Goal: Task Accomplishment & Management: Use online tool/utility

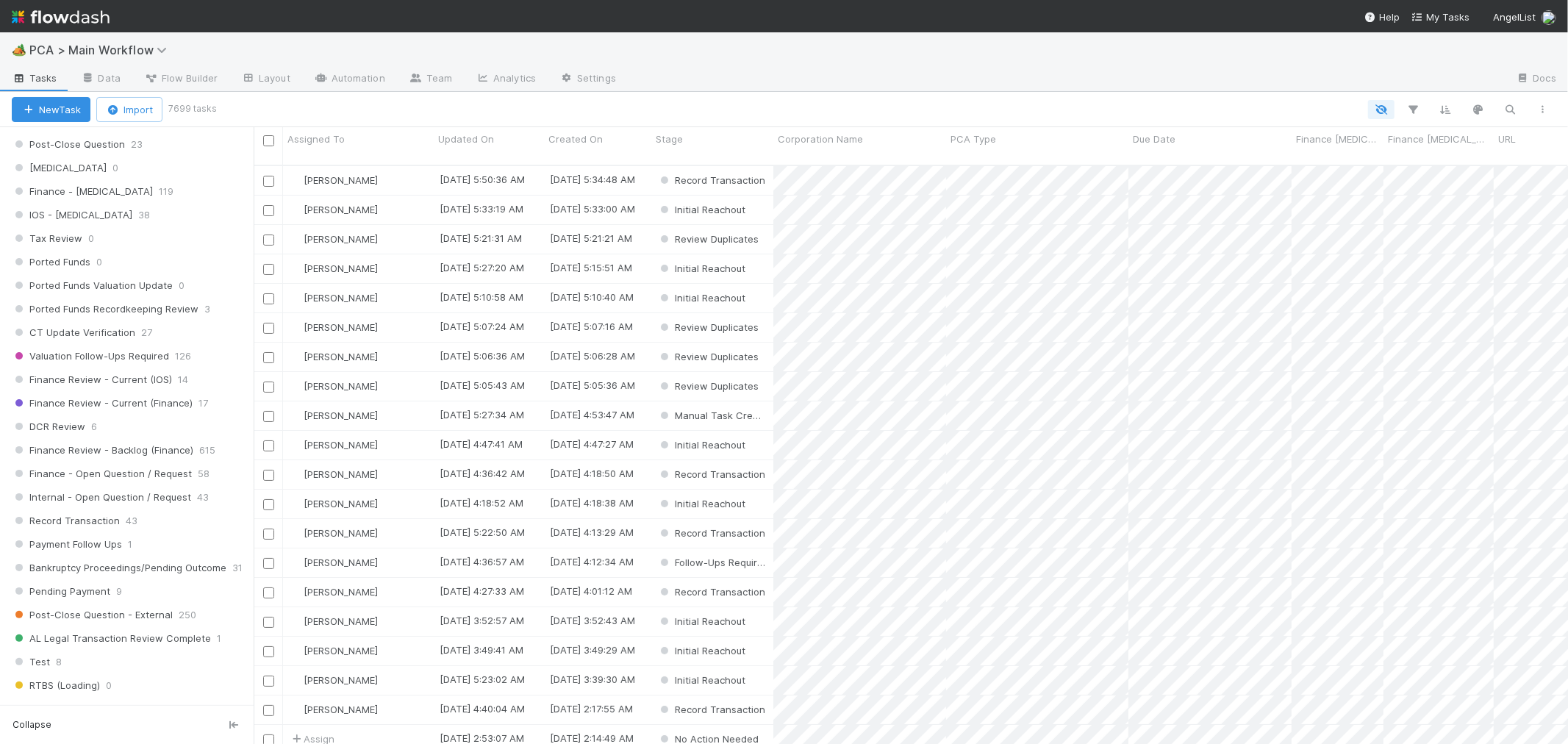
scroll to position [979, 0]
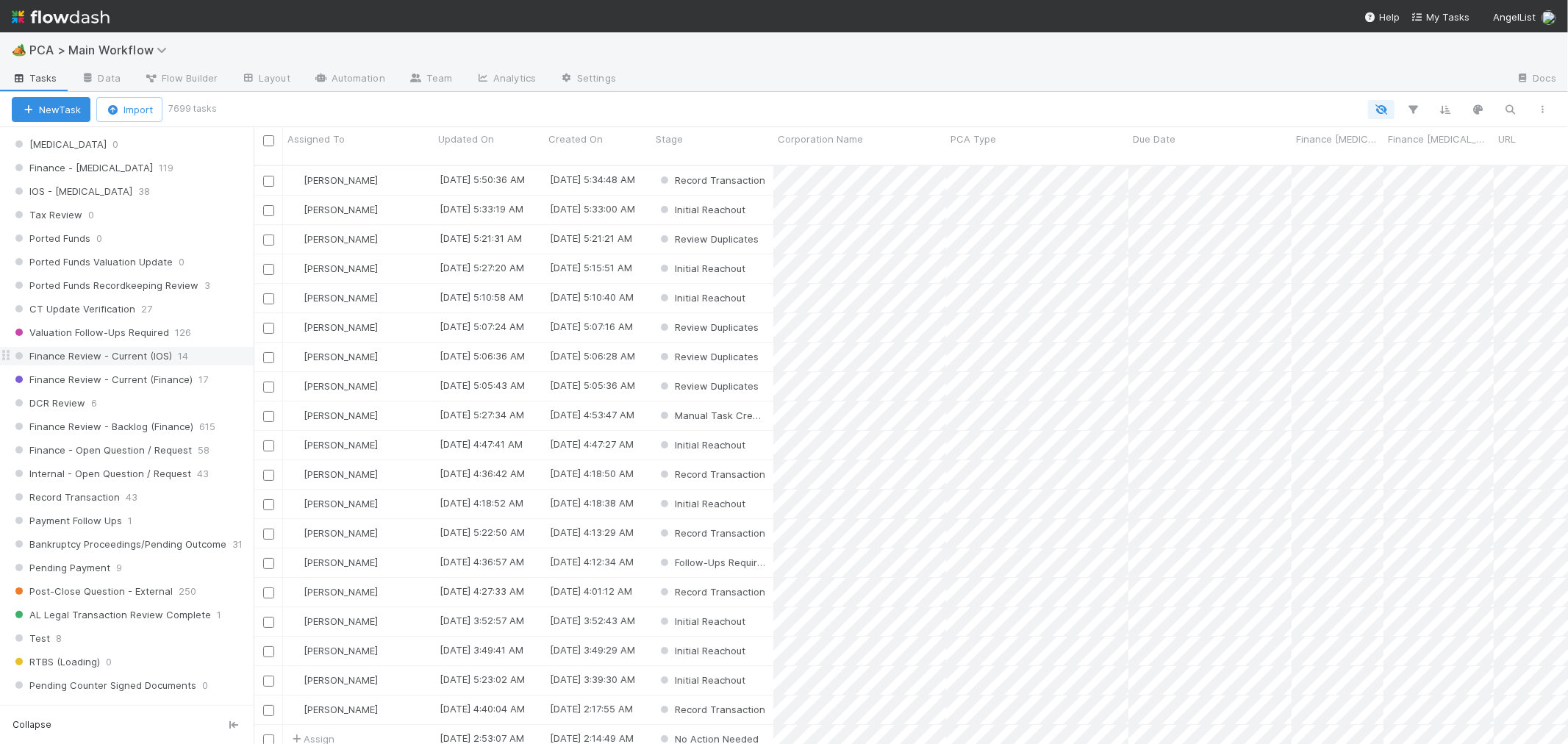
click at [207, 362] on div "Finance Review - Current (IOS) 14" at bounding box center [133, 355] width 242 height 18
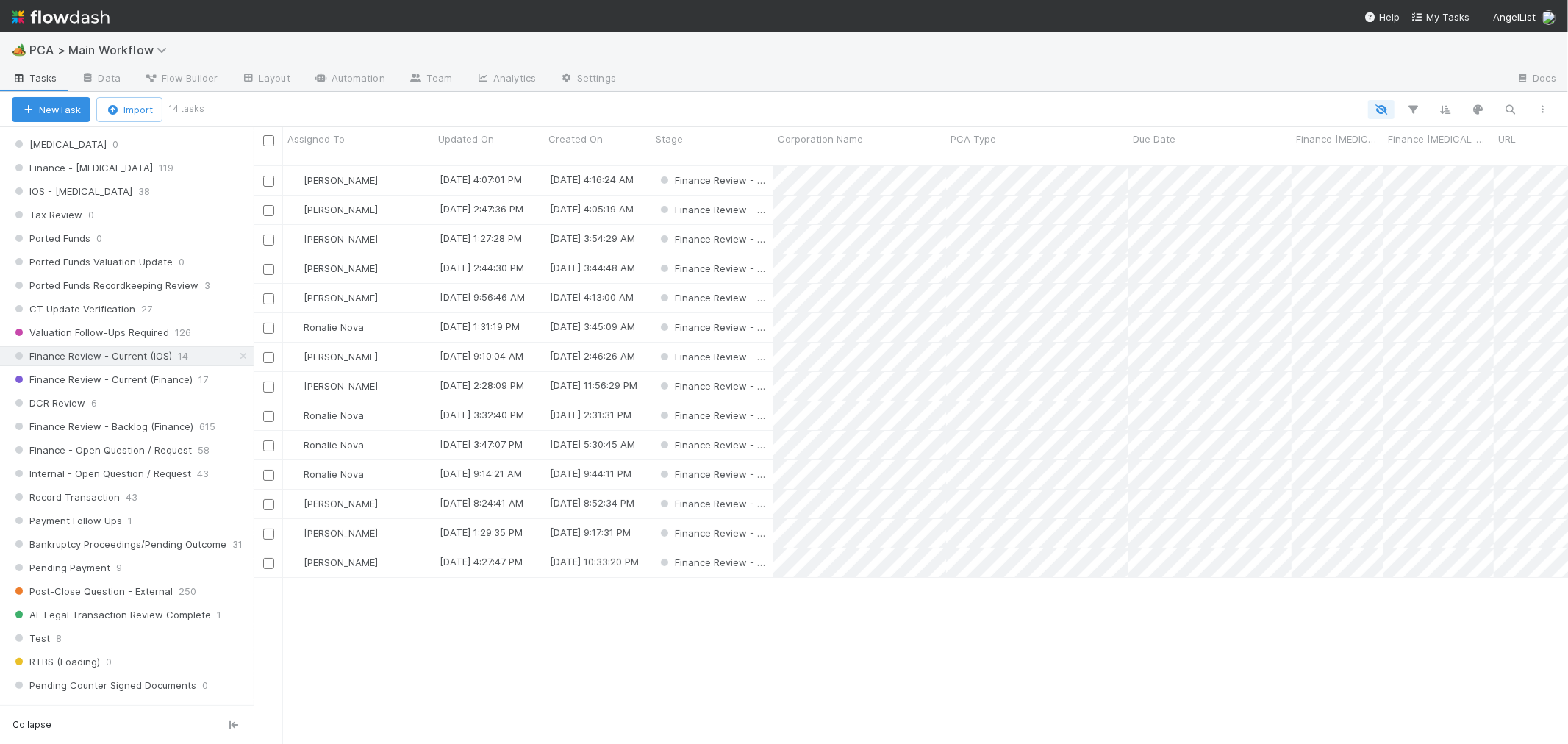
scroll to position [579, 1302]
click at [329, 140] on span "Assigned To" at bounding box center [316, 138] width 57 height 14
click at [336, 159] on div "Sort A → Z" at bounding box center [371, 167] width 168 height 22
click at [269, 470] on input "checkbox" at bounding box center [269, 475] width 11 height 11
click at [268, 352] on input "checkbox" at bounding box center [269, 358] width 11 height 11
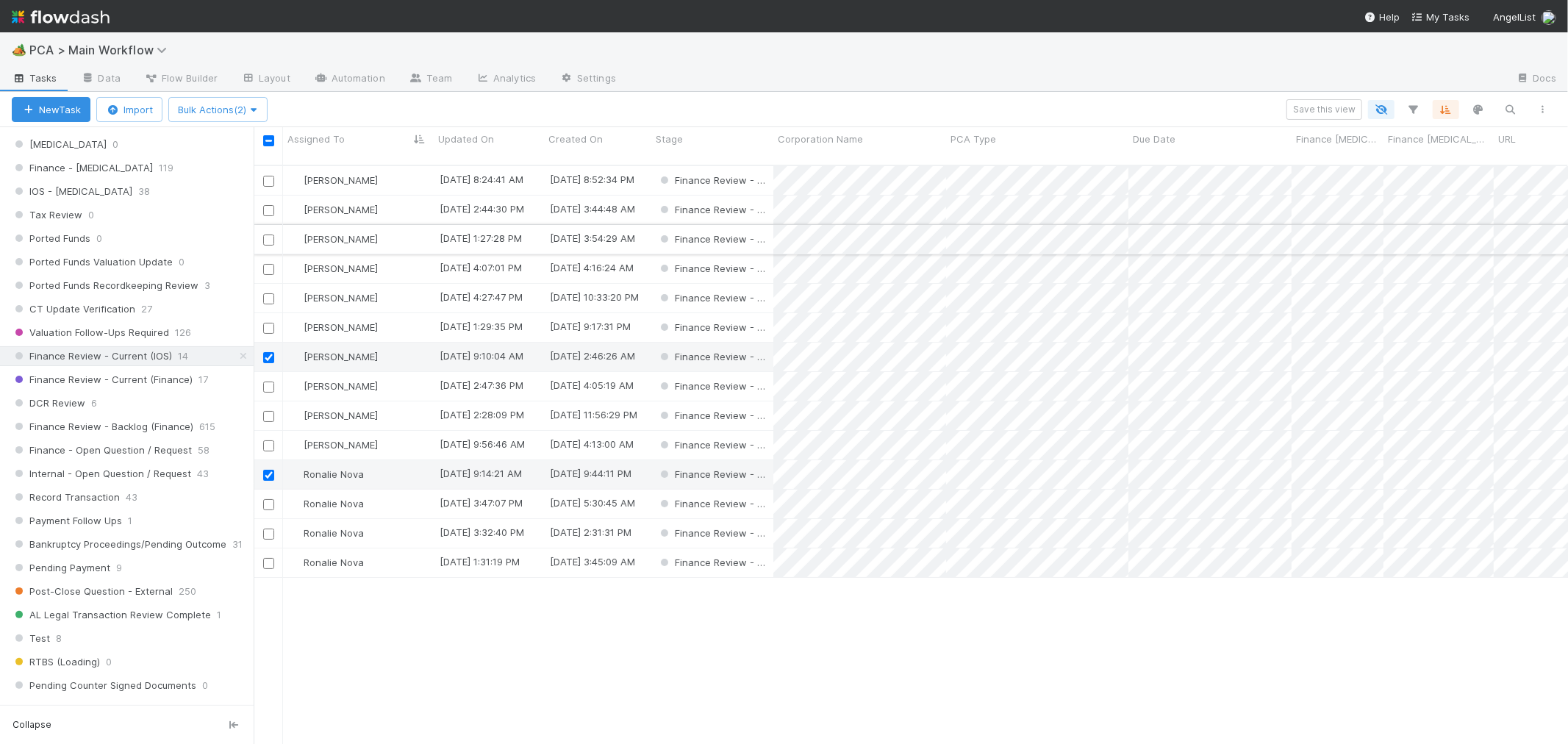
click at [269, 234] on input "checkbox" at bounding box center [269, 240] width 11 height 11
click at [272, 499] on input "checkbox" at bounding box center [269, 505] width 11 height 11
click at [274, 260] on div at bounding box center [268, 268] width 17 height 16
click at [263, 264] on input "checkbox" at bounding box center [269, 269] width 11 height 11
click at [272, 323] on input "checkbox" at bounding box center [269, 328] width 11 height 11
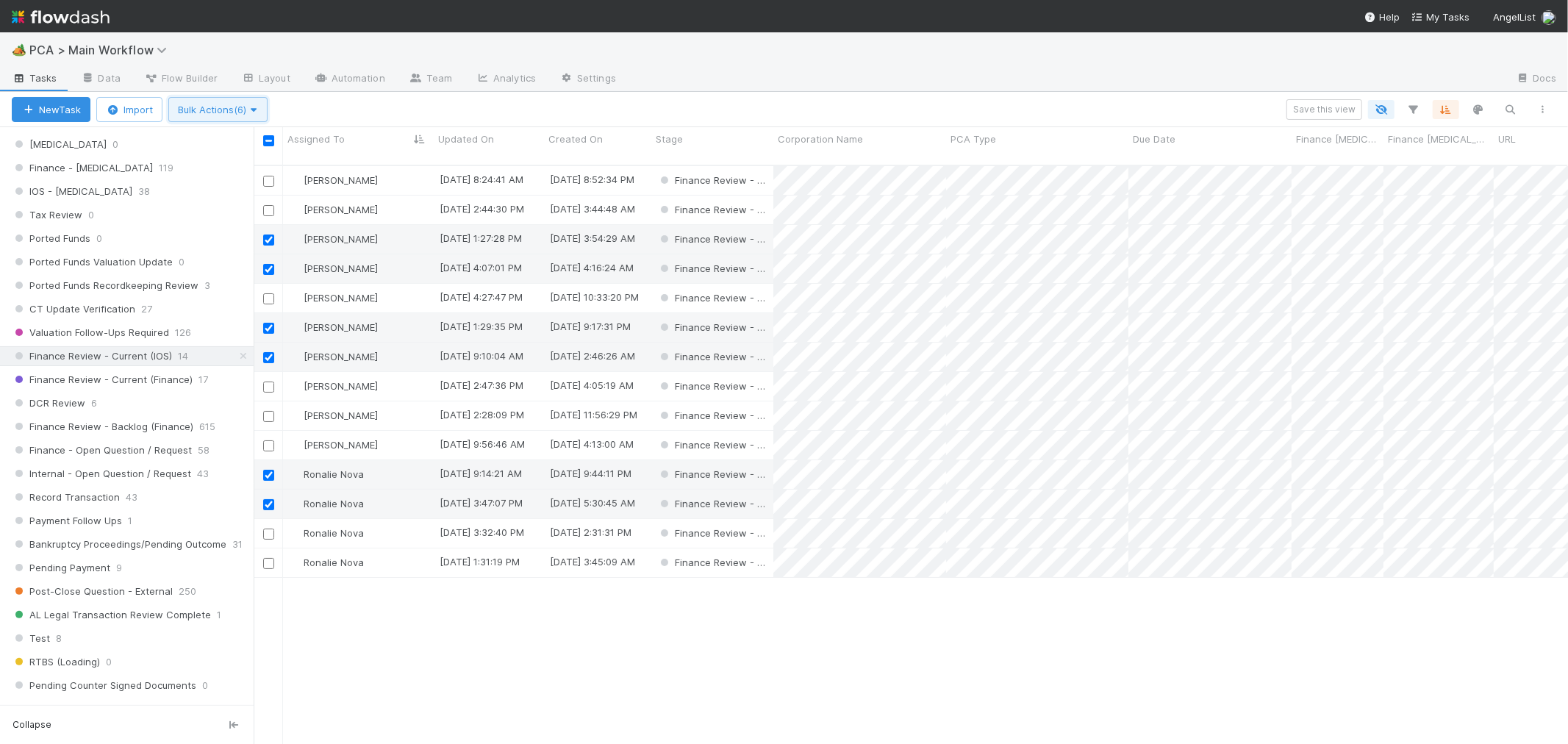
click at [212, 111] on span "Bulk Actions (6)" at bounding box center [218, 109] width 80 height 12
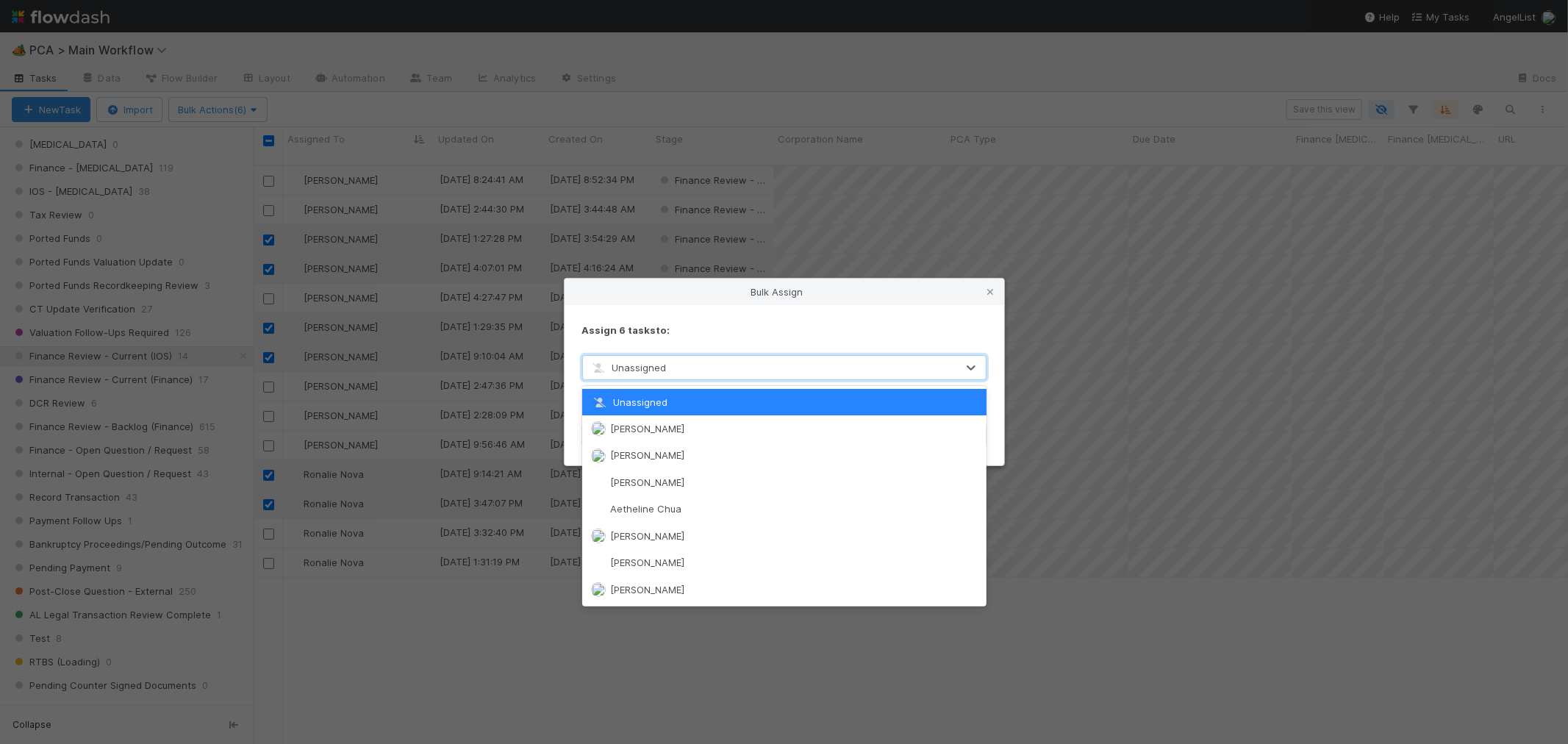
click at [704, 368] on div "Unassigned" at bounding box center [770, 367] width 374 height 24
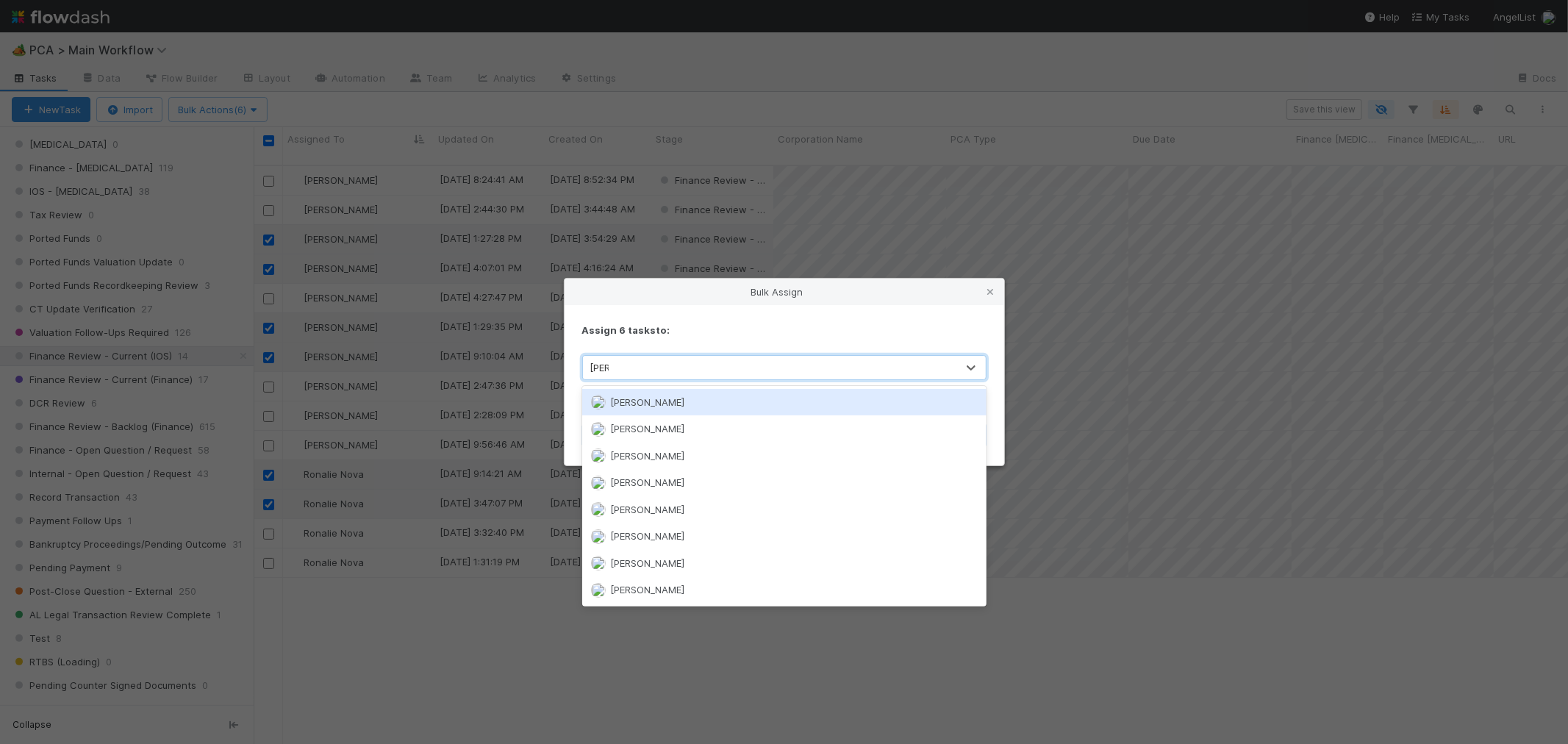
type input "marenz"
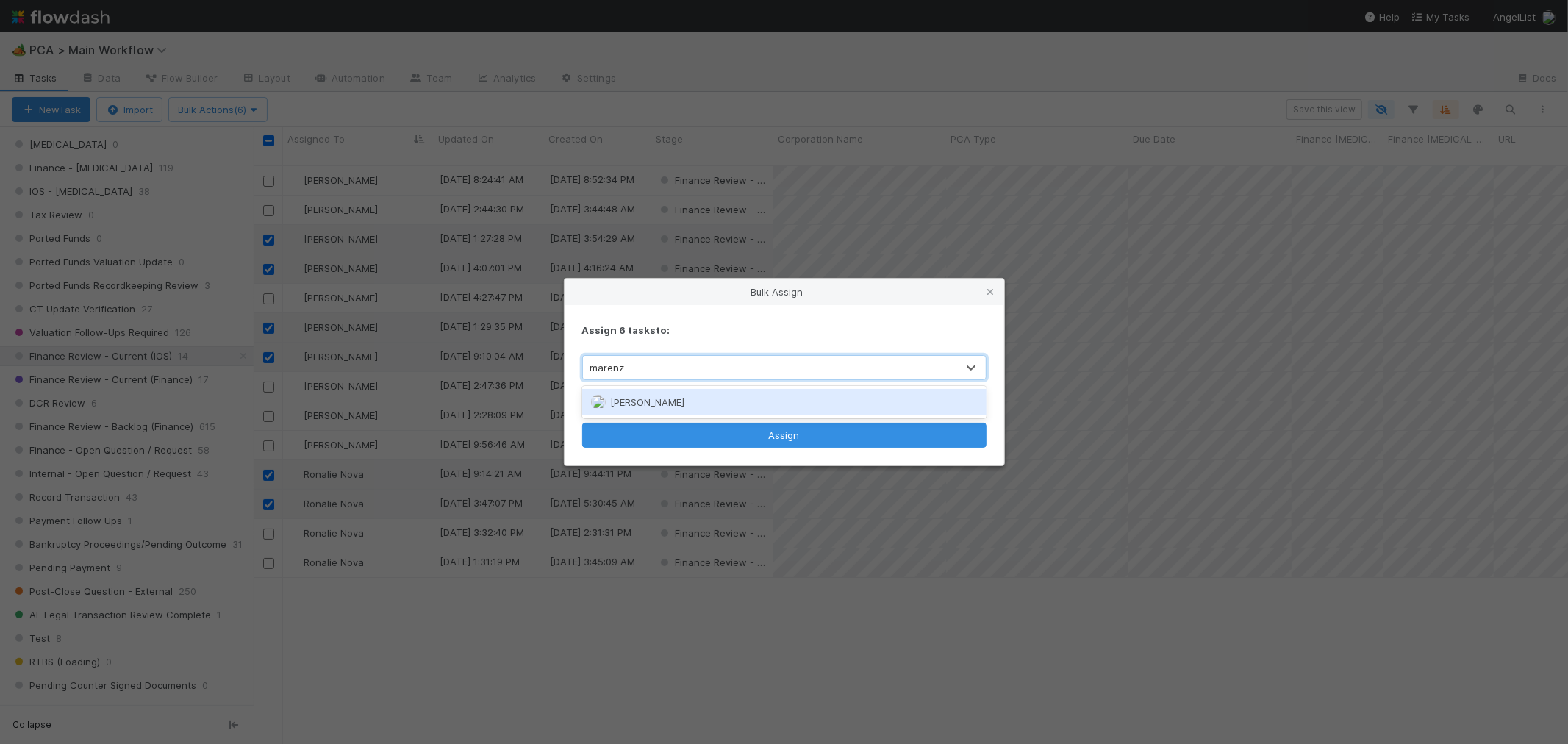
click at [693, 401] on div "[PERSON_NAME]" at bounding box center [784, 401] width 404 height 26
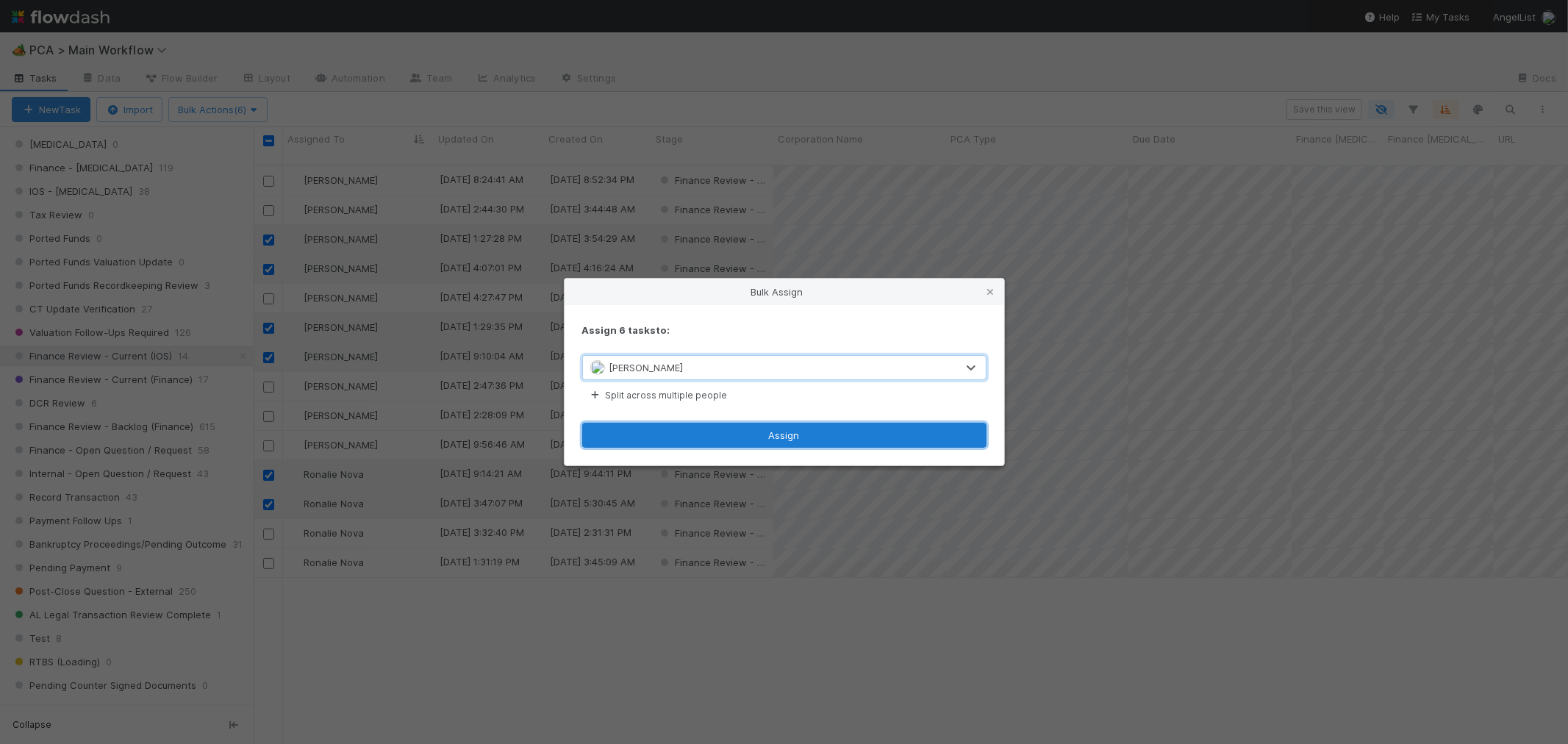
click at [761, 438] on button "Assign" at bounding box center [784, 435] width 404 height 25
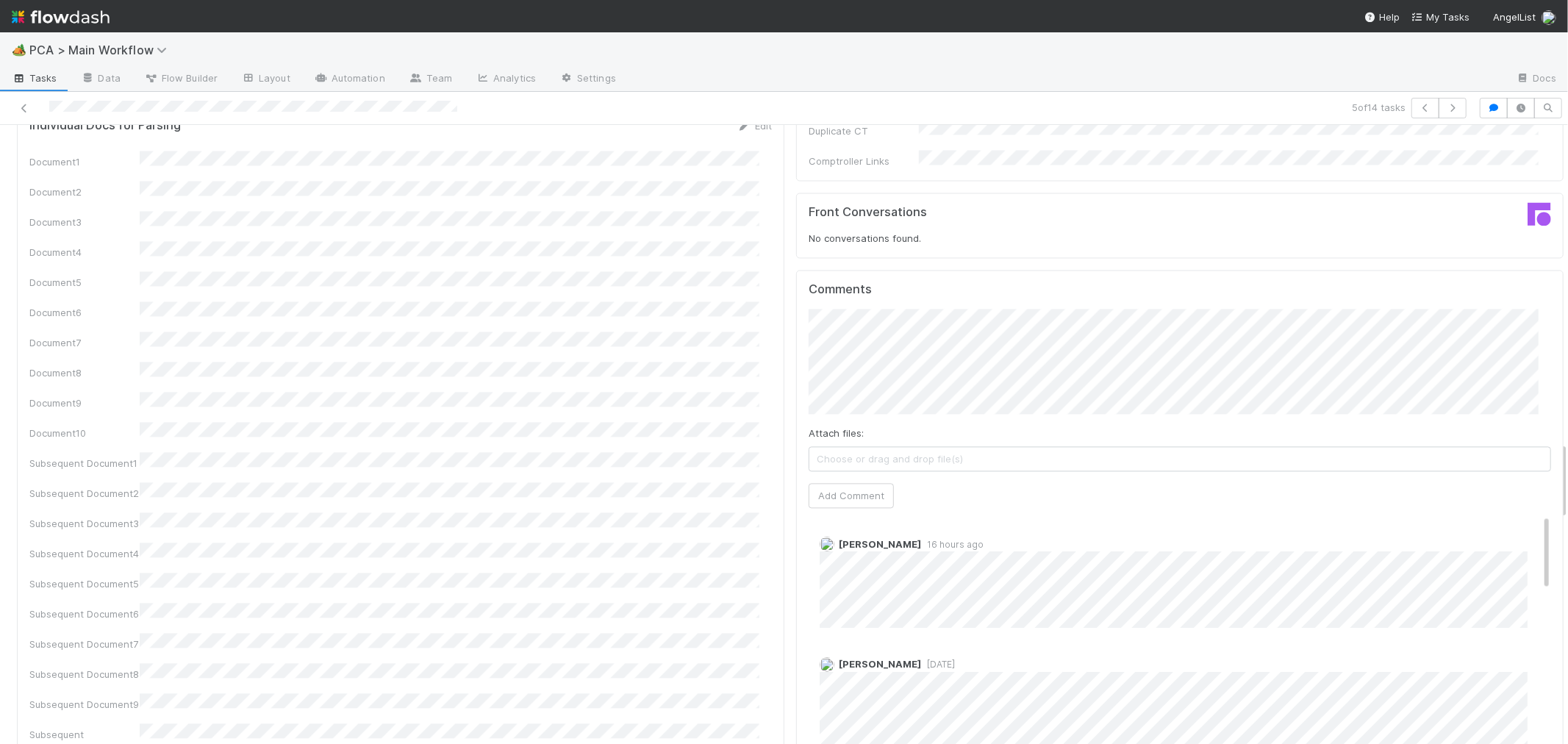
scroll to position [2531, 0]
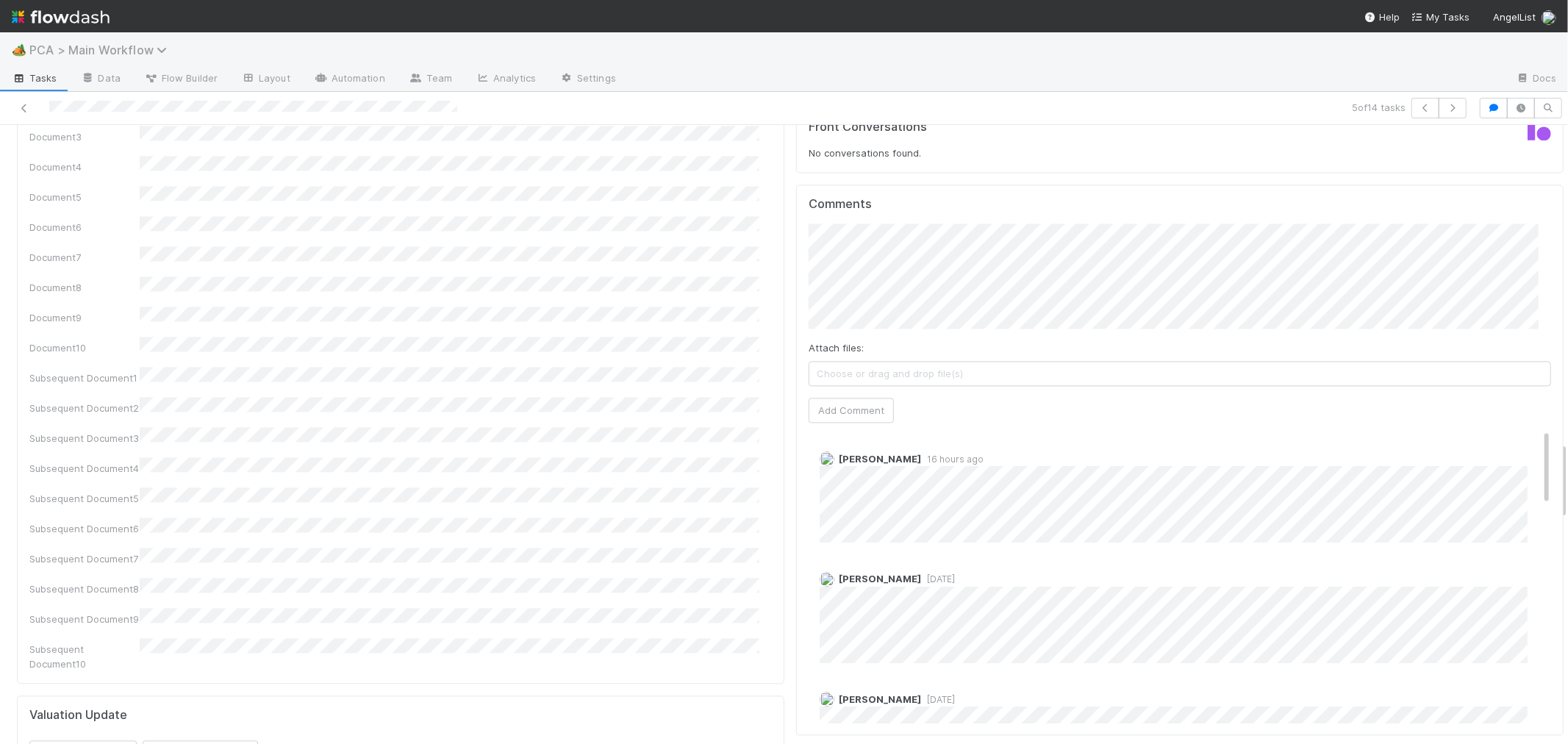
drag, startPoint x: 24, startPoint y: 104, endPoint x: 92, endPoint y: 54, distance: 84.4
click at [24, 104] on icon at bounding box center [24, 108] width 14 height 10
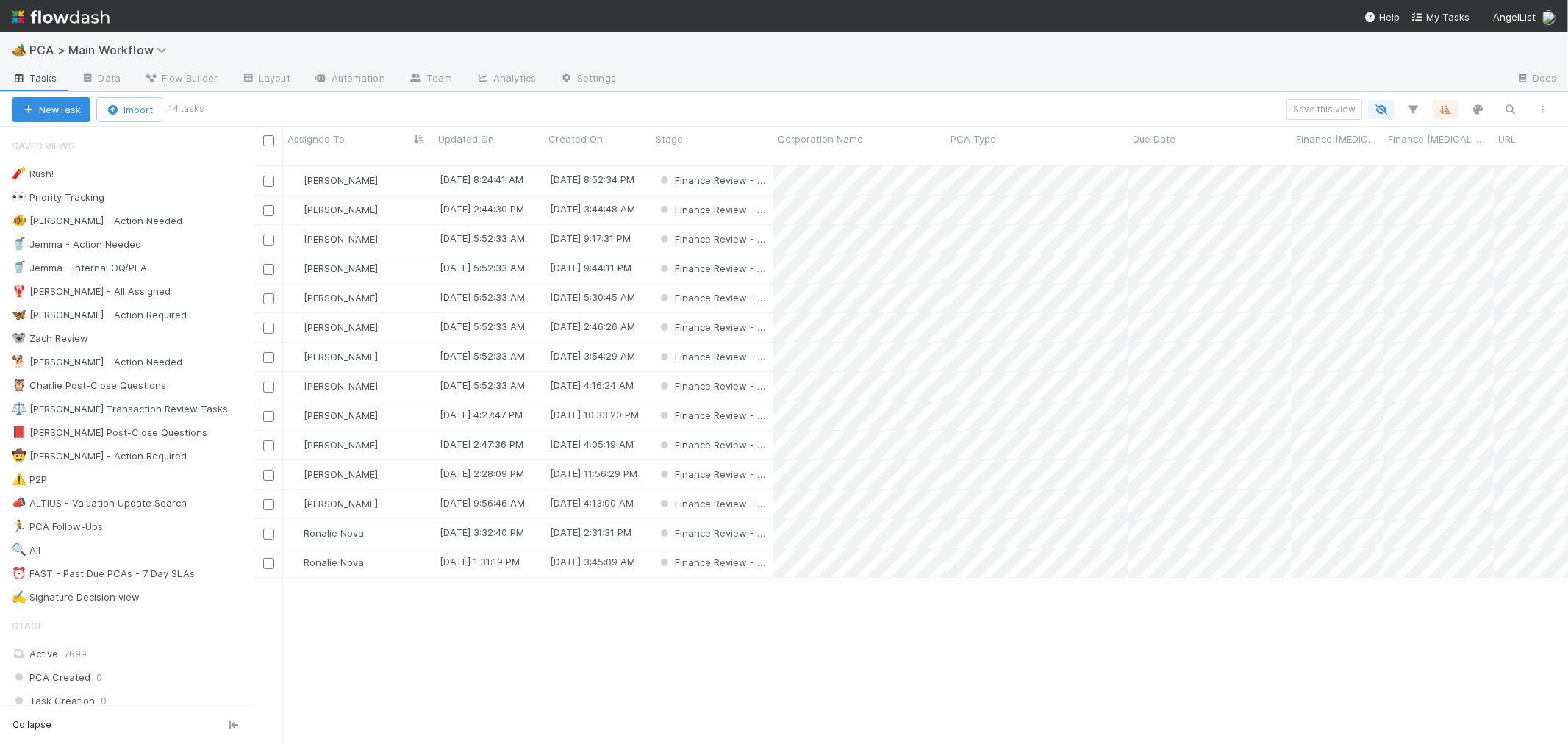
scroll to position [579, 1302]
click at [326, 174] on span "[PERSON_NAME]" at bounding box center [340, 180] width 74 height 12
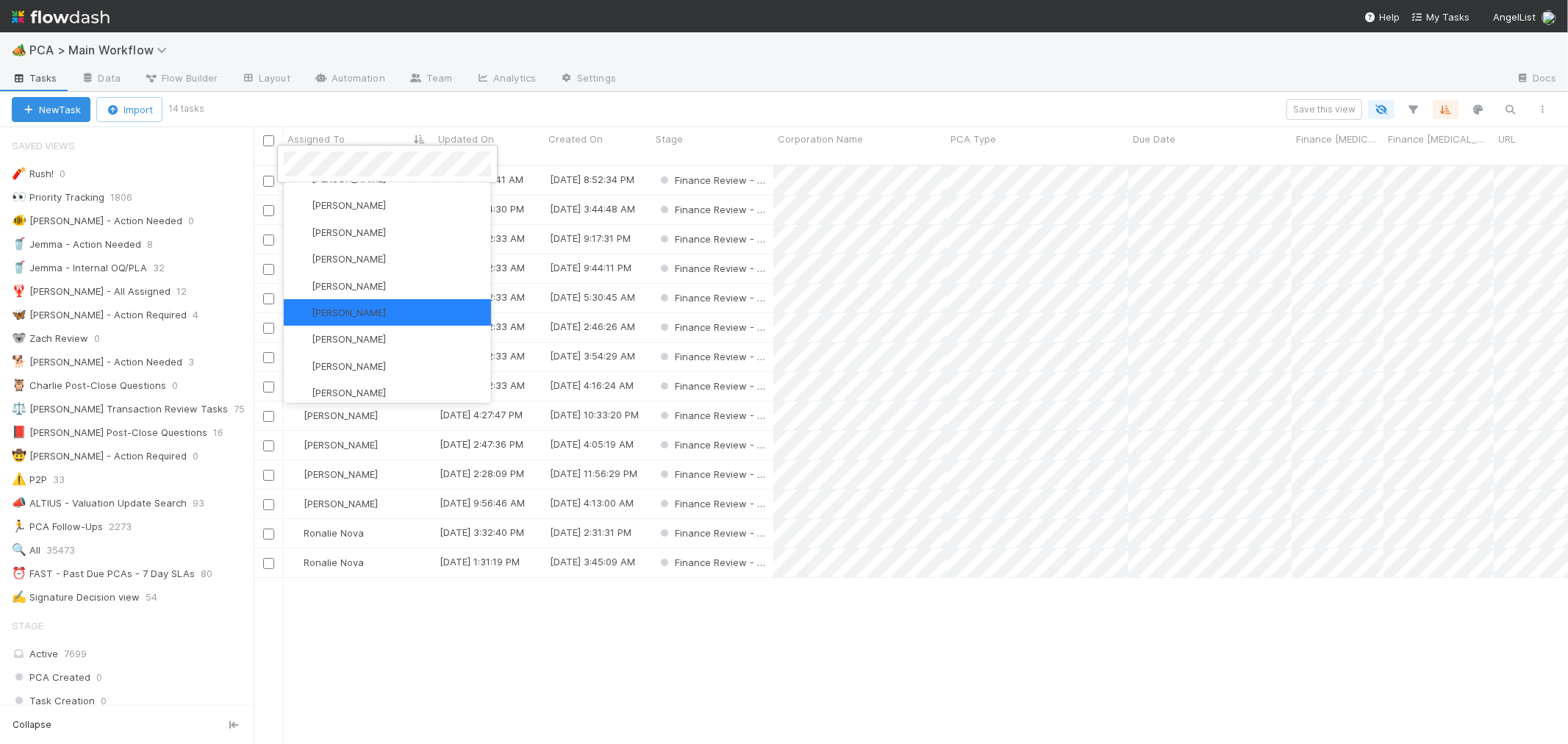
scroll to position [0, 0]
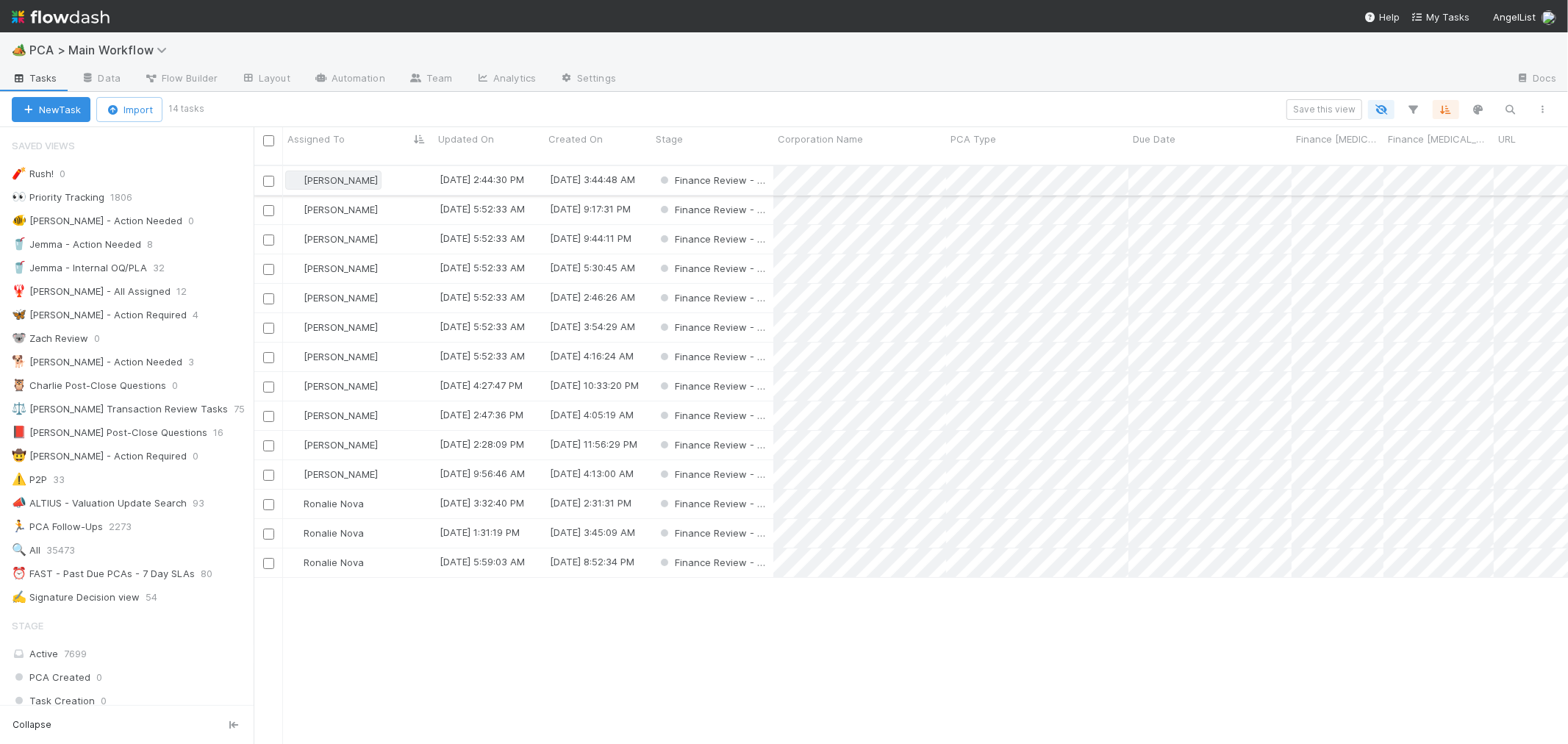
click at [333, 174] on span "[PERSON_NAME]" at bounding box center [340, 180] width 74 height 12
click at [344, 321] on span "[PERSON_NAME]" at bounding box center [340, 327] width 74 height 12
click at [390, 494] on div "Ronalie Nova" at bounding box center [359, 504] width 151 height 29
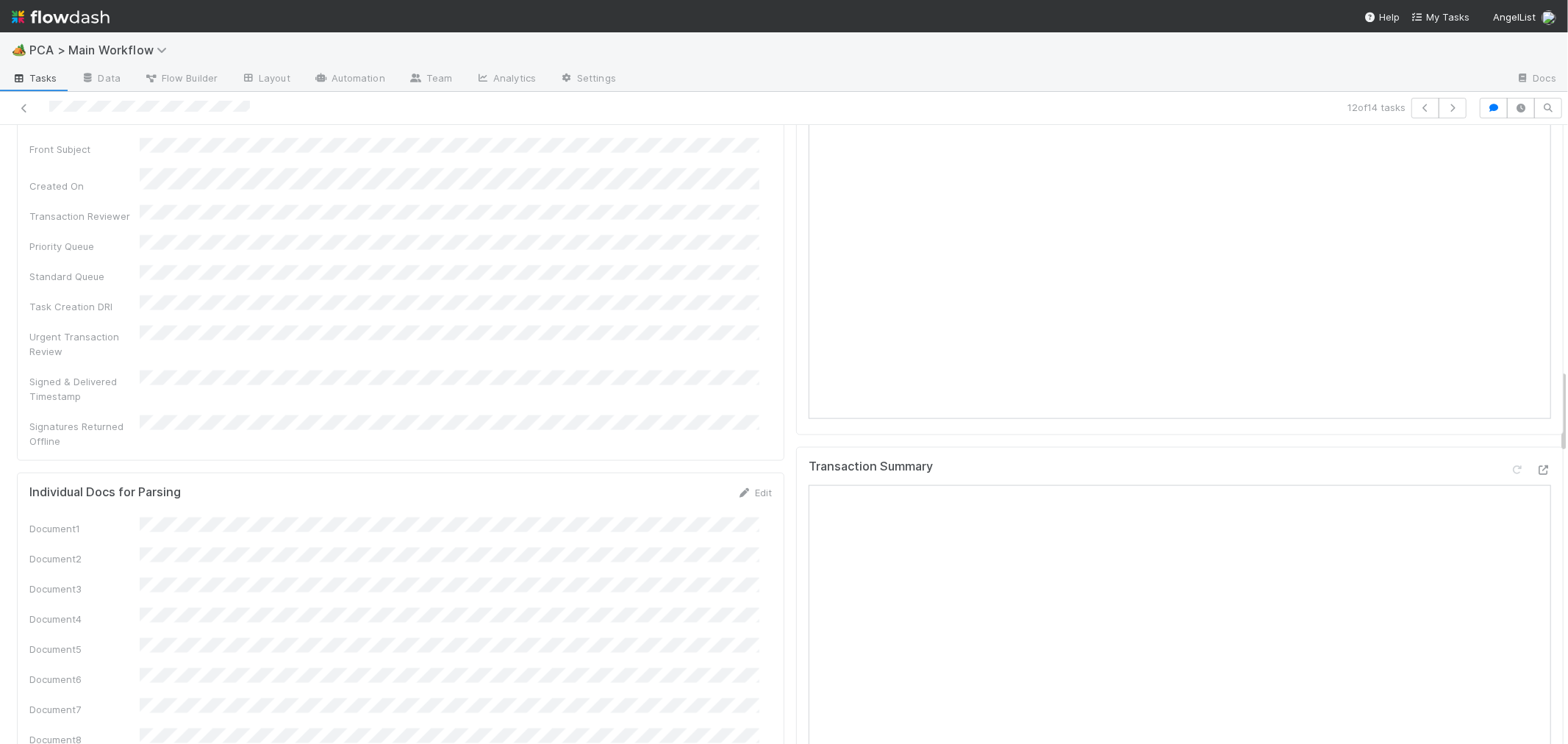
scroll to position [1633, 0]
click at [1536, 466] on icon at bounding box center [1543, 471] width 14 height 10
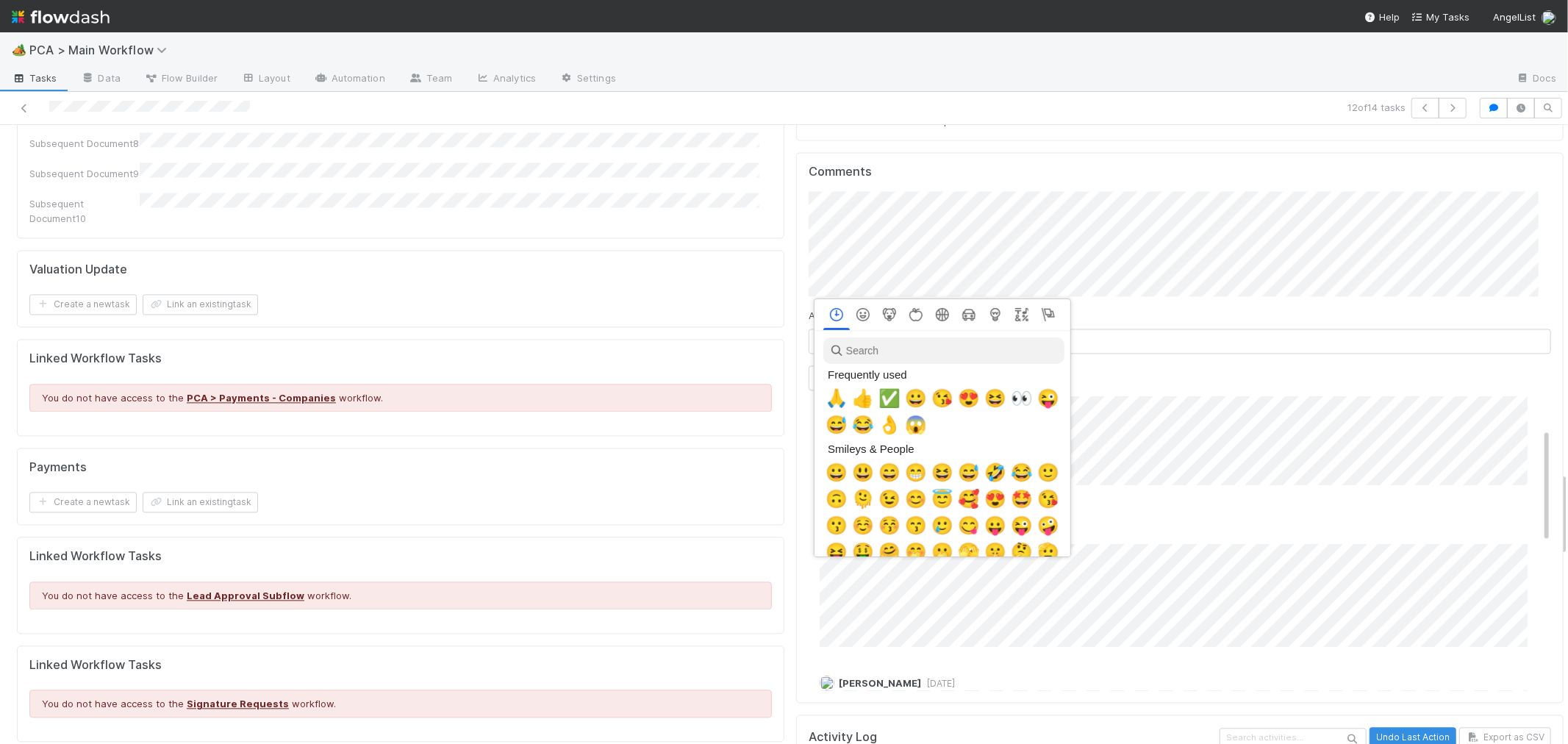
scroll to position [0, 6]
click at [859, 394] on span "👍" at bounding box center [860, 398] width 22 height 21
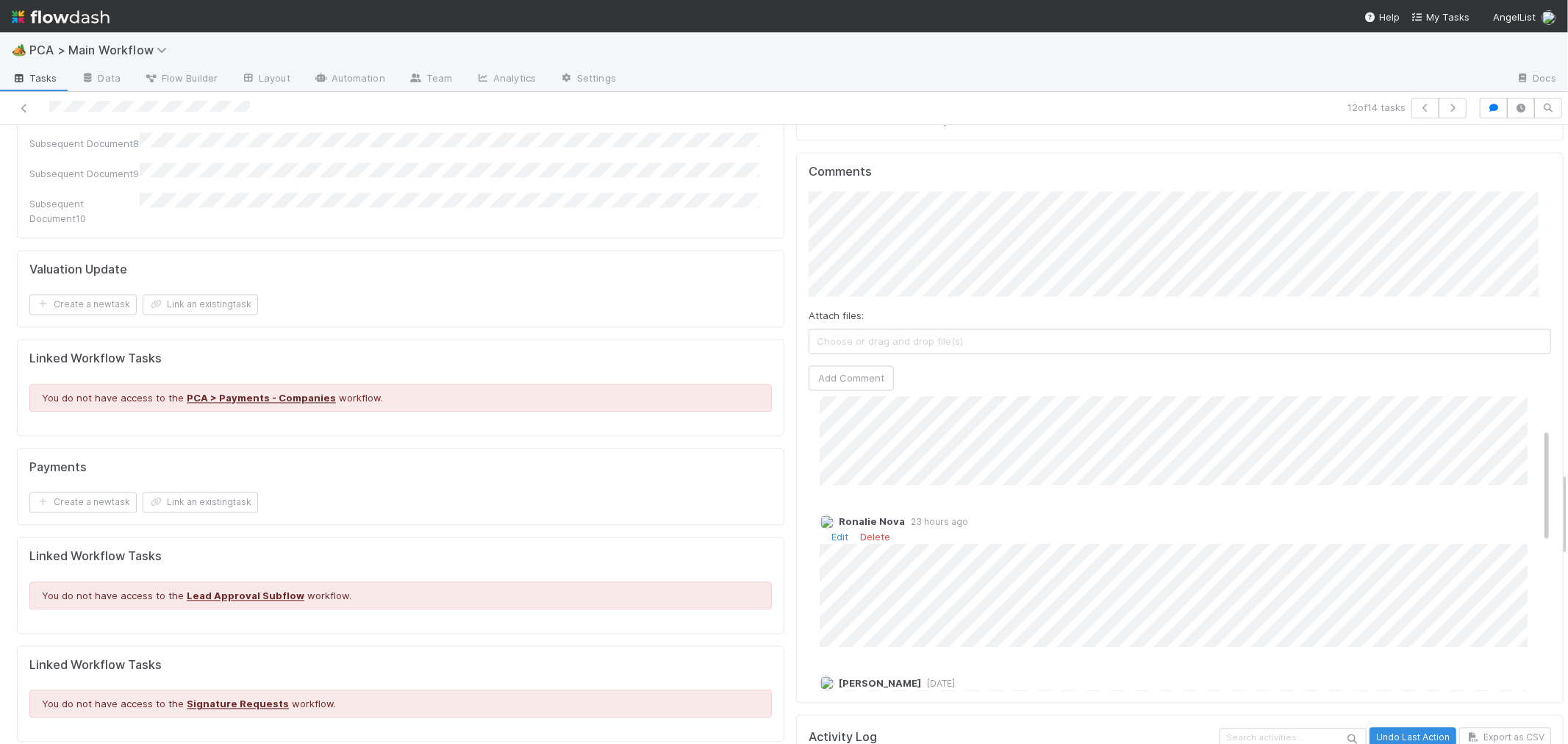
click at [1256, 502] on div "Ronalie Nova 23 hours ago Edit Delete" at bounding box center [1186, 574] width 755 height 143
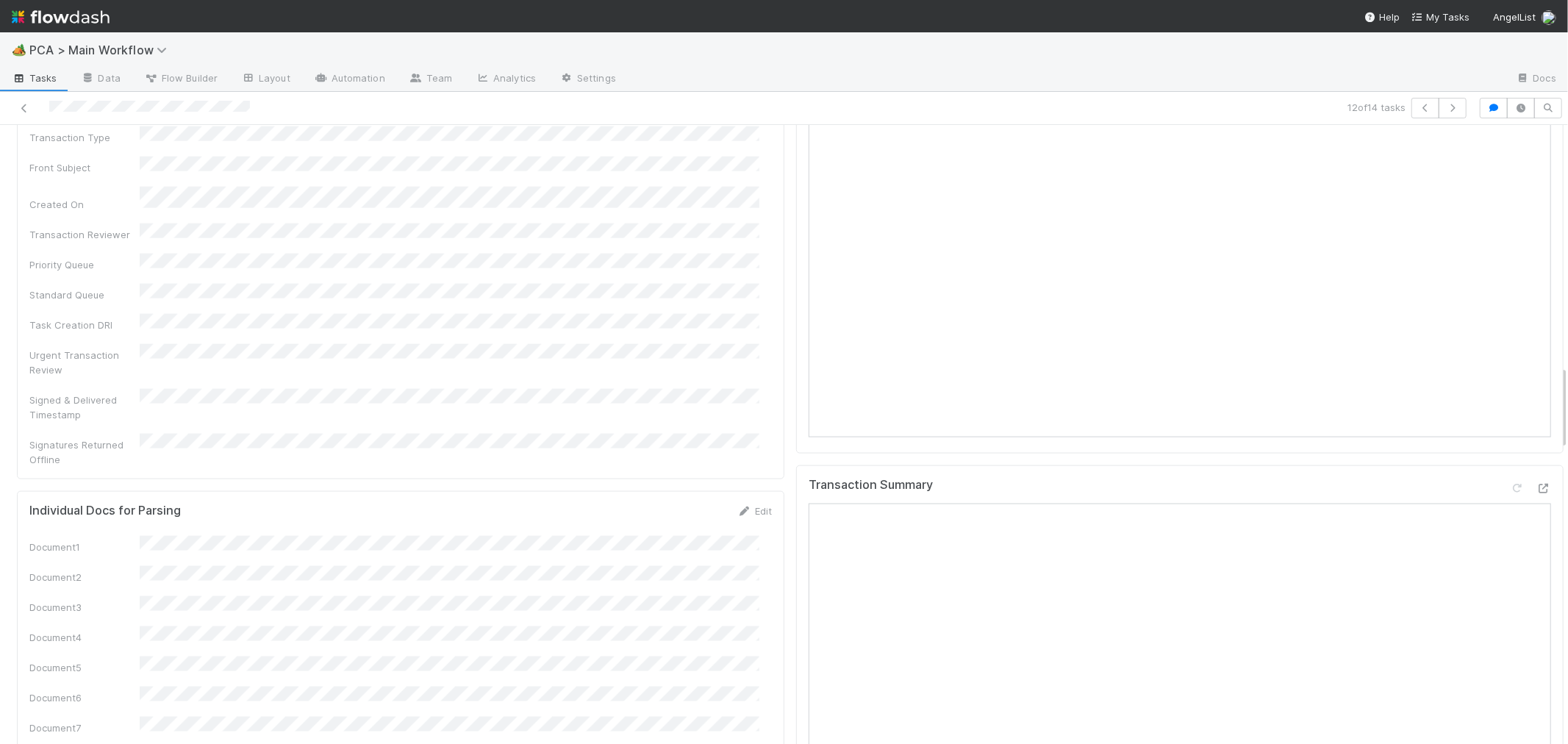
scroll to position [1552, 0]
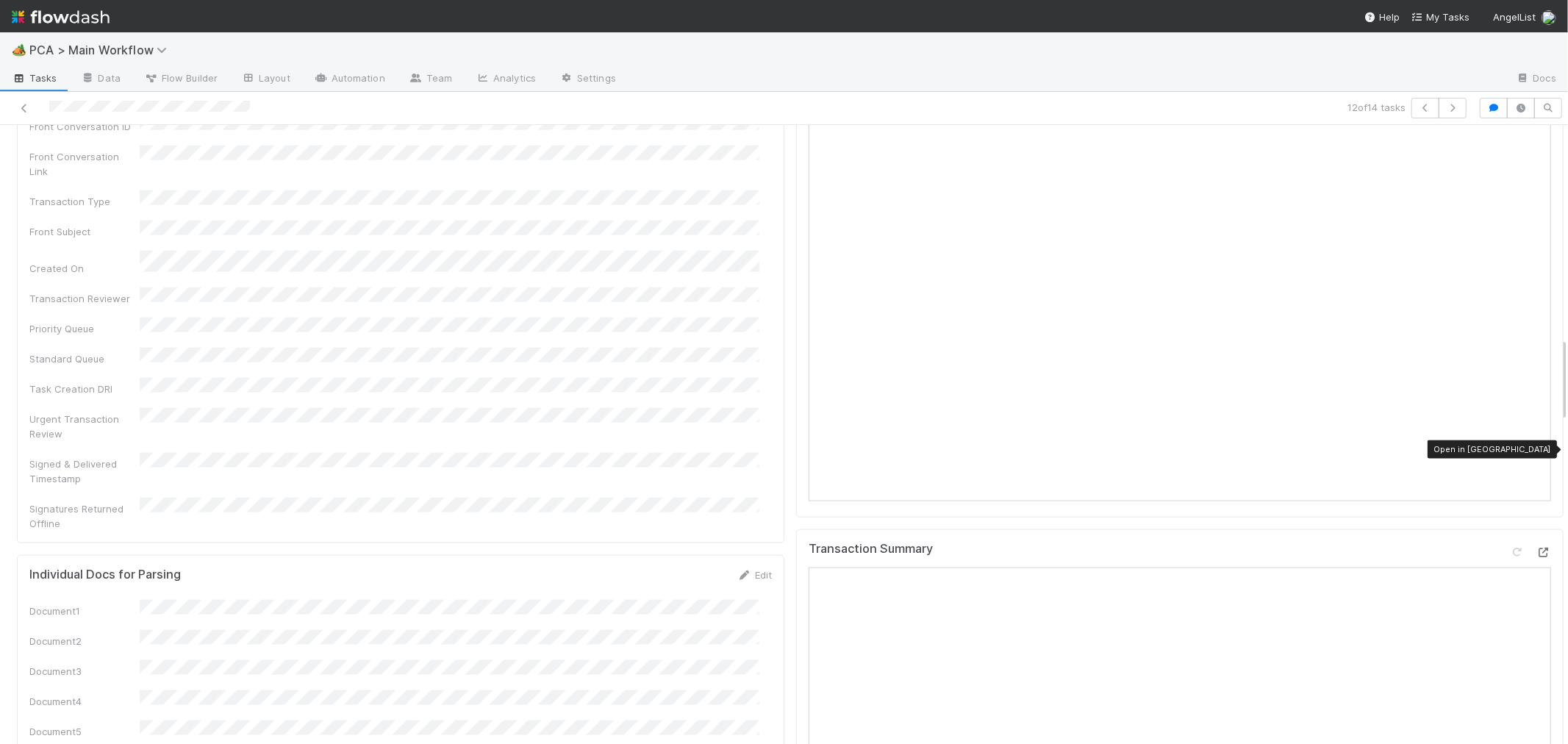
click at [1536, 548] on icon at bounding box center [1543, 552] width 14 height 10
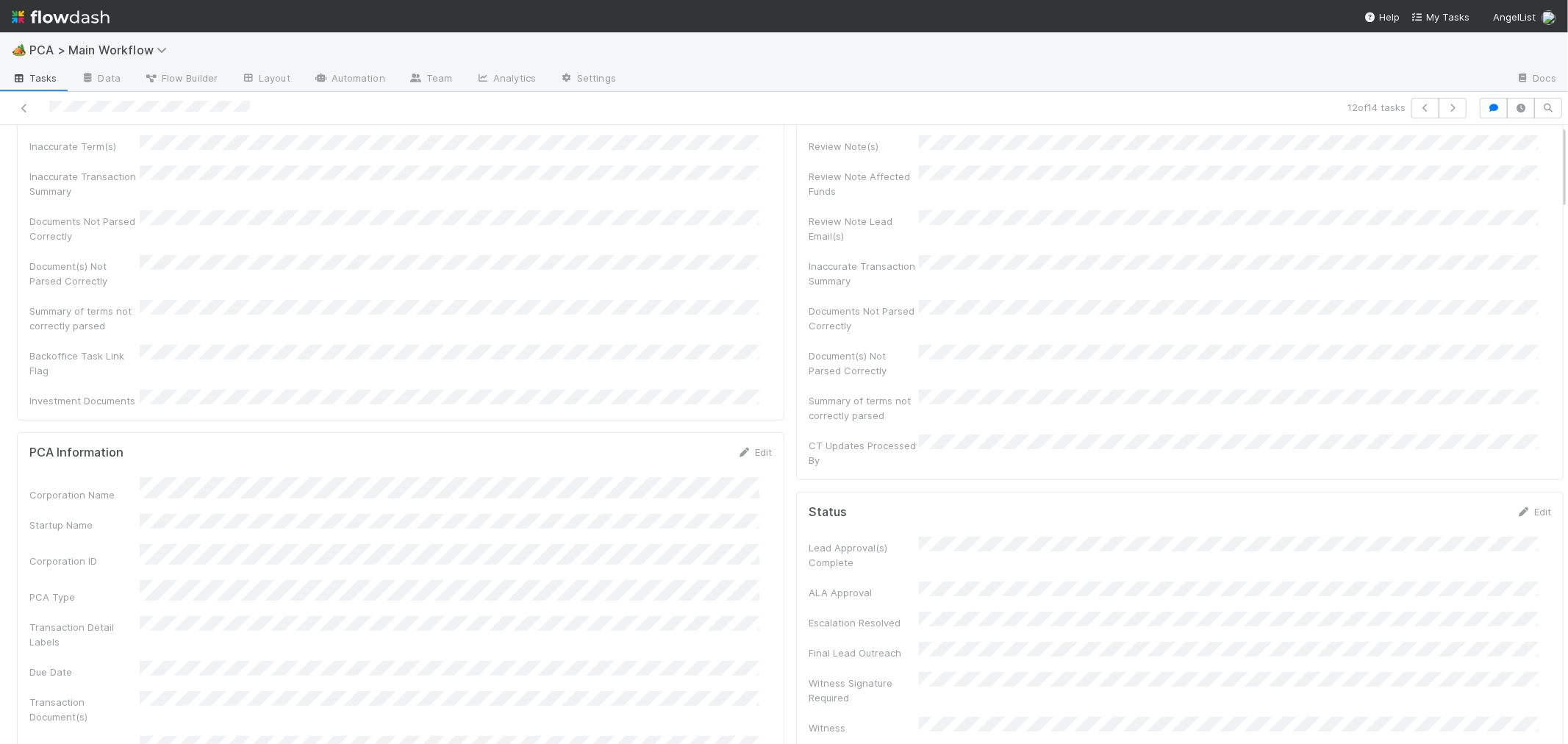
scroll to position [0, 0]
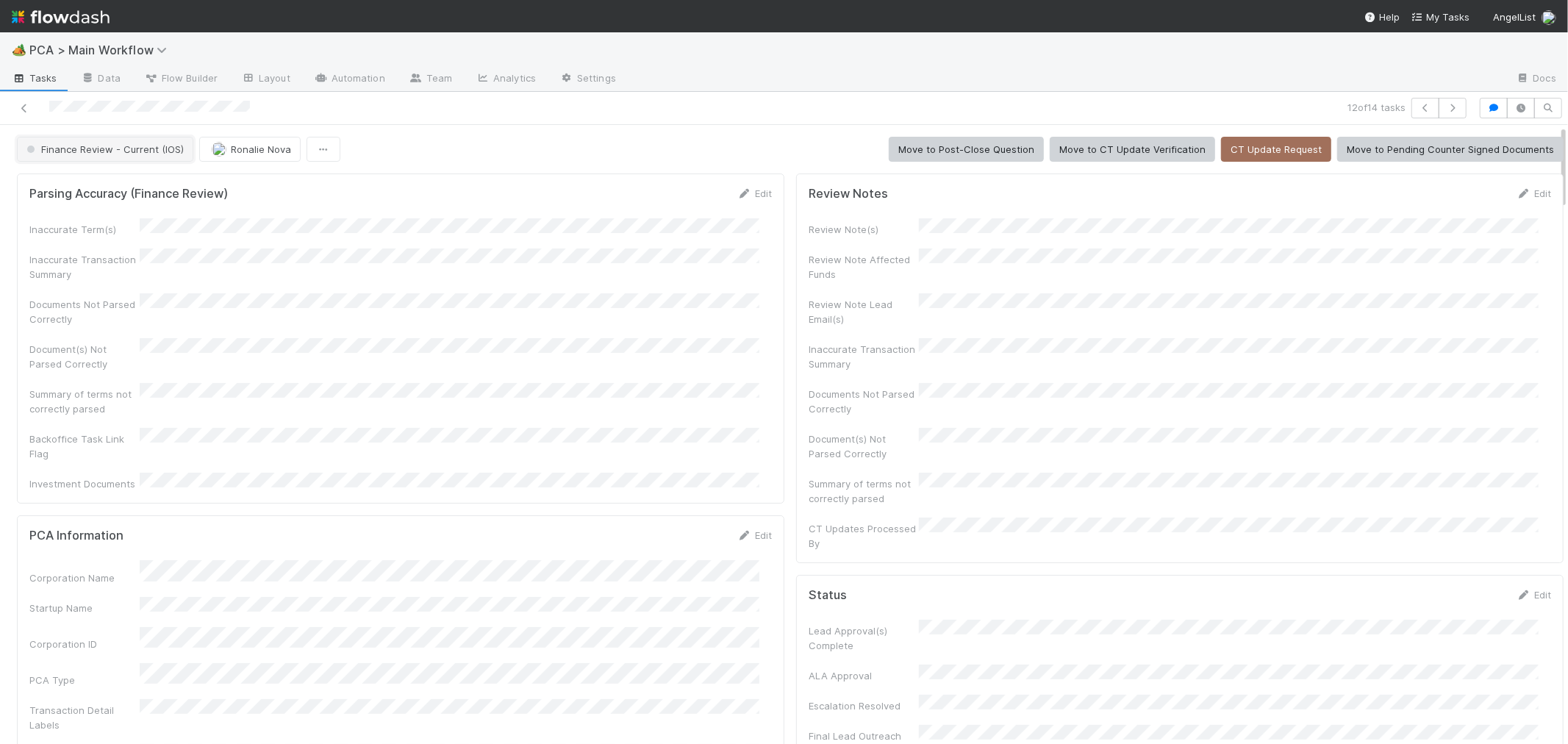
click at [130, 149] on span "Finance Review - Current (IOS)" at bounding box center [104, 149] width 161 height 12
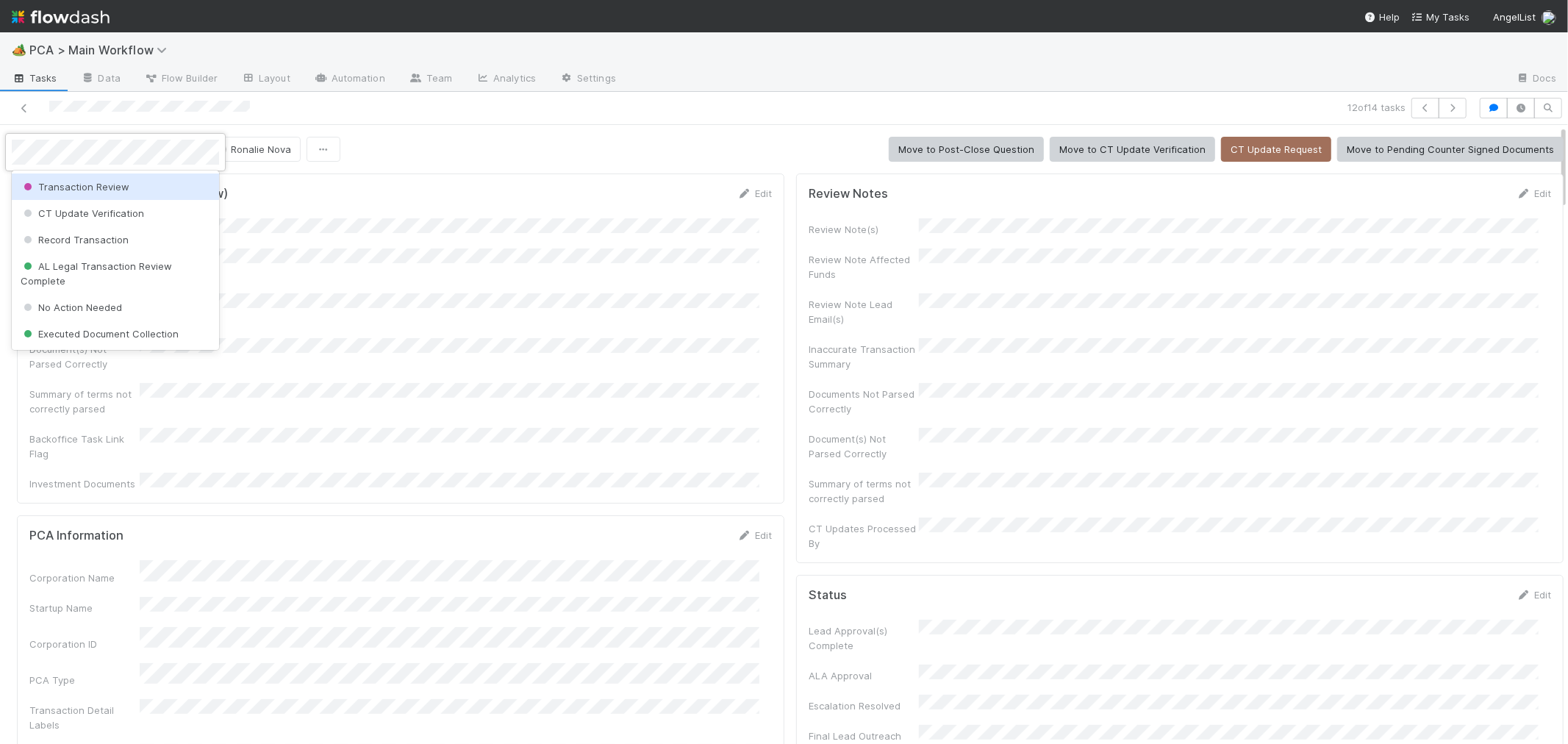
click at [678, 564] on div at bounding box center [784, 372] width 1568 height 744
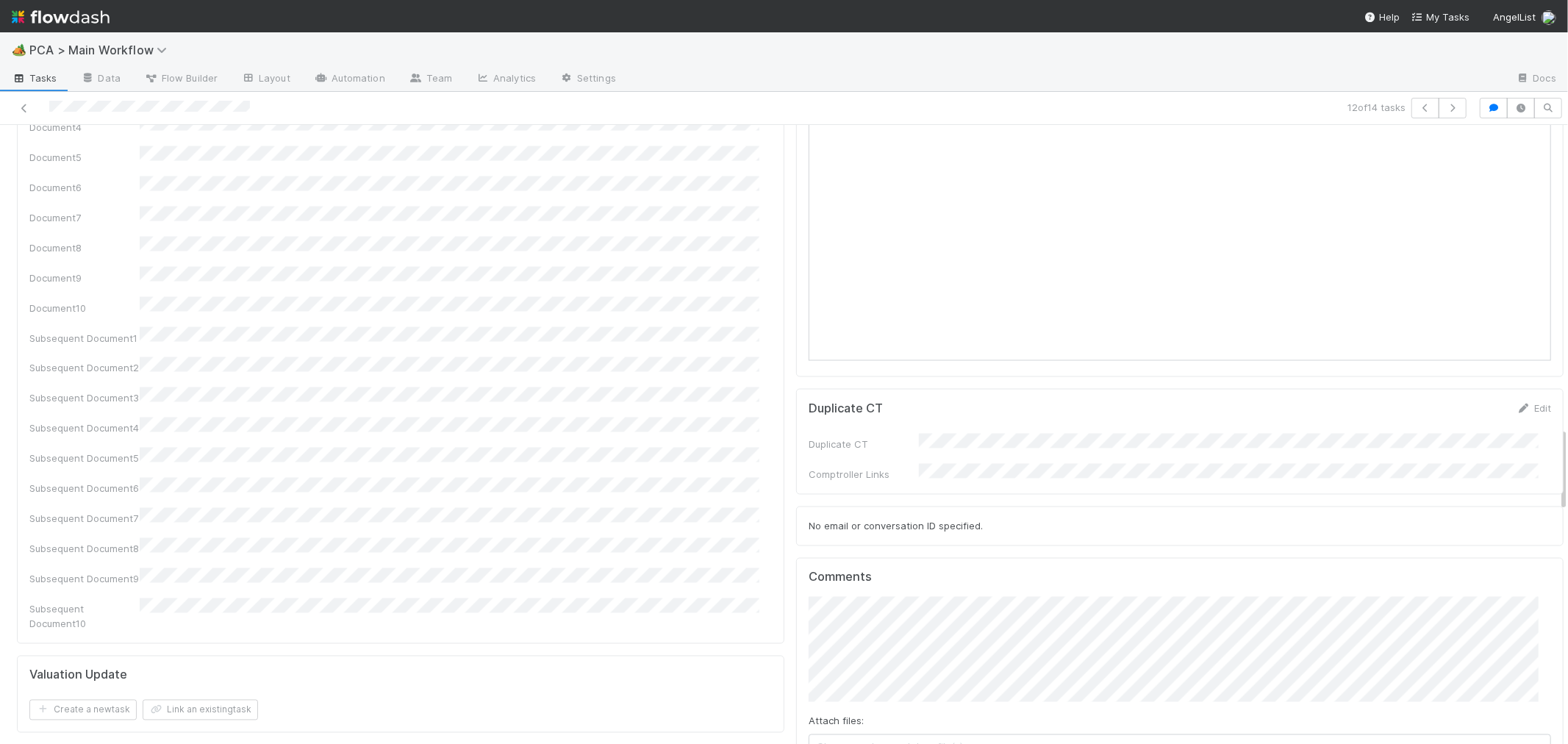
scroll to position [2204, 0]
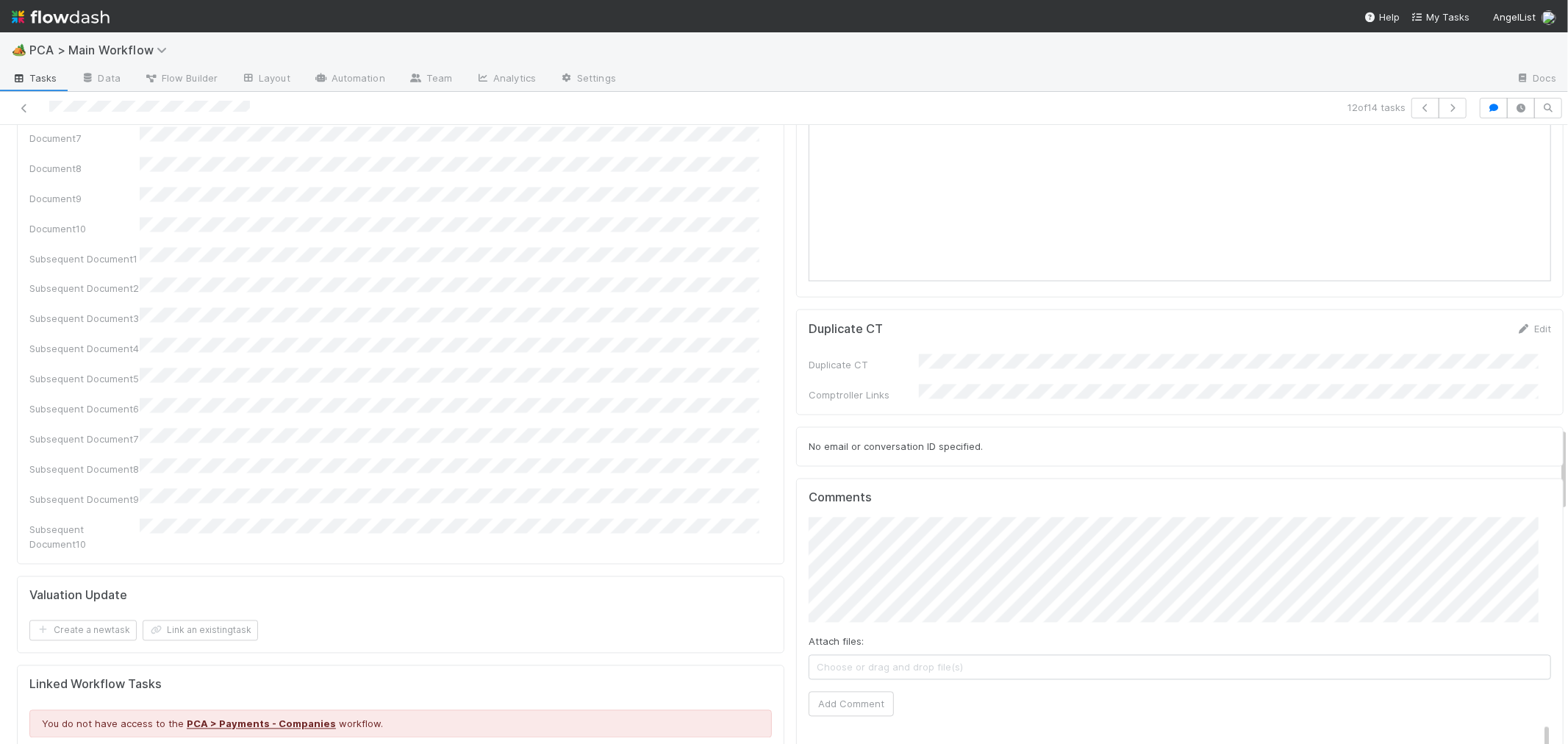
click at [743, 467] on div "Parsing Accuracy (Finance Review) Edit Inaccurate Term(s) Inaccurate Transactio…" at bounding box center [790, 317] width 1558 height 4710
click at [828, 692] on button "Add Comment" at bounding box center [851, 703] width 85 height 25
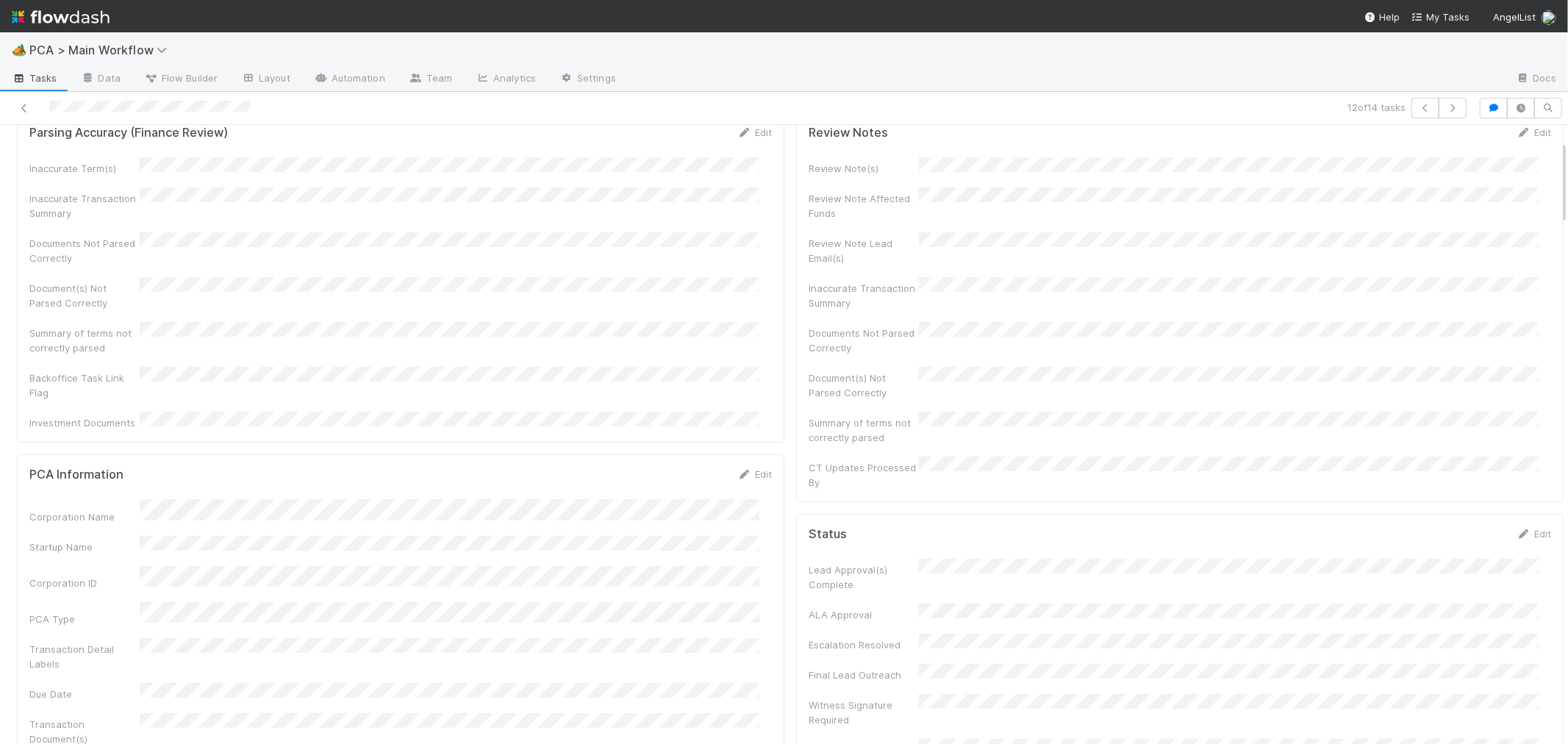
scroll to position [0, 0]
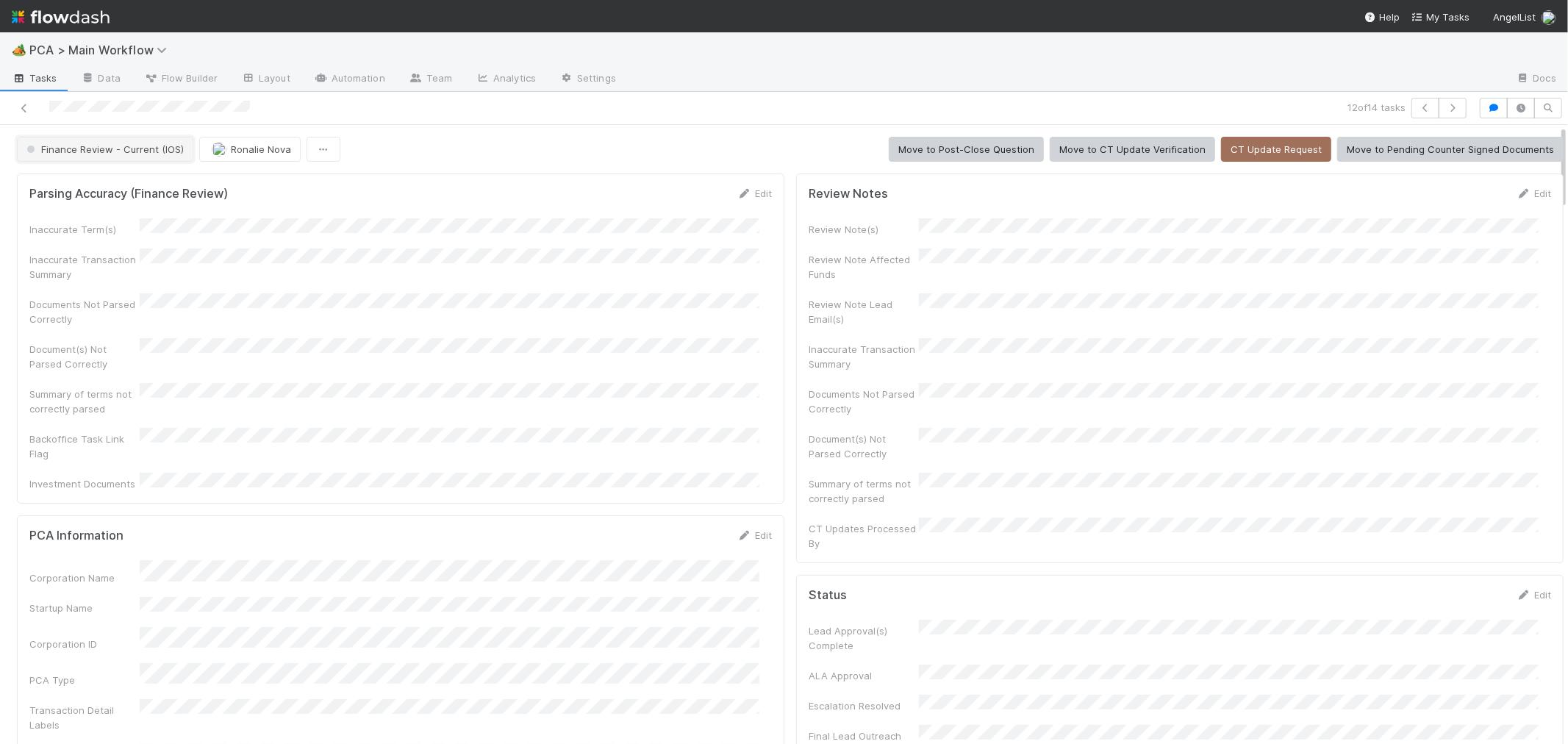
click at [91, 145] on span "Finance Review - Current (IOS)" at bounding box center [104, 149] width 161 height 12
click at [126, 187] on span "CT Update Verification" at bounding box center [82, 186] width 123 height 12
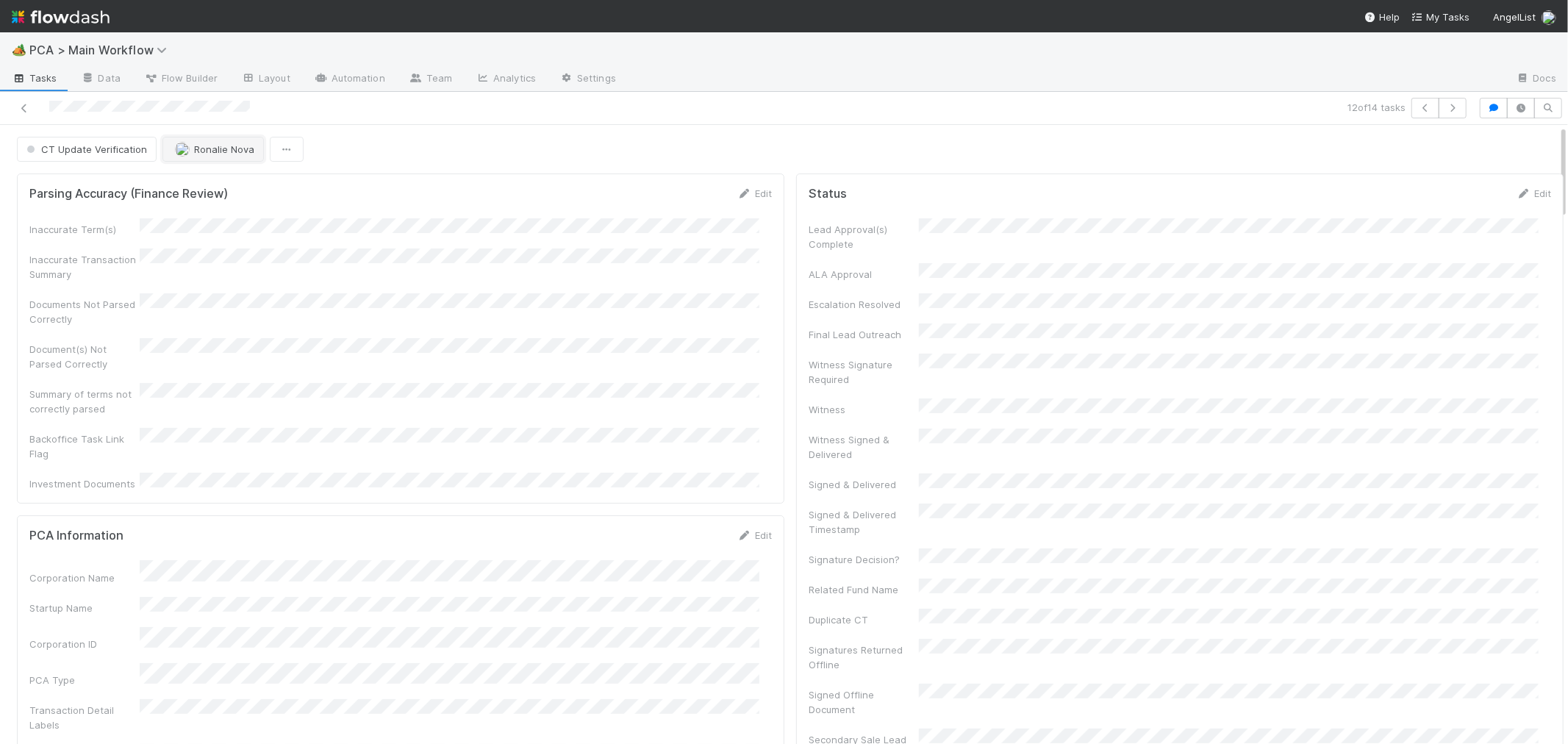
click at [195, 153] on span "Ronalie Nova" at bounding box center [224, 149] width 60 height 12
click at [24, 102] on link at bounding box center [24, 108] width 14 height 14
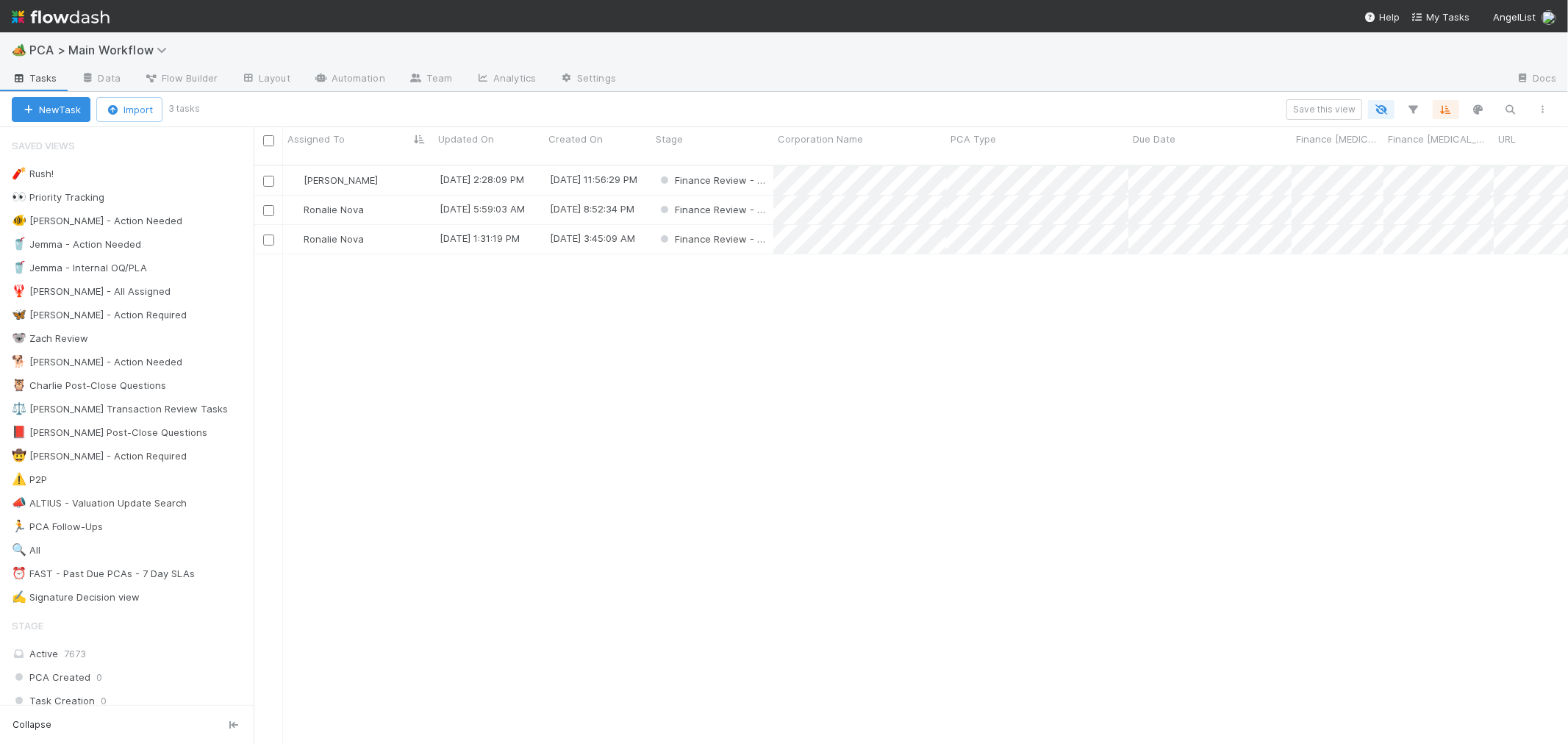
scroll to position [579, 1302]
click at [414, 196] on div "Ronalie Nova" at bounding box center [359, 210] width 151 height 29
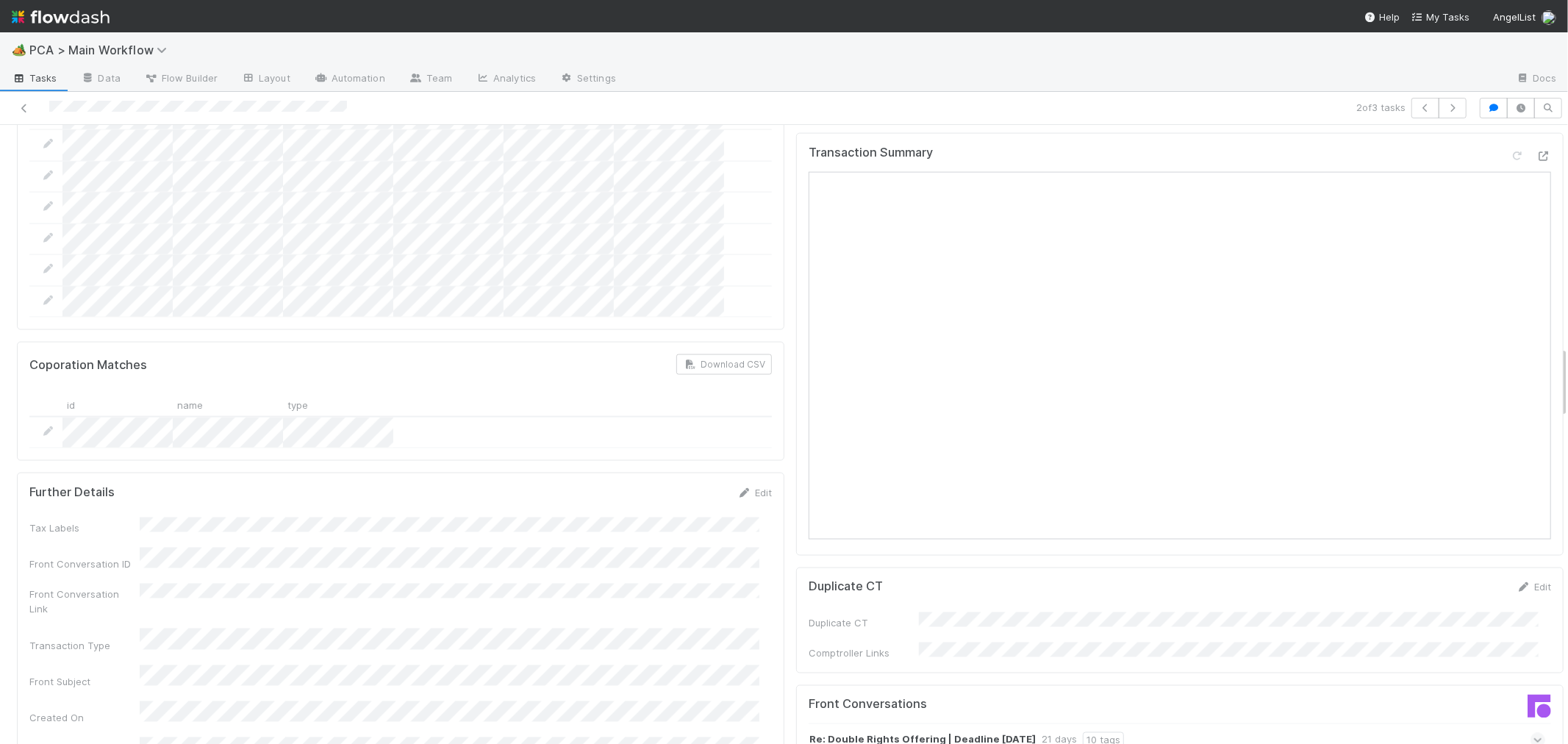
scroll to position [1552, 0]
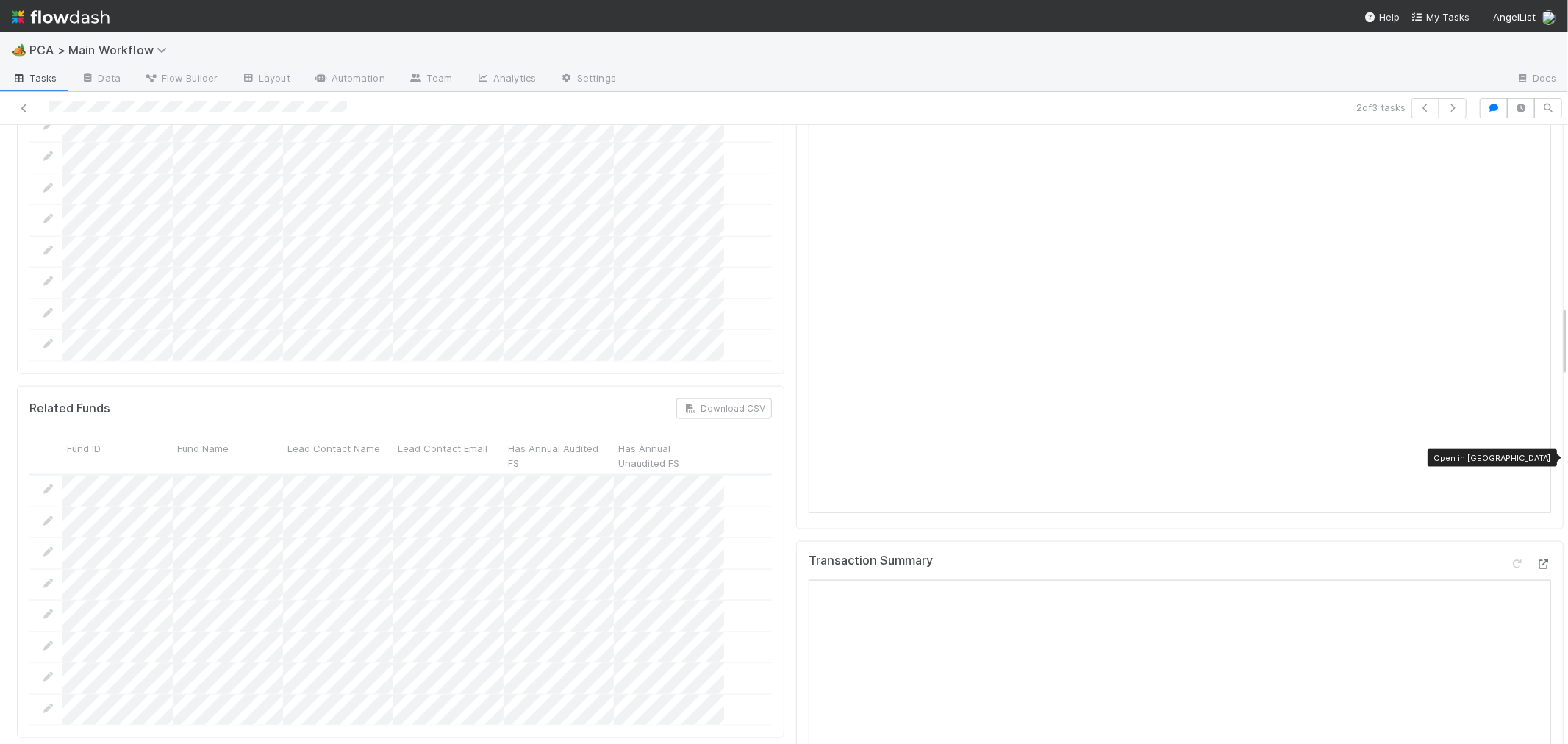
click at [1536, 560] on icon at bounding box center [1543, 564] width 14 height 10
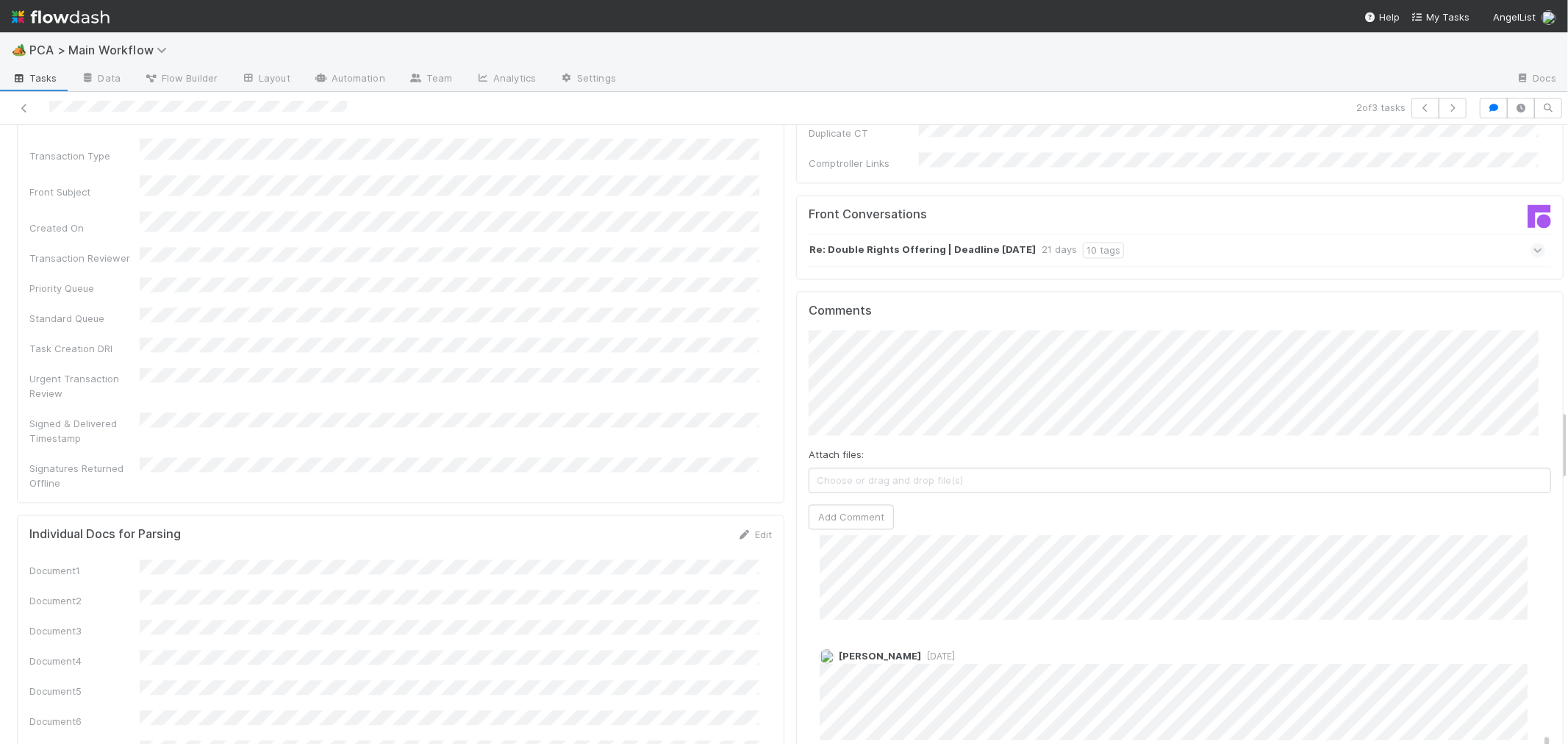
scroll to position [734, 0]
click at [834, 504] on button "Add Comment" at bounding box center [851, 516] width 85 height 25
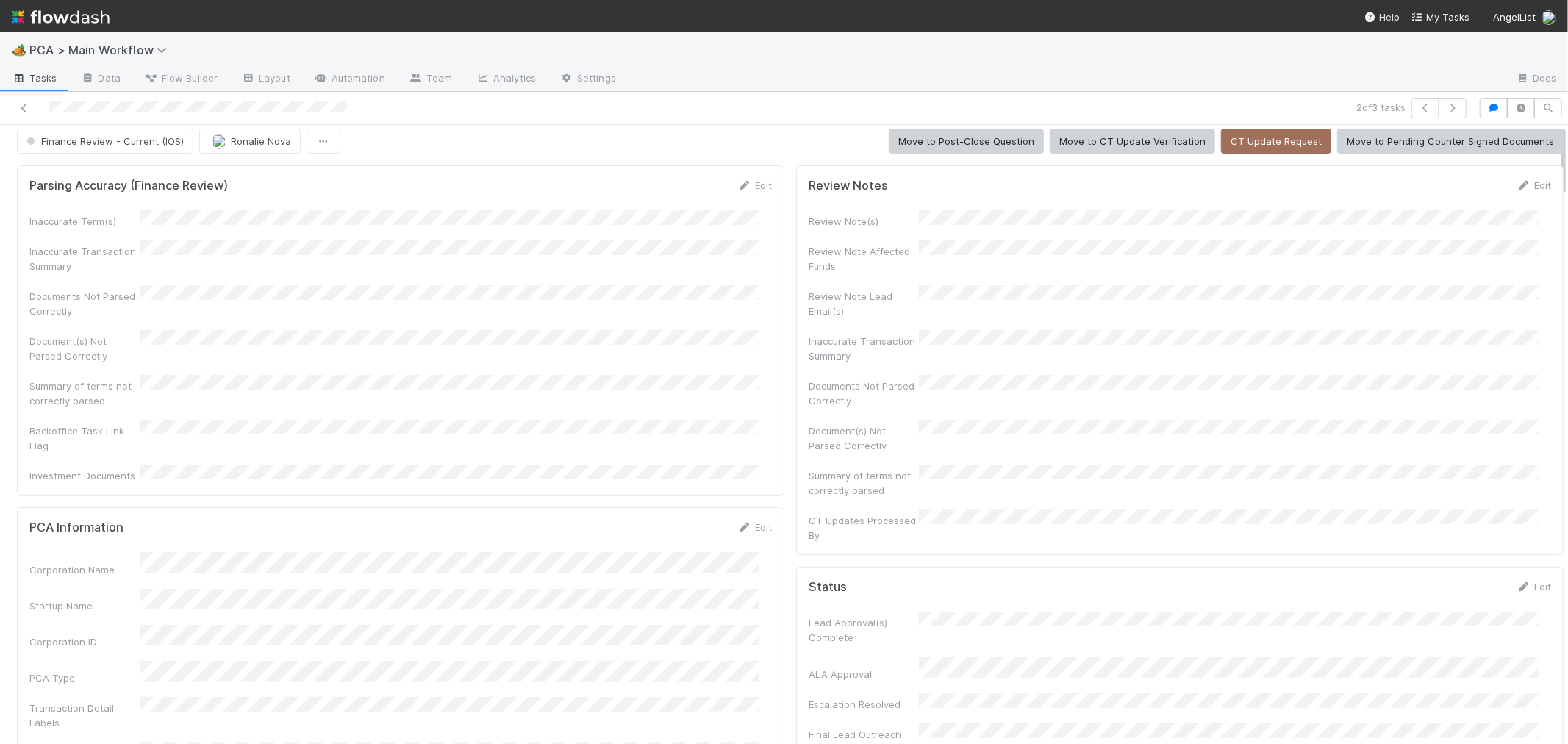
scroll to position [0, 0]
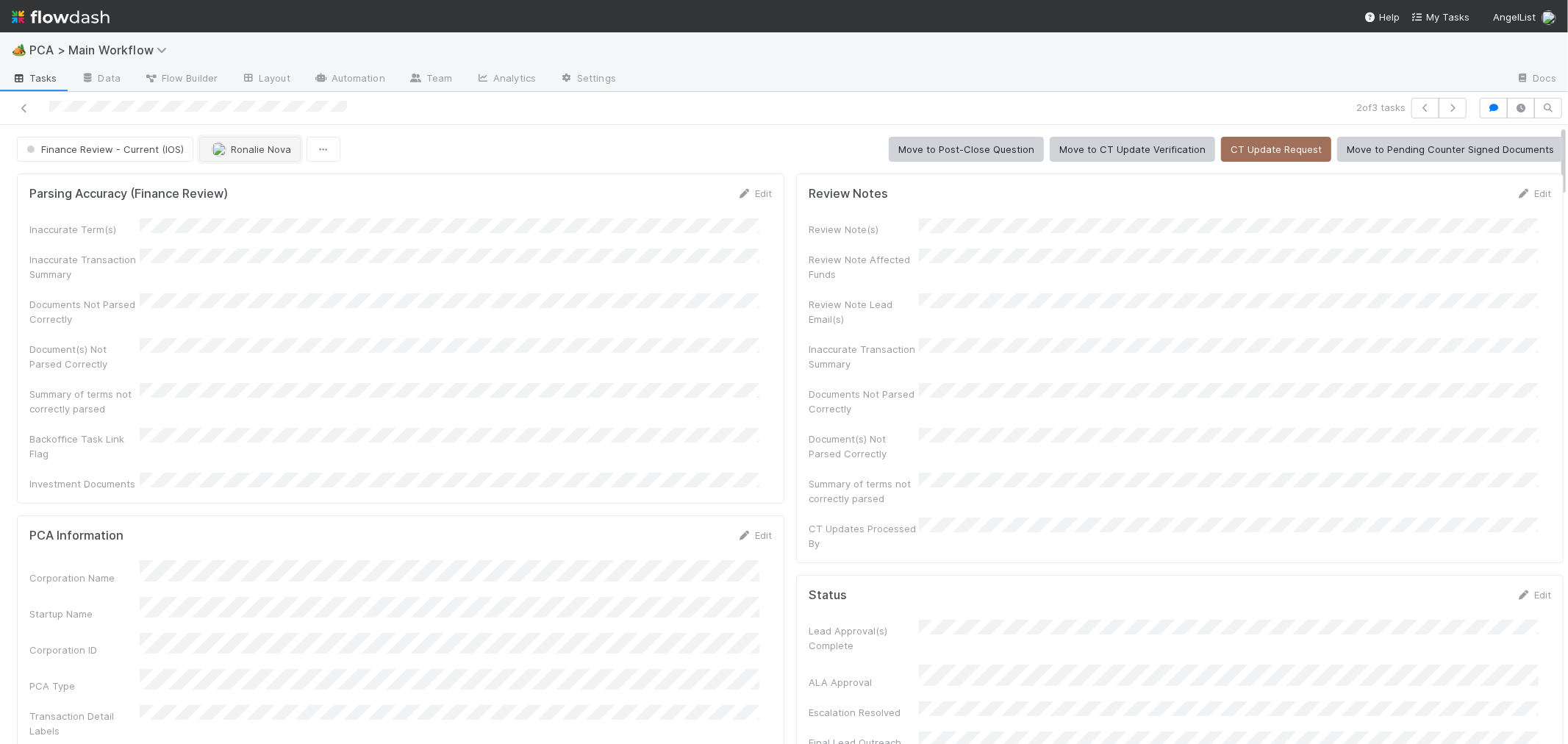
click at [250, 148] on span "Ronalie Nova" at bounding box center [261, 149] width 60 height 12
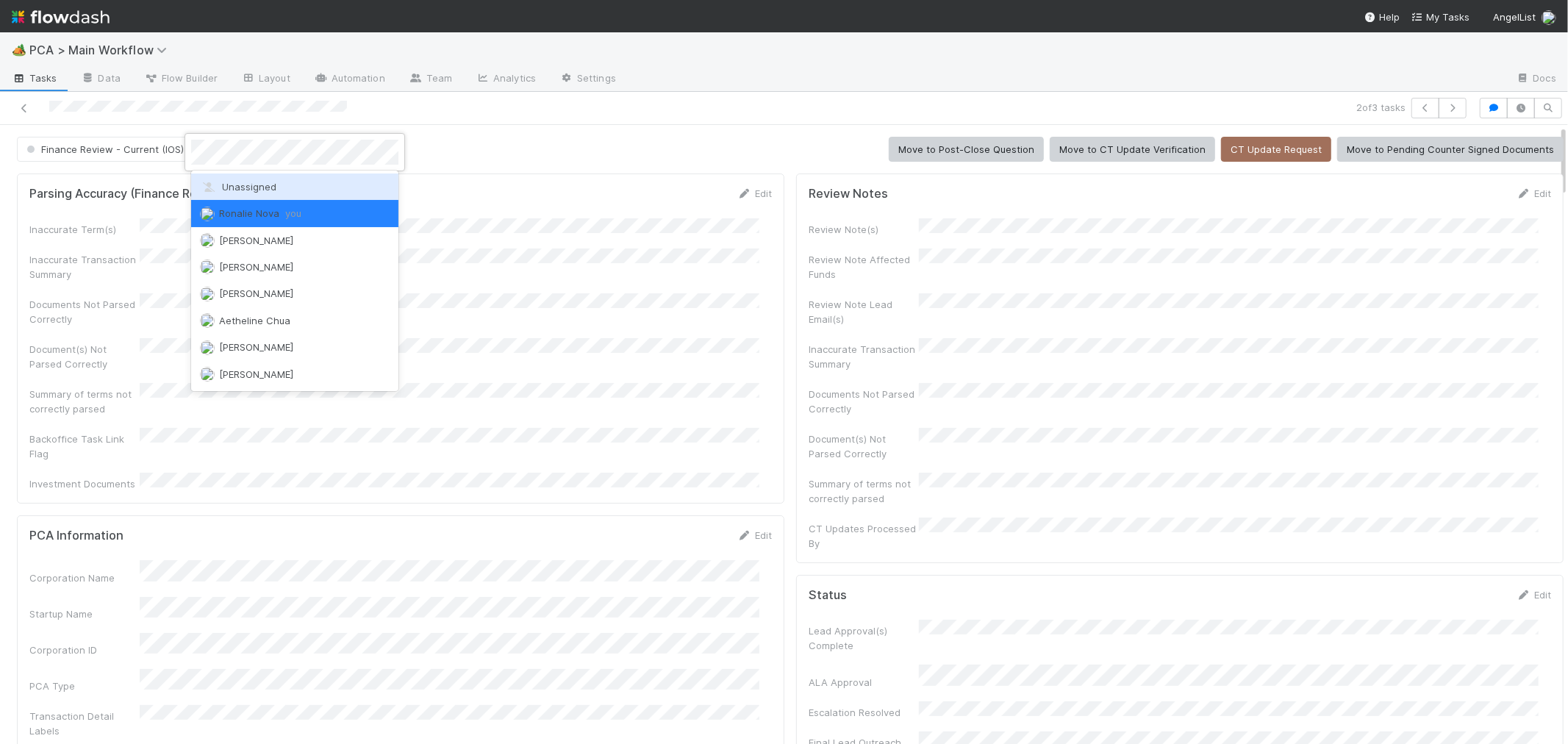
click at [224, 188] on span "Unassigned" at bounding box center [238, 186] width 76 height 12
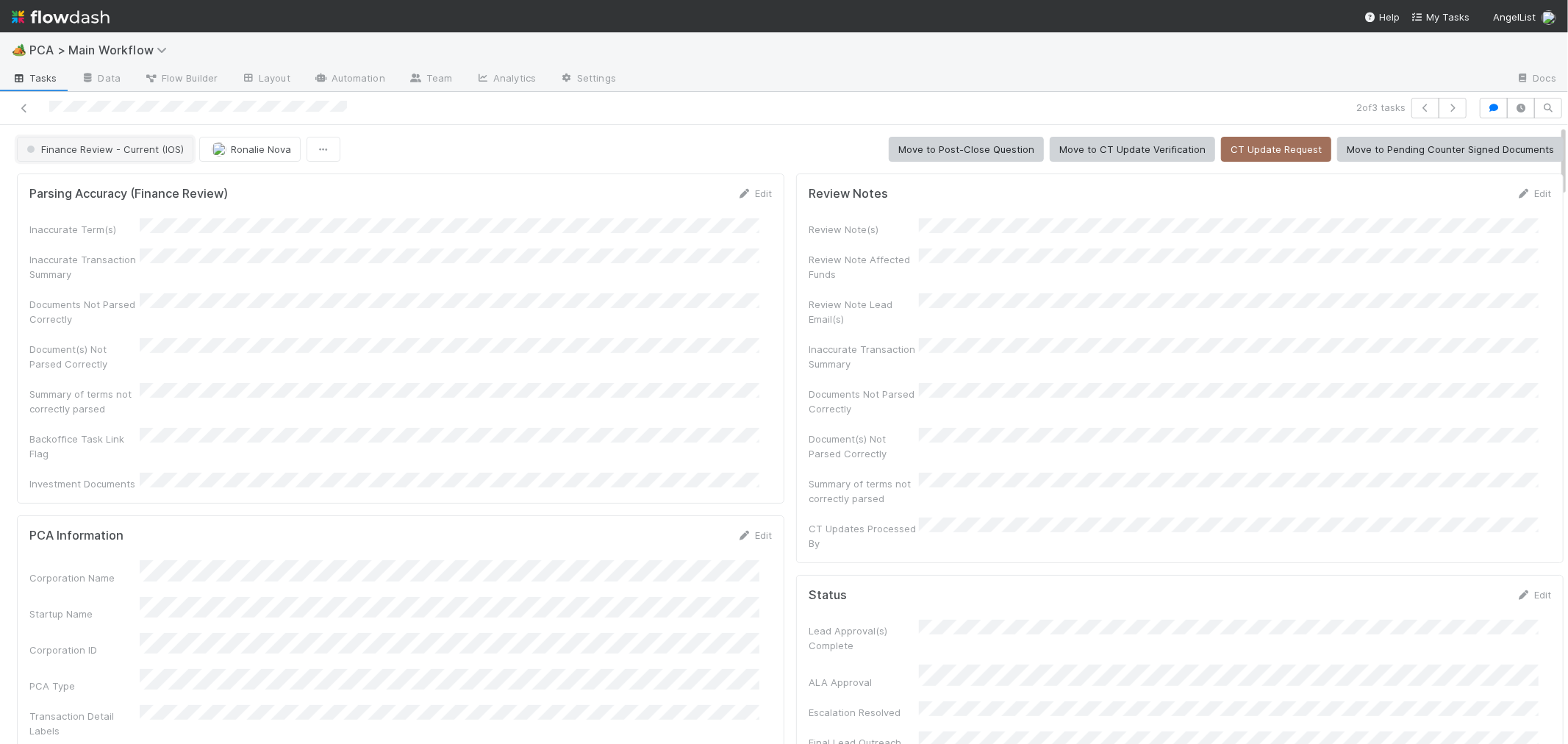
click at [126, 151] on span "Finance Review - Current (IOS)" at bounding box center [104, 149] width 161 height 12
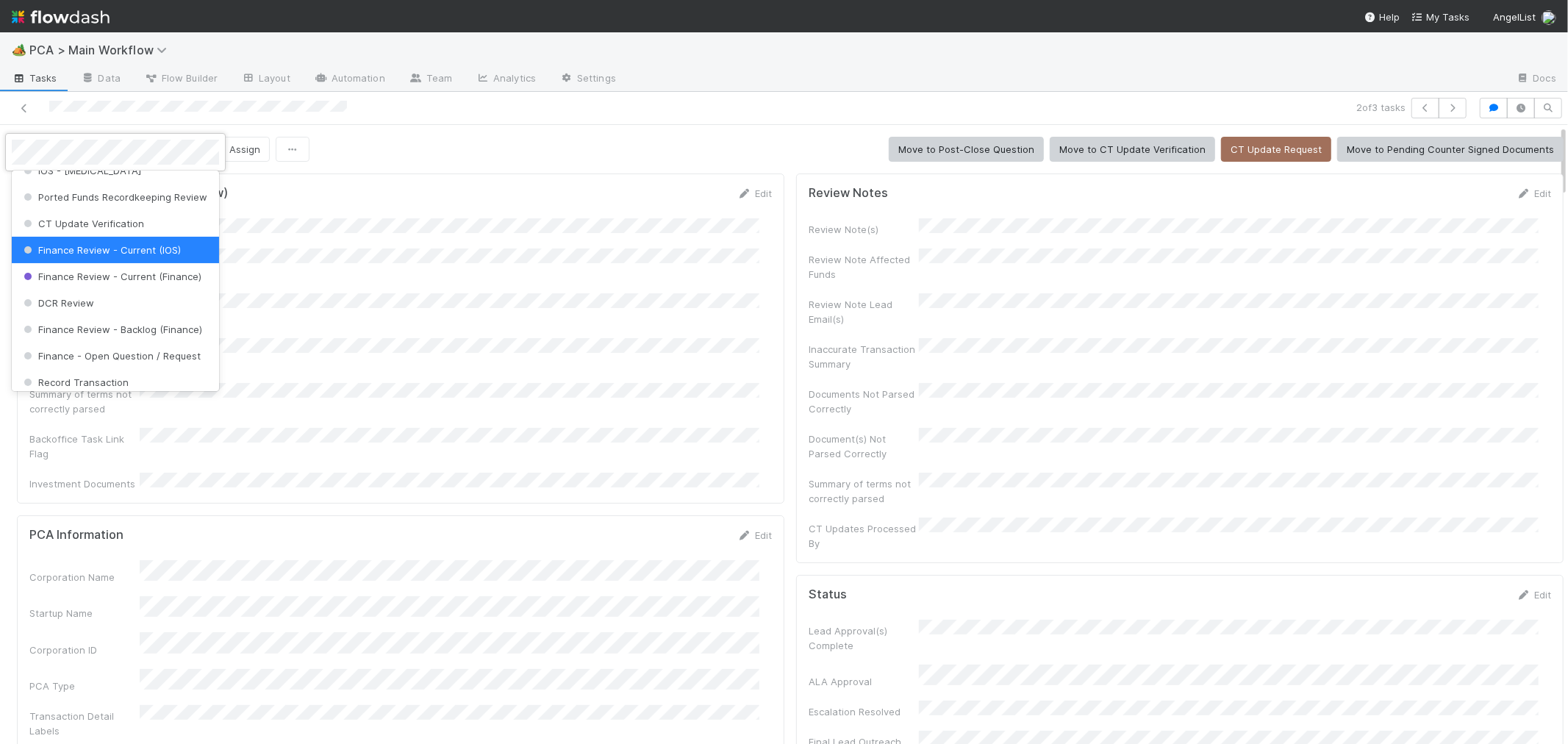
scroll to position [0, 0]
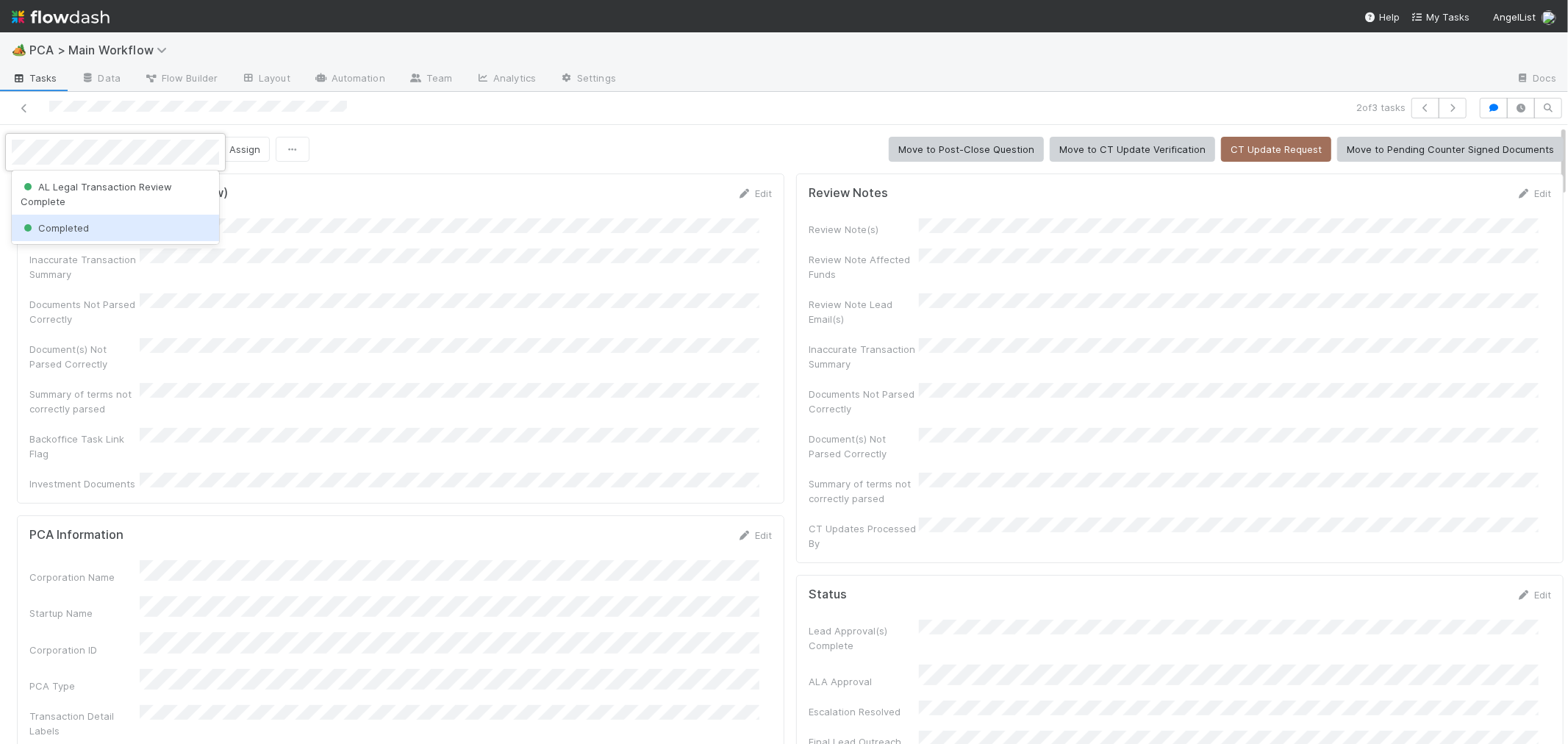
click at [178, 233] on div "Completed" at bounding box center [115, 227] width 208 height 26
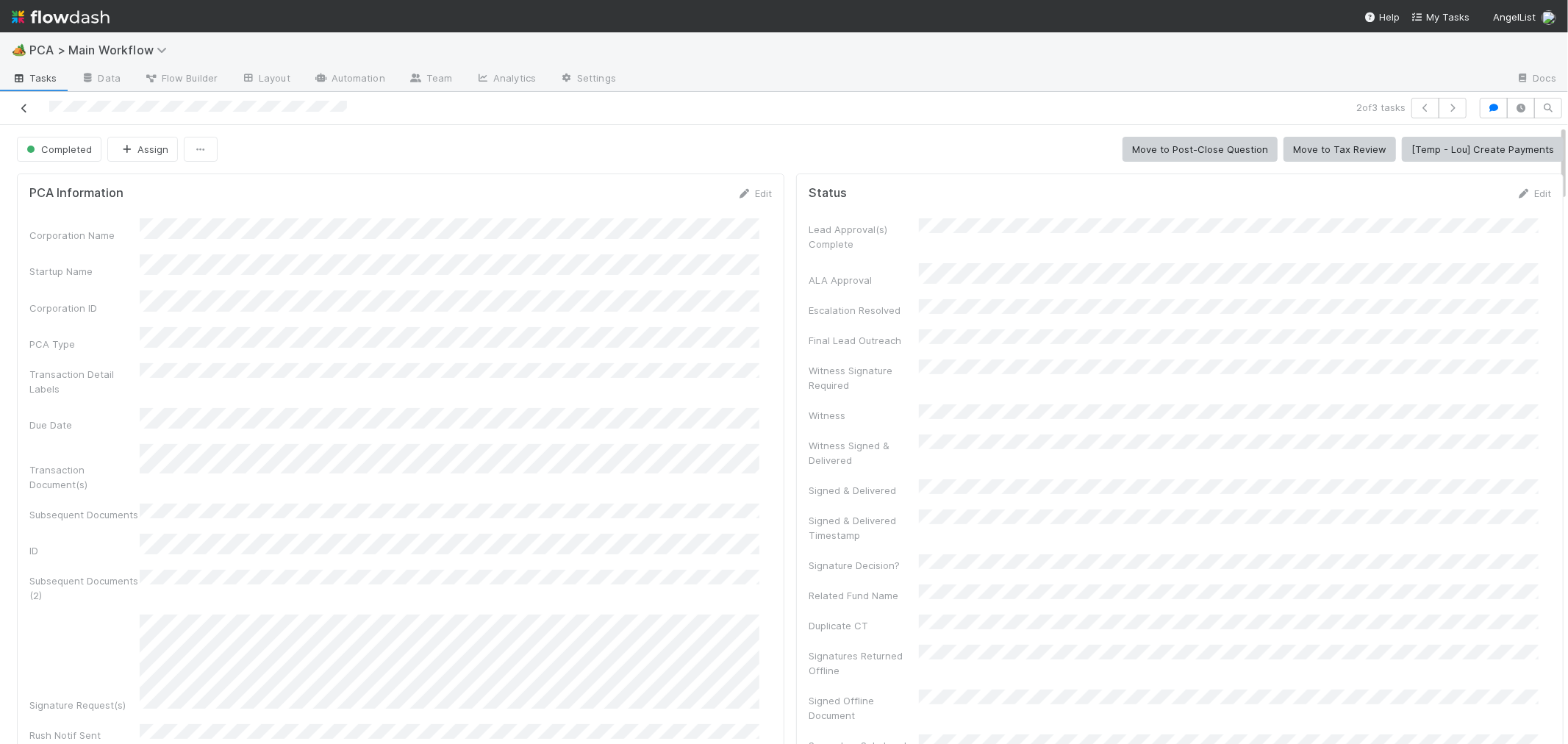
click at [26, 107] on icon at bounding box center [24, 108] width 14 height 10
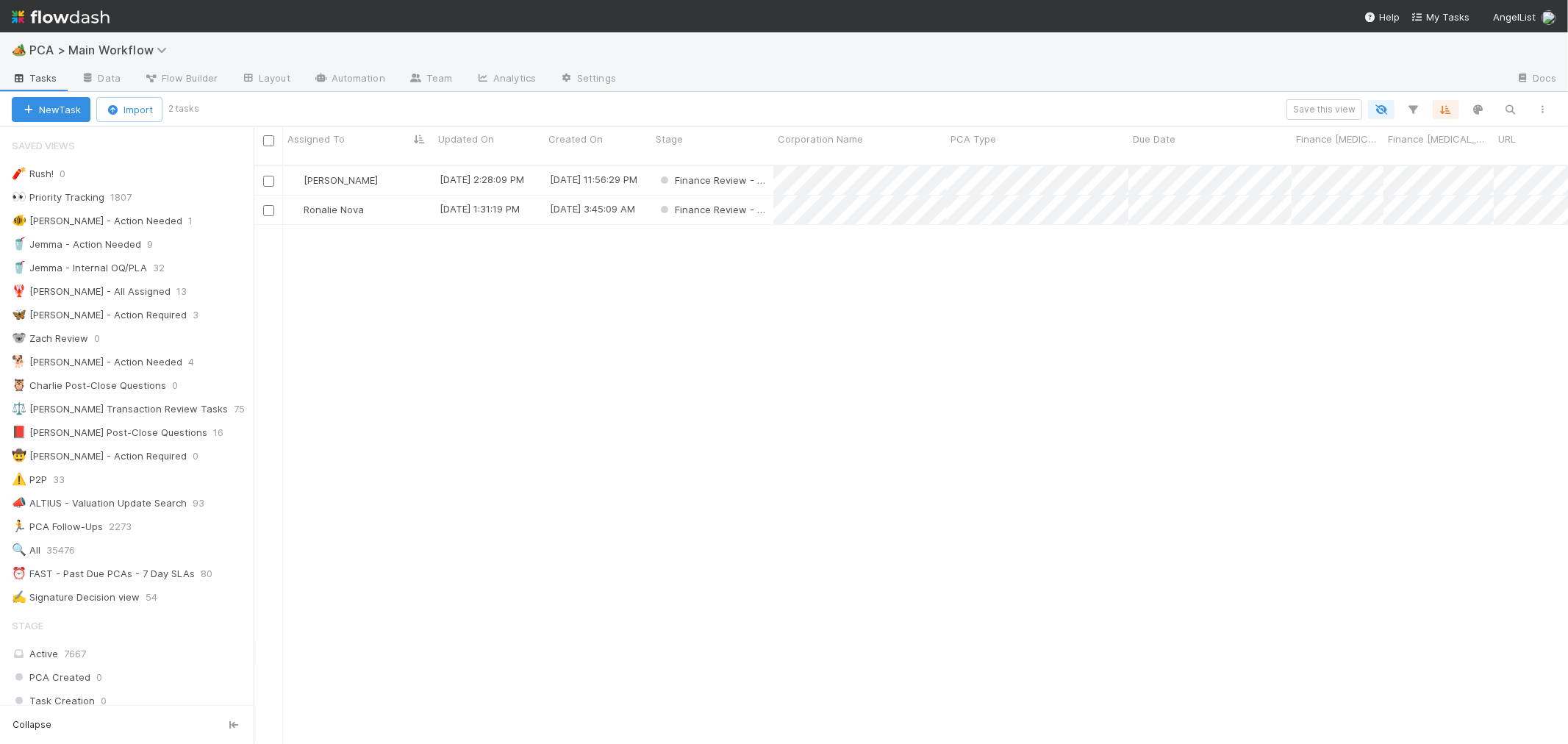
scroll to position [13, 12]
click at [409, 196] on div "Ronalie Nova" at bounding box center [359, 210] width 151 height 29
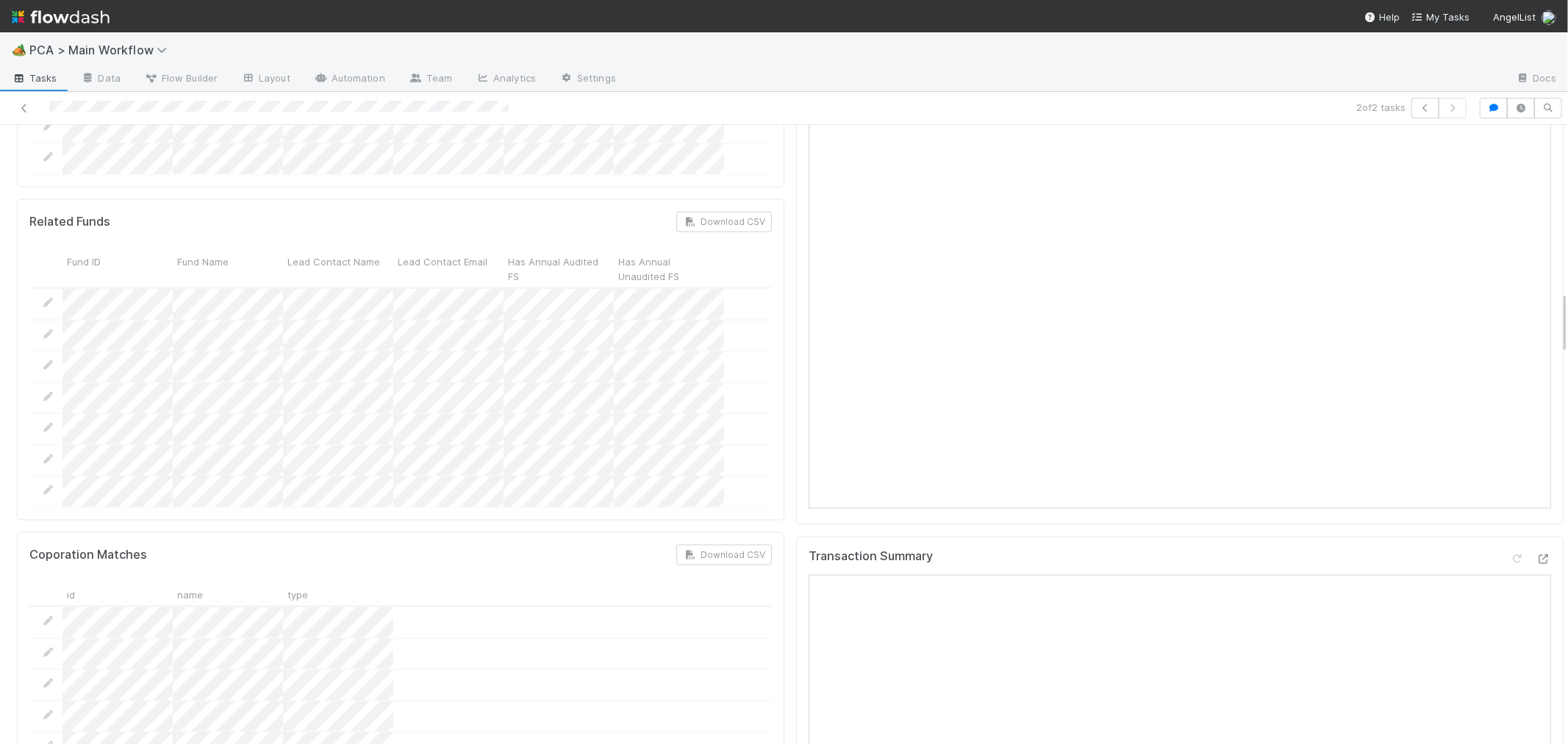
scroll to position [1633, 0]
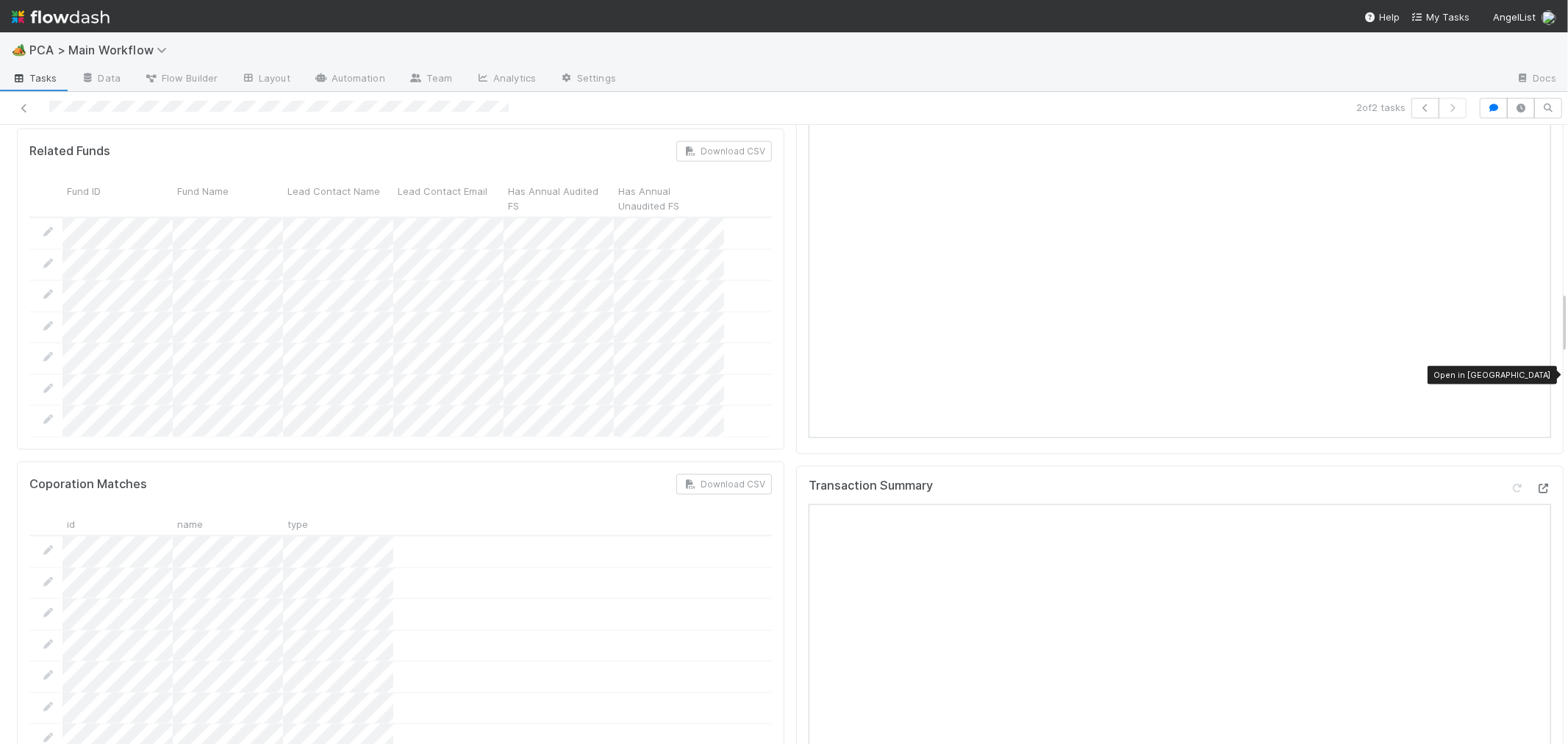
click at [1536, 483] on icon at bounding box center [1543, 488] width 14 height 10
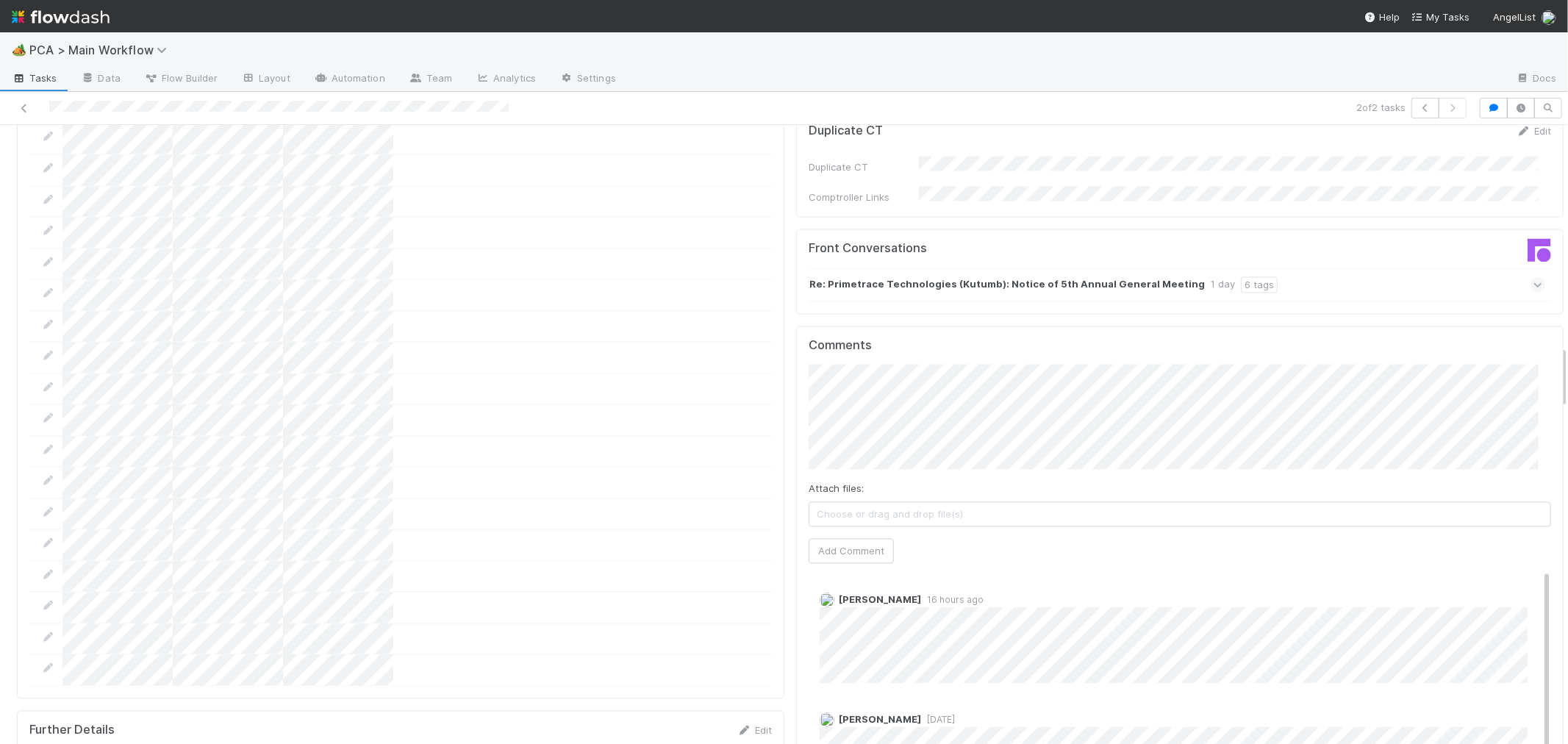
scroll to position [2531, 0]
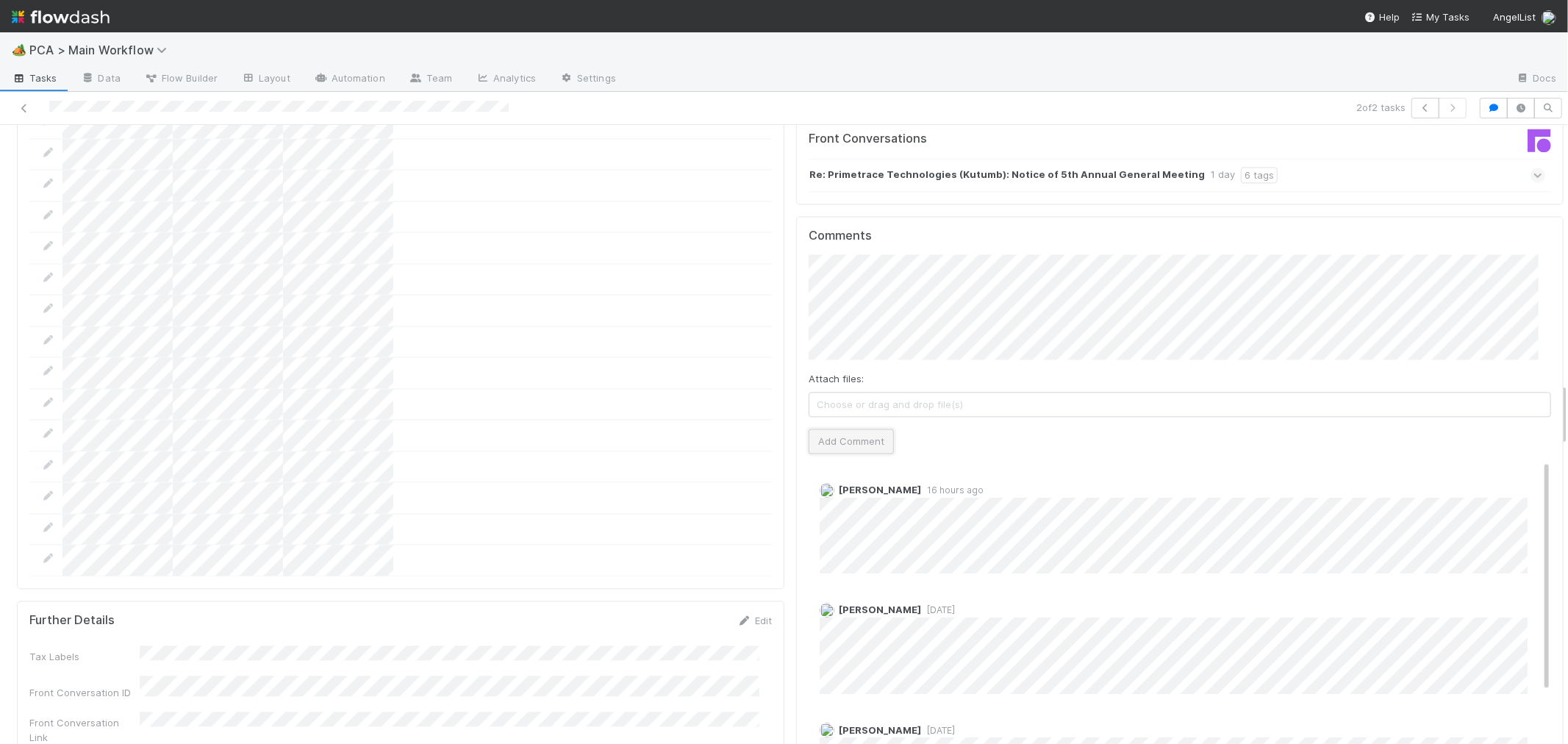
click at [844, 428] on button "Add Comment" at bounding box center [851, 440] width 85 height 25
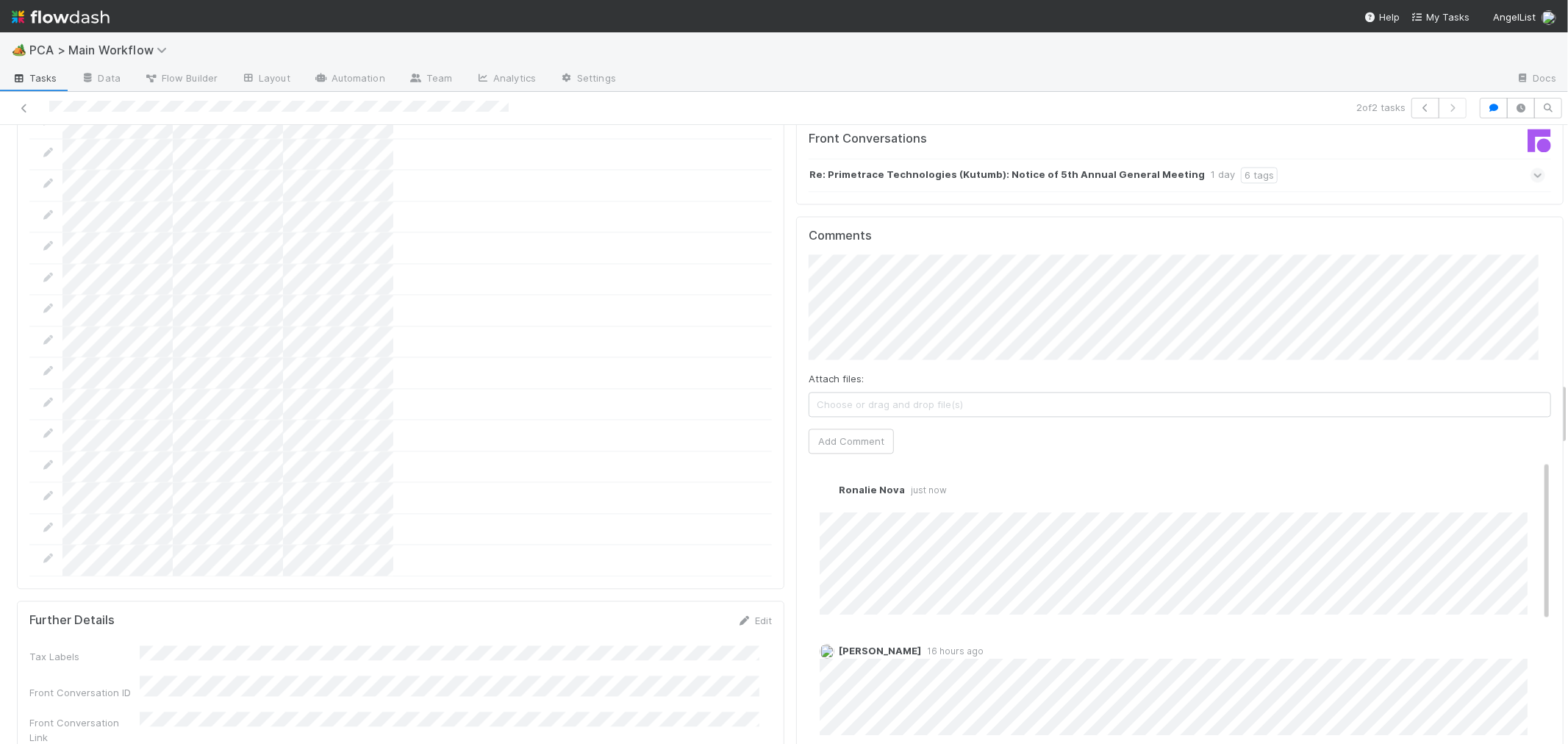
scroll to position [0, 0]
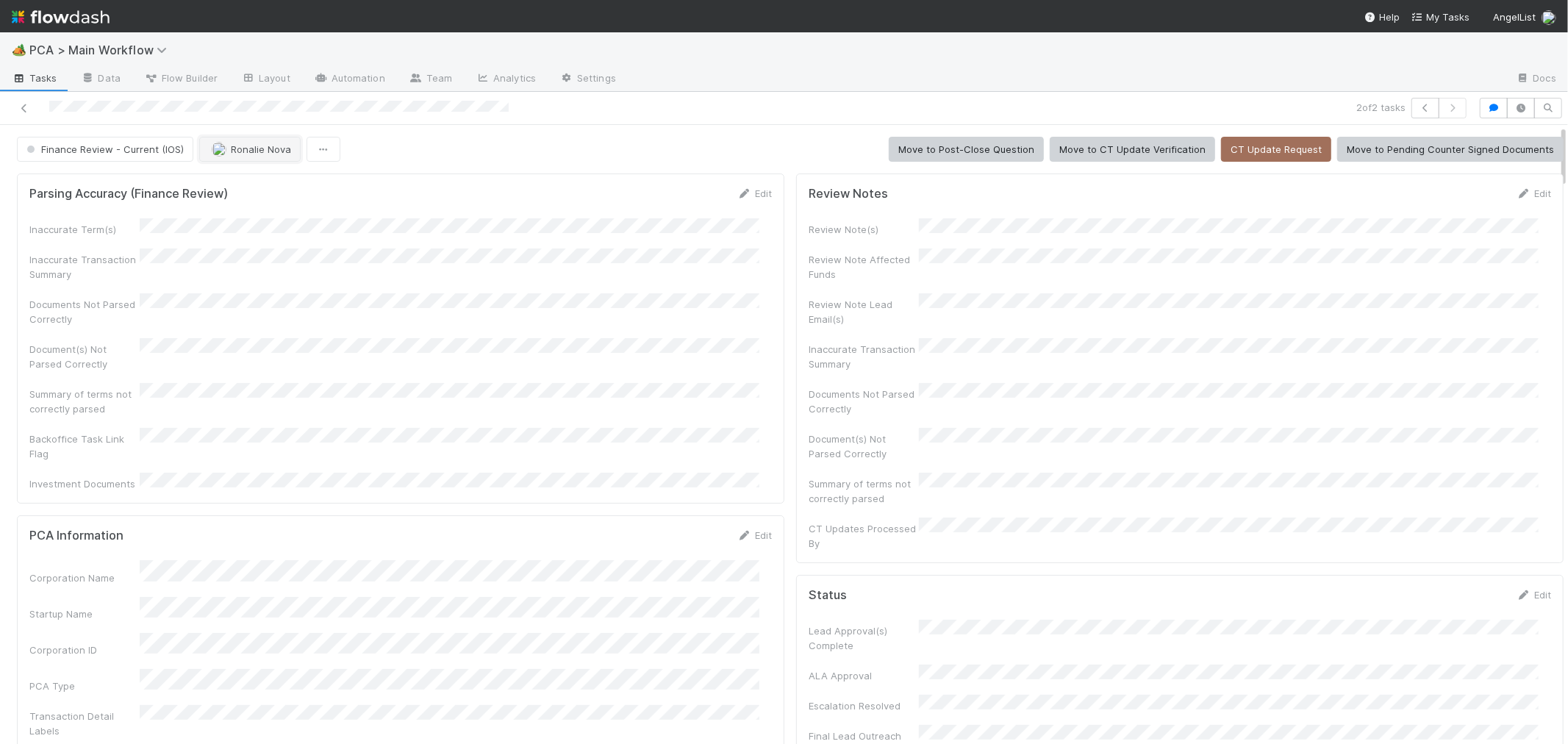
click at [241, 151] on span "Ronalie Nova" at bounding box center [261, 149] width 60 height 12
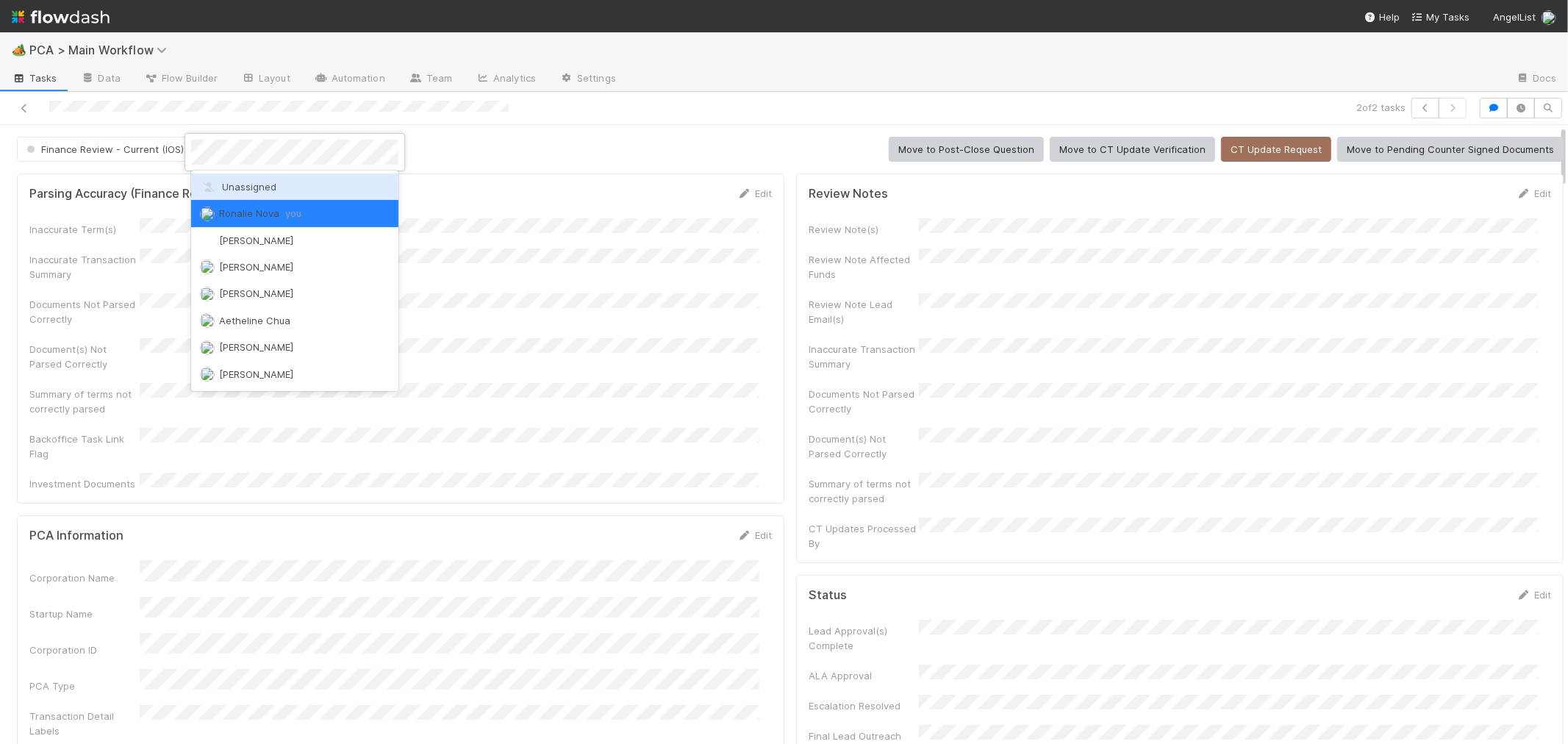
click at [250, 184] on span "Unassigned" at bounding box center [238, 186] width 76 height 12
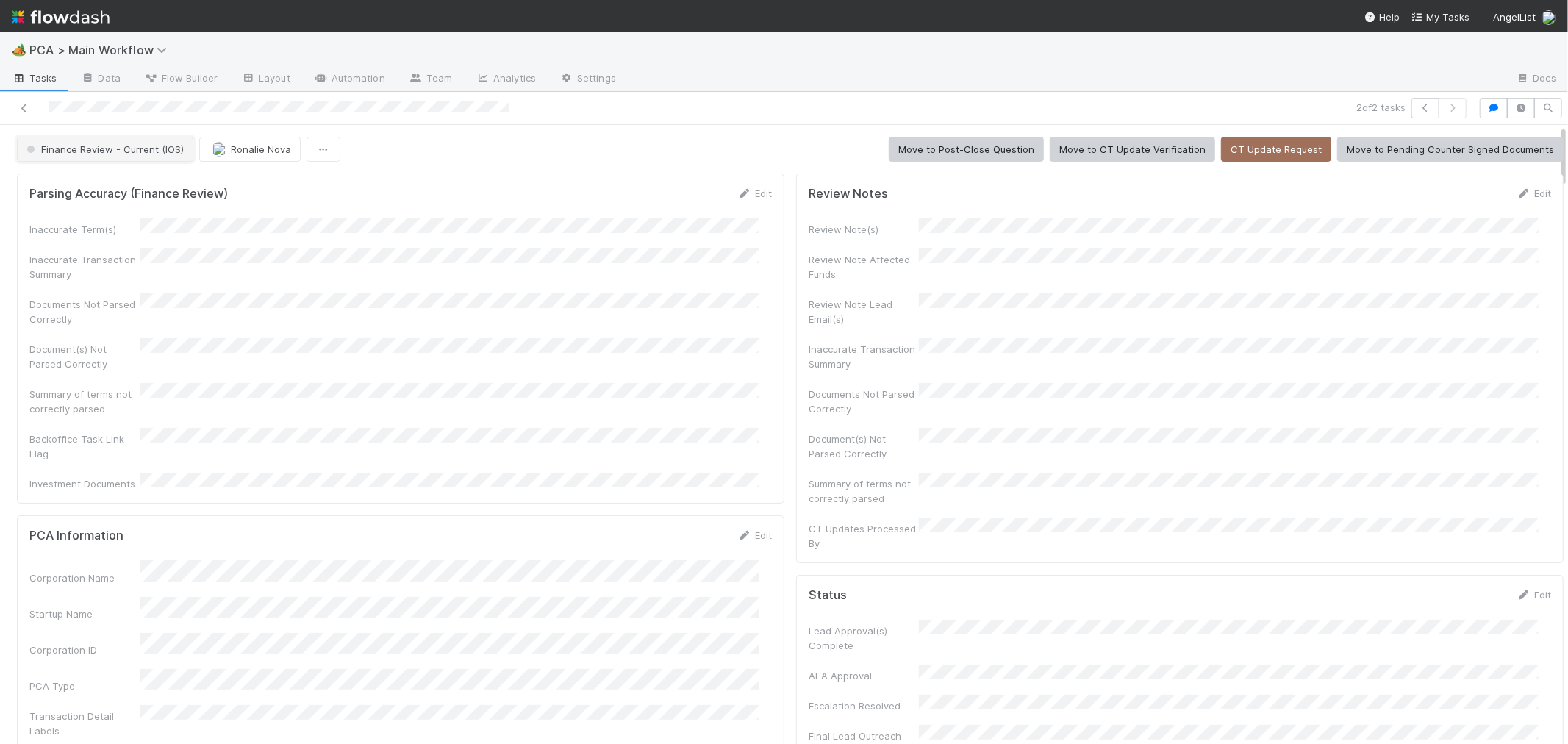
click at [98, 151] on span "Finance Review - Current (IOS)" at bounding box center [104, 149] width 161 height 12
click at [108, 230] on div "Completed" at bounding box center [115, 227] width 208 height 26
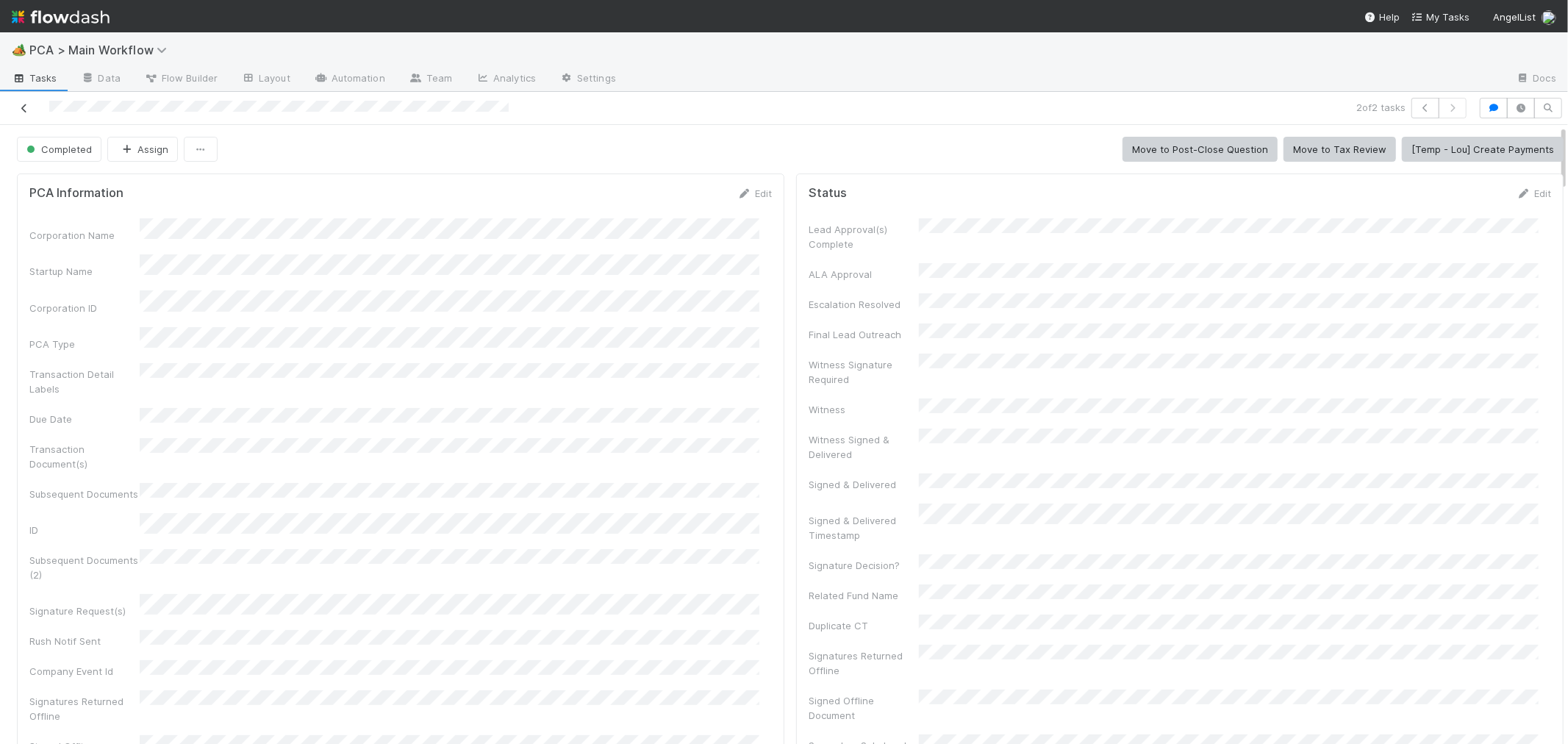
click at [21, 103] on icon at bounding box center [24, 108] width 14 height 10
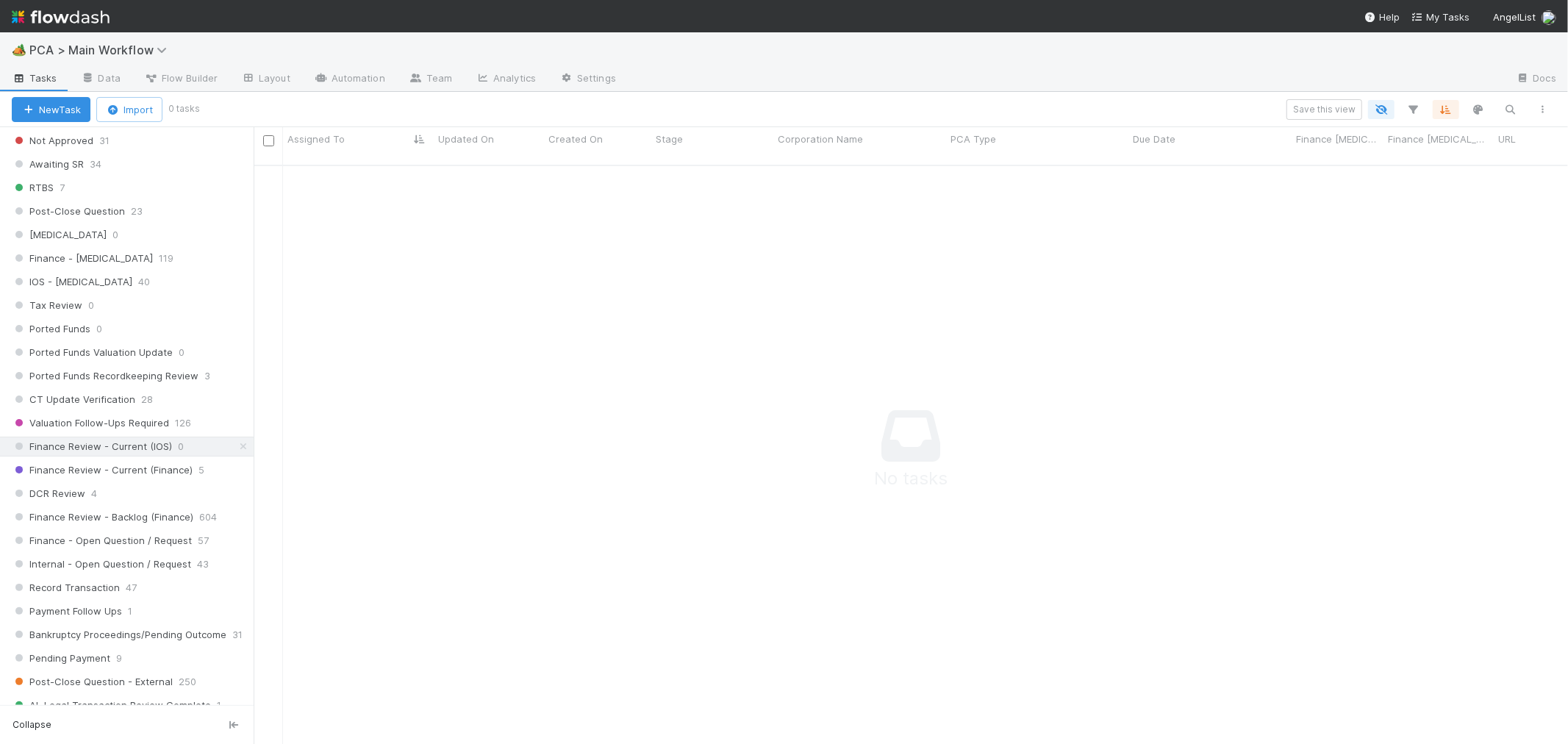
scroll to position [898, 0]
click at [141, 468] on span "Finance Review - Current (Finance)" at bounding box center [102, 461] width 180 height 18
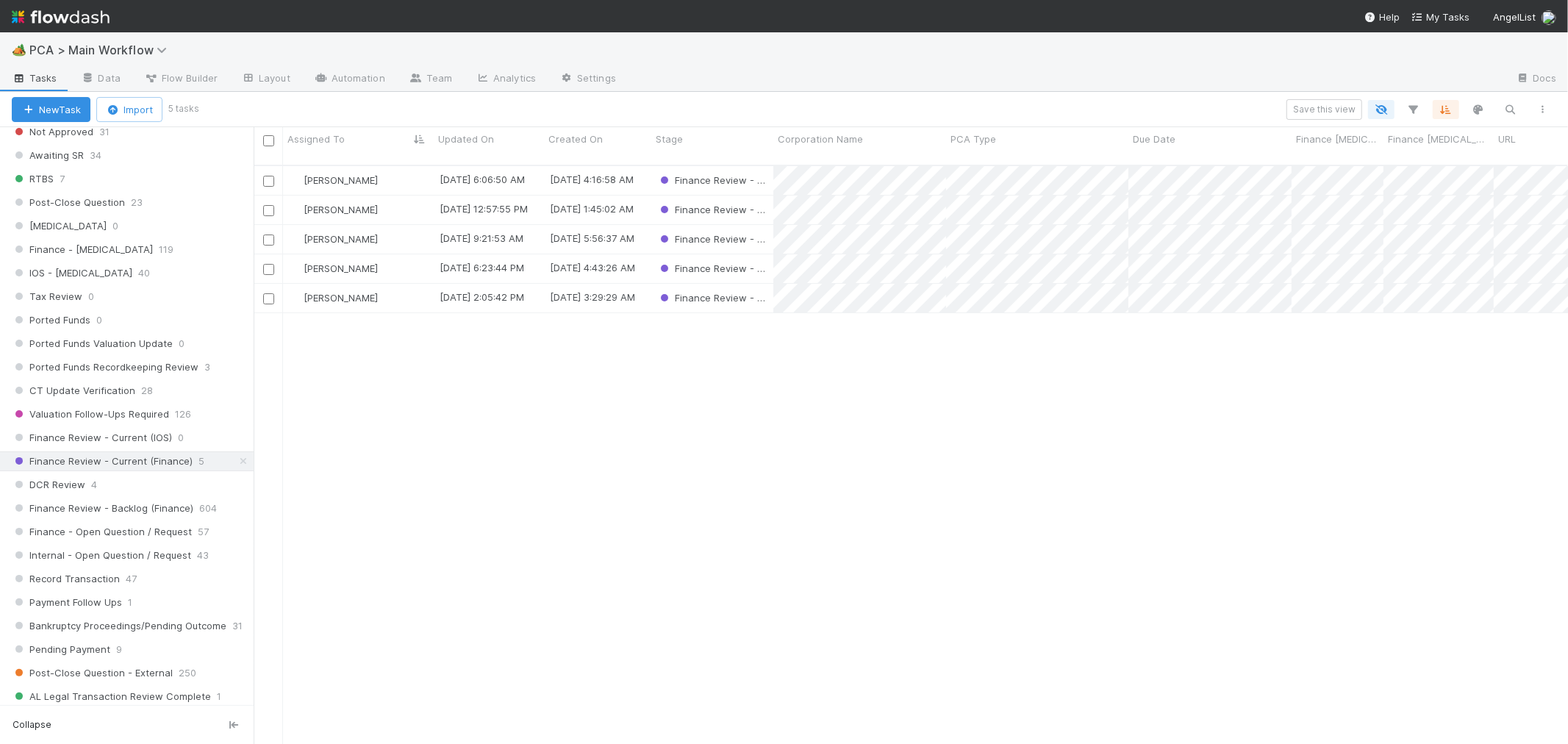
scroll to position [579, 1302]
click at [99, 494] on div "DCR Review 4" at bounding box center [133, 484] width 242 height 18
click at [395, 260] on div "Ronalie Nova" at bounding box center [359, 269] width 151 height 29
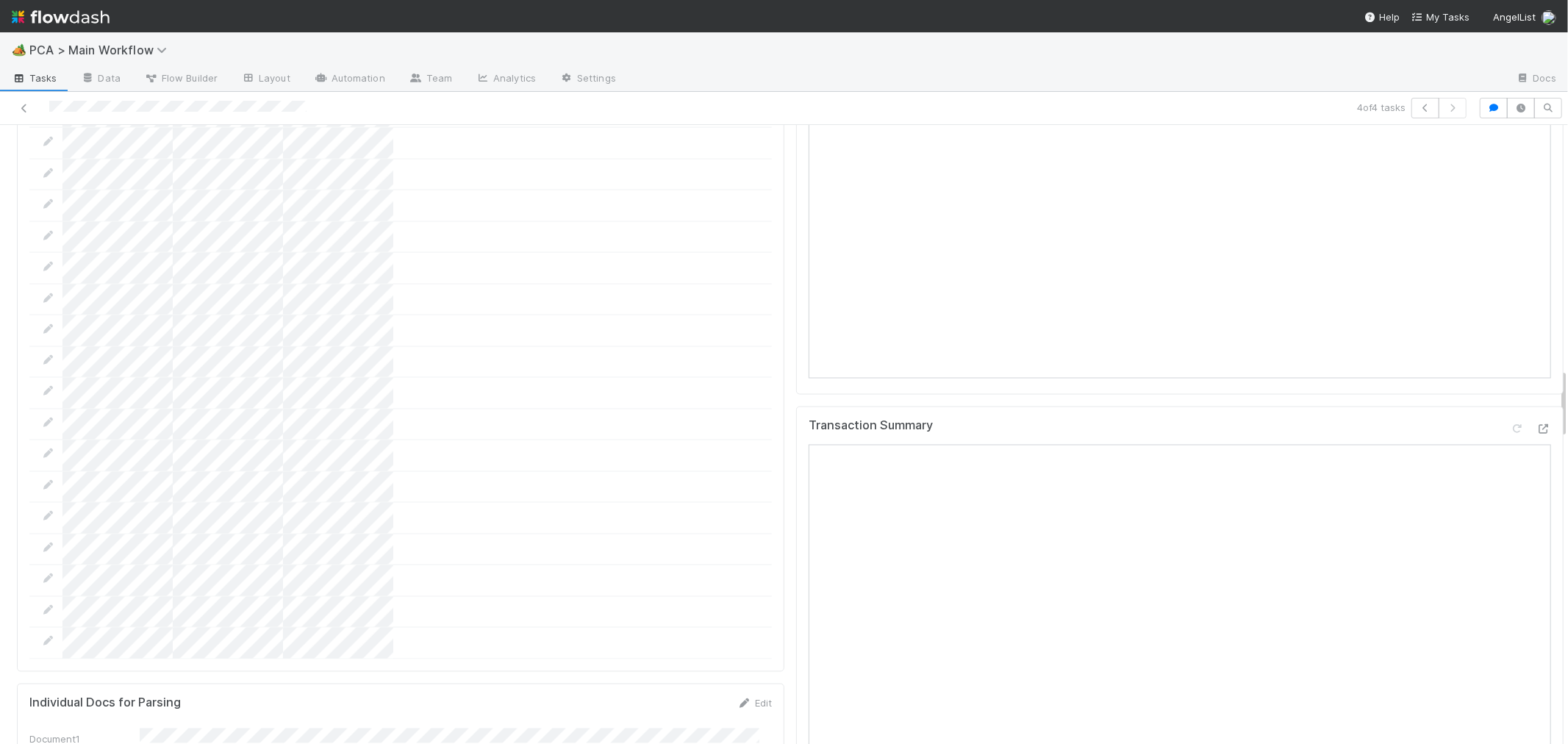
scroll to position [2122, 0]
click at [1536, 423] on icon at bounding box center [1543, 428] width 14 height 10
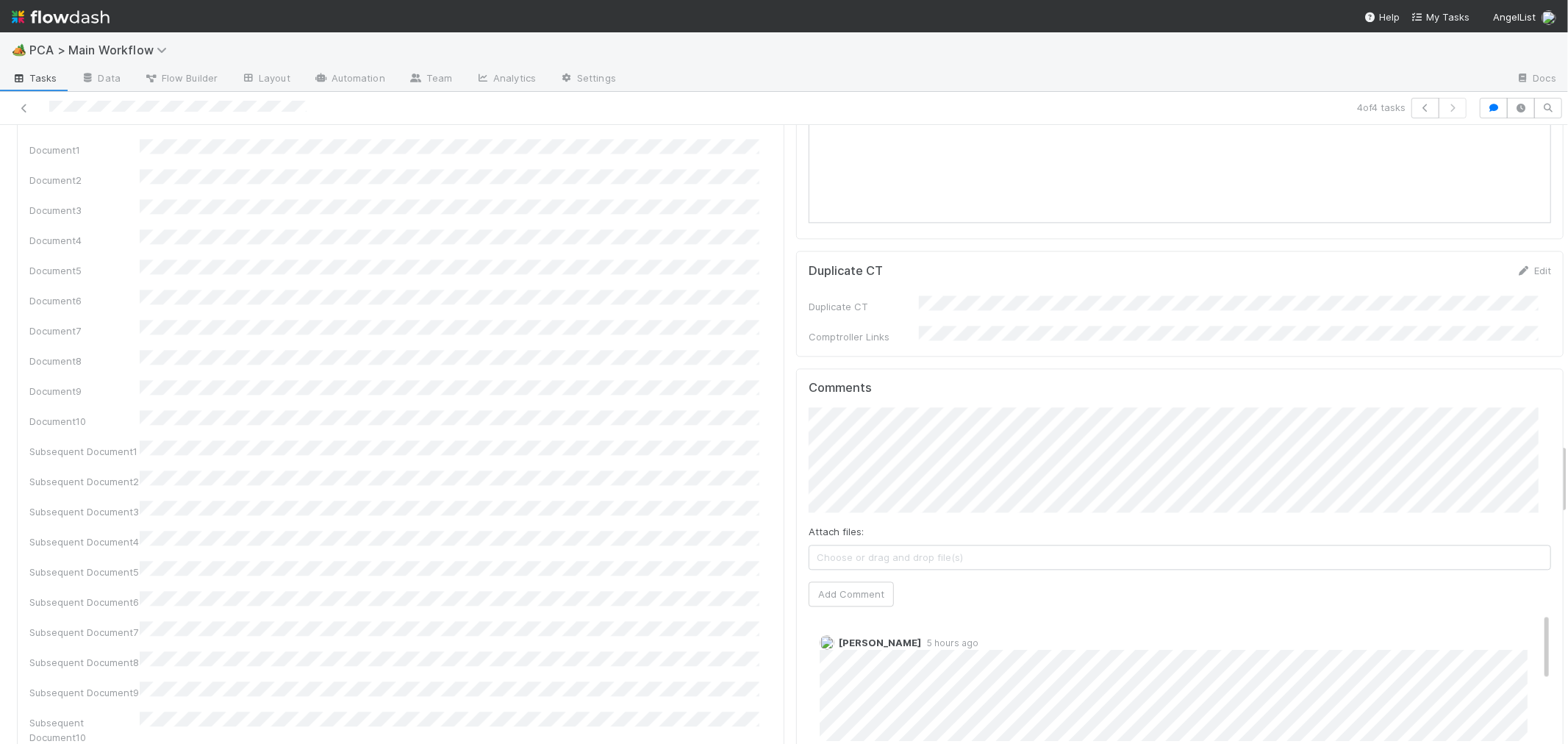
scroll to position [2613, 0]
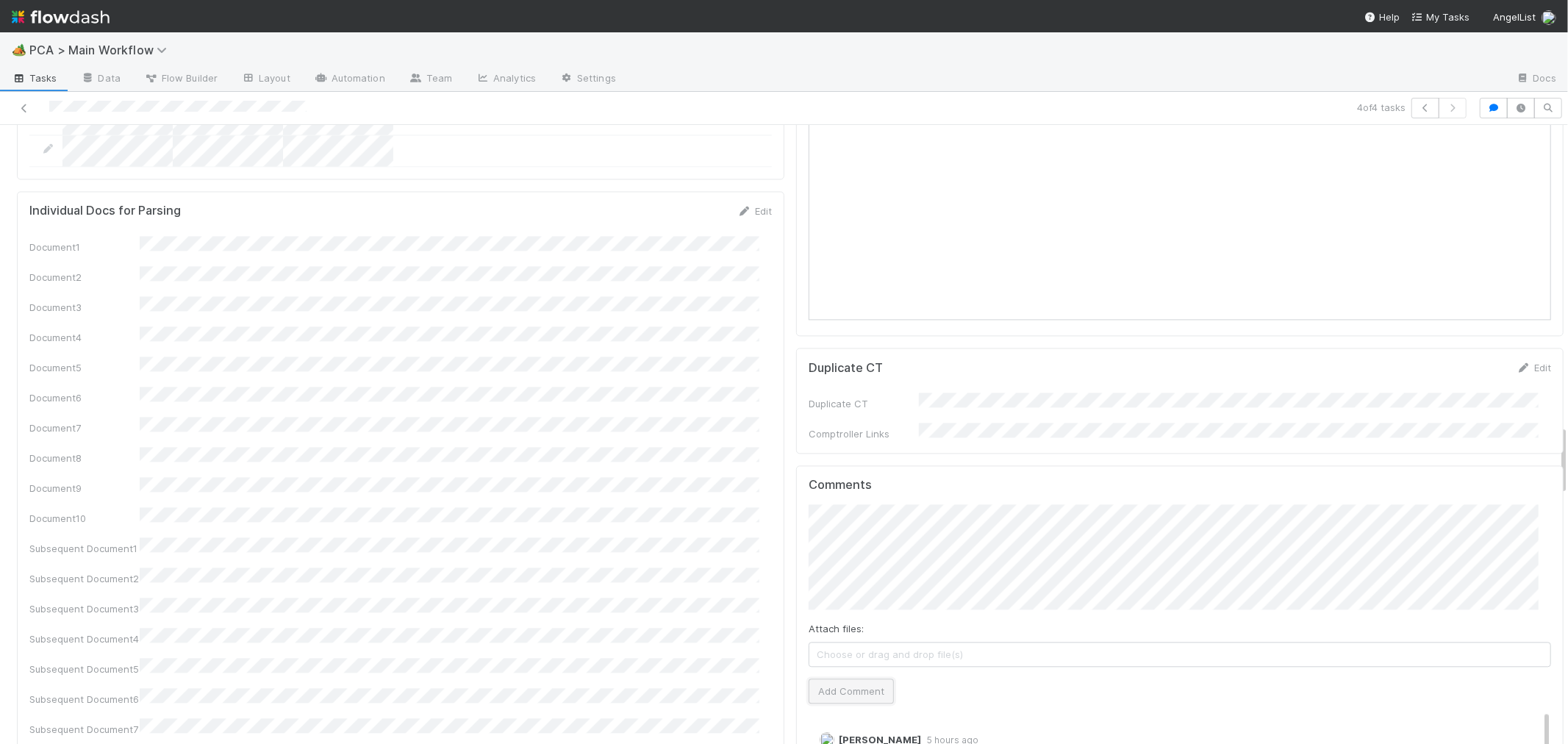
click at [856, 678] on button "Add Comment" at bounding box center [851, 690] width 85 height 25
click at [744, 502] on div "Document1 Document2 Document3 Document4 Document5 Document6 Document7 Document8…" at bounding box center [401, 539] width 743 height 606
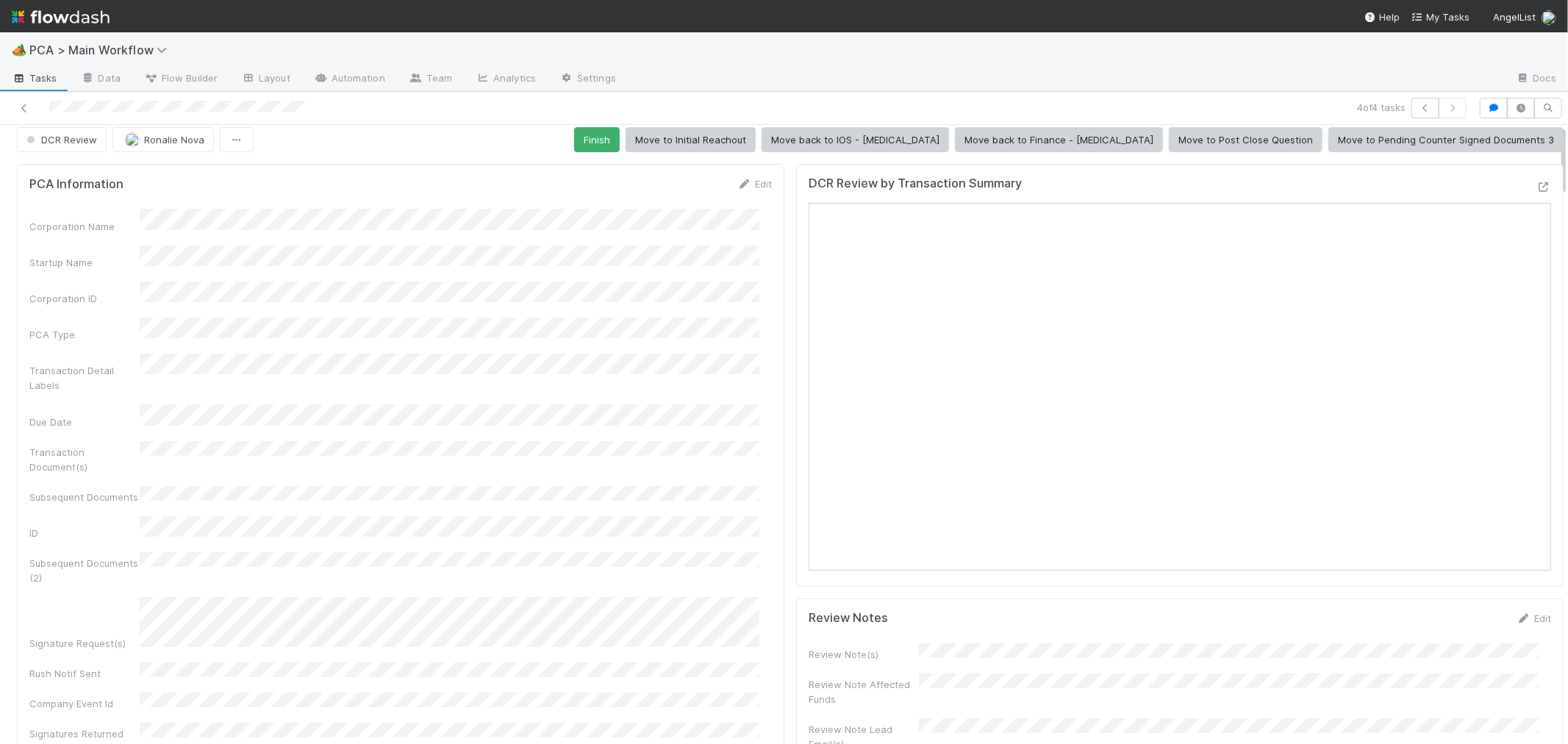
scroll to position [0, 0]
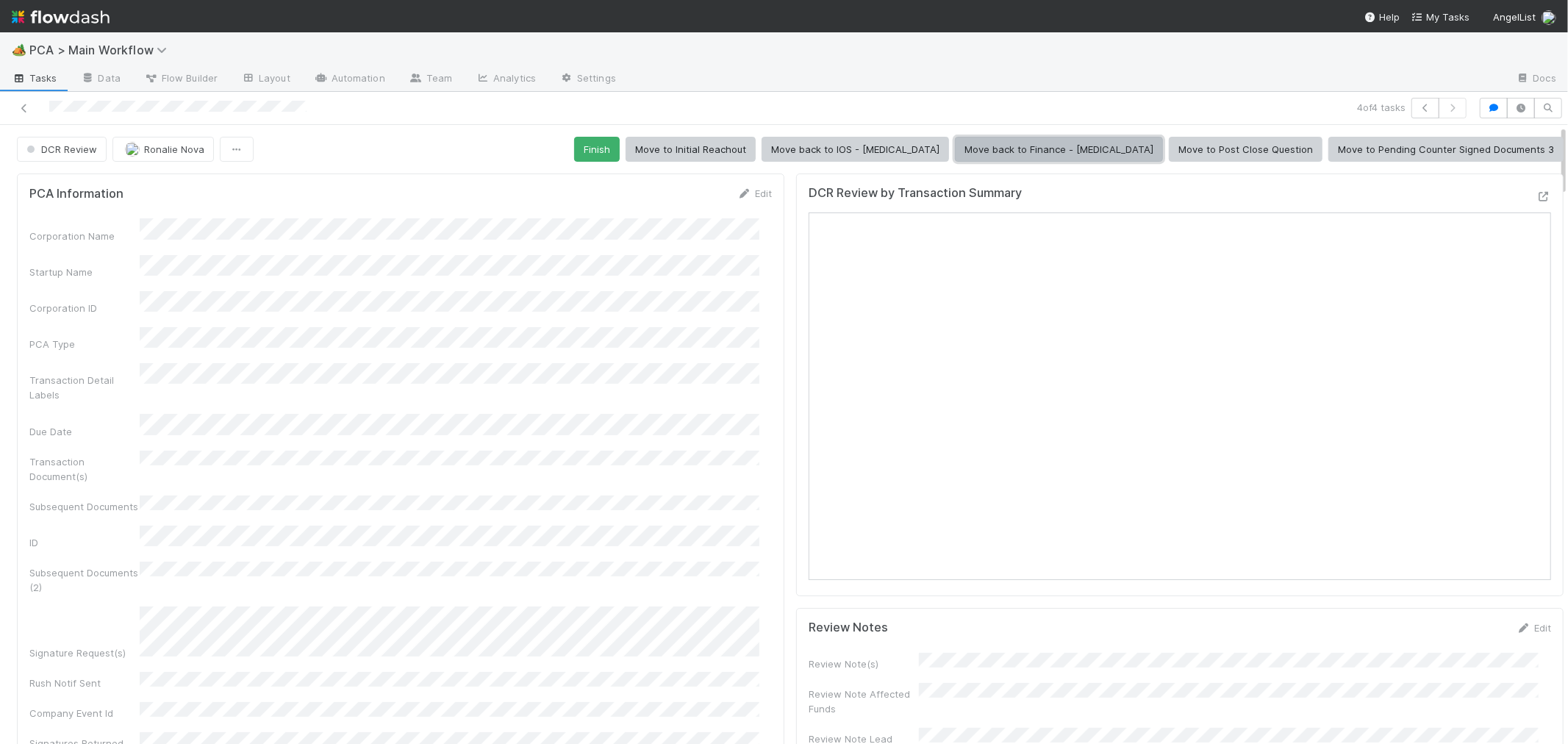
click at [1065, 143] on button "Move back to Finance - [MEDICAL_DATA]" at bounding box center [1059, 149] width 208 height 25
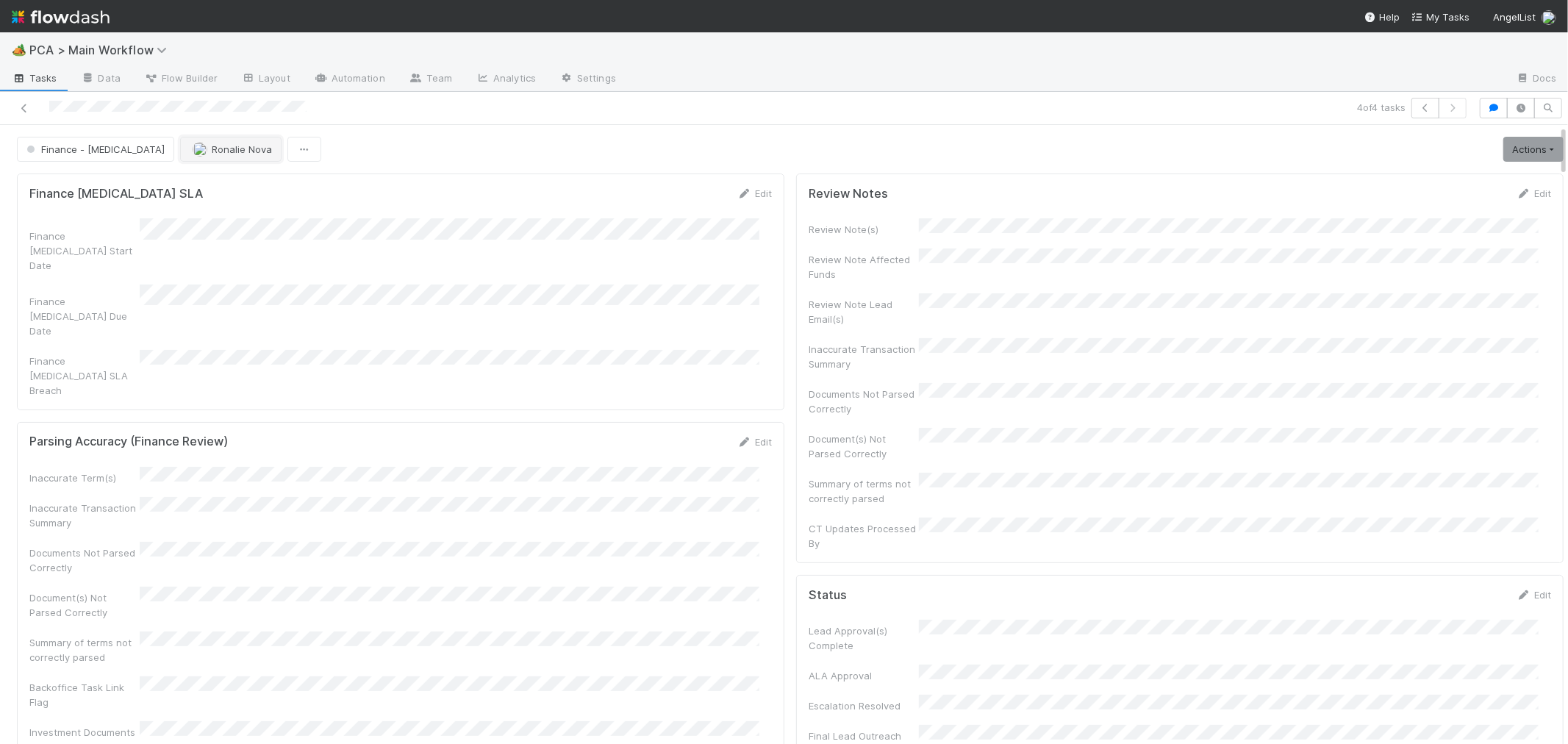
click at [212, 149] on span "Ronalie Nova" at bounding box center [242, 149] width 60 height 12
click at [25, 104] on div at bounding box center [784, 372] width 1568 height 744
click at [27, 108] on icon at bounding box center [24, 108] width 14 height 10
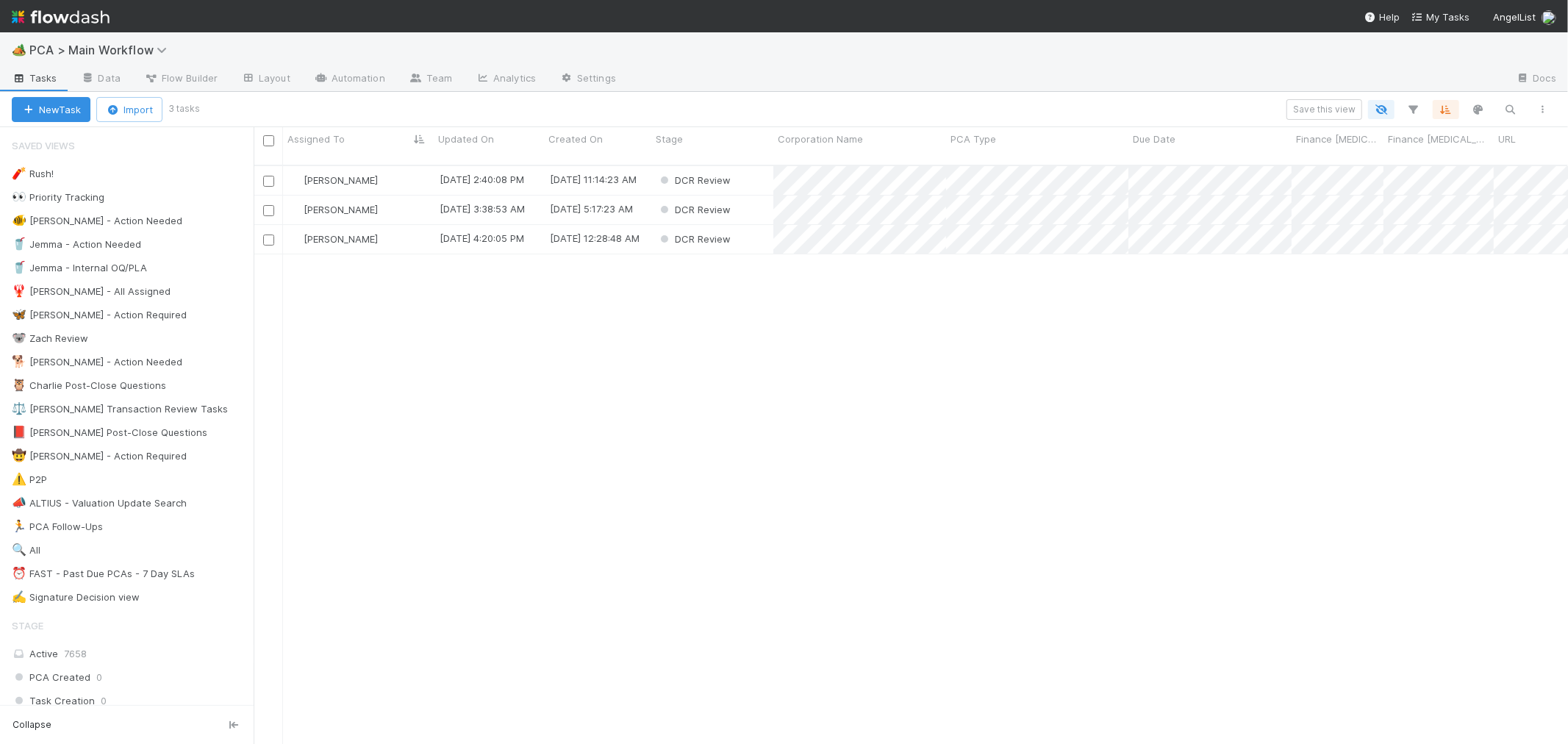
scroll to position [579, 1302]
click at [399, 166] on div "[PERSON_NAME]" at bounding box center [359, 180] width 151 height 29
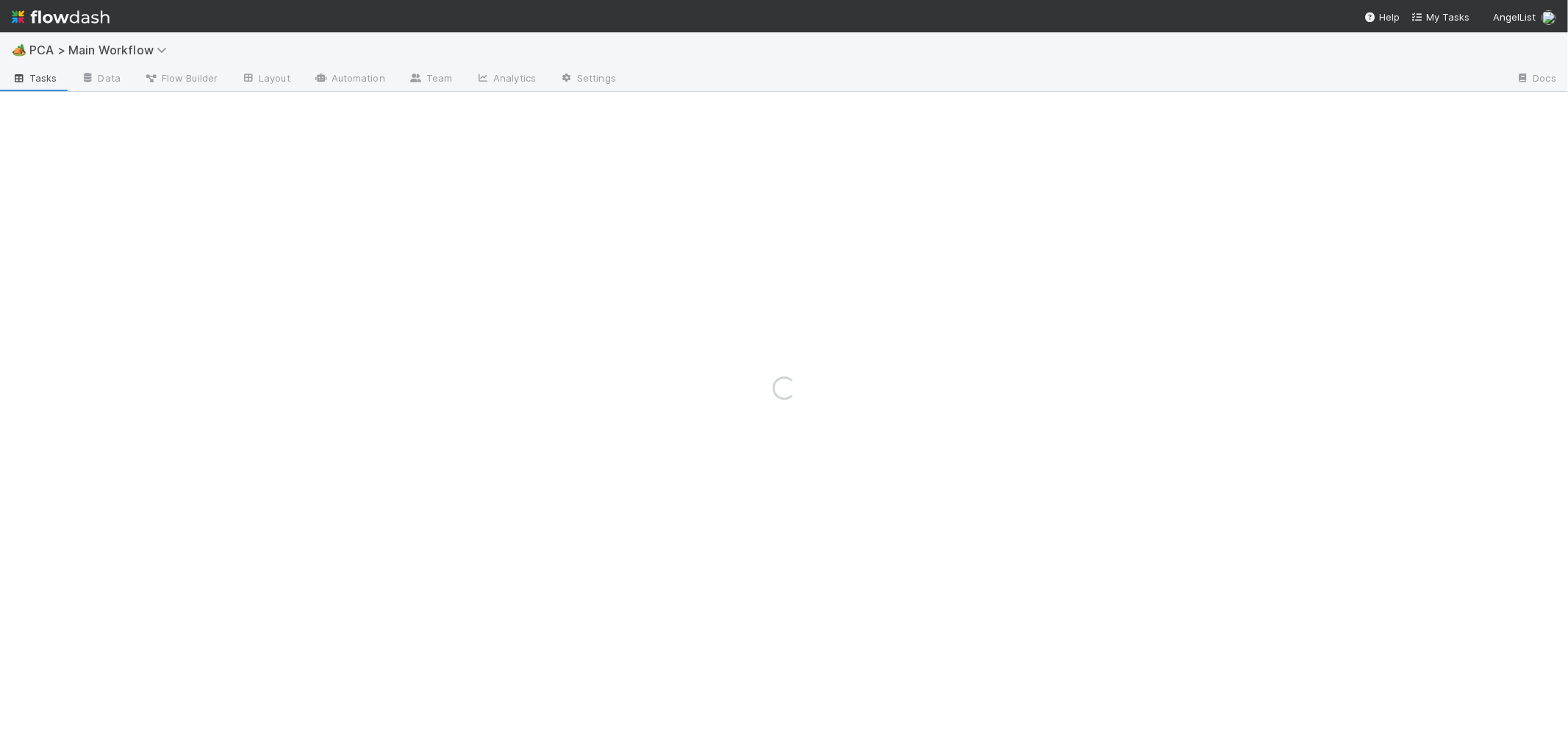
click at [448, 436] on div "Loading..." at bounding box center [784, 388] width 1568 height 711
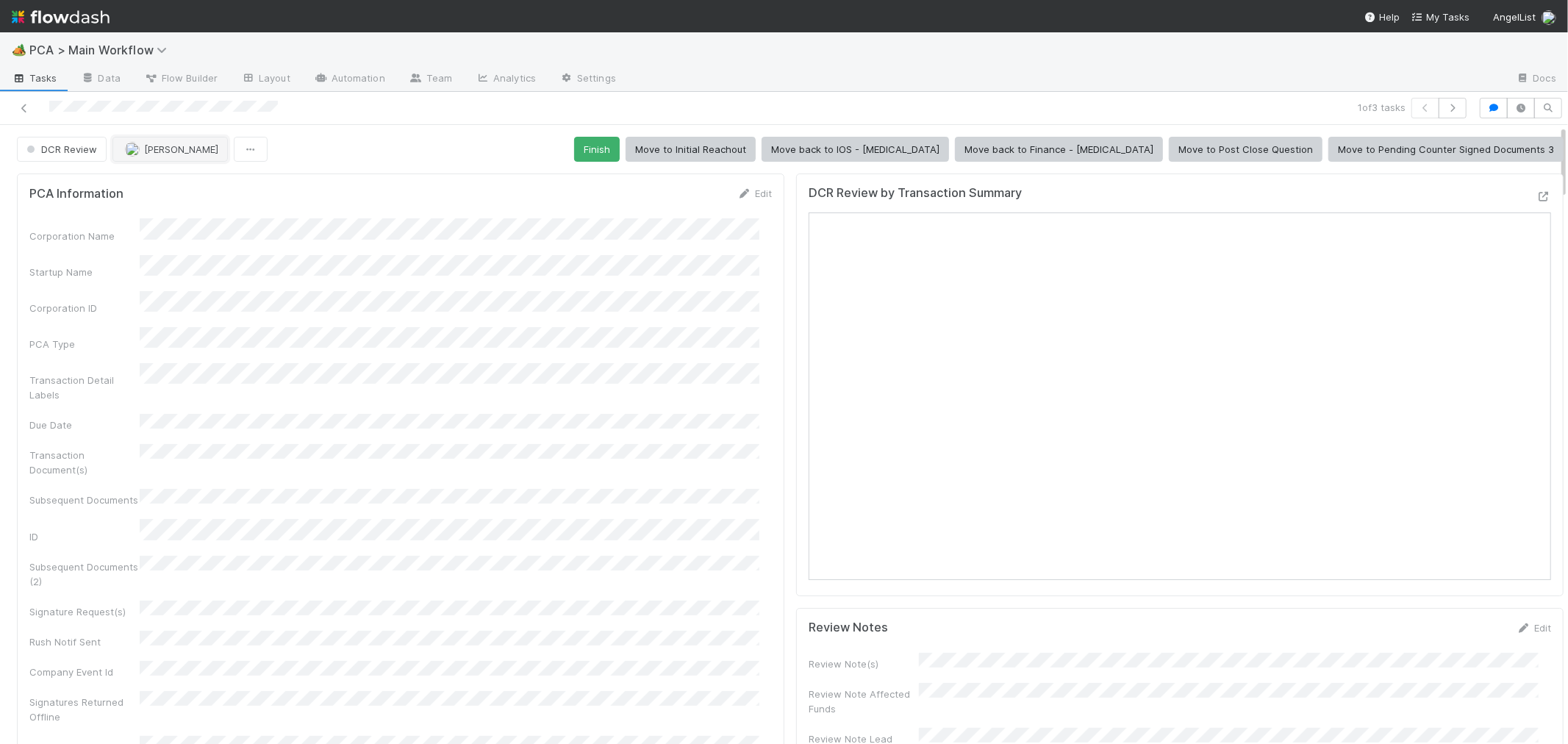
click at [175, 154] on button "[PERSON_NAME]" at bounding box center [169, 149] width 115 height 25
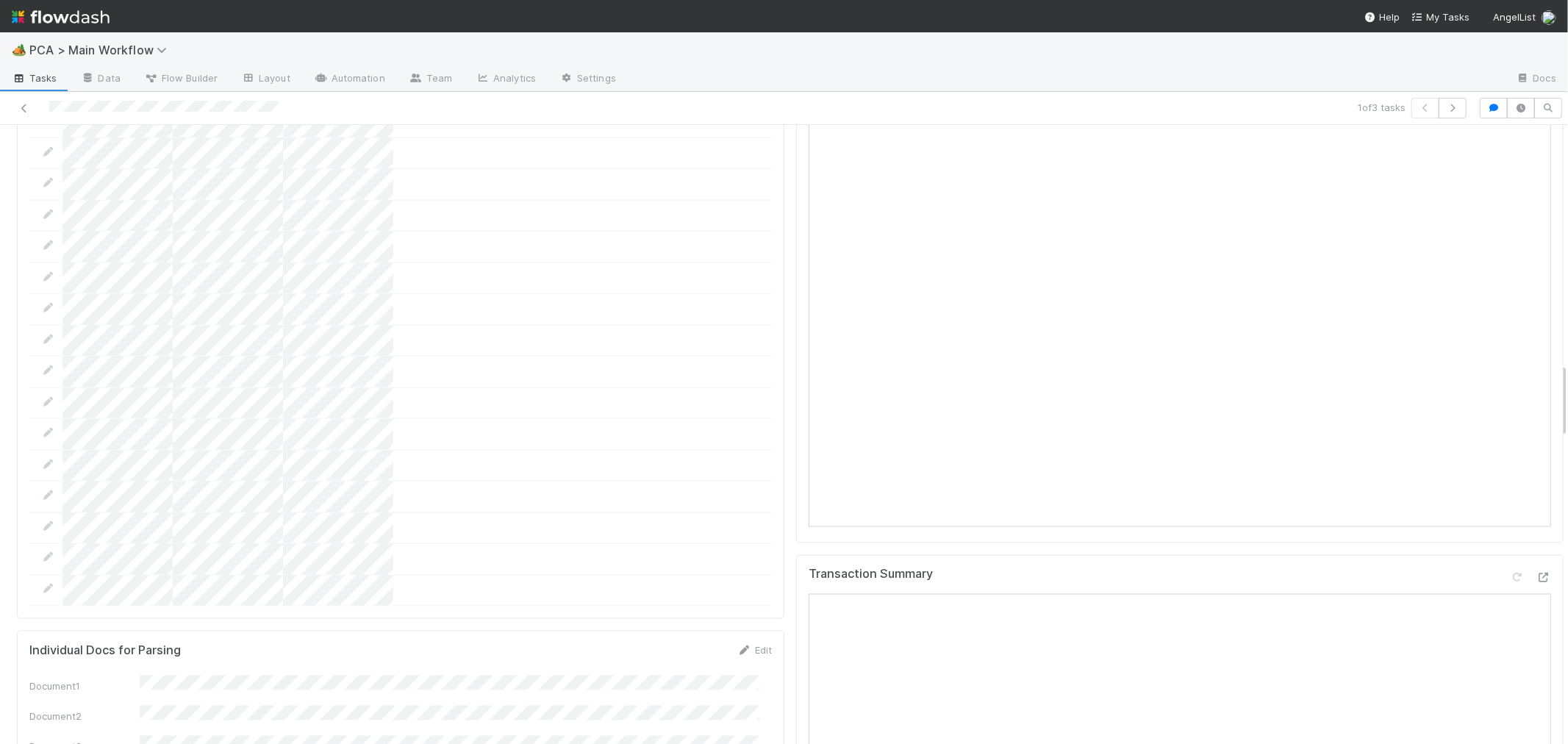
scroll to position [2286, 0]
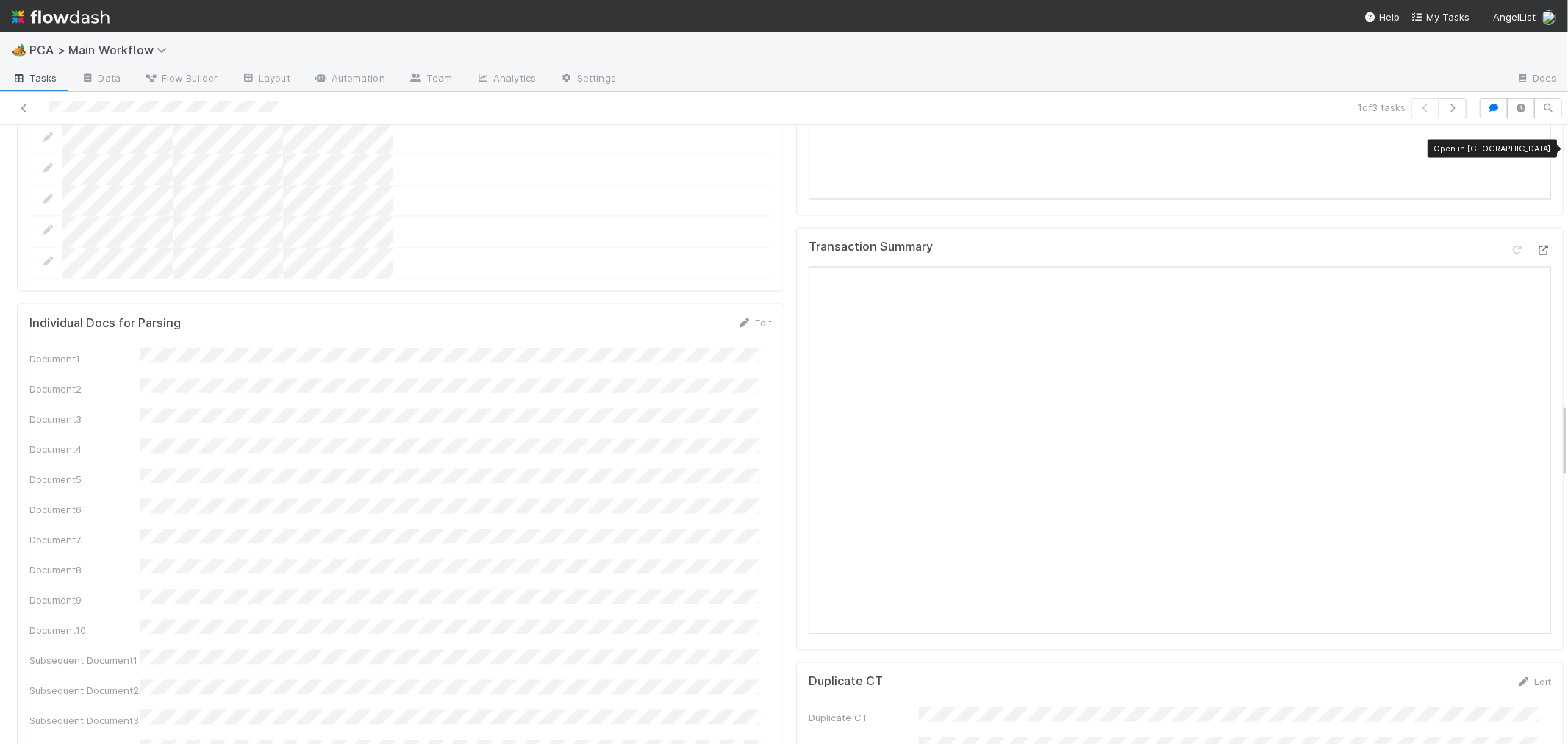
click at [1536, 246] on icon at bounding box center [1543, 251] width 14 height 10
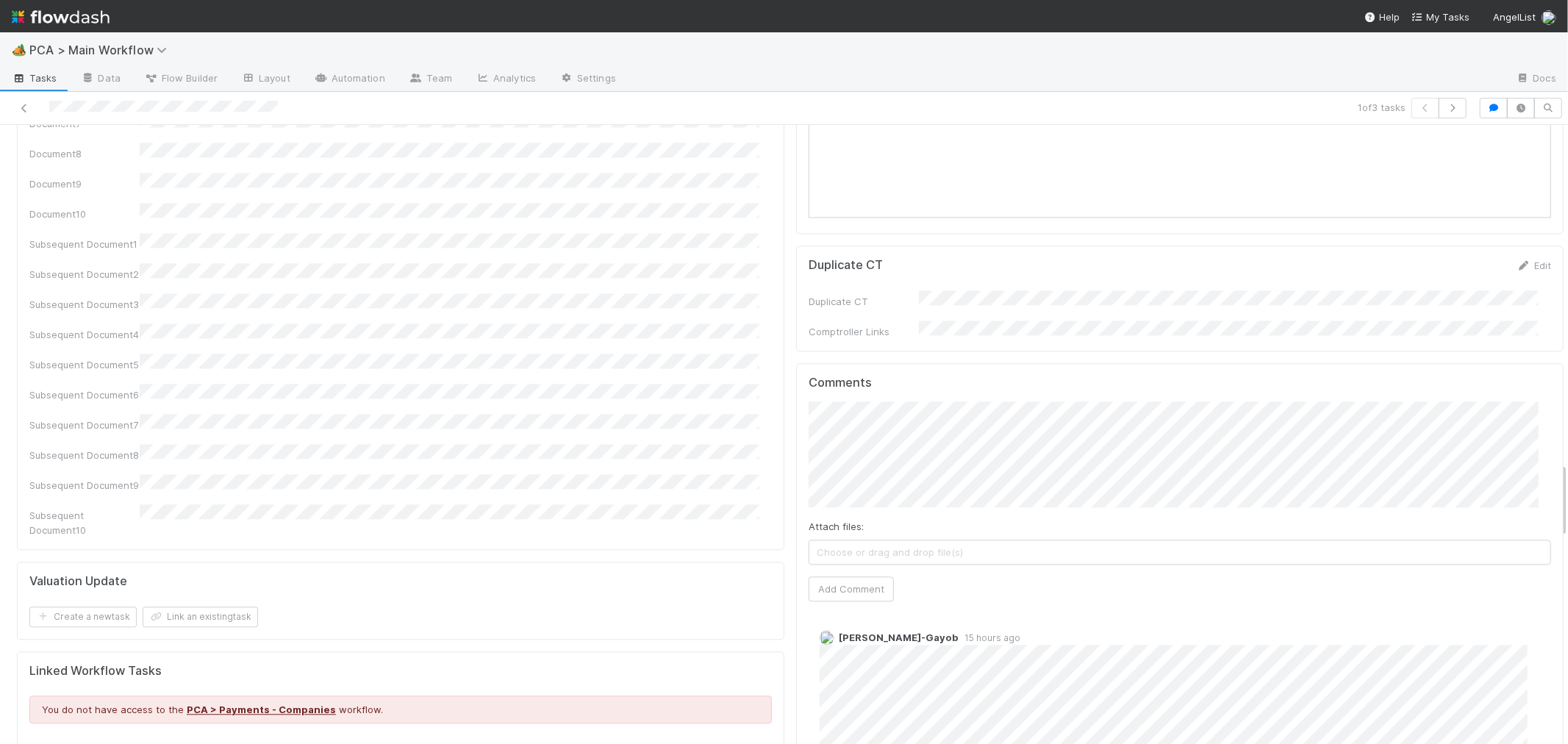
scroll to position [2776, 0]
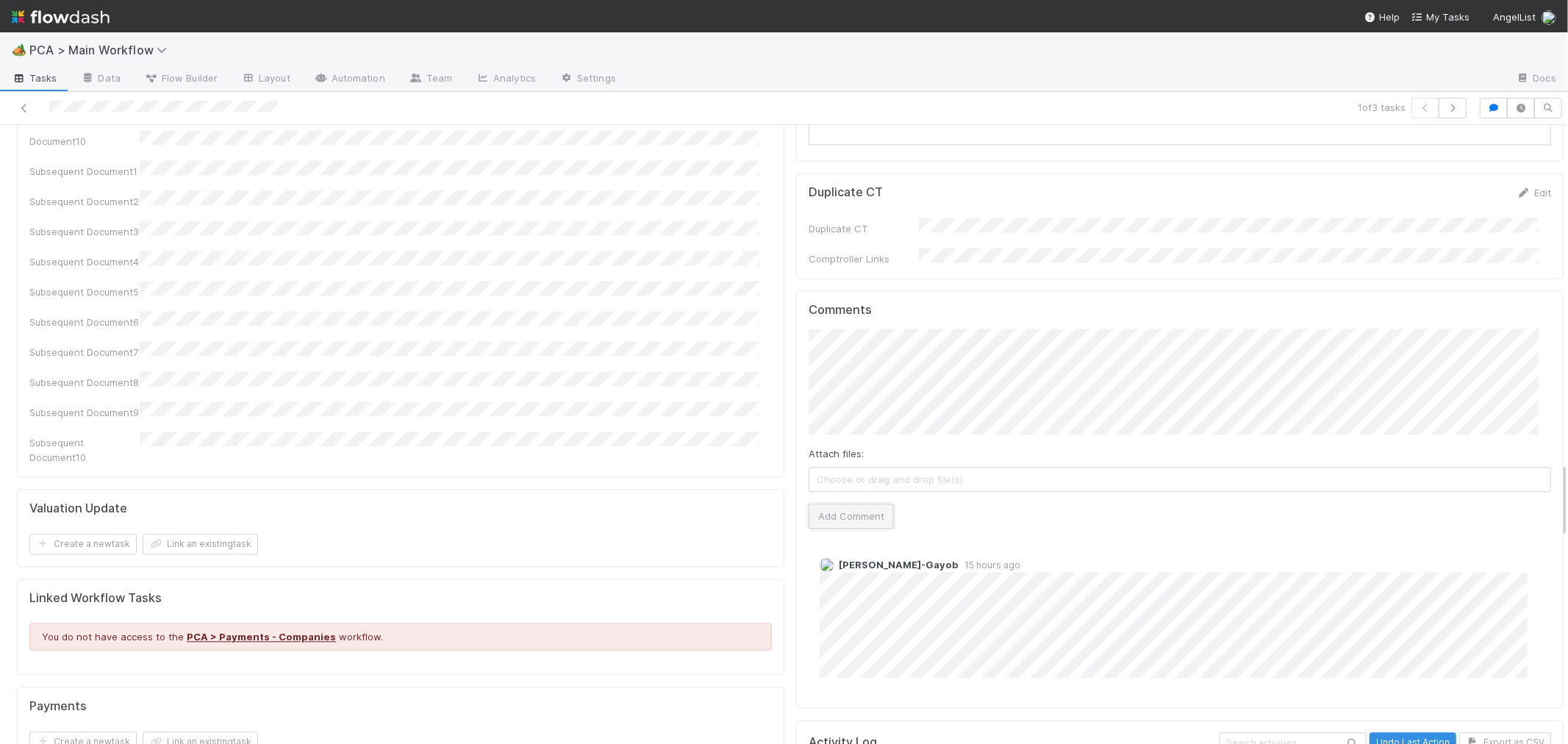
click at [853, 503] on button "Add Comment" at bounding box center [851, 515] width 85 height 25
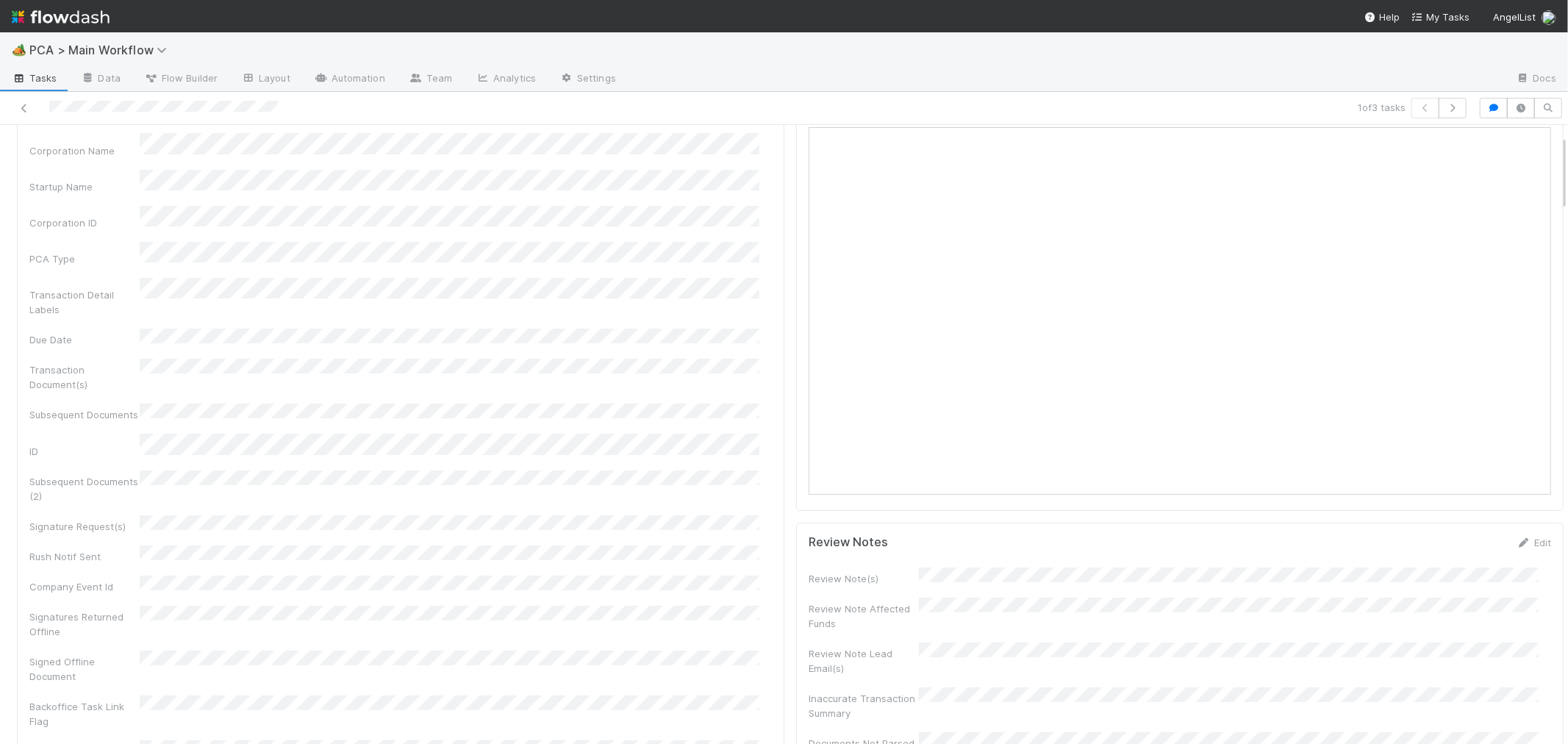
scroll to position [0, 0]
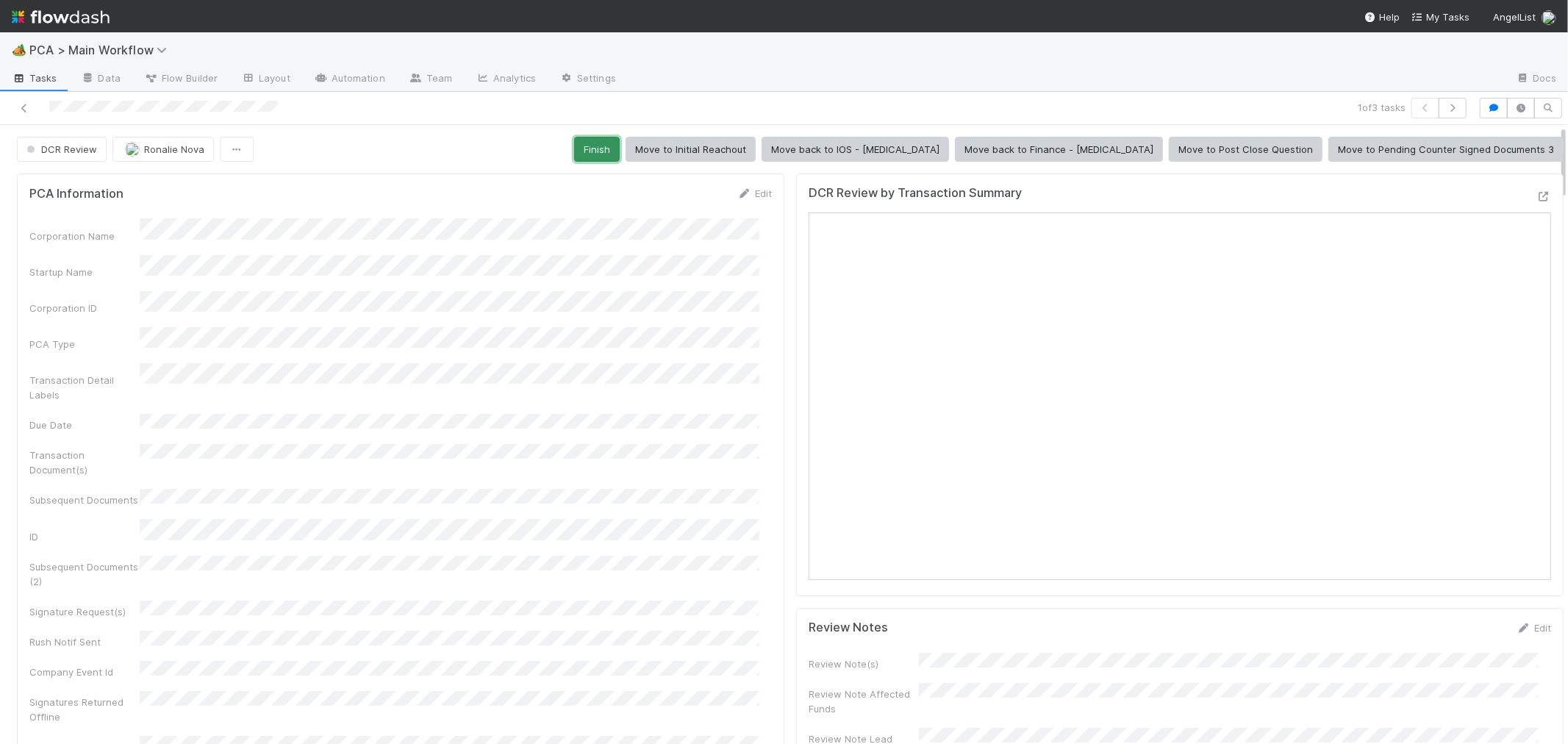
click at [619, 148] on button "Finish" at bounding box center [596, 149] width 45 height 25
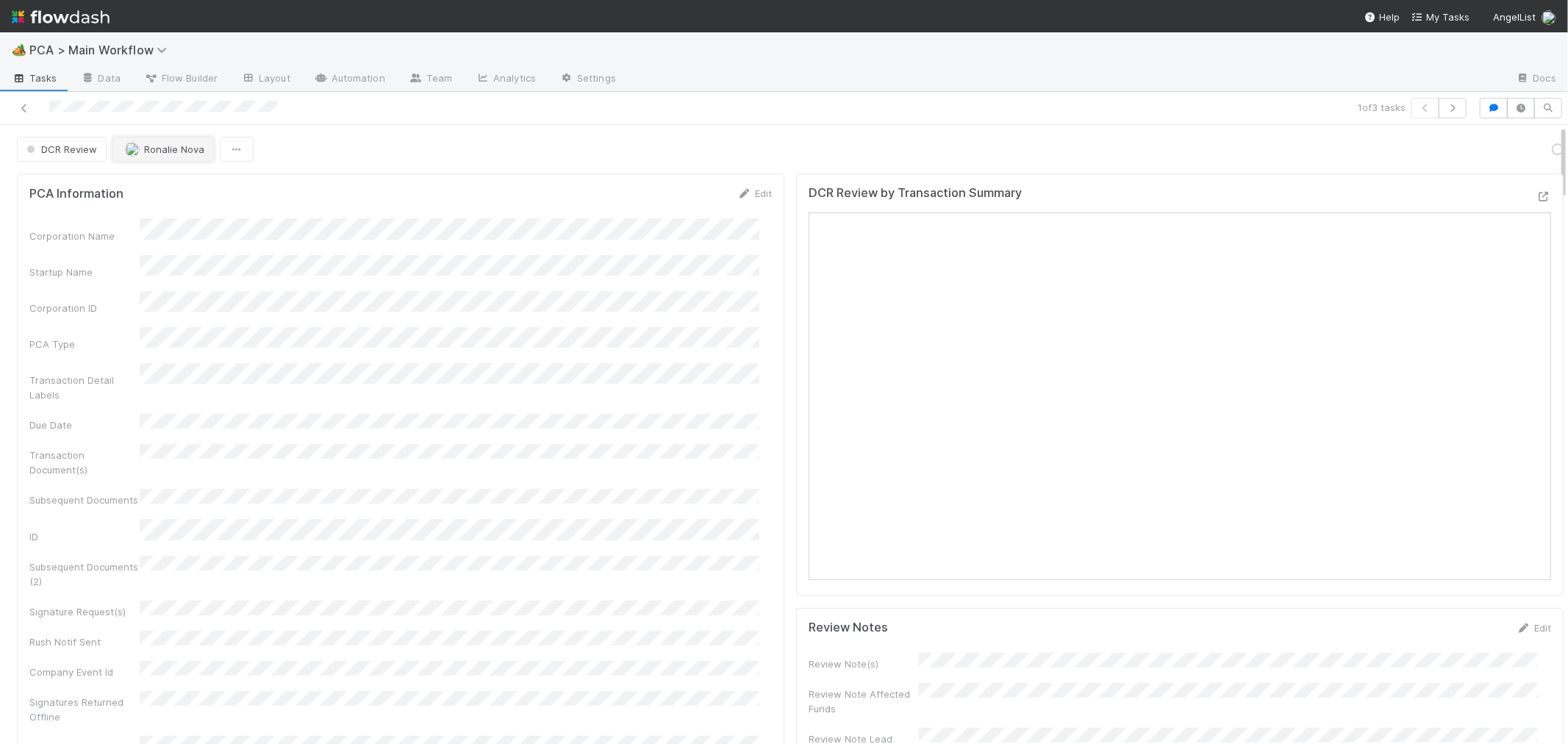
click at [157, 149] on span "Ronalie Nova" at bounding box center [174, 149] width 60 height 12
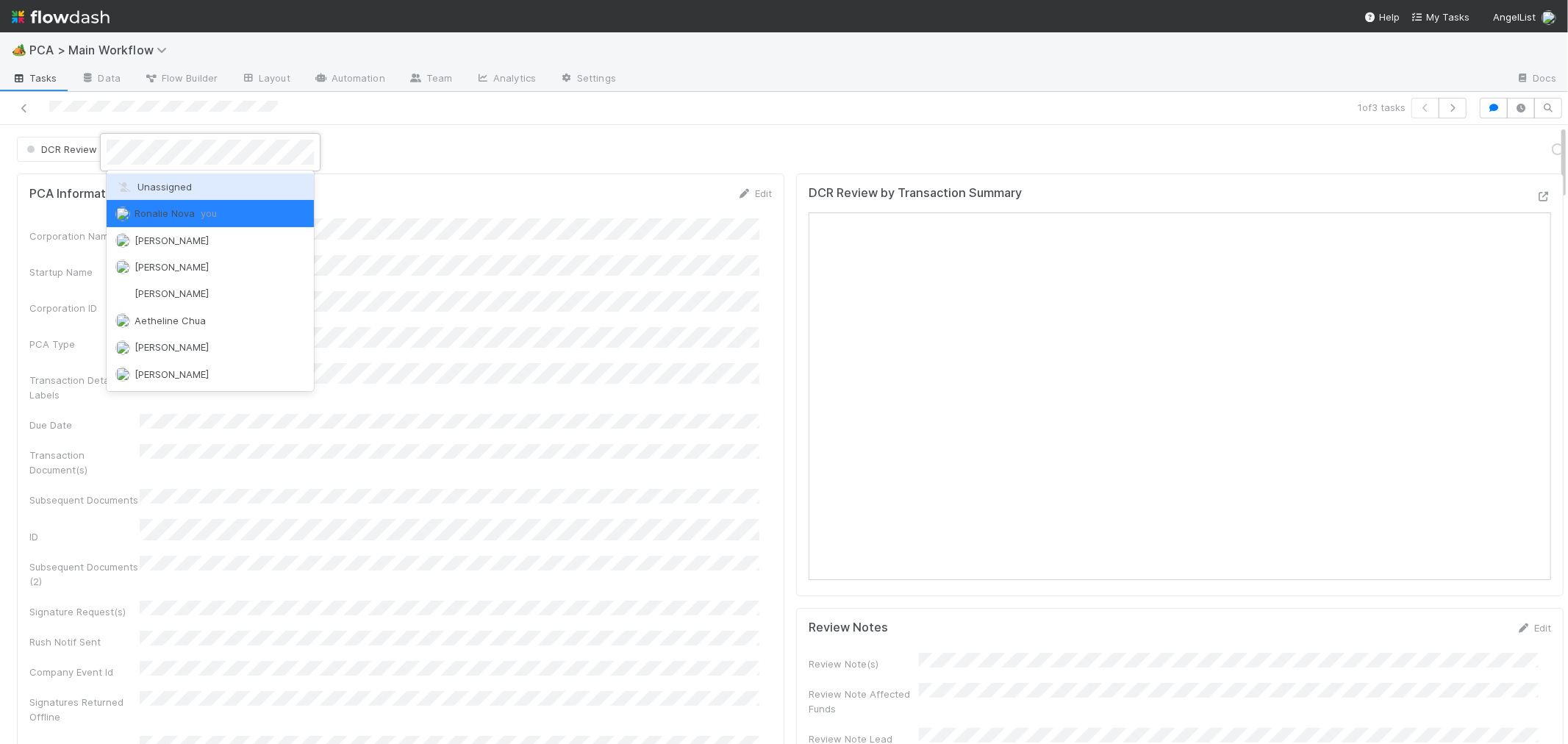
click at [172, 186] on span "Unassigned" at bounding box center [153, 186] width 76 height 12
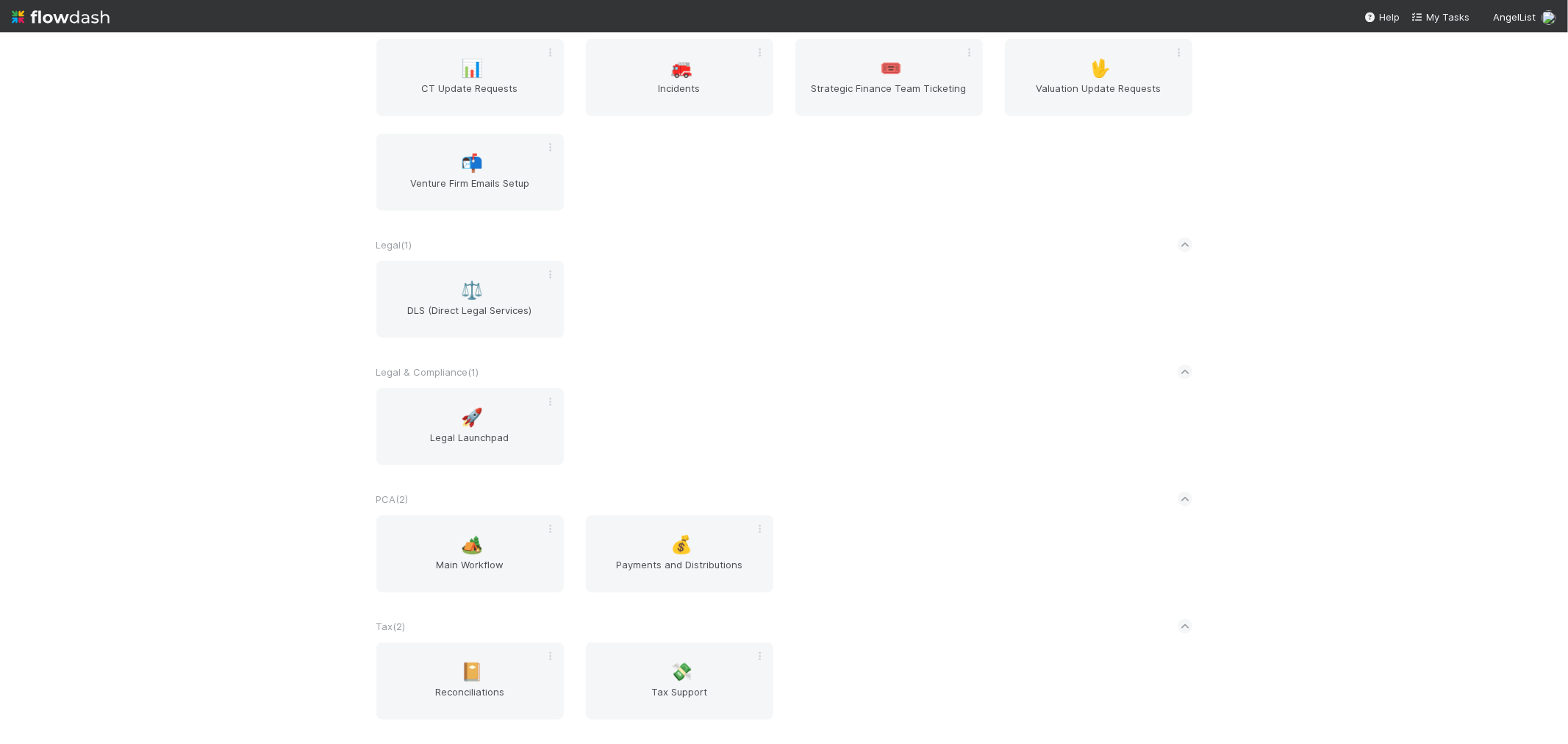
scroll to position [1323, 0]
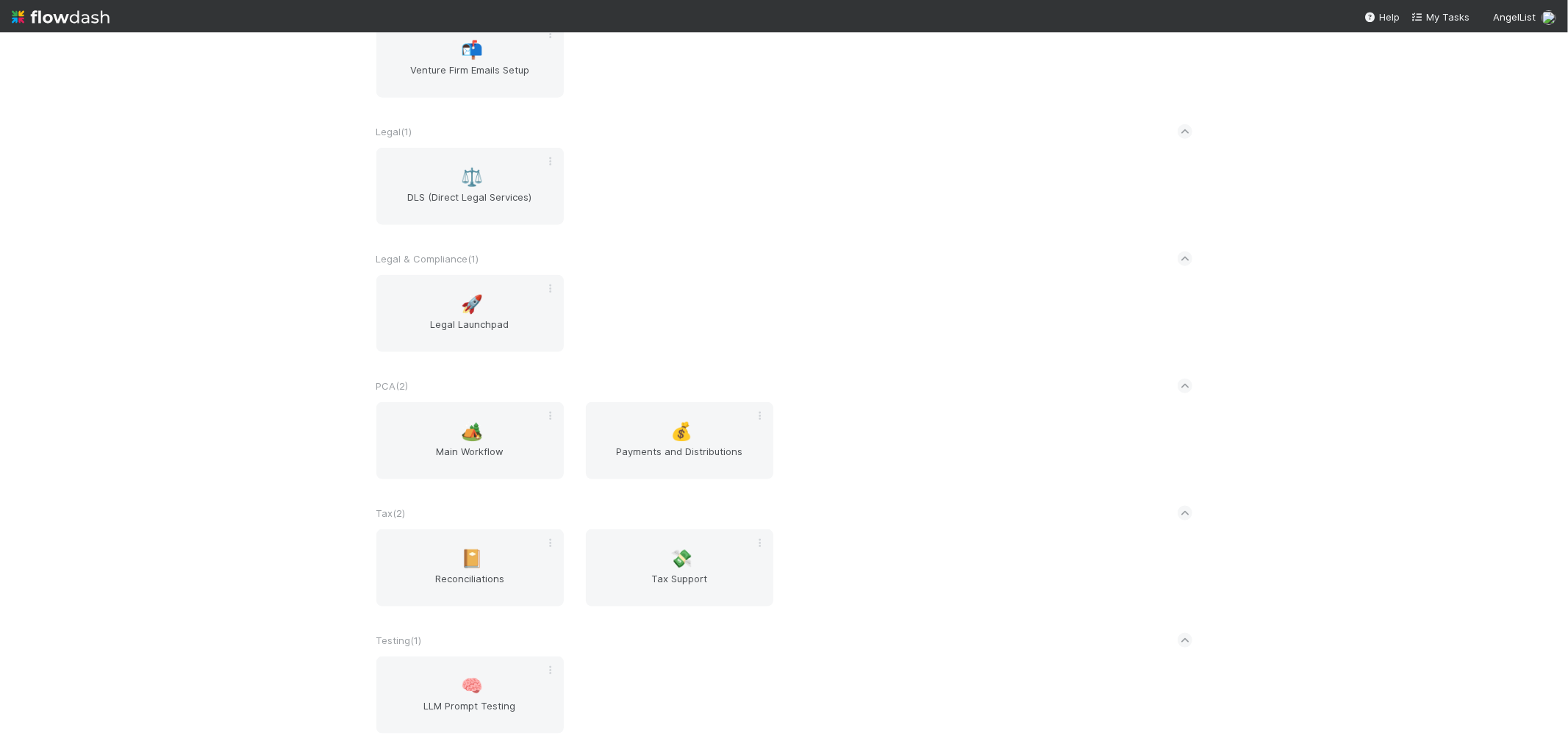
click at [50, 130] on div "AngelList New workflow AL < ( 1 ) 🌐 BT Request Router Automated Financials ( 1 …" at bounding box center [784, 388] width 1568 height 711
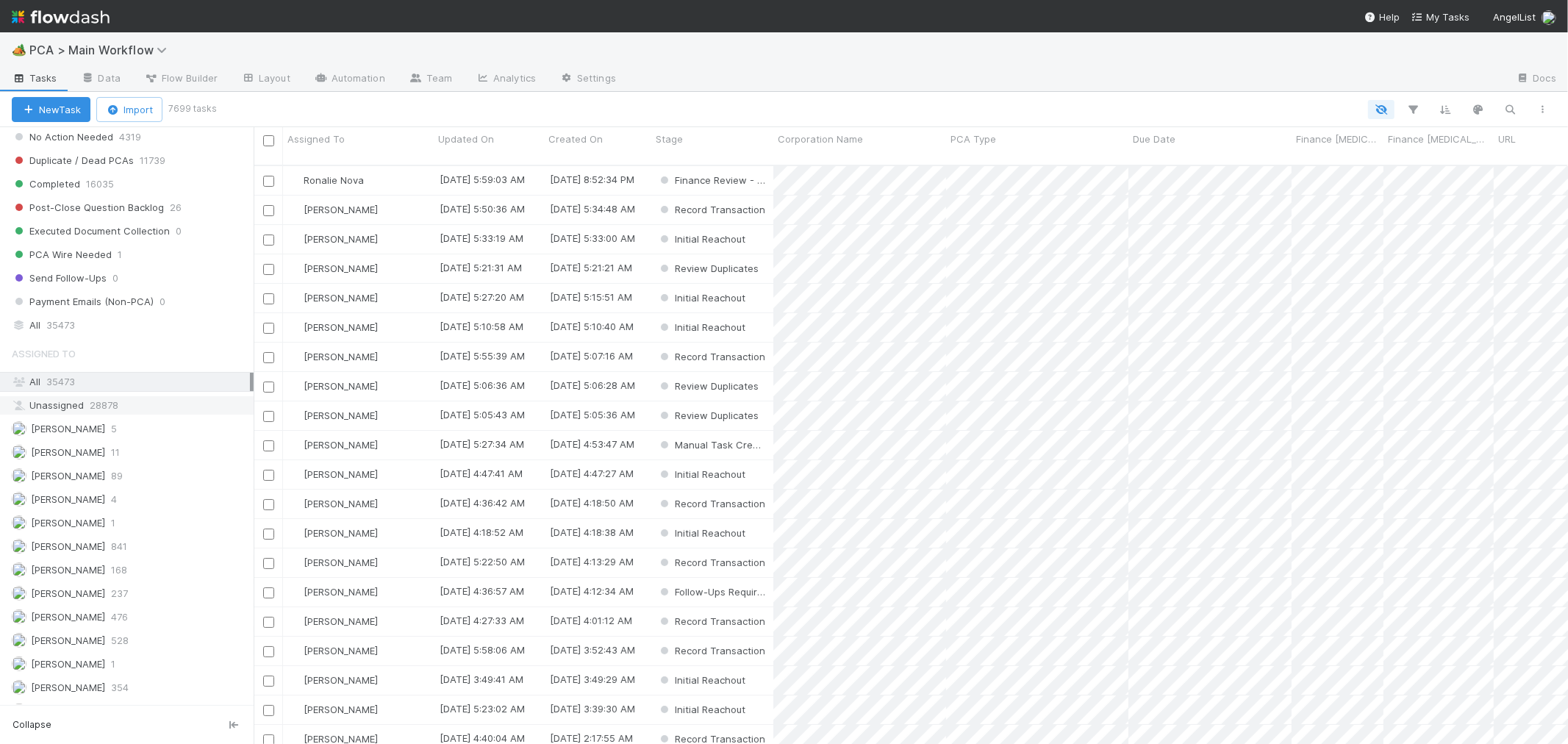
scroll to position [1796, 0]
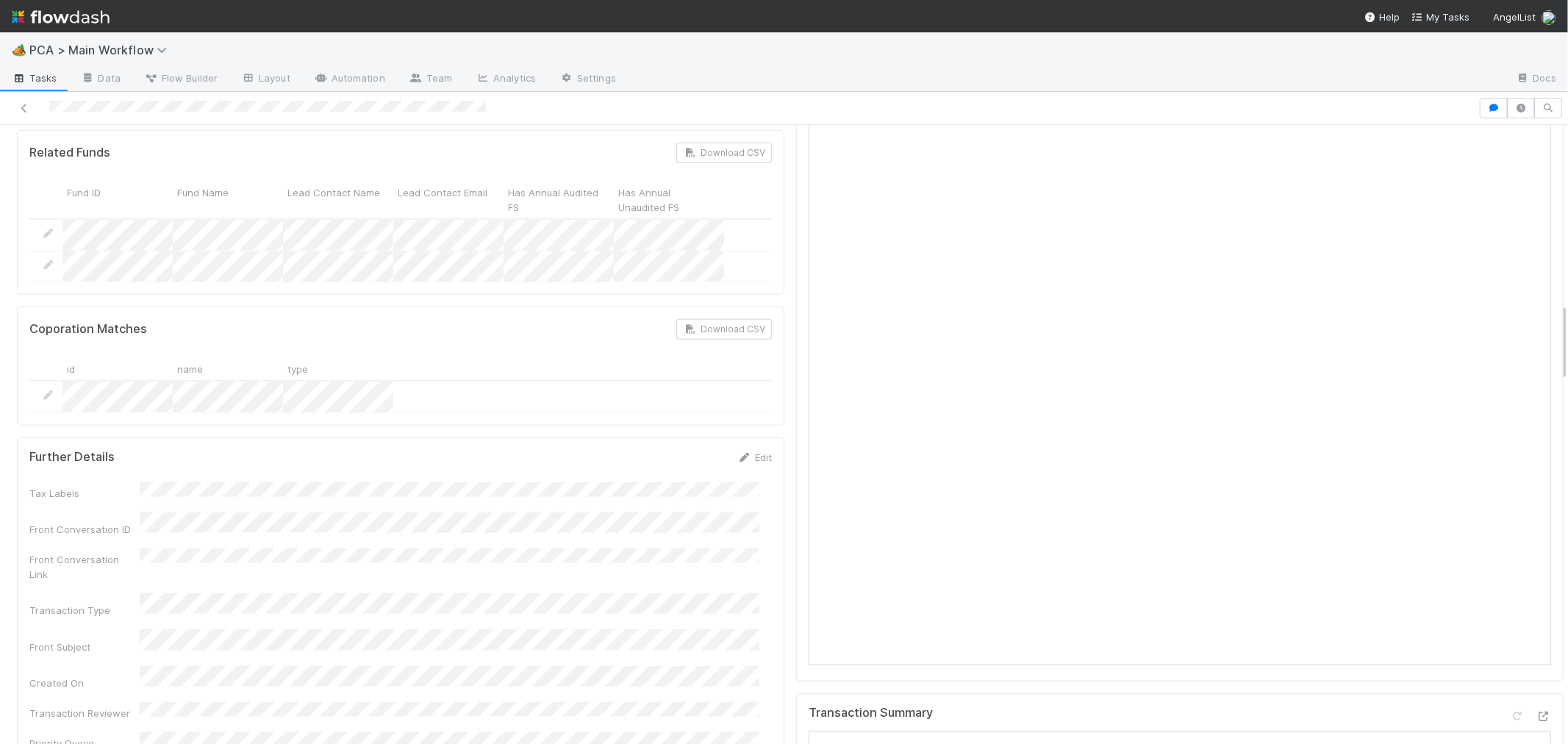
scroll to position [1796, 0]
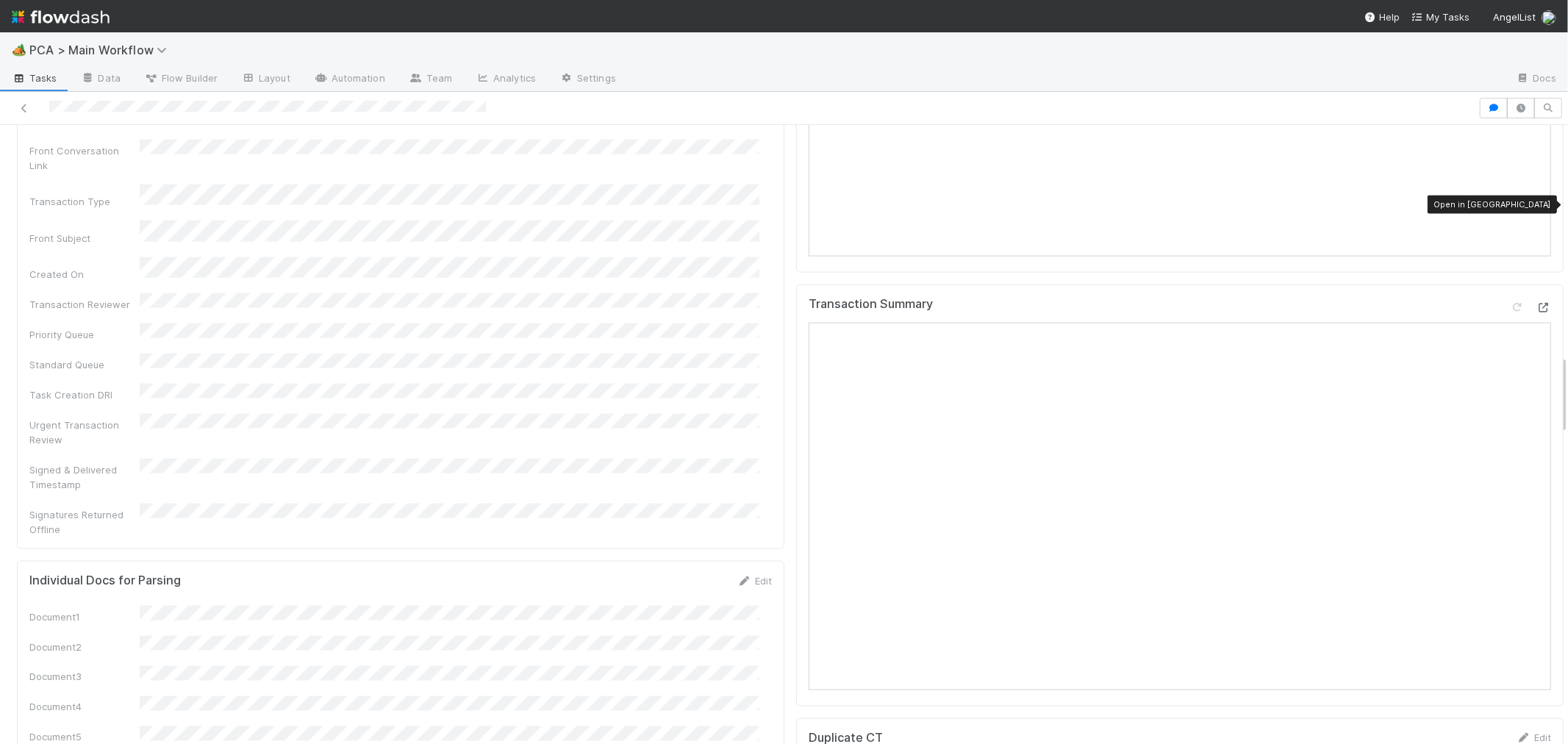
click at [1536, 303] on icon at bounding box center [1543, 308] width 14 height 10
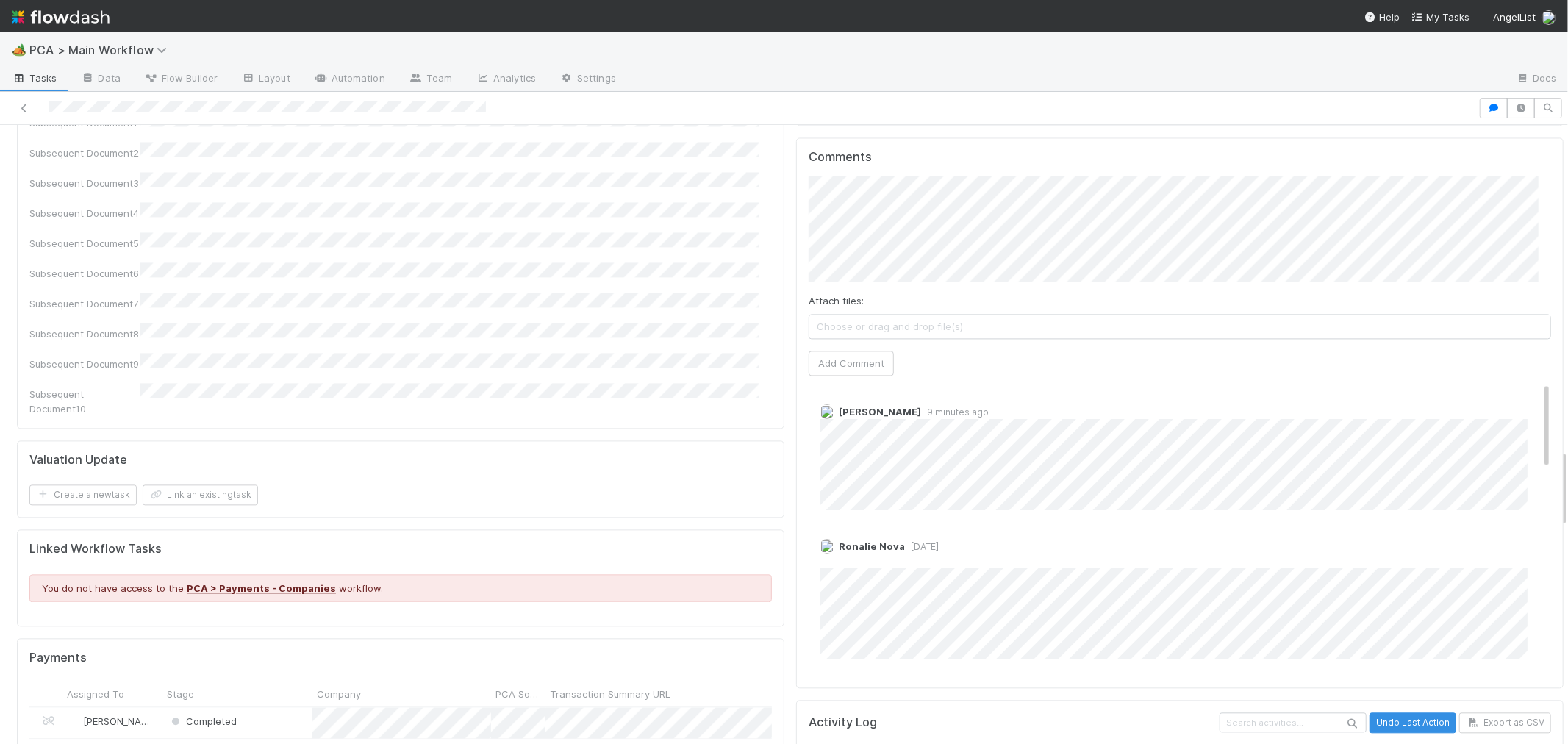
scroll to position [2531, 0]
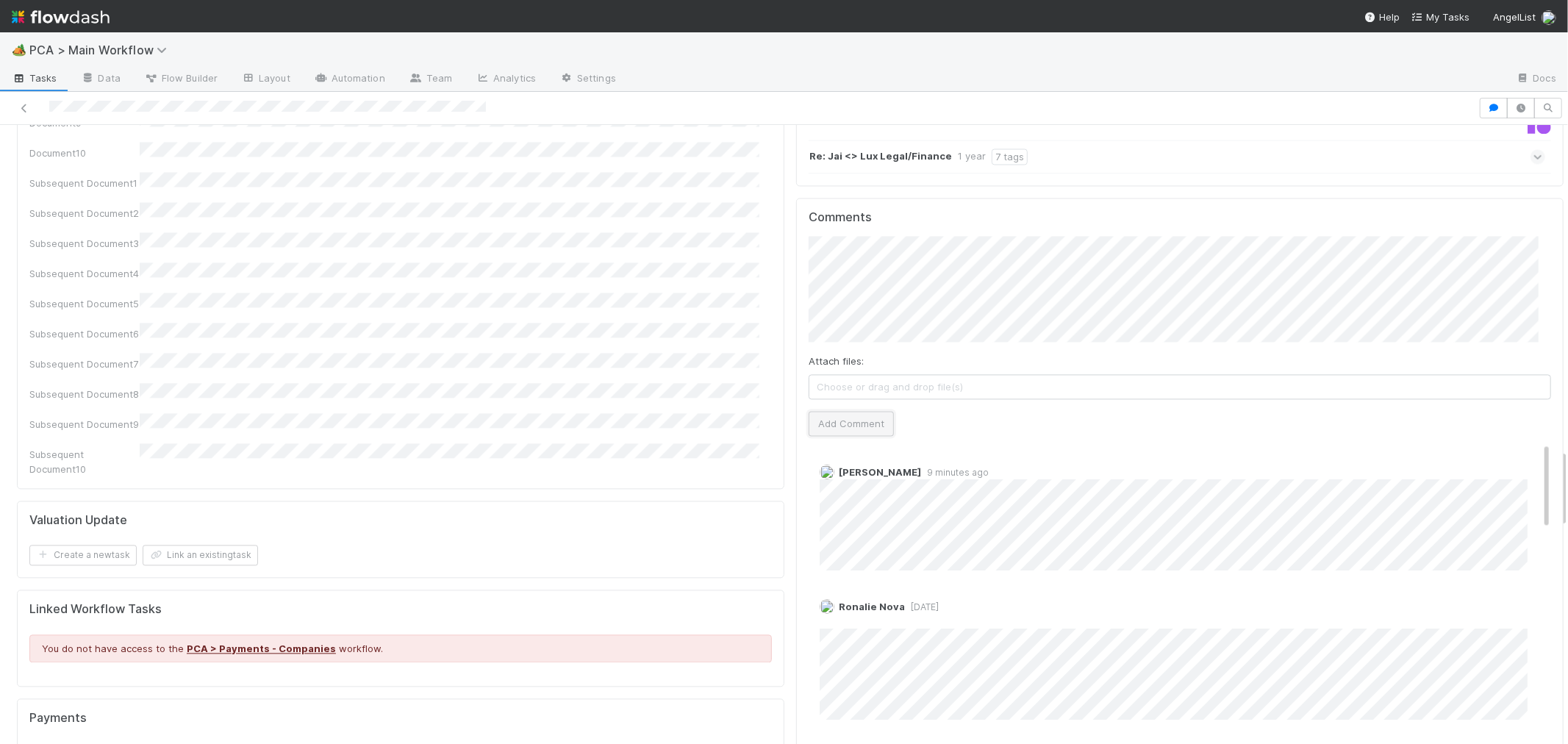
click at [862, 411] on button "Add Comment" at bounding box center [851, 423] width 85 height 25
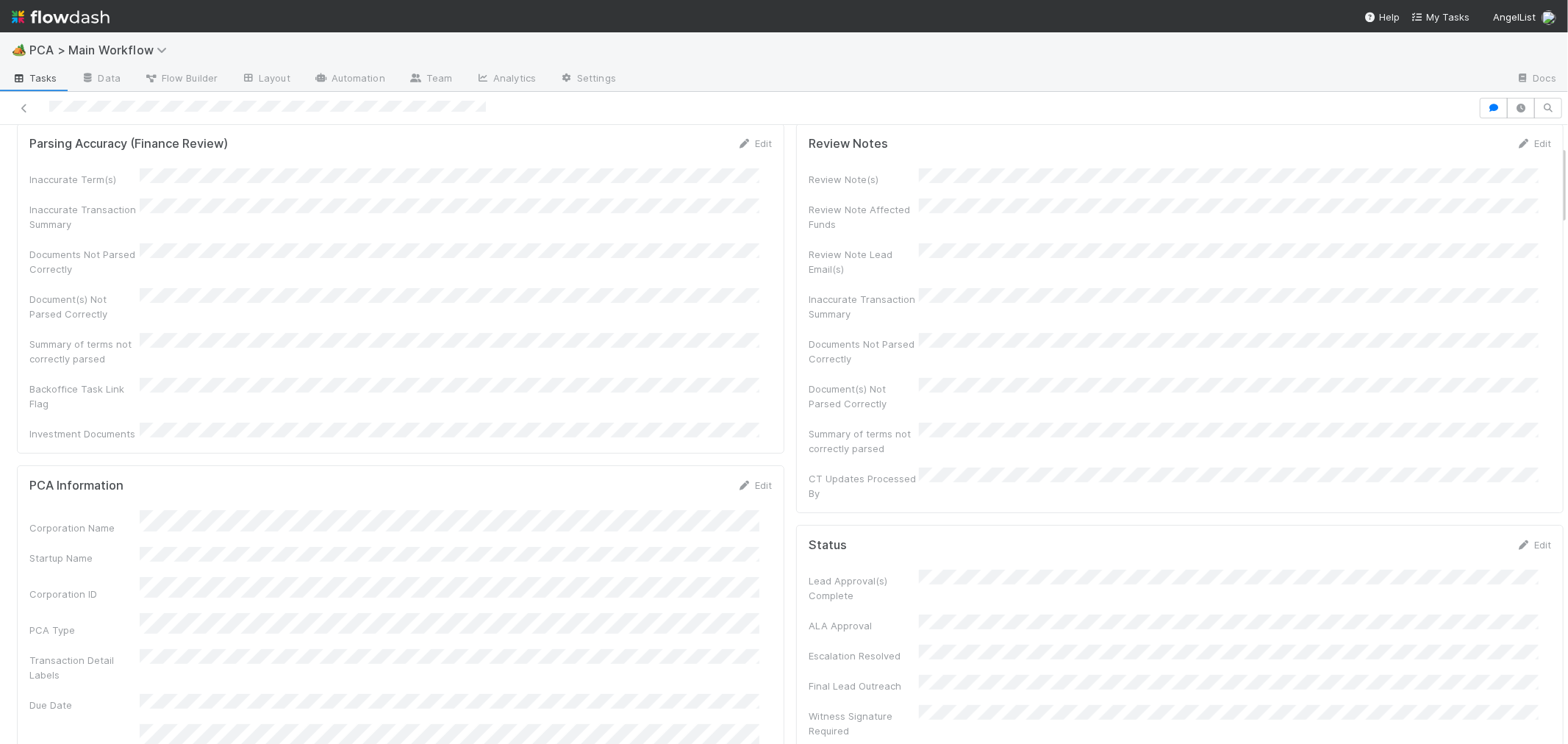
scroll to position [0, 0]
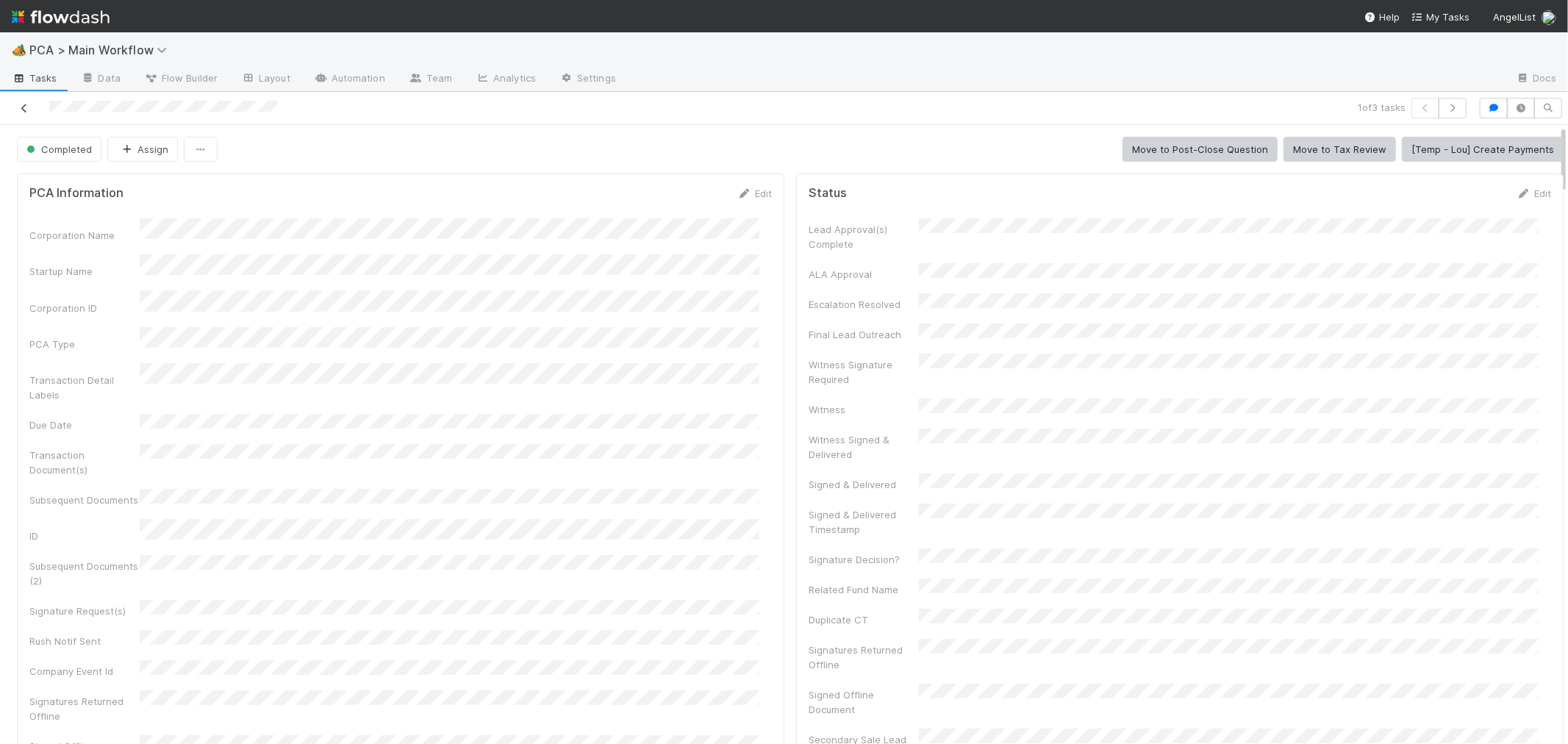
click at [25, 102] on link at bounding box center [24, 108] width 14 height 14
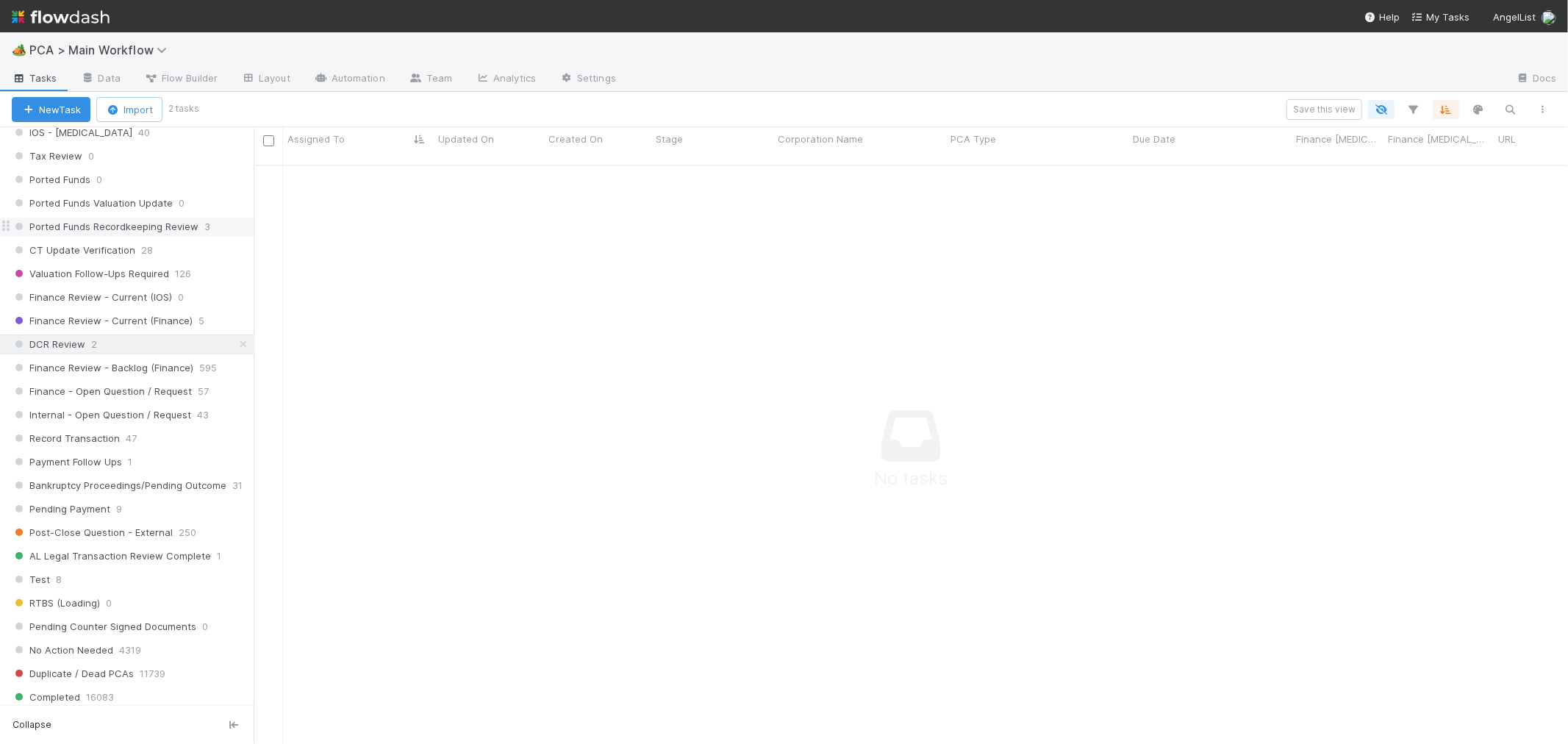
scroll to position [1061, 0]
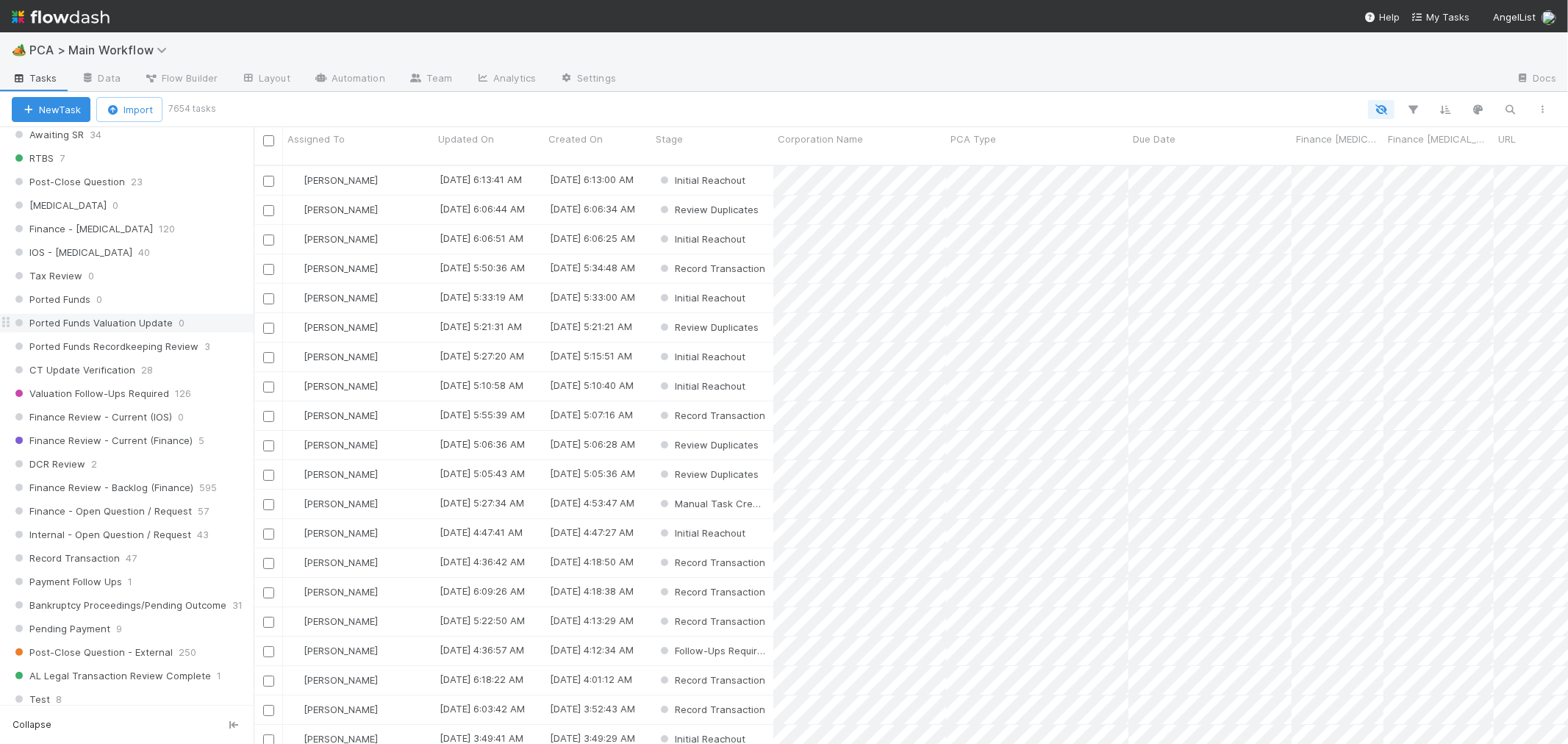
scroll to position [940, 0]
click at [163, 449] on div "DCR Review 2" at bounding box center [133, 443] width 242 height 18
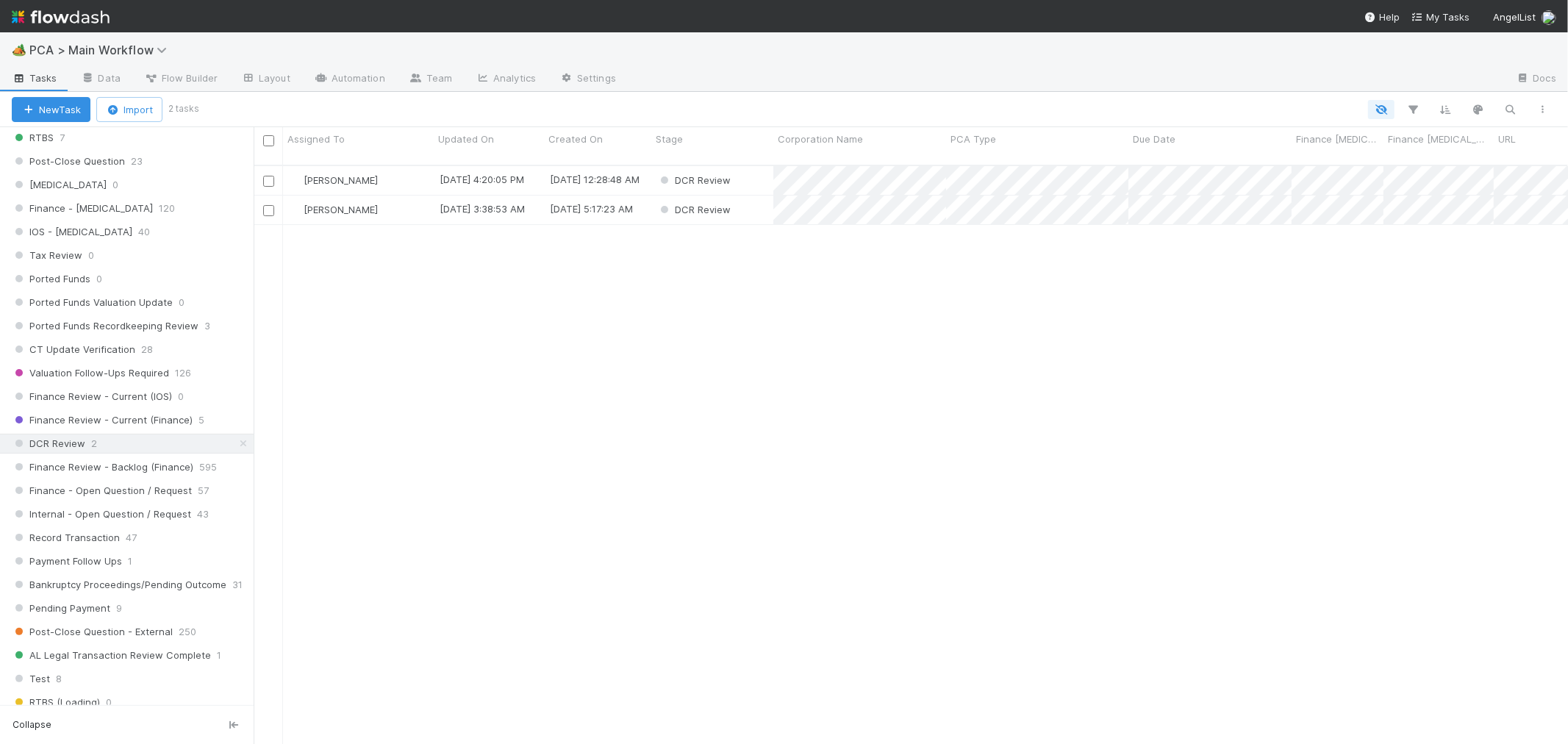
scroll to position [579, 1302]
click at [324, 203] on span "[PERSON_NAME]" at bounding box center [340, 209] width 74 height 12
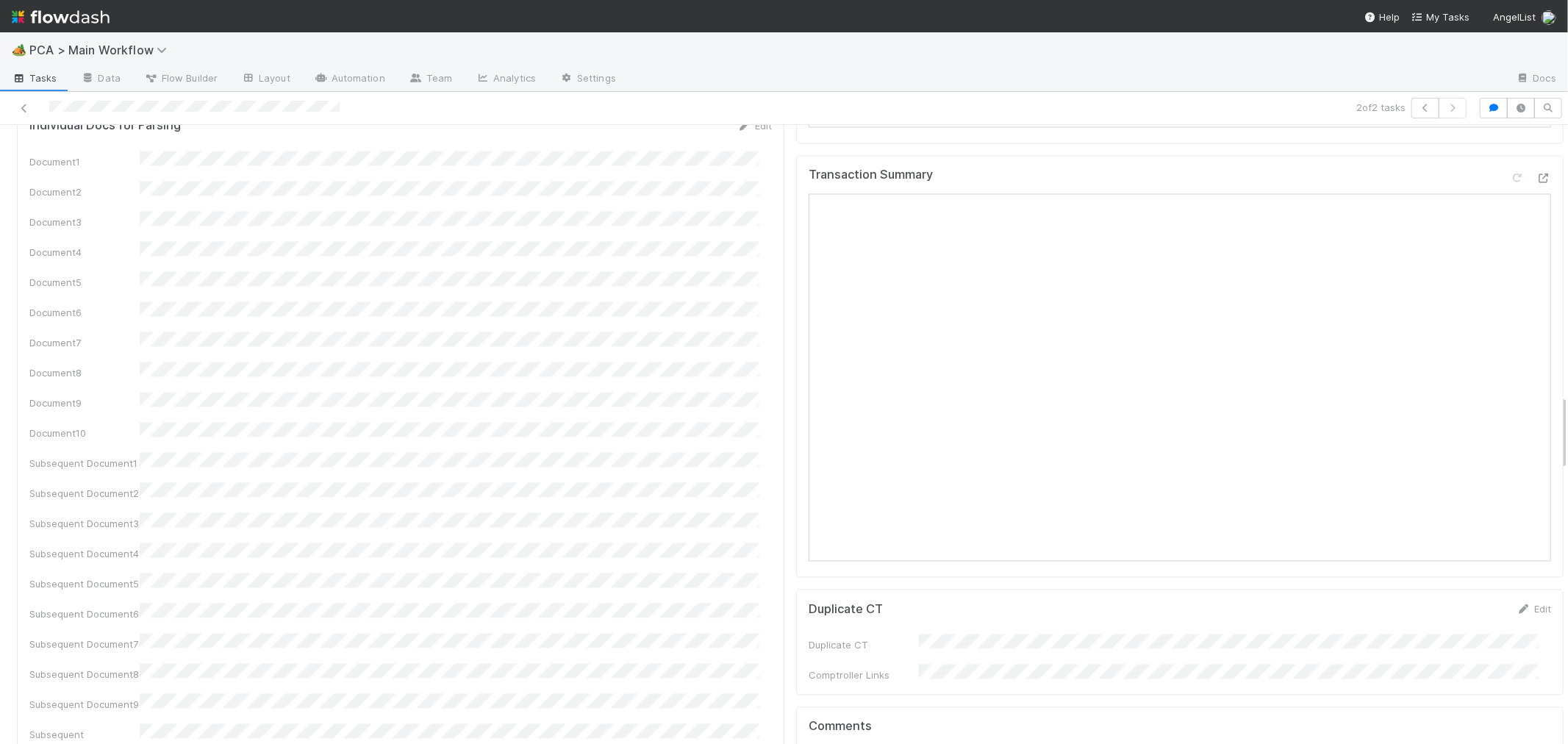
scroll to position [2204, 0]
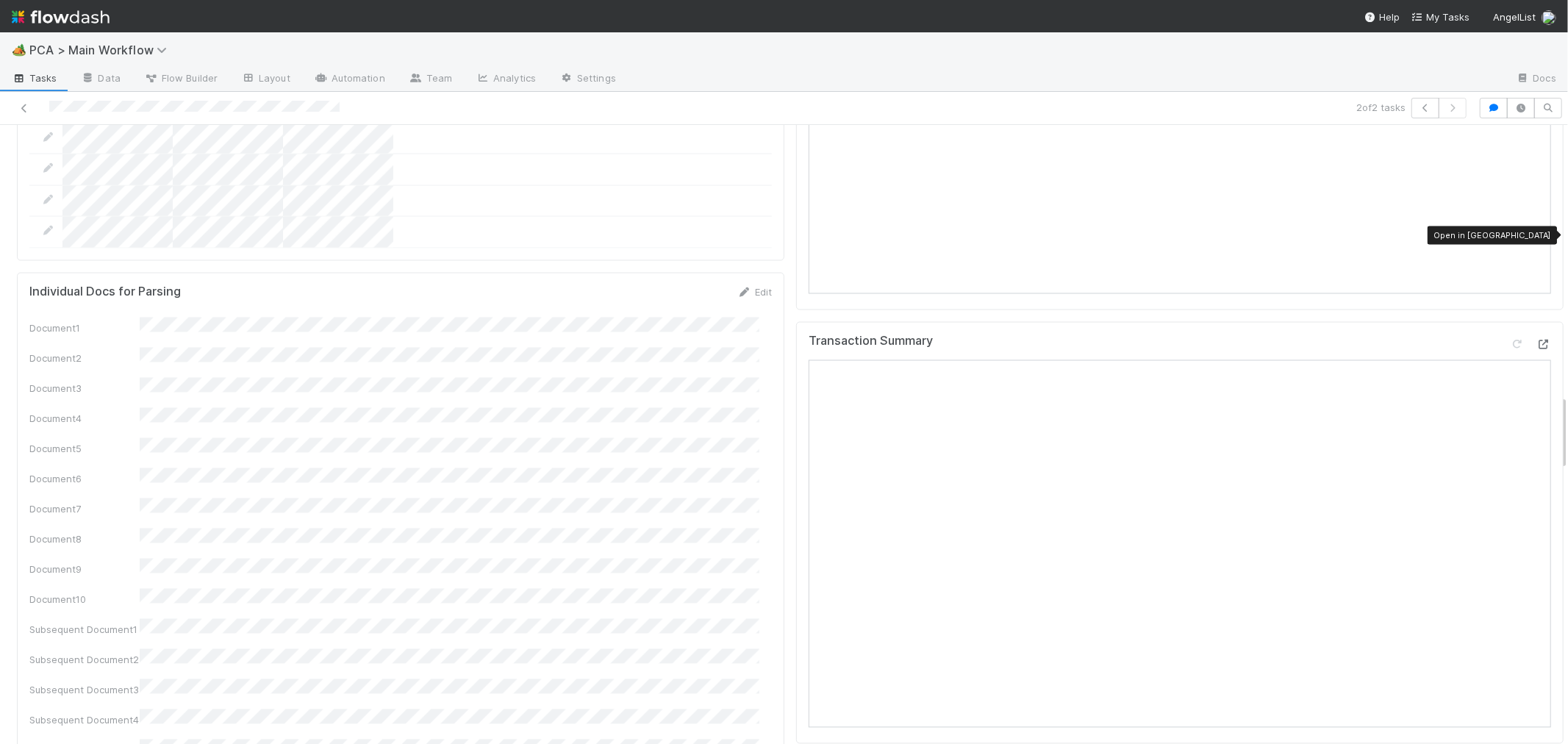
click at [1536, 337] on div at bounding box center [1543, 344] width 14 height 14
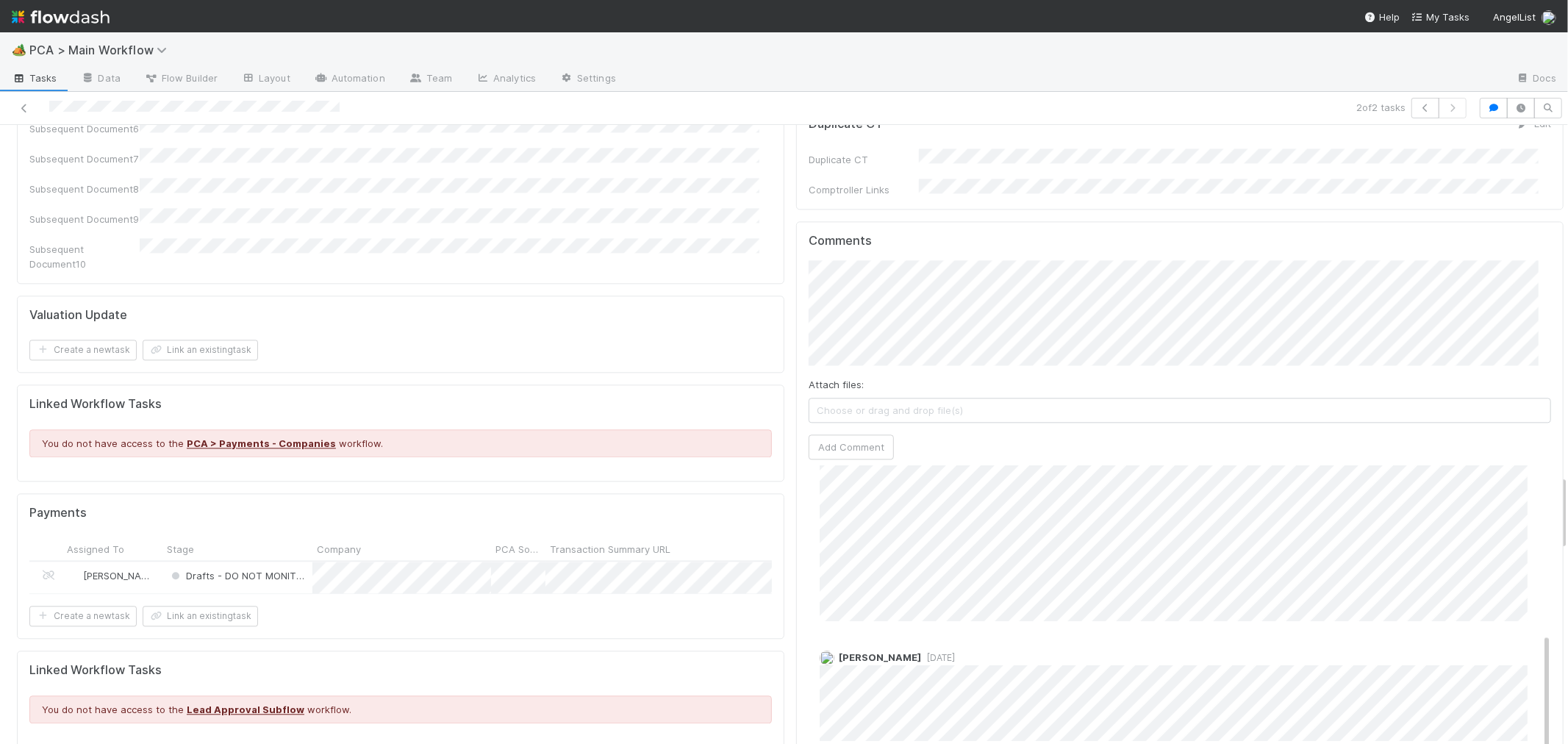
scroll to position [2857, 0]
click at [839, 433] on button "Add Comment" at bounding box center [851, 445] width 85 height 25
click at [832, 503] on link "Edit" at bounding box center [840, 509] width 17 height 12
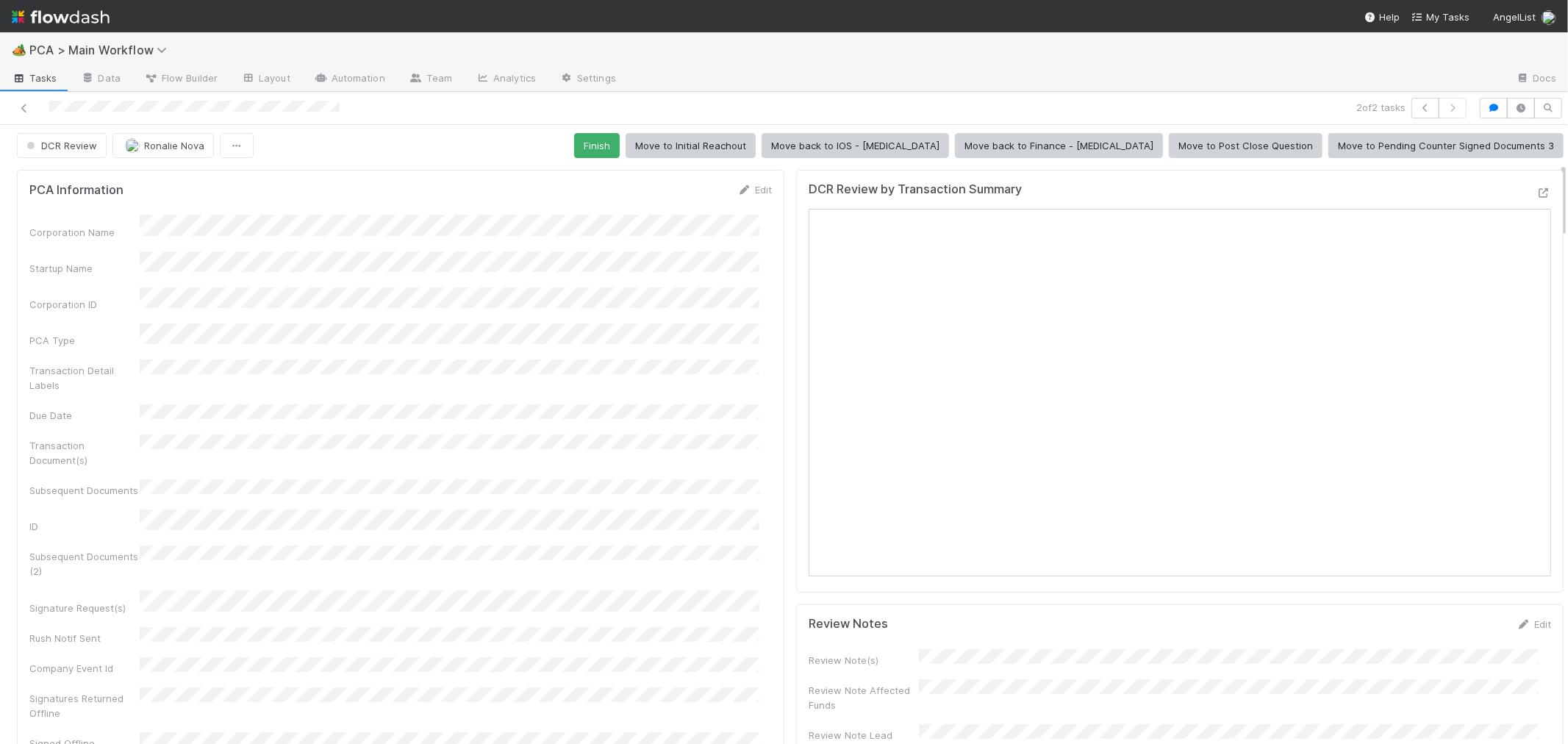
scroll to position [0, 0]
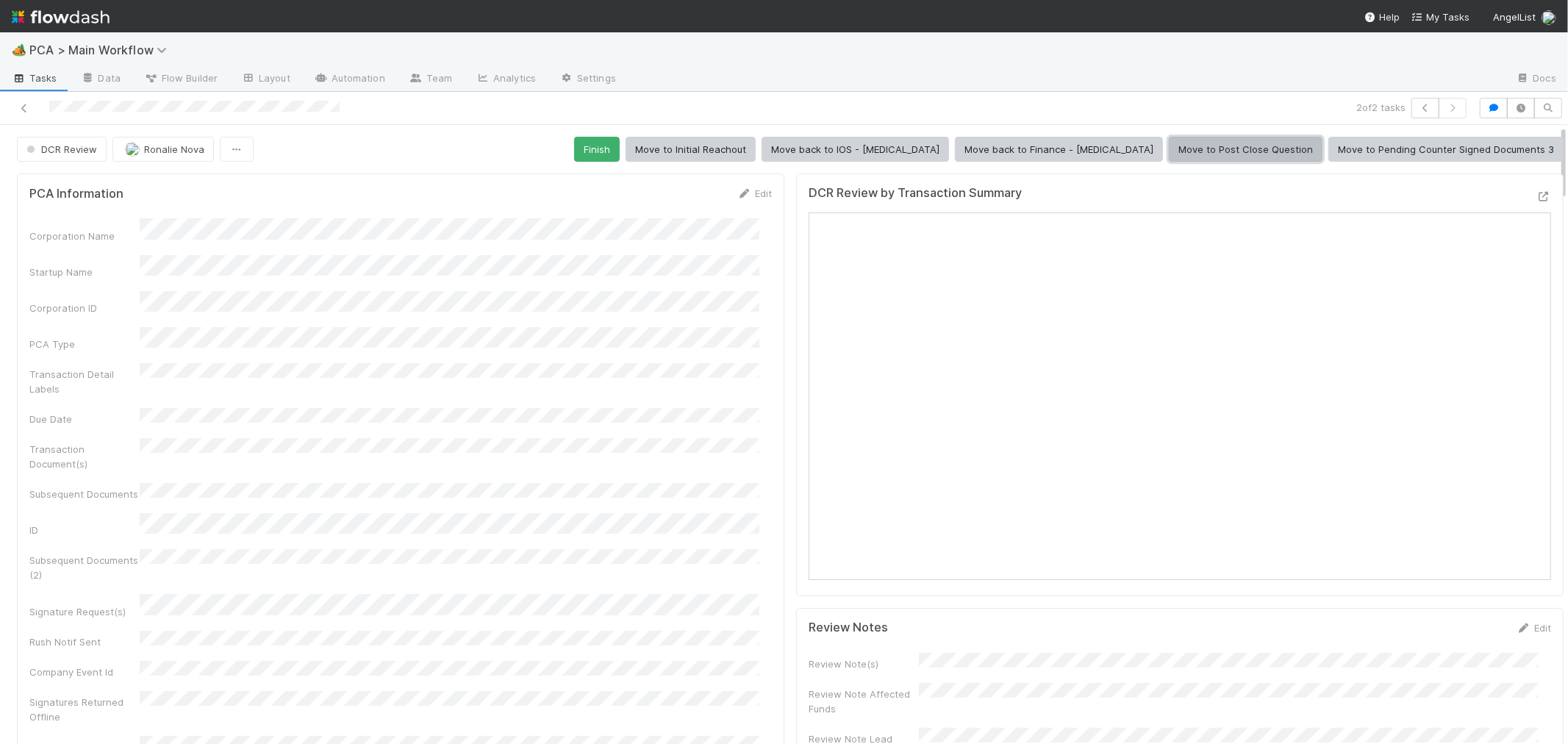
click at [1195, 149] on button "Move to Post Close Question" at bounding box center [1245, 149] width 153 height 25
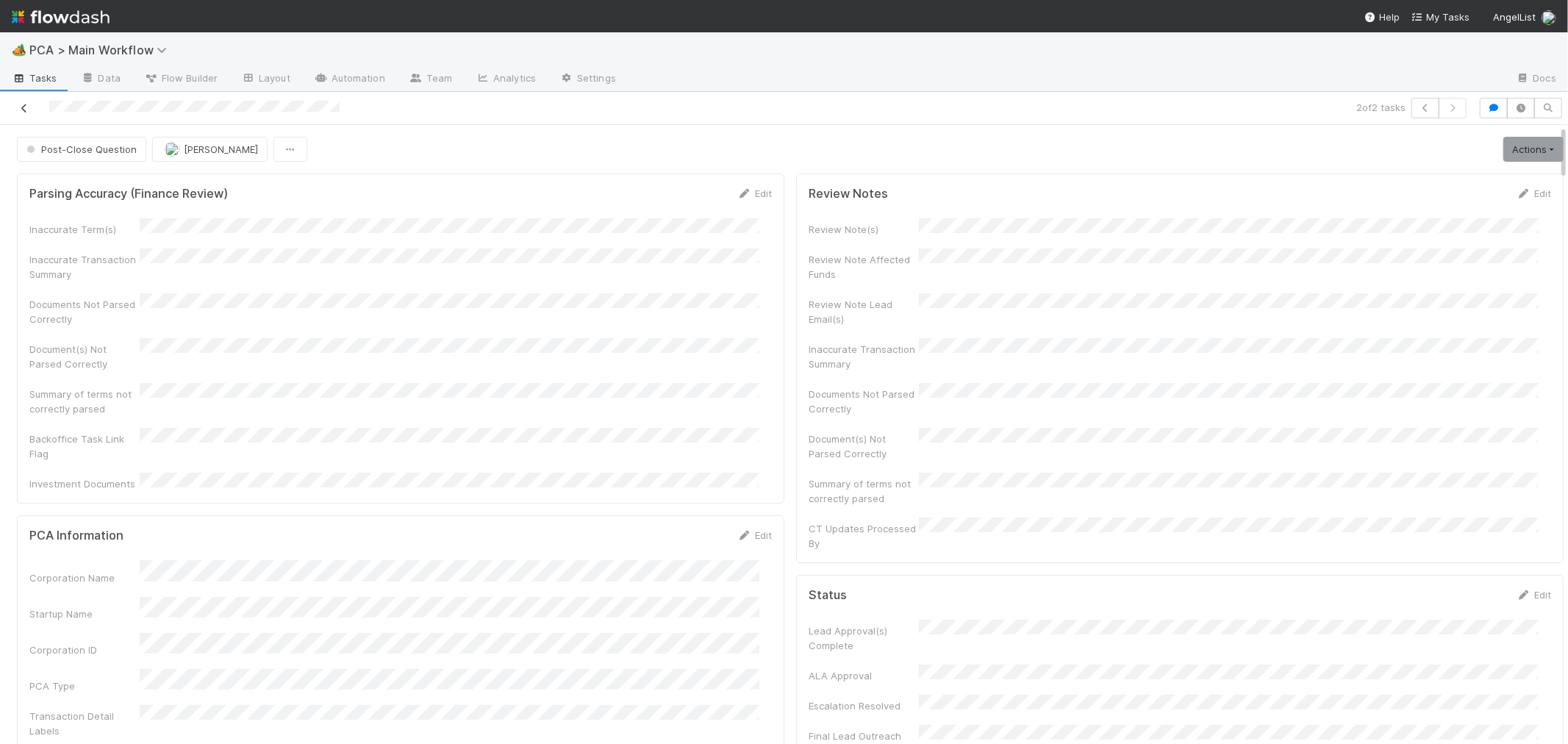
click at [25, 107] on icon at bounding box center [24, 108] width 14 height 10
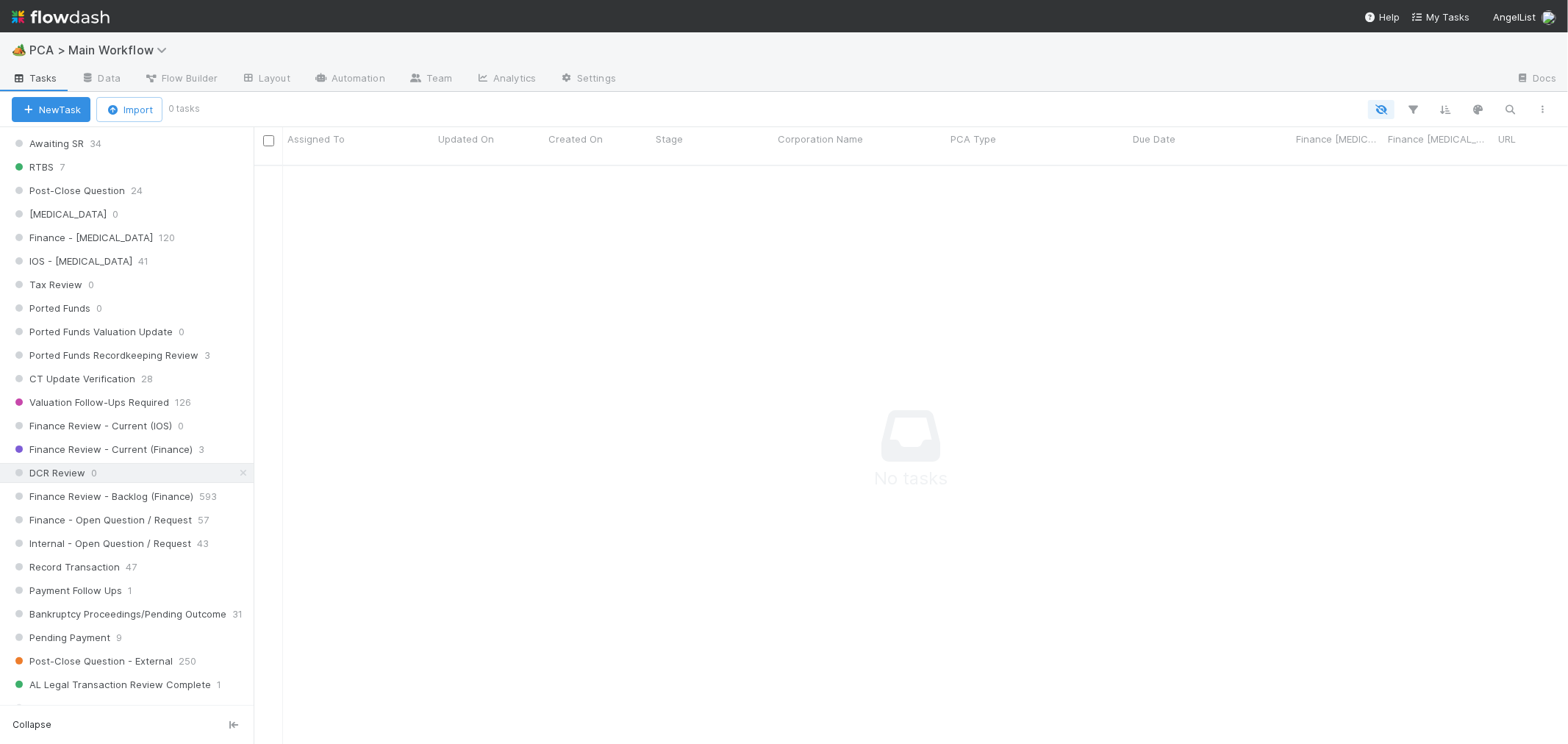
scroll to position [898, 0]
click at [179, 469] on span "Finance Review - Current (Finance)" at bounding box center [102, 461] width 180 height 18
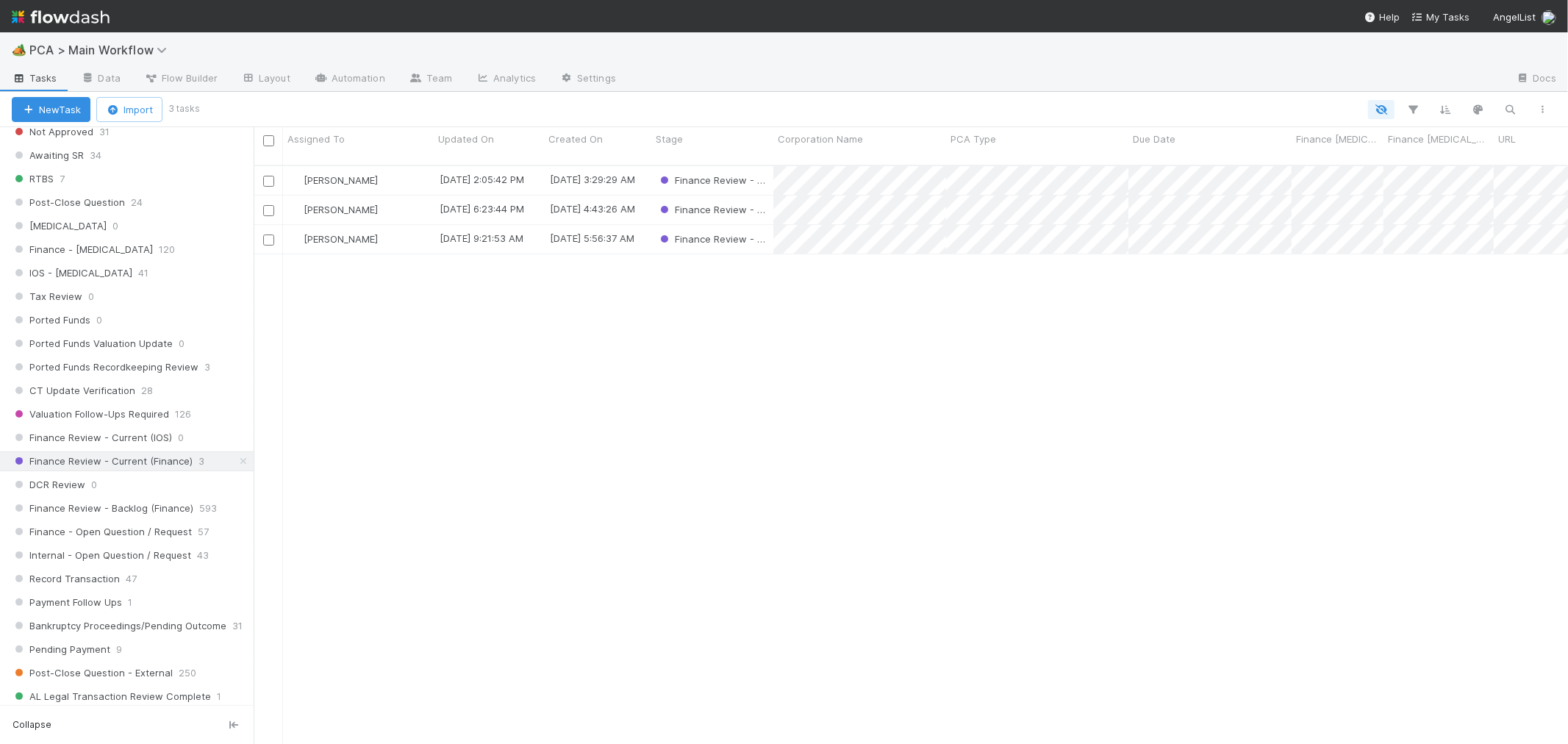
scroll to position [579, 1302]
click at [407, 171] on div "[PERSON_NAME]" at bounding box center [359, 180] width 151 height 29
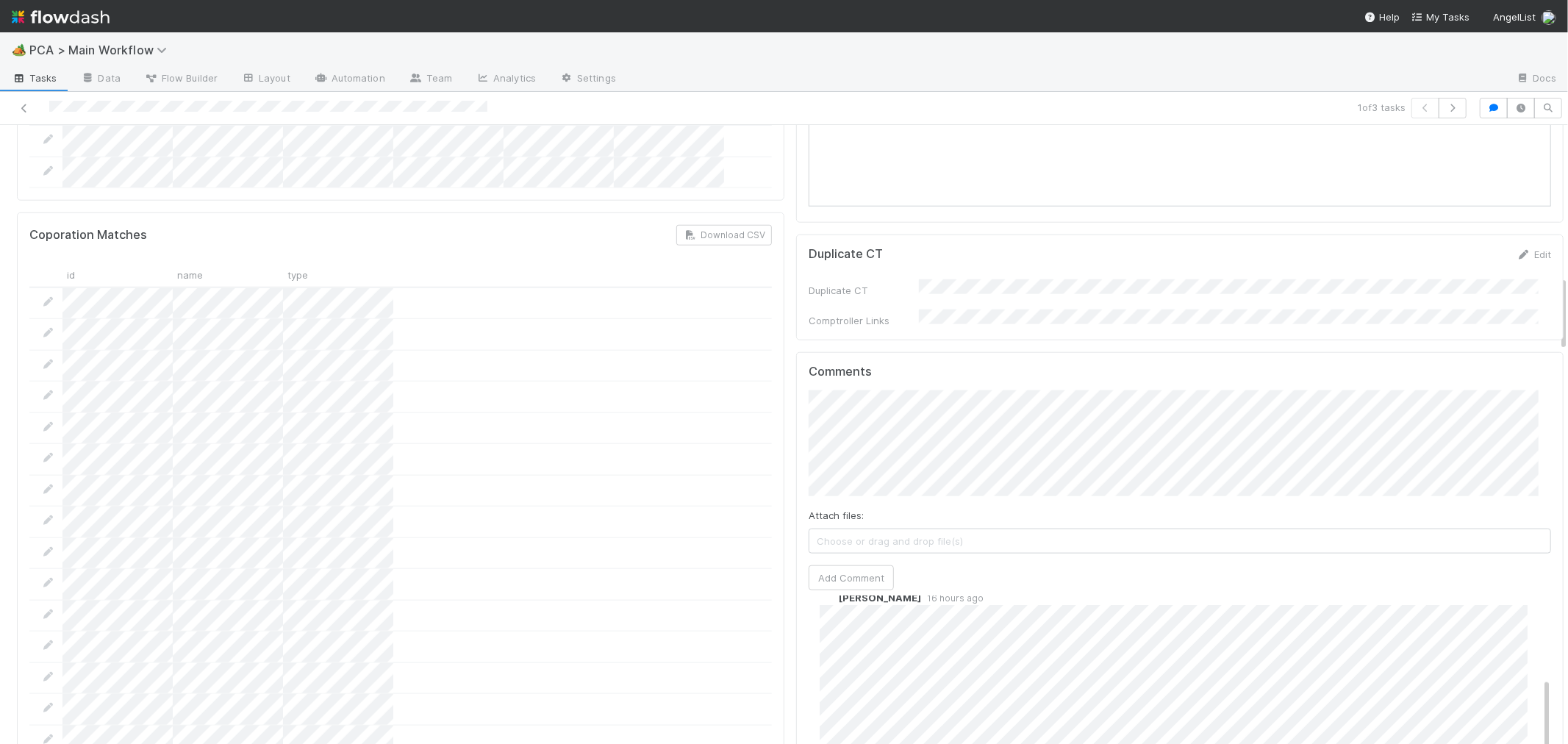
scroll to position [245, 0]
click at [17, 106] on icon at bounding box center [24, 108] width 14 height 10
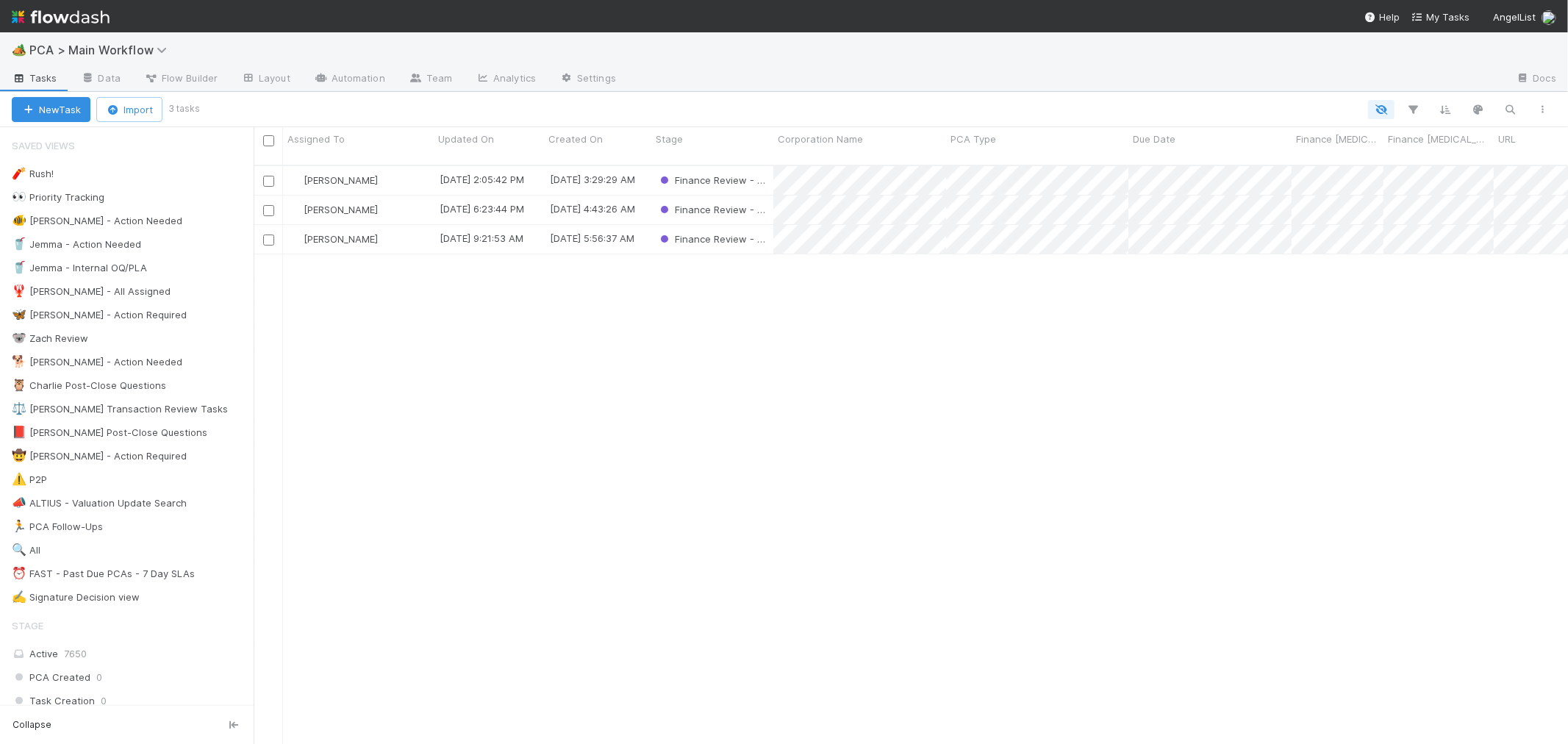
scroll to position [579, 1302]
click at [417, 196] on div "[PERSON_NAME]" at bounding box center [359, 210] width 151 height 29
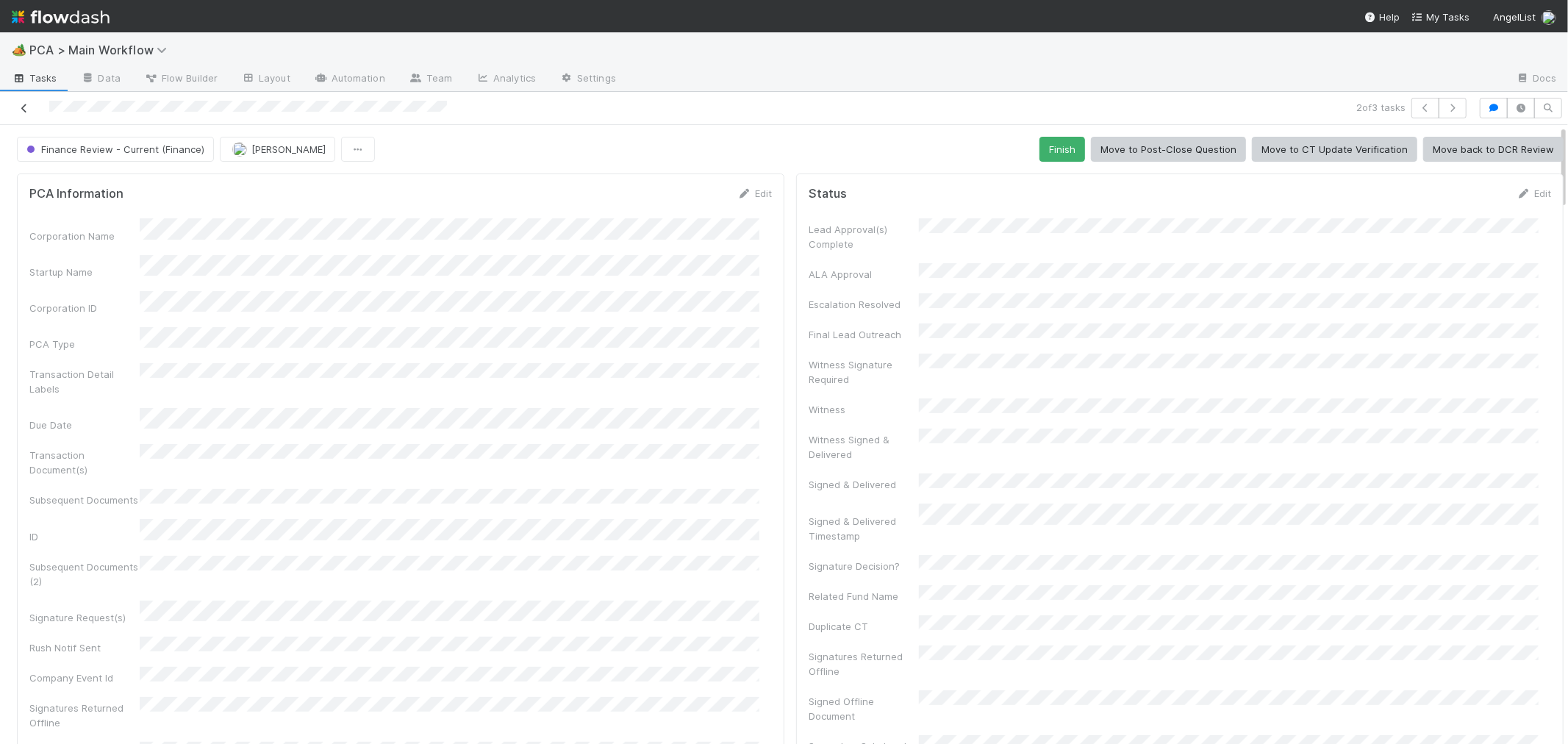
click at [24, 105] on icon at bounding box center [24, 108] width 14 height 10
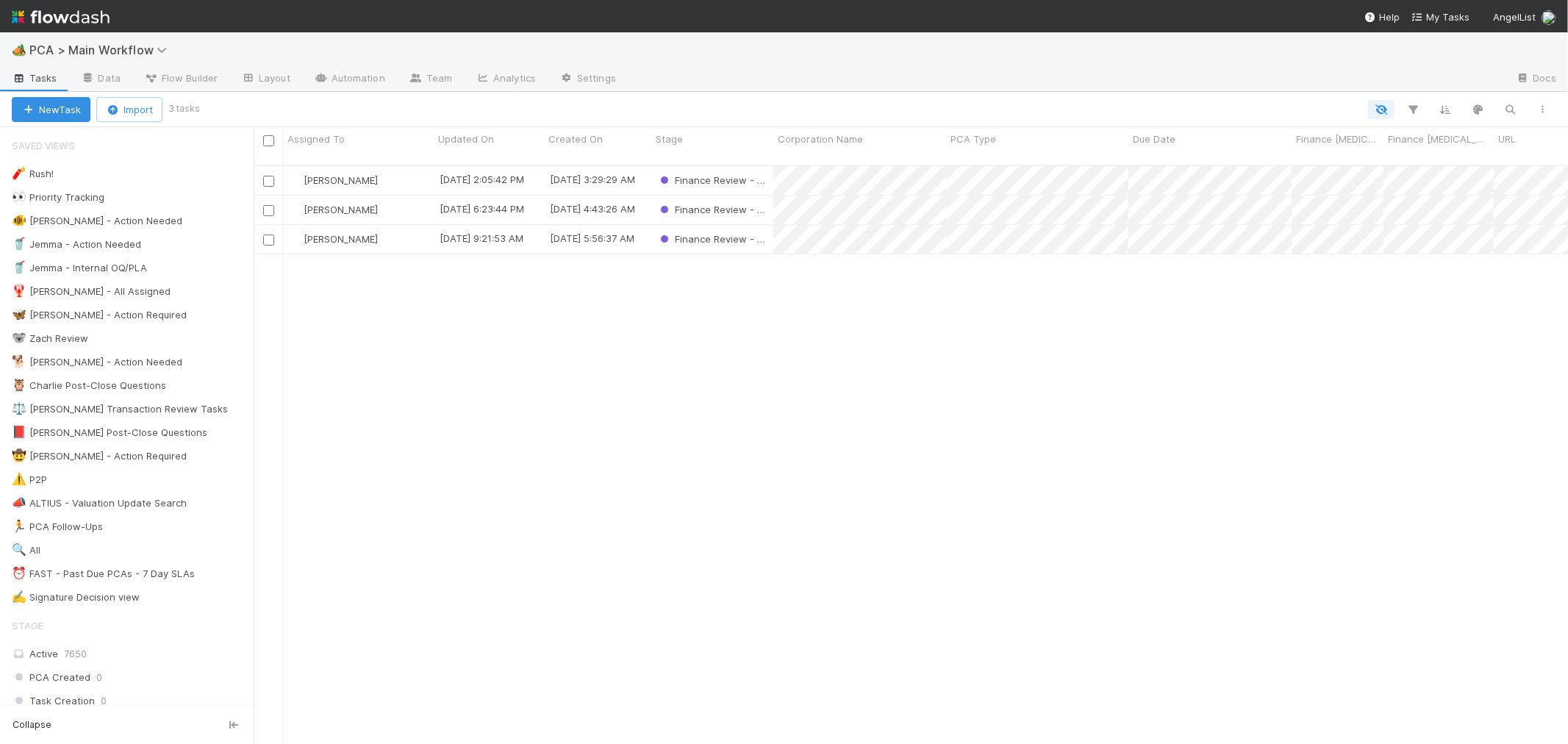
scroll to position [579, 1302]
click at [394, 226] on div "[PERSON_NAME]" at bounding box center [359, 239] width 151 height 29
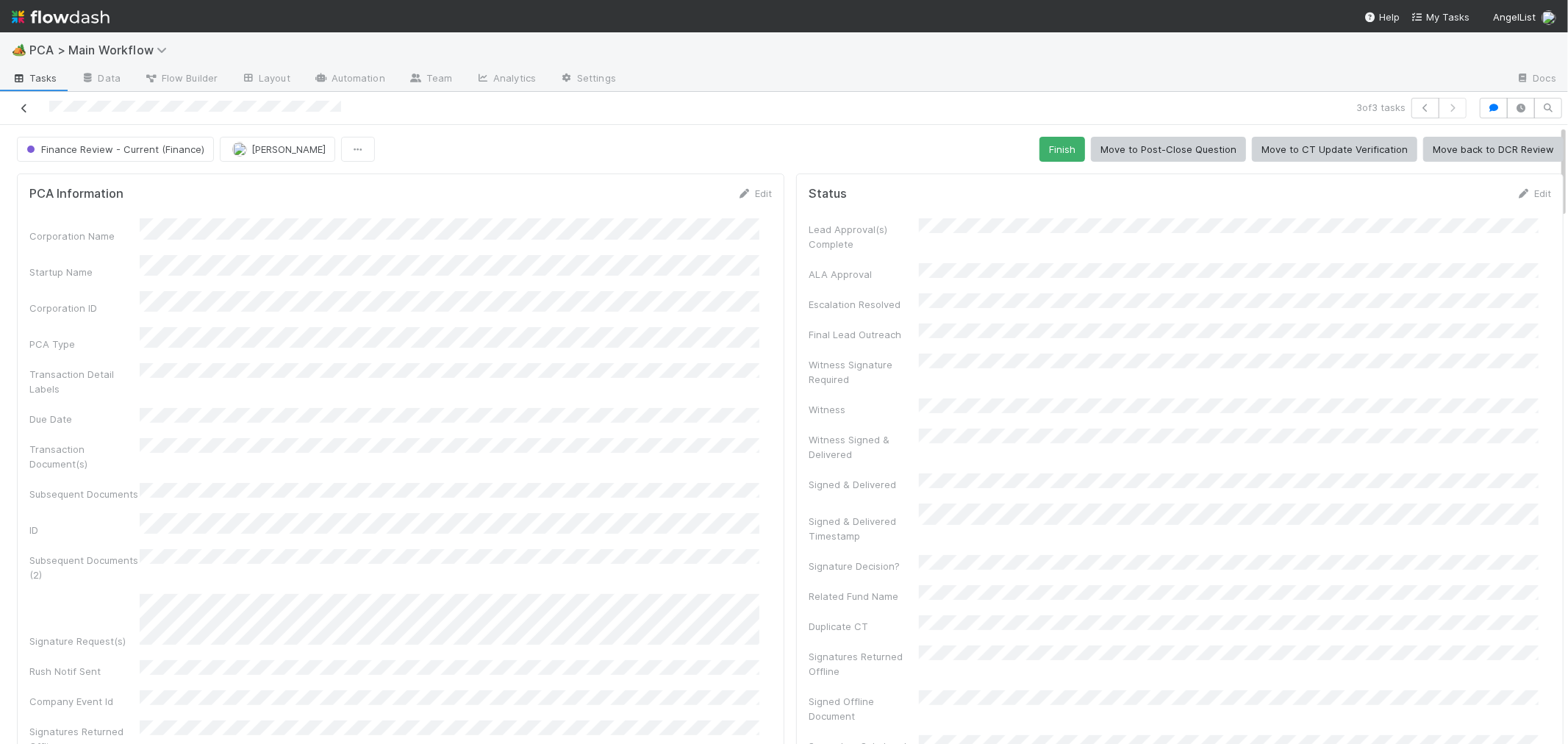
click at [27, 105] on icon at bounding box center [24, 108] width 14 height 10
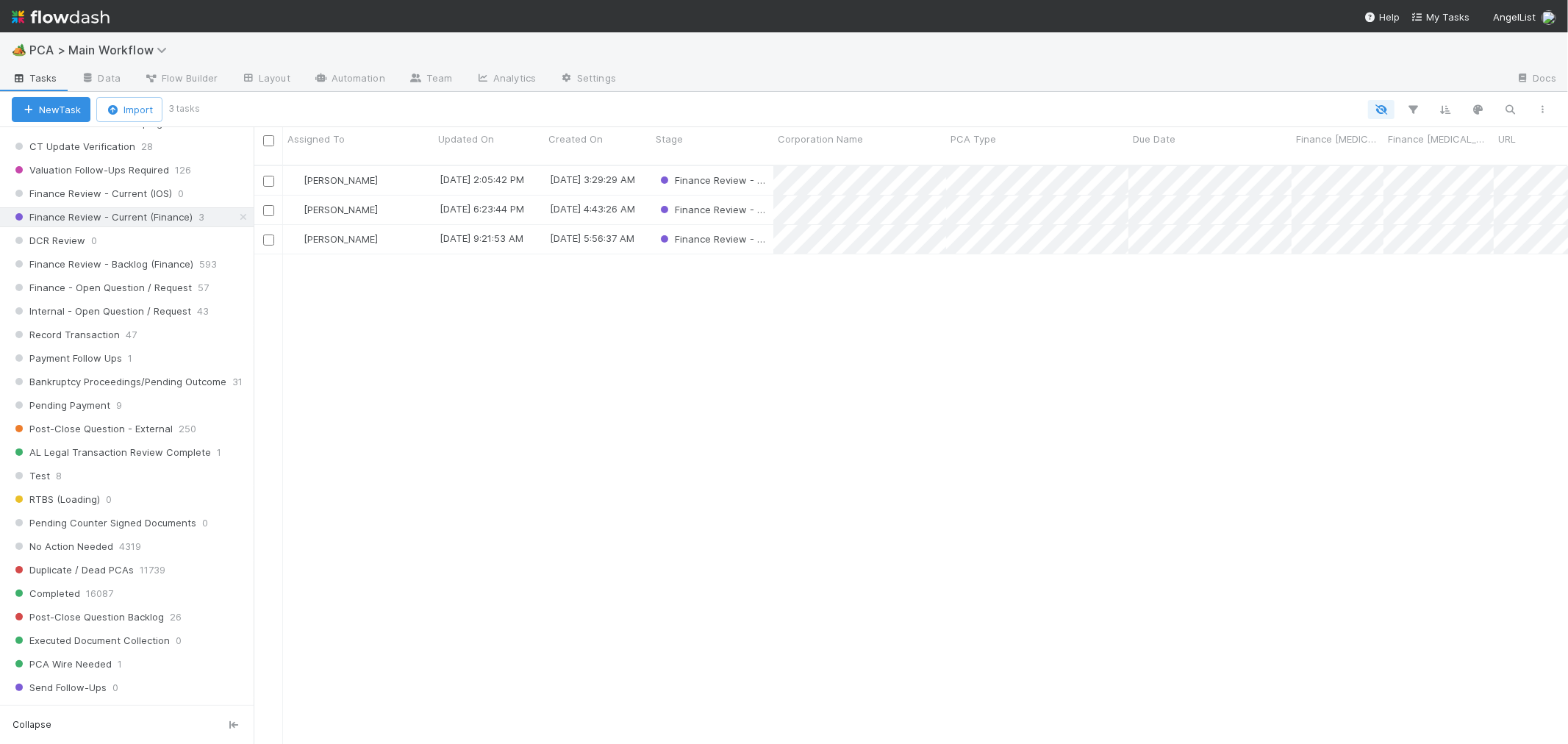
scroll to position [1143, 0]
click at [165, 272] on span "Finance Review - Backlog (Finance)" at bounding box center [103, 263] width 181 height 18
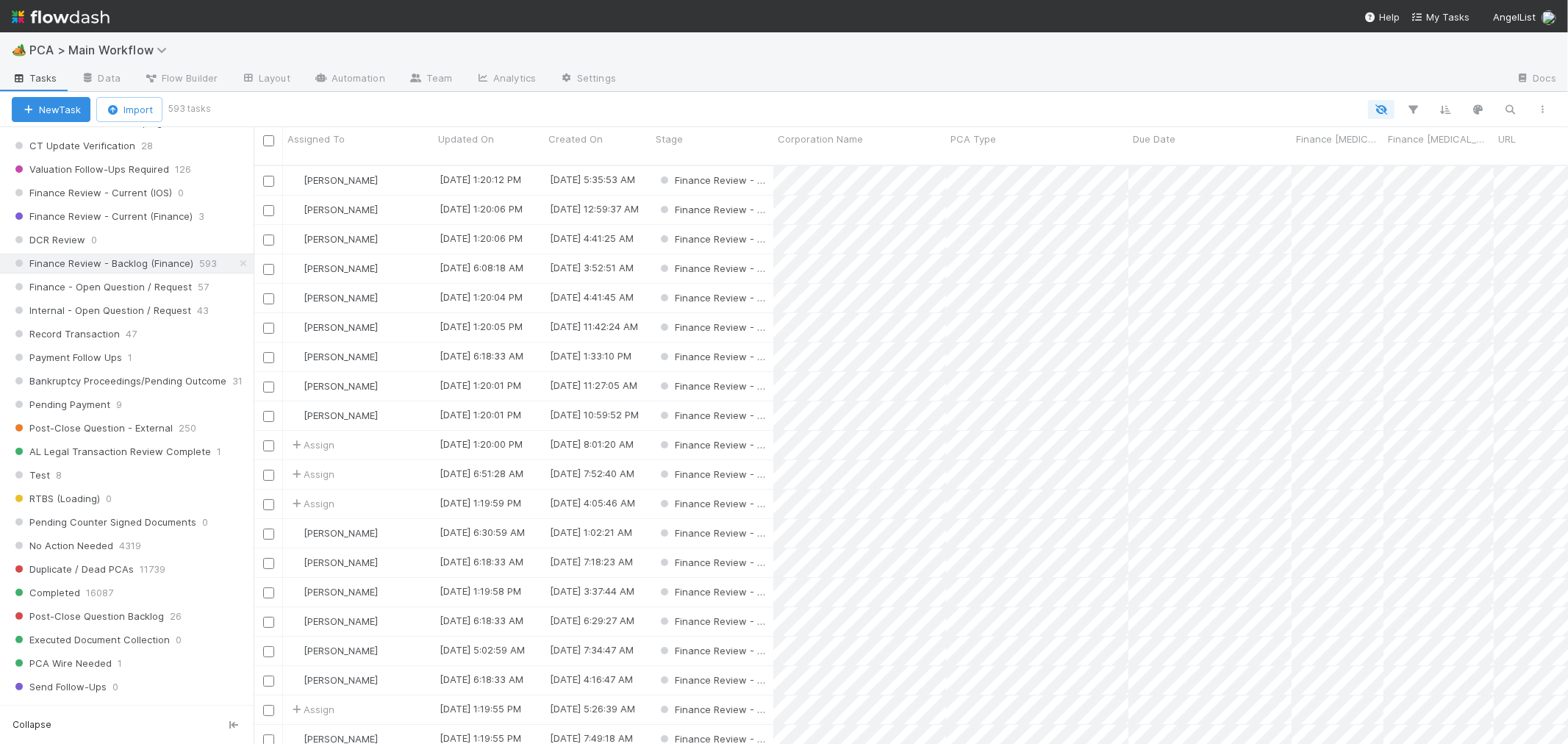
scroll to position [579, 1302]
click at [974, 141] on span "PCA Type" at bounding box center [972, 138] width 45 height 14
click at [989, 161] on div "Sort A → Z" at bounding box center [1034, 167] width 168 height 22
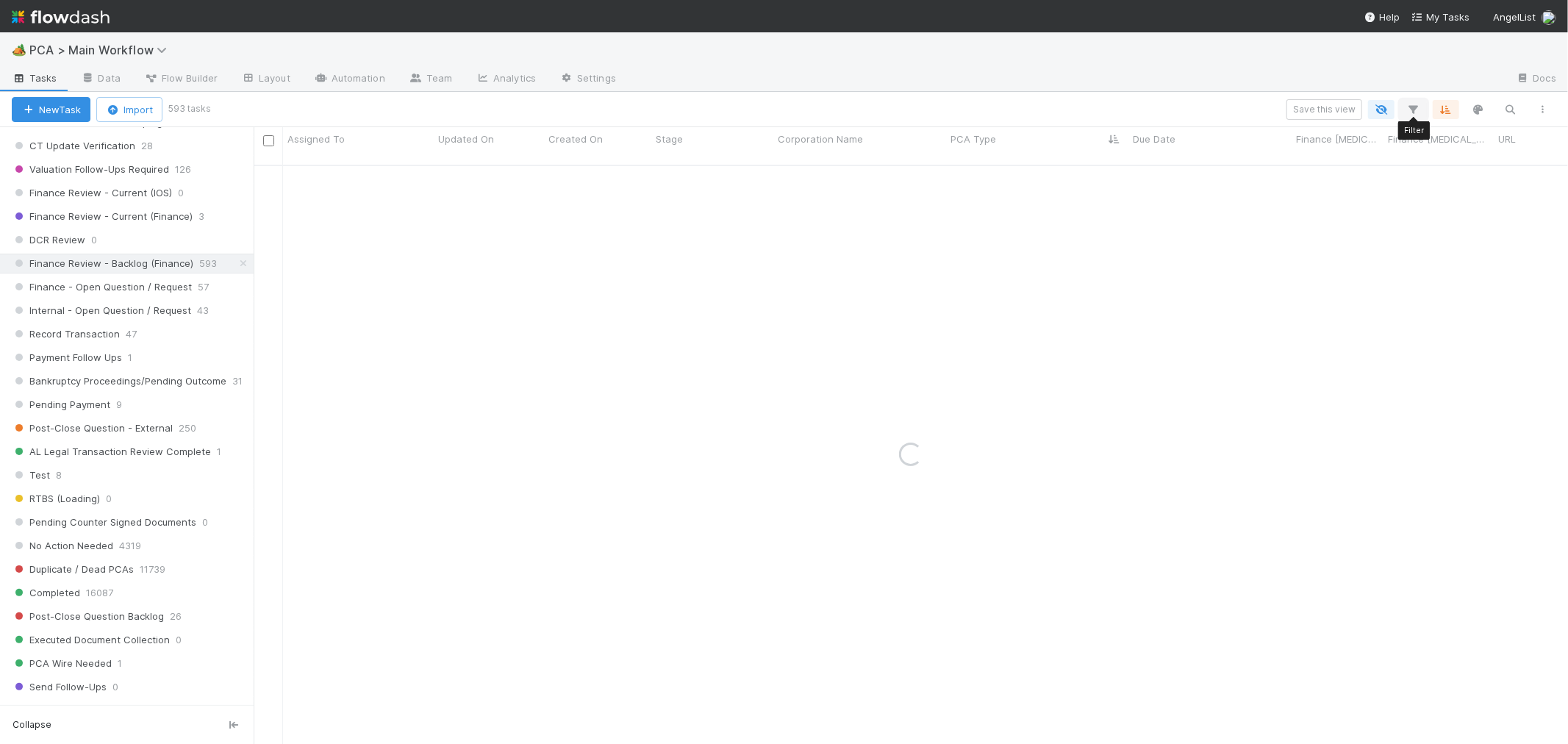
click at [1417, 113] on icon "button" at bounding box center [1414, 109] width 14 height 14
click at [1415, 111] on div "Loading..." at bounding box center [784, 372] width 1568 height 744
click at [1413, 110] on icon "button" at bounding box center [1414, 109] width 14 height 14
click at [1163, 149] on icon "button" at bounding box center [1166, 153] width 14 height 9
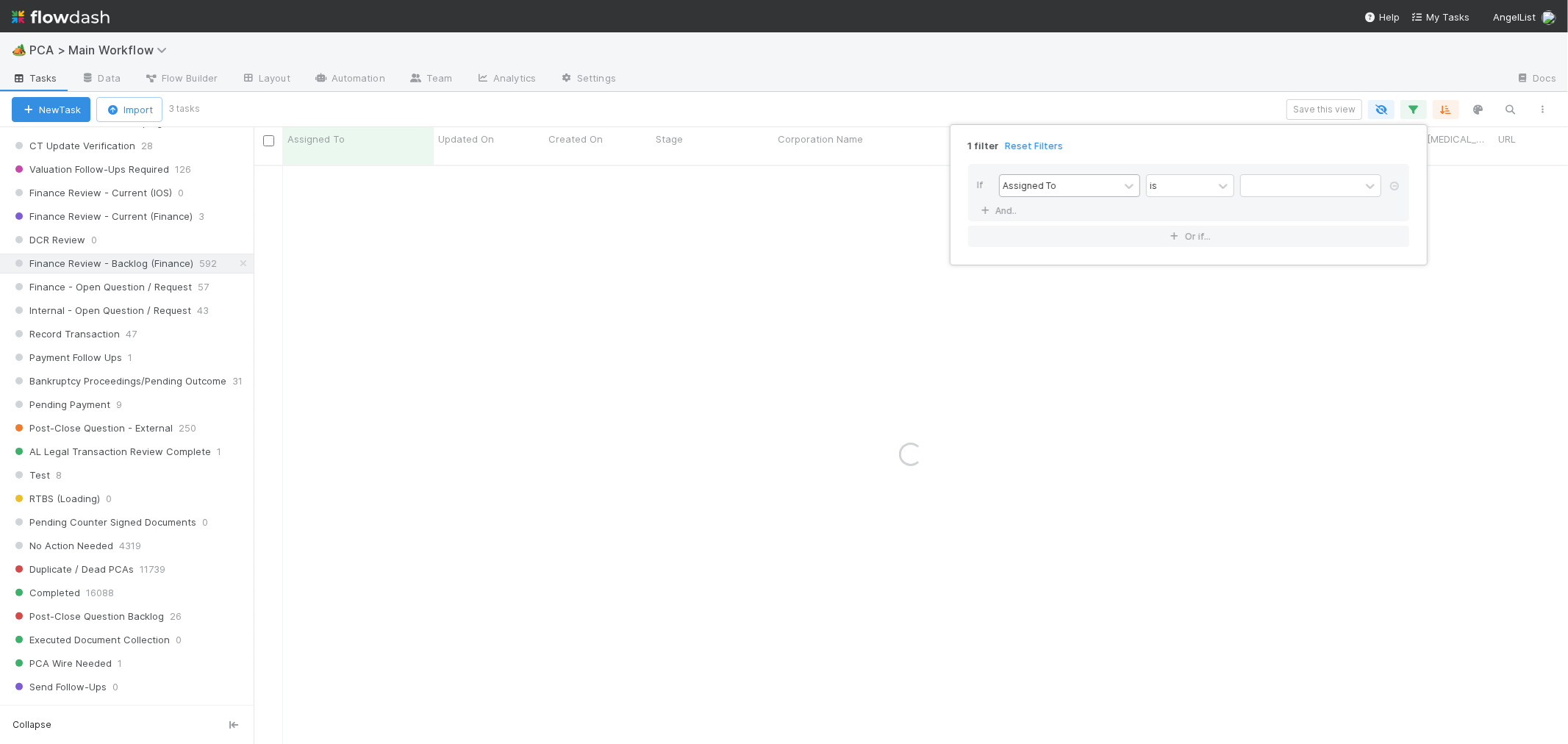
click at [1030, 188] on div "Assigned To" at bounding box center [1029, 185] width 53 height 14
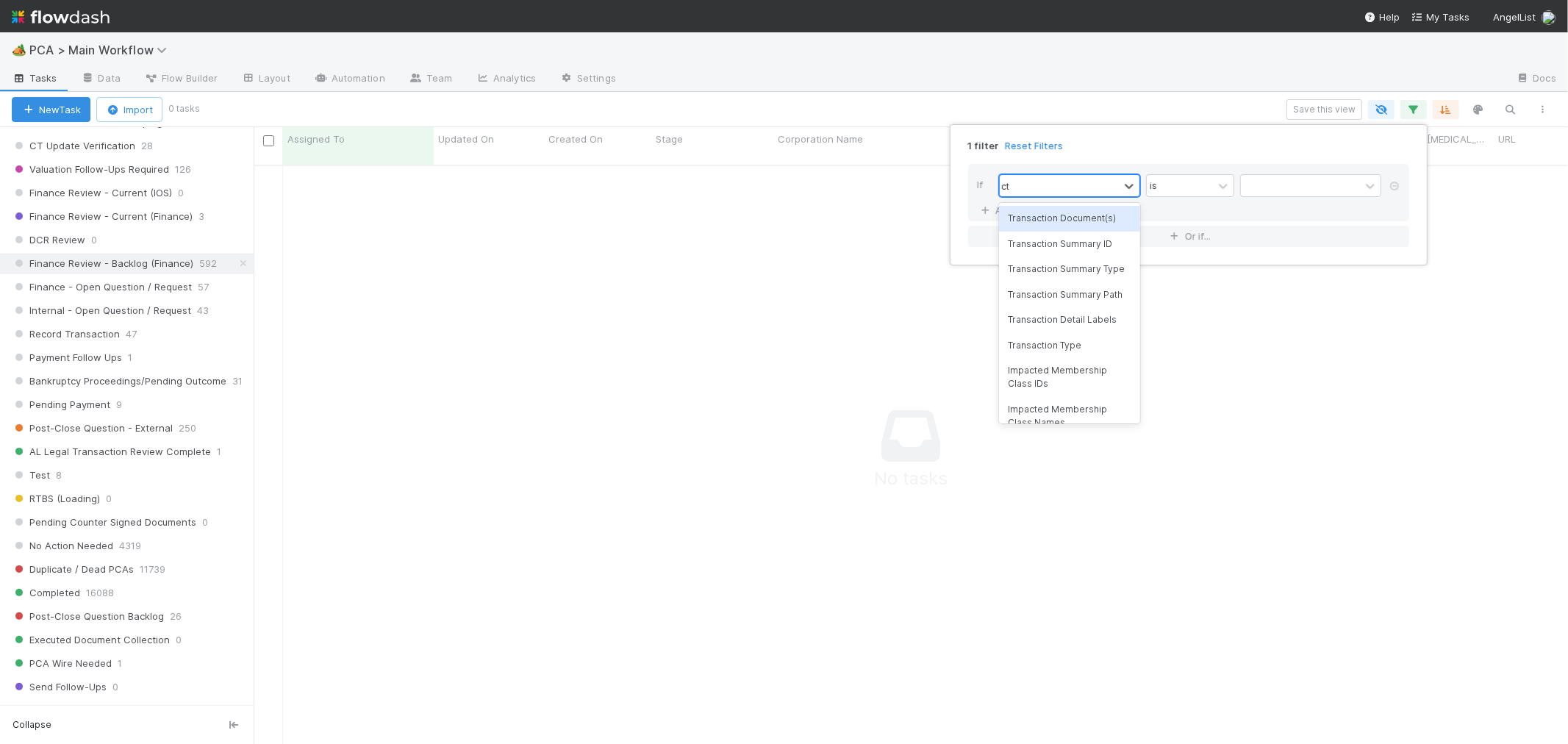
scroll to position [567, 1290]
type input "ct updates"
click at [1056, 211] on div "CT Updates Processed By" at bounding box center [1069, 218] width 142 height 25
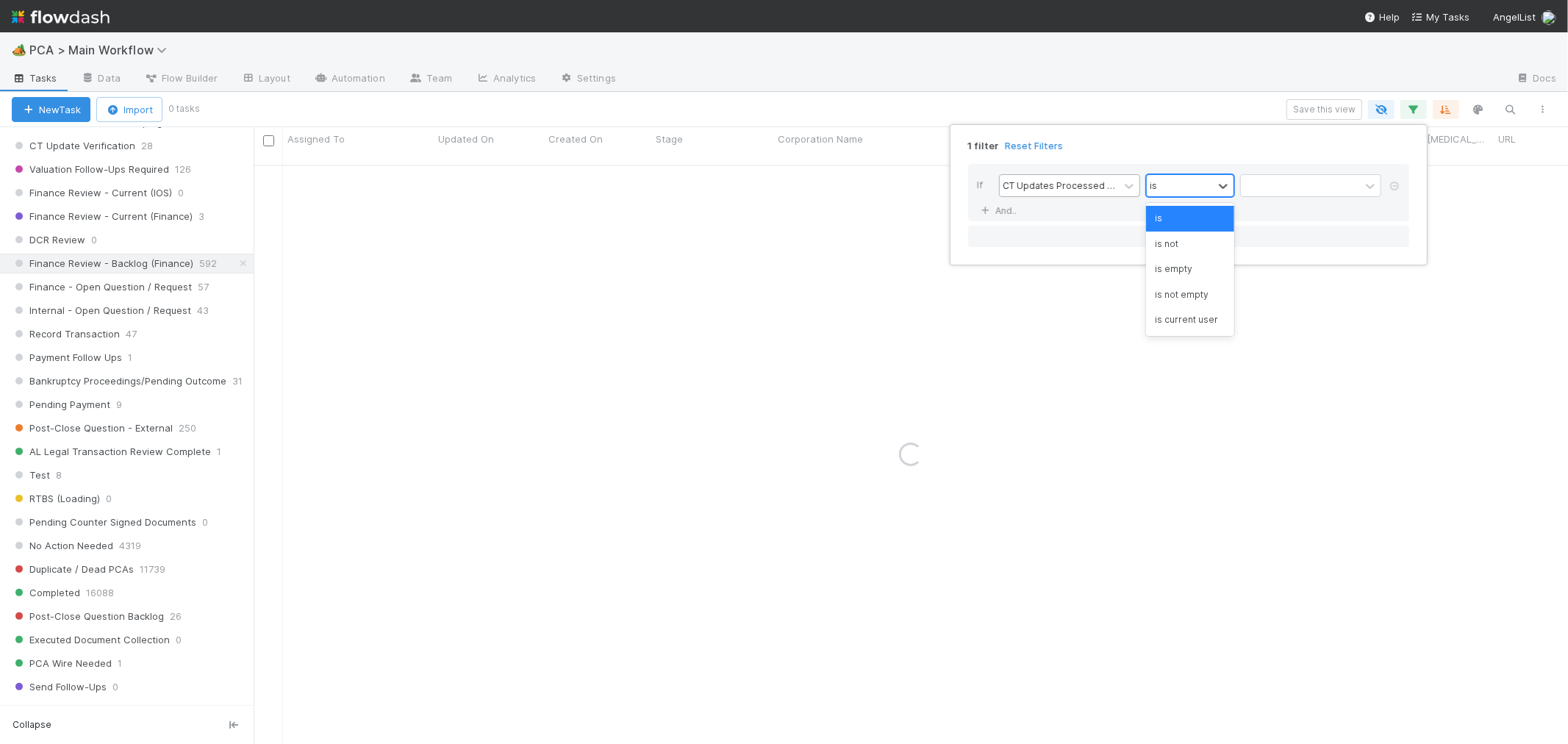
click at [1178, 180] on div "is" at bounding box center [1179, 185] width 66 height 21
click at [1186, 240] on div "is not" at bounding box center [1190, 243] width 88 height 25
click at [1258, 190] on div at bounding box center [1301, 185] width 119 height 21
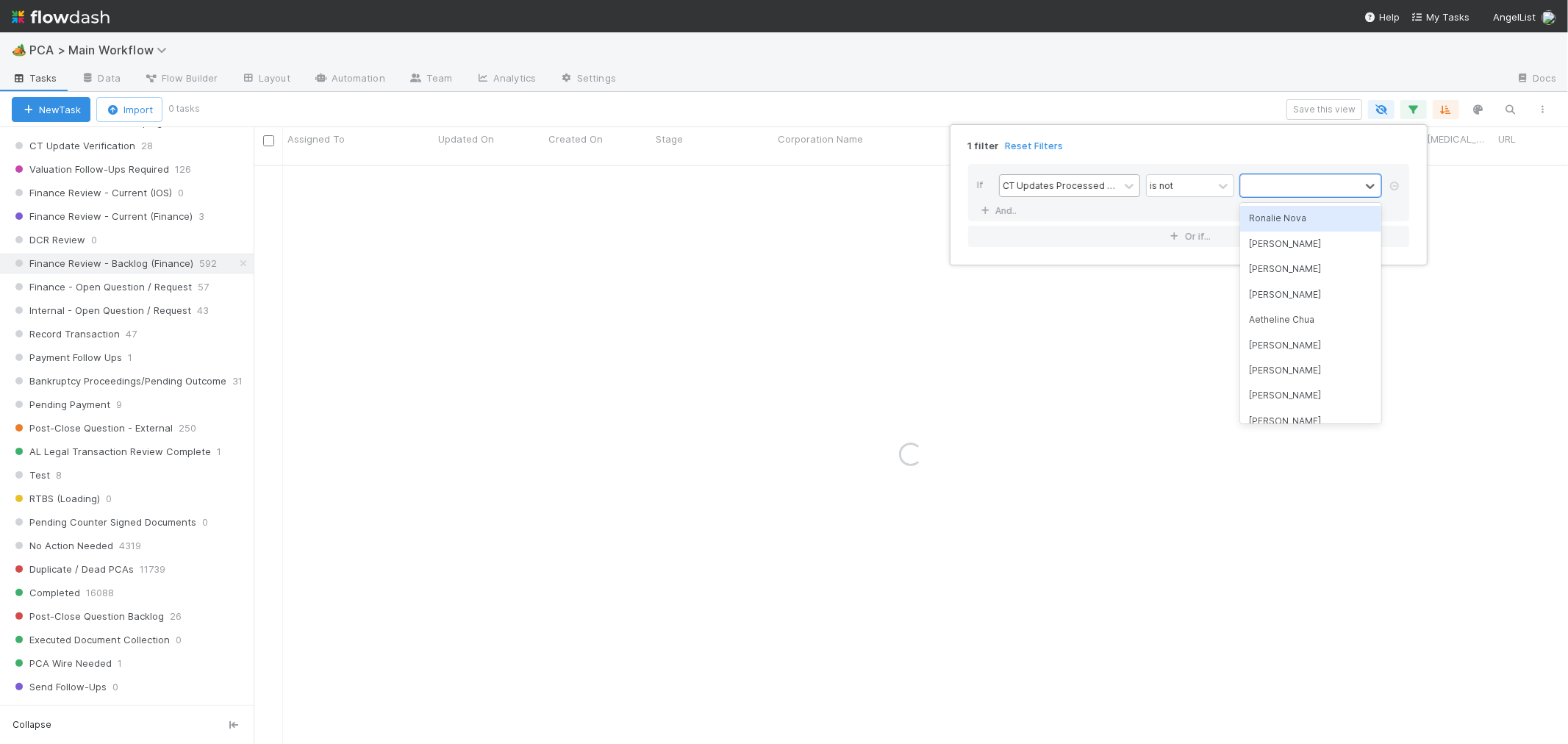
click at [1267, 214] on div "Ronalie Nova" at bounding box center [1311, 218] width 142 height 25
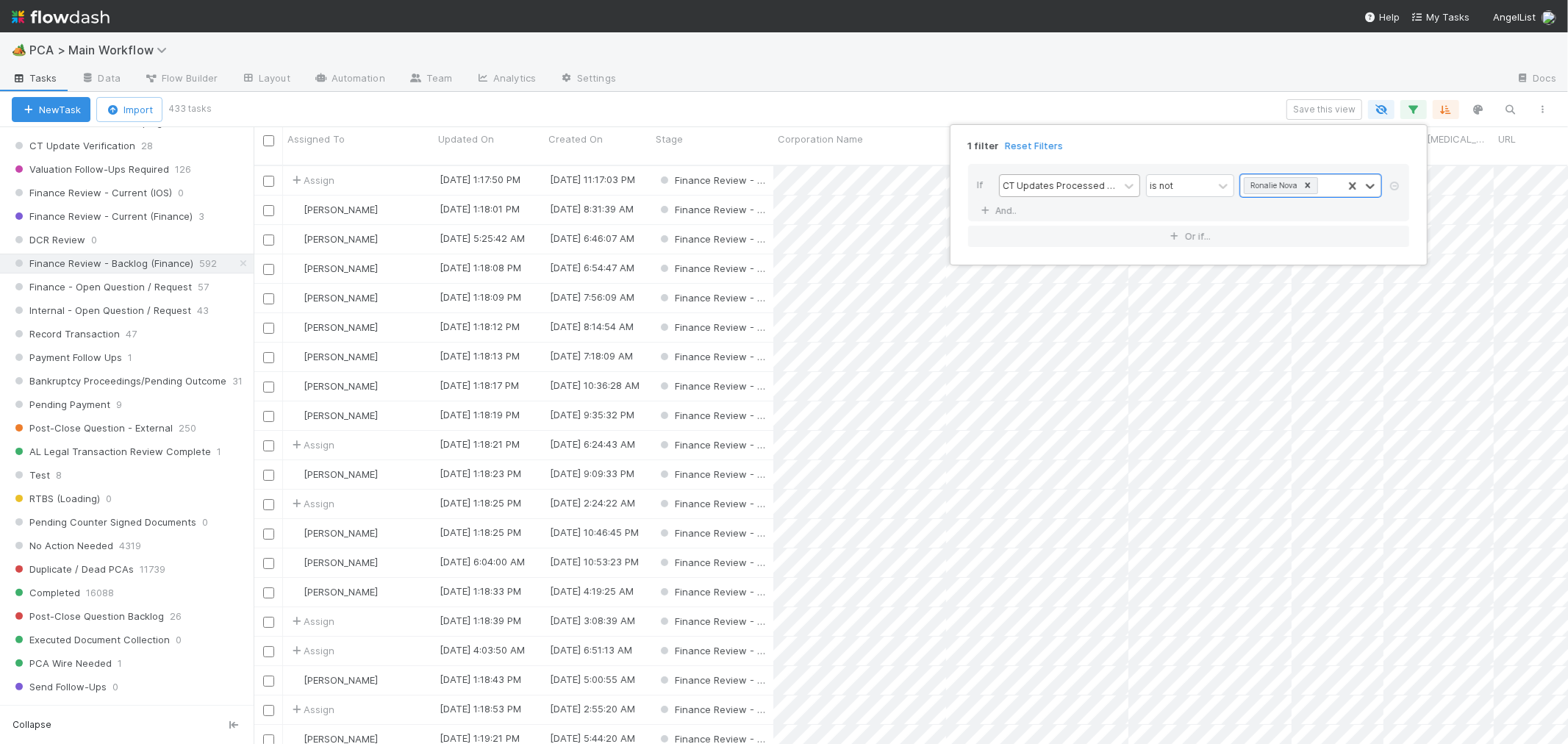
scroll to position [579, 1302]
click at [841, 75] on div "1 filter Reset Filters If CT Updates Processed By is not Ronalie Nova And.. Or …" at bounding box center [784, 372] width 1568 height 744
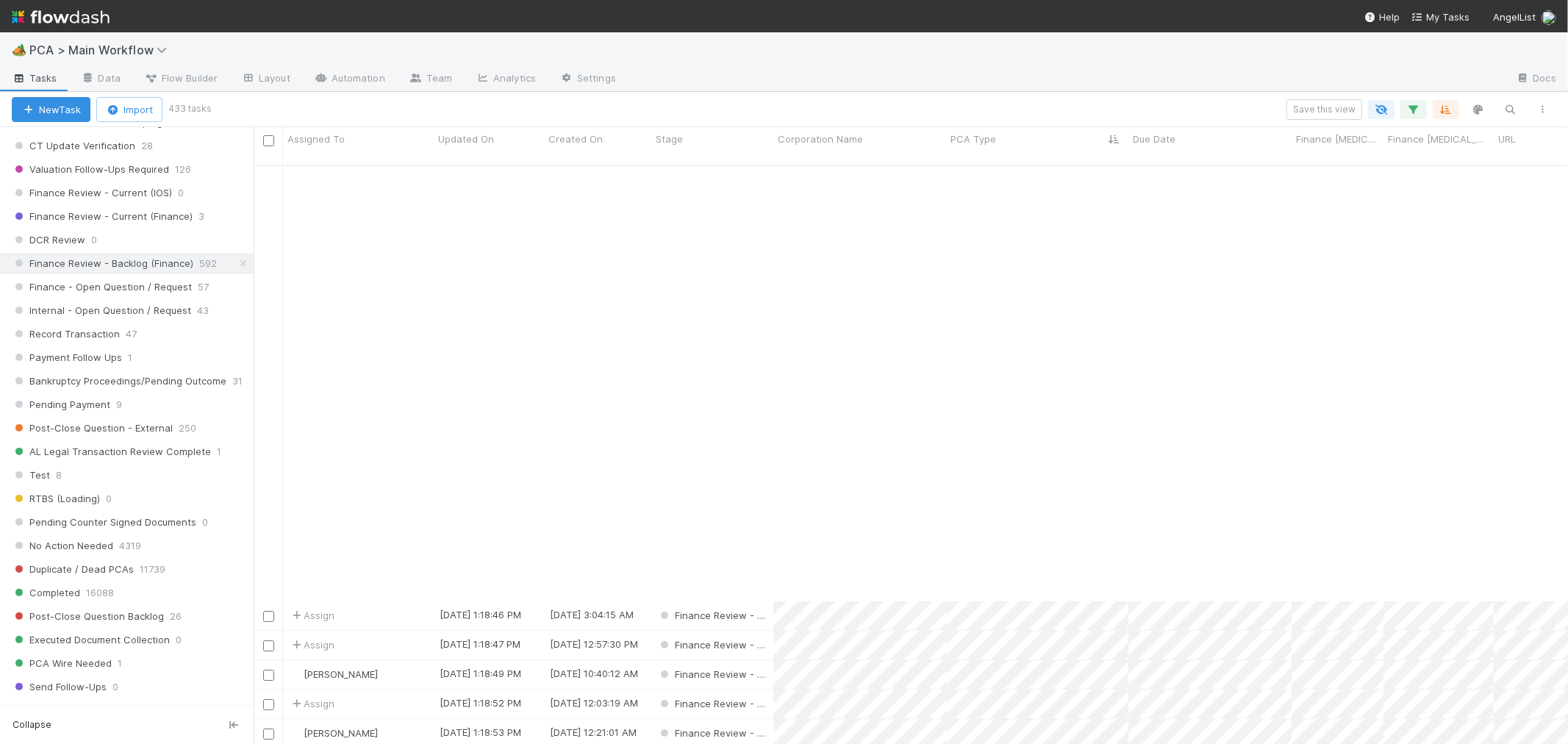
scroll to position [4817, 0]
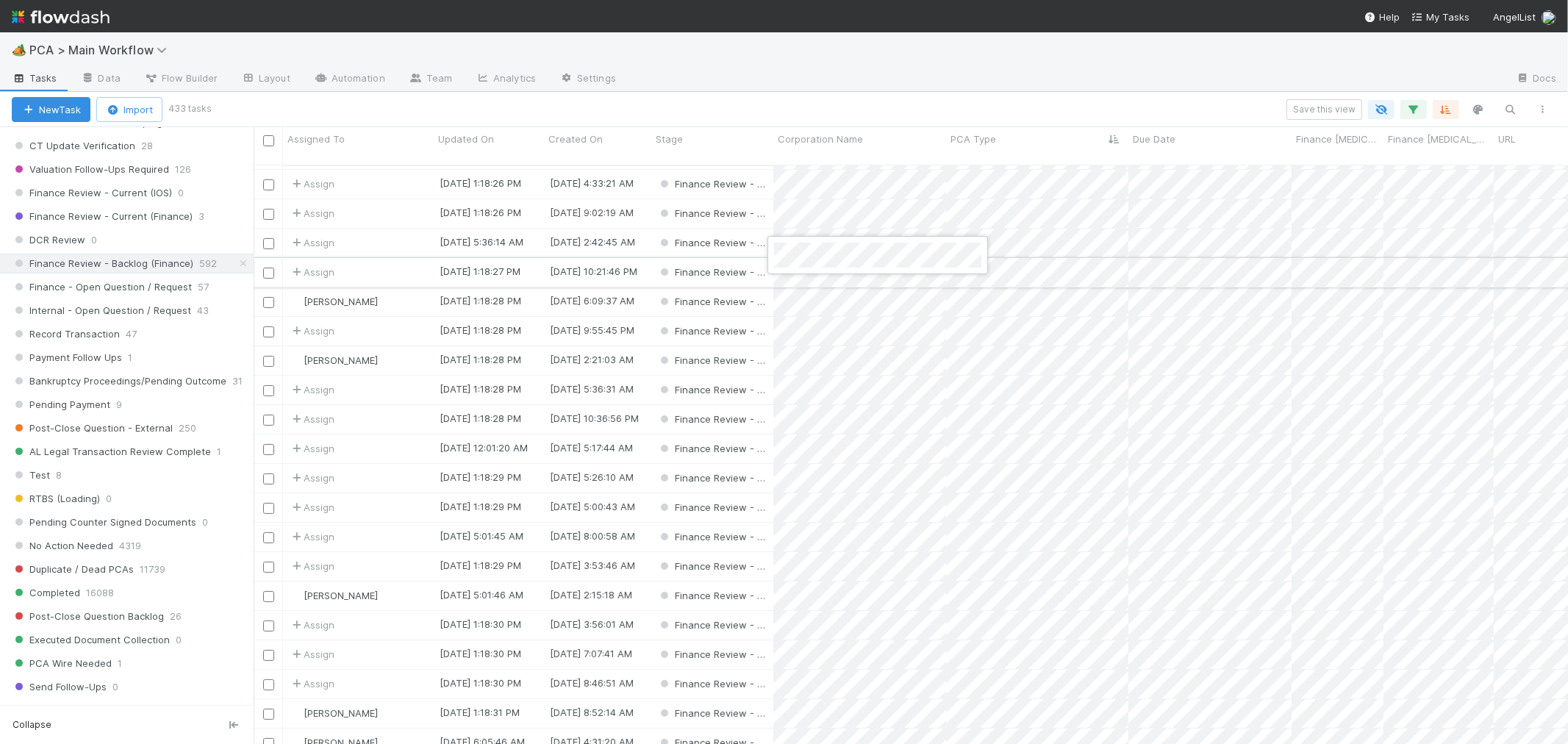
click at [408, 251] on div at bounding box center [784, 372] width 1568 height 744
click at [402, 258] on div "Assign" at bounding box center [359, 272] width 151 height 29
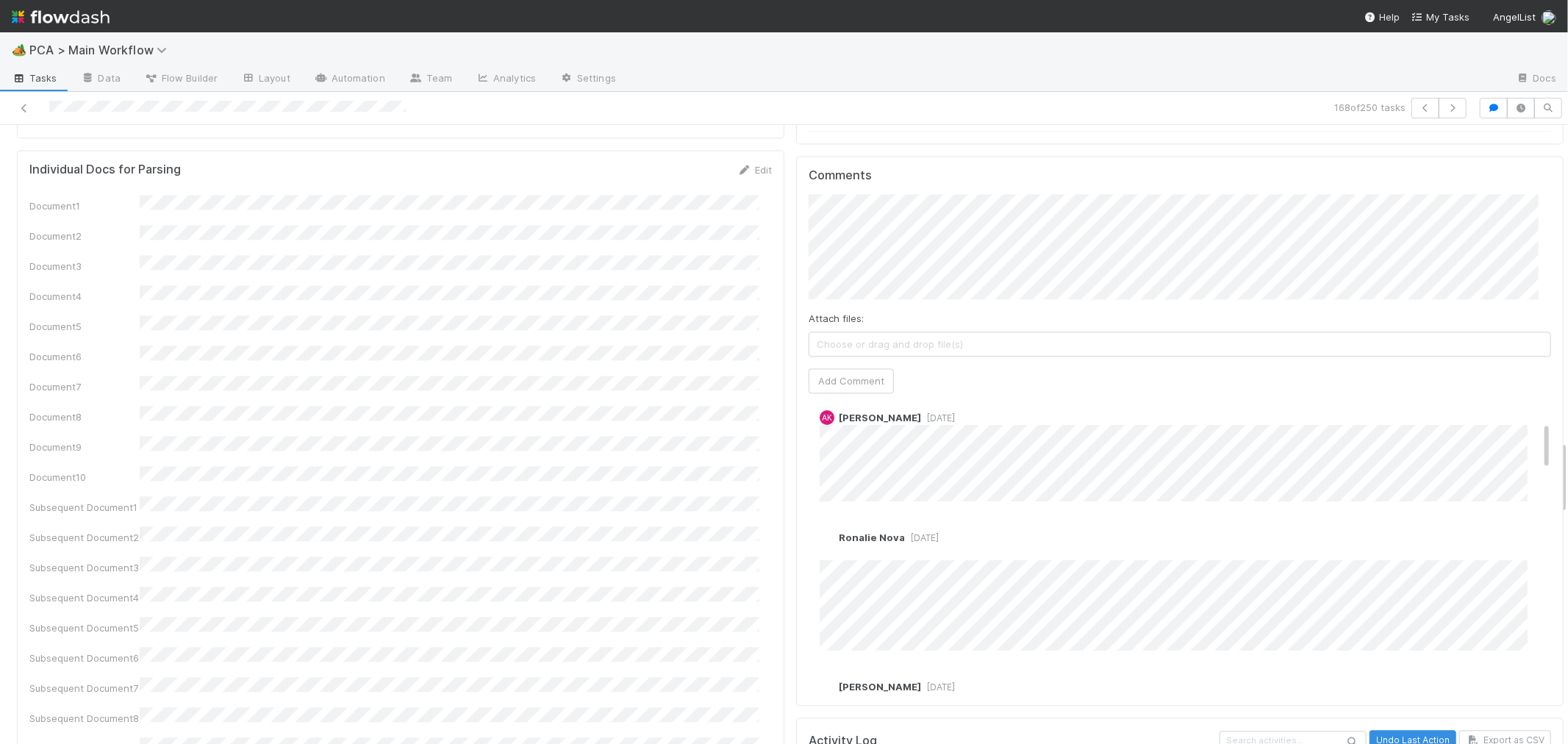
scroll to position [245, 0]
click at [638, 397] on div "Document1 Document2 Document3 Document4 Document5 Document6 Document7 Document8…" at bounding box center [401, 498] width 743 height 606
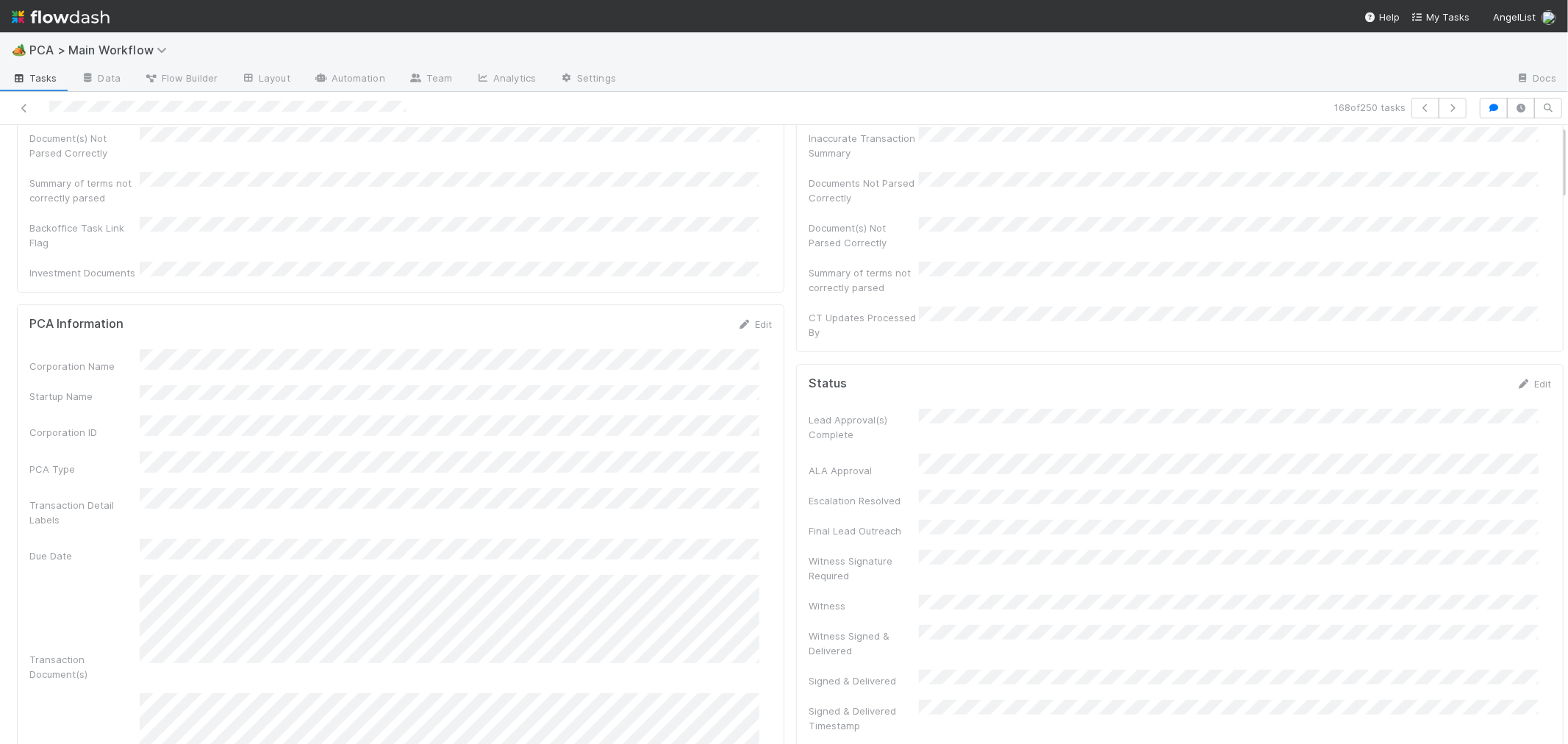
scroll to position [0, 0]
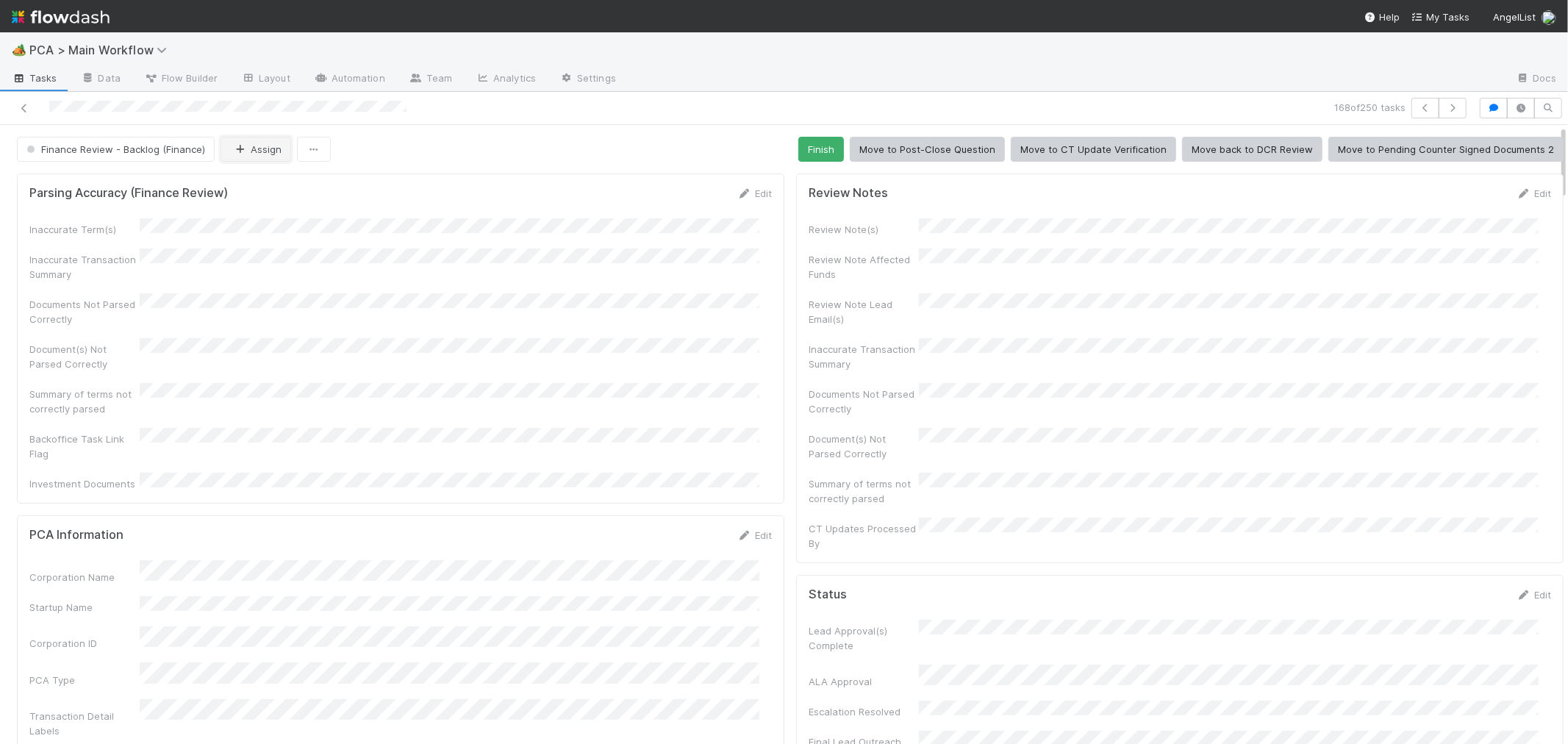
click at [268, 153] on button "Assign" at bounding box center [255, 149] width 71 height 25
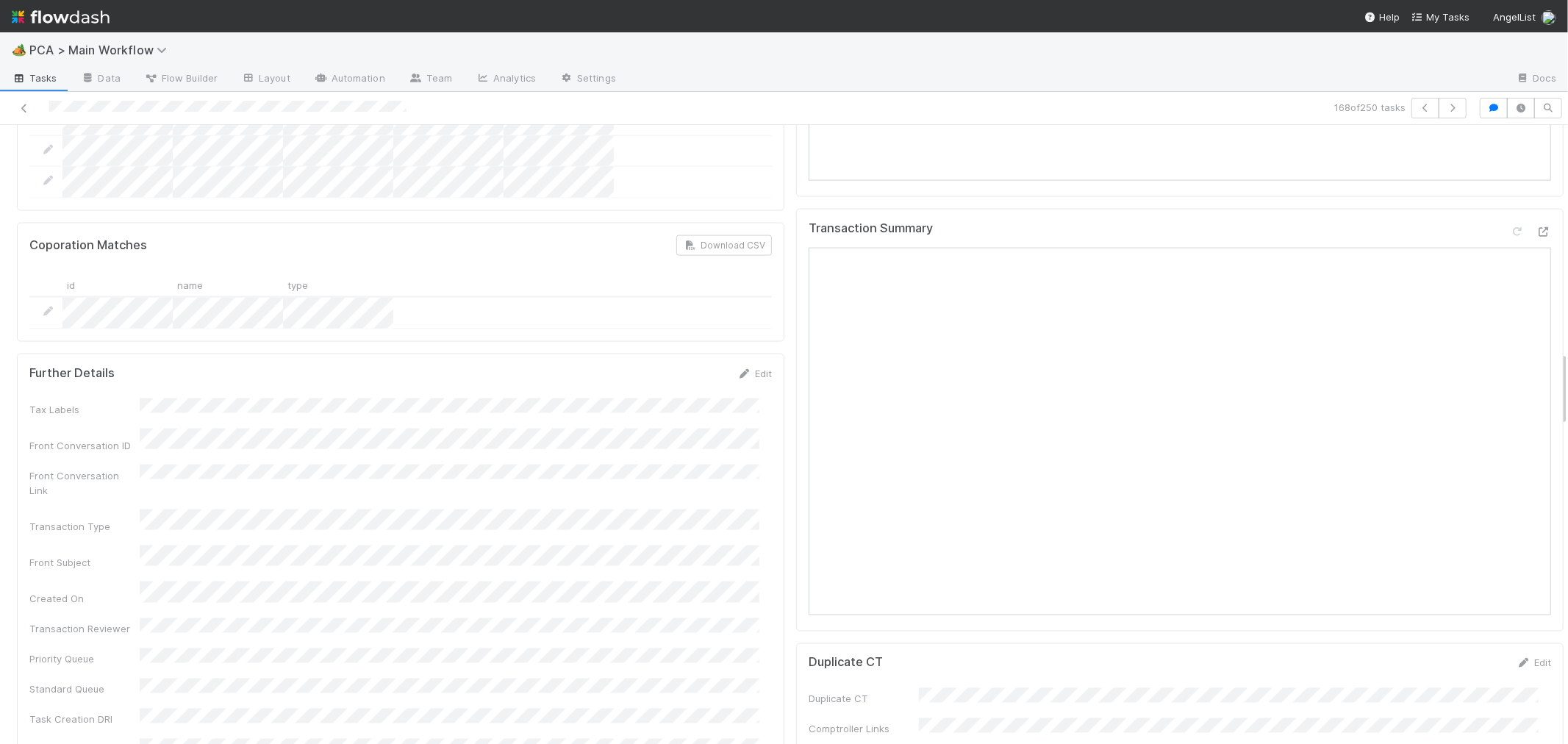
scroll to position [1552, 0]
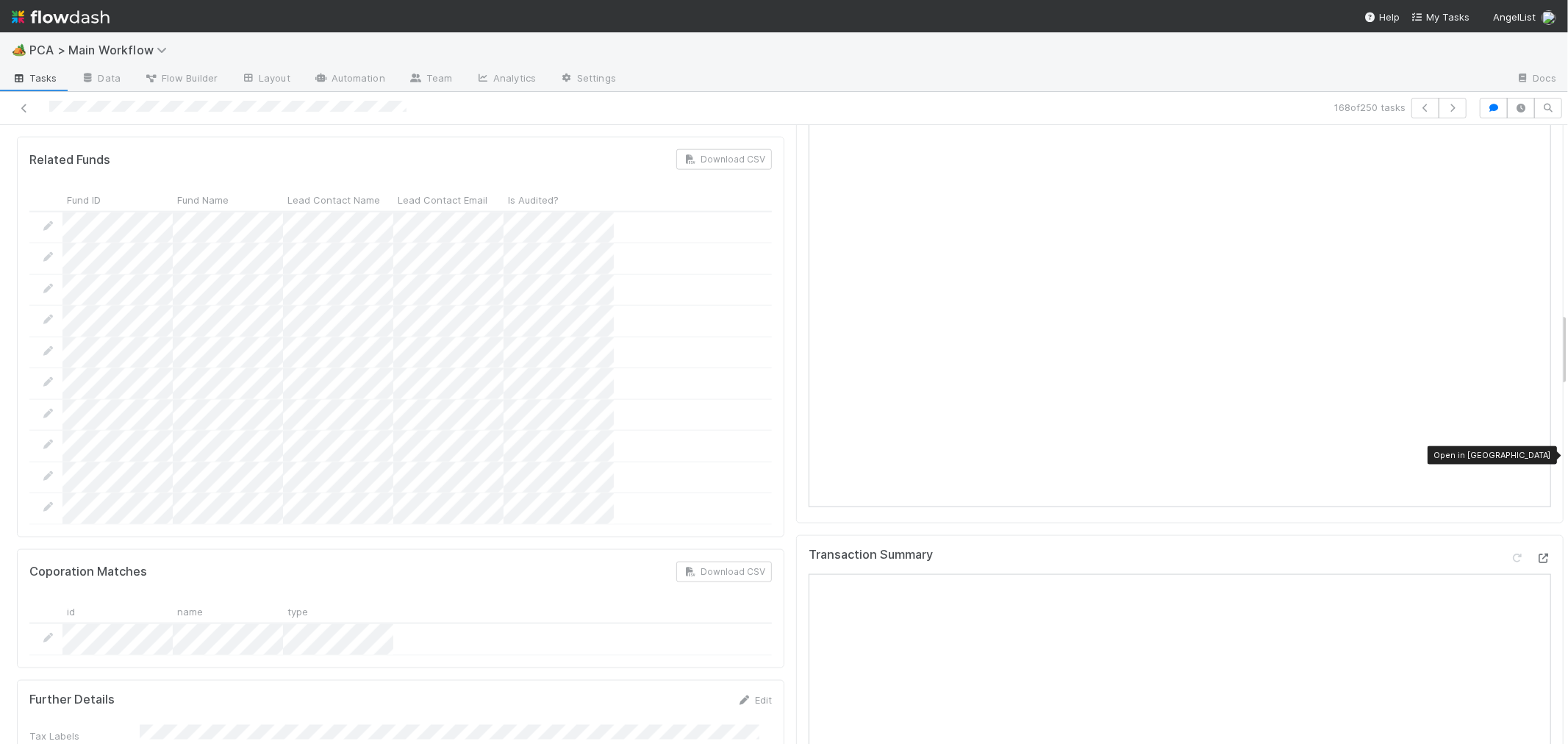
click at [1536, 553] on icon at bounding box center [1543, 558] width 14 height 10
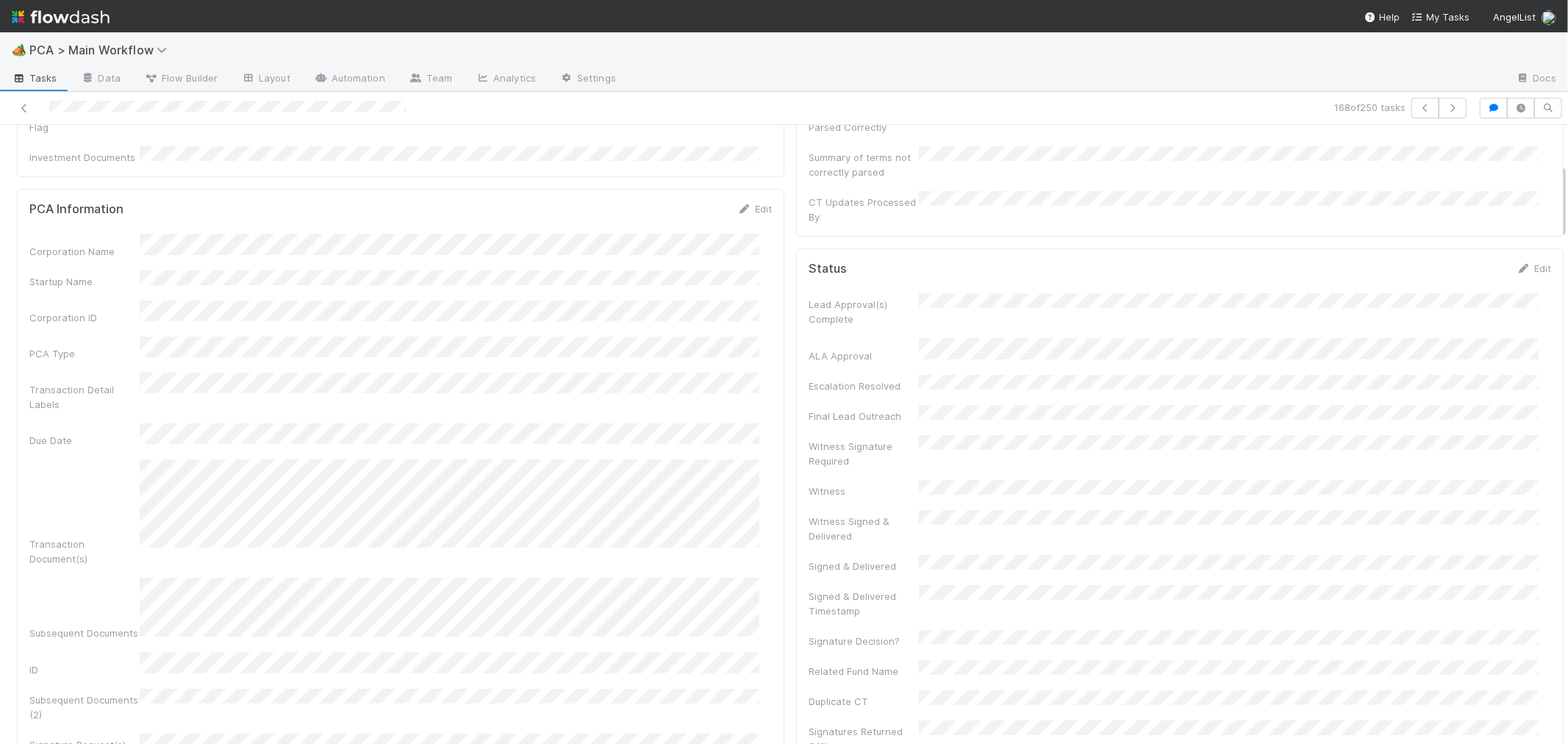
scroll to position [0, 0]
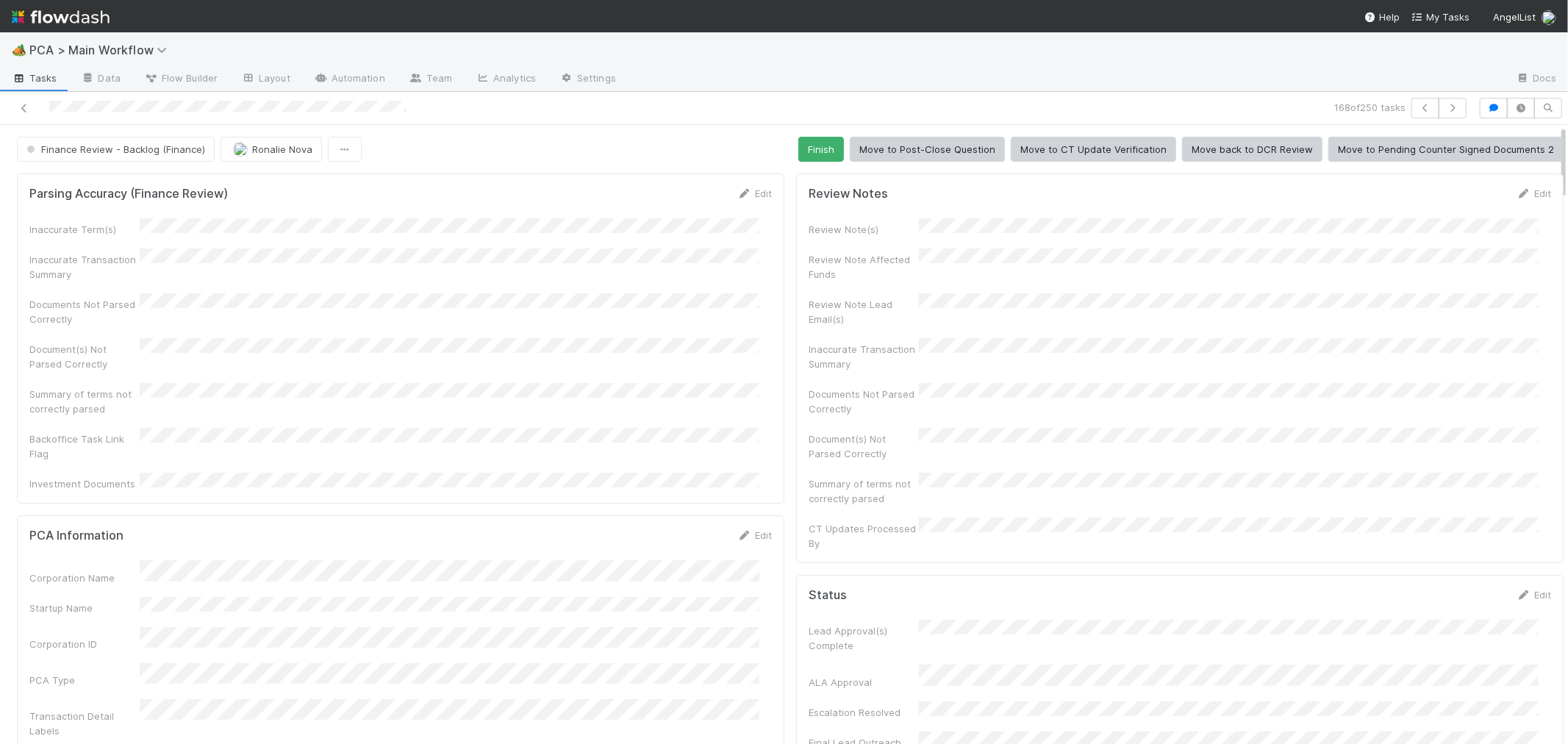
click at [141, 111] on div at bounding box center [373, 108] width 735 height 21
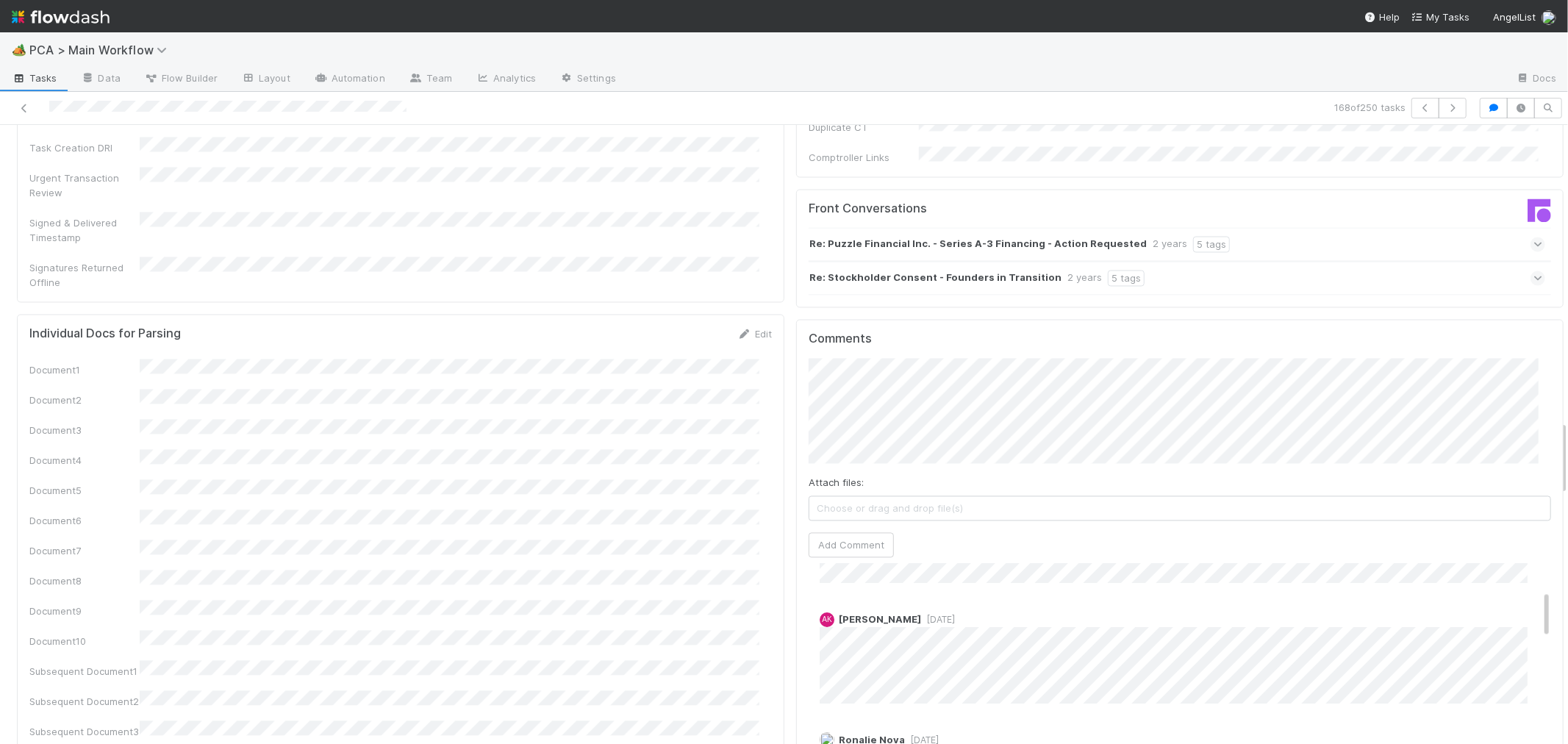
scroll to position [163, 0]
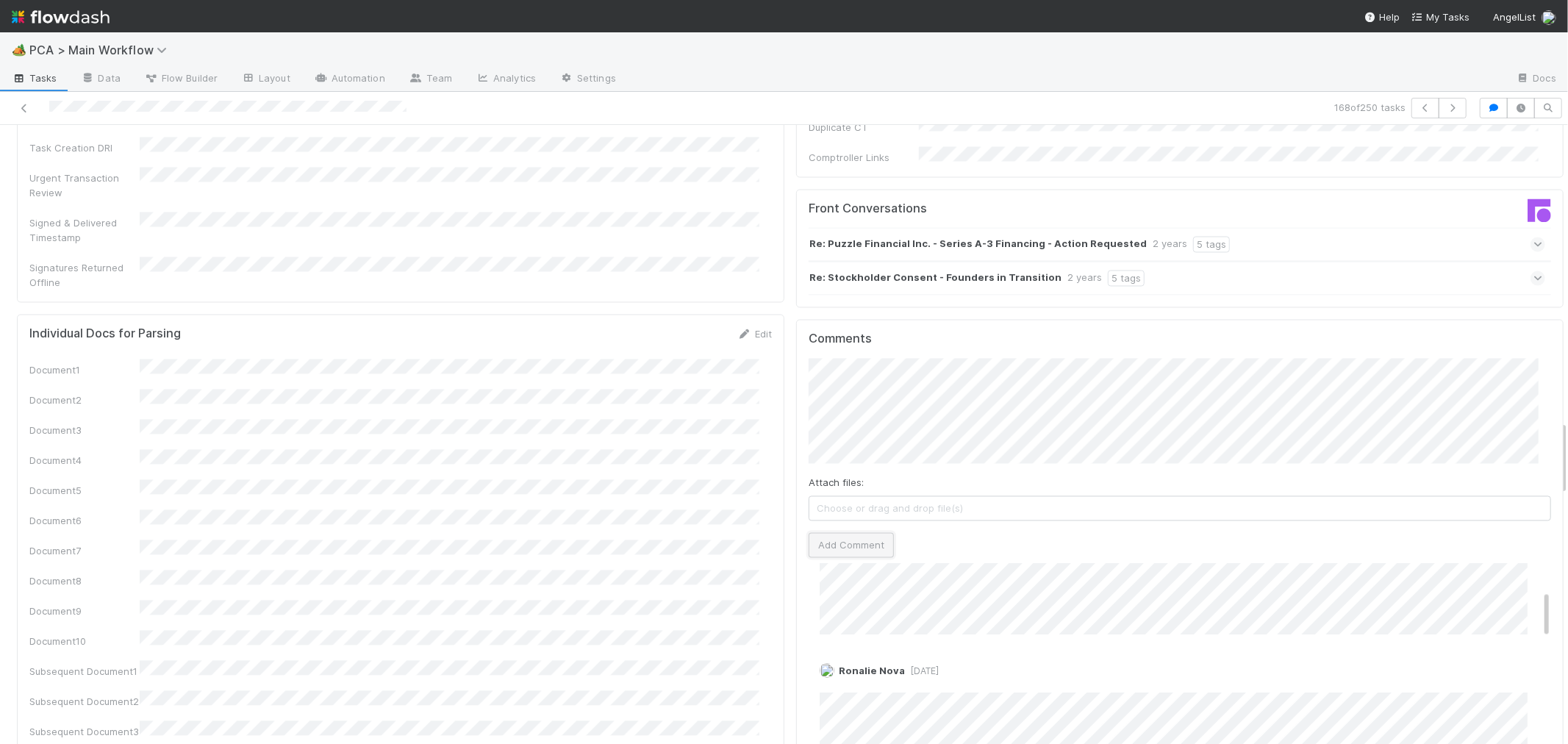
click at [816, 532] on button "Add Comment" at bounding box center [851, 544] width 85 height 25
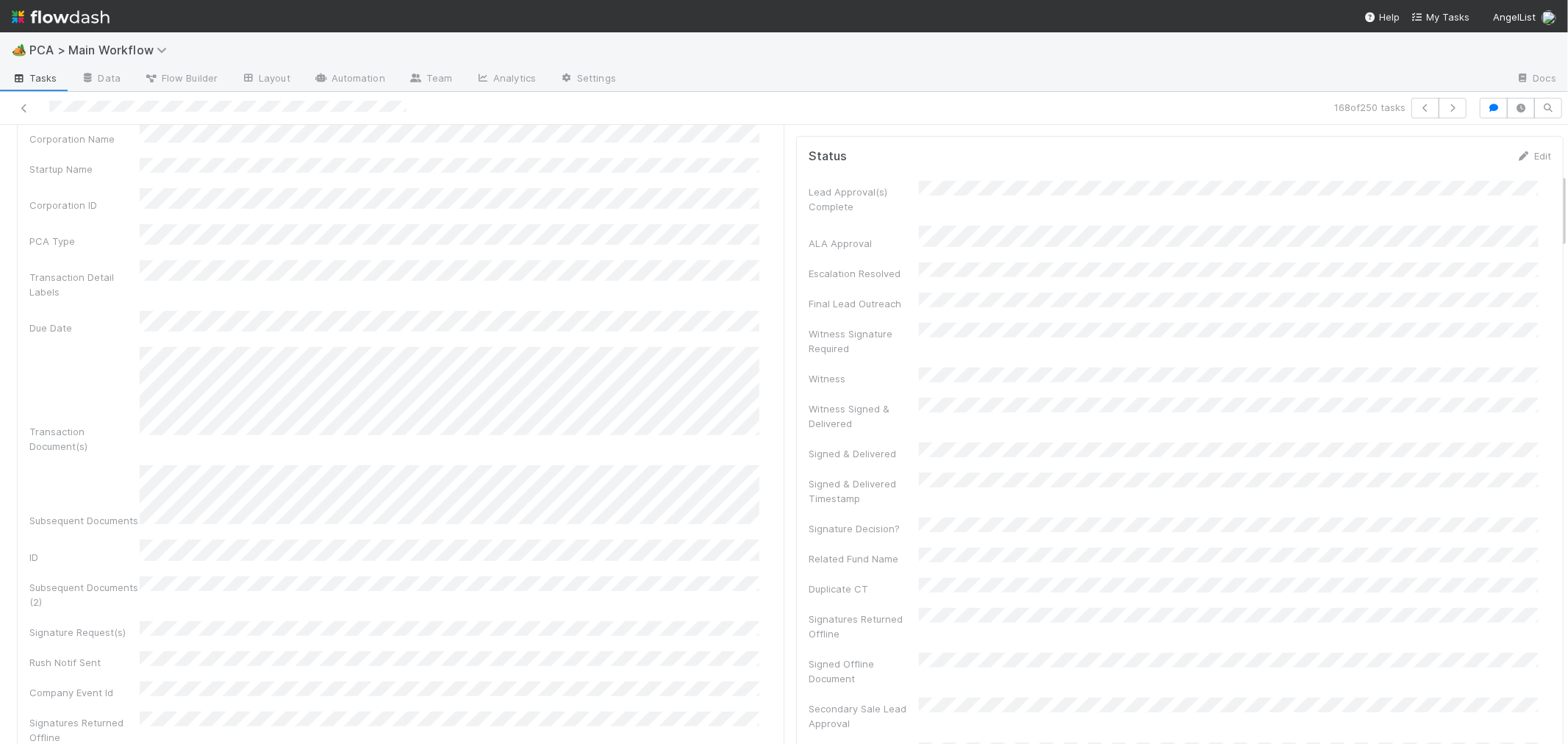
scroll to position [0, 0]
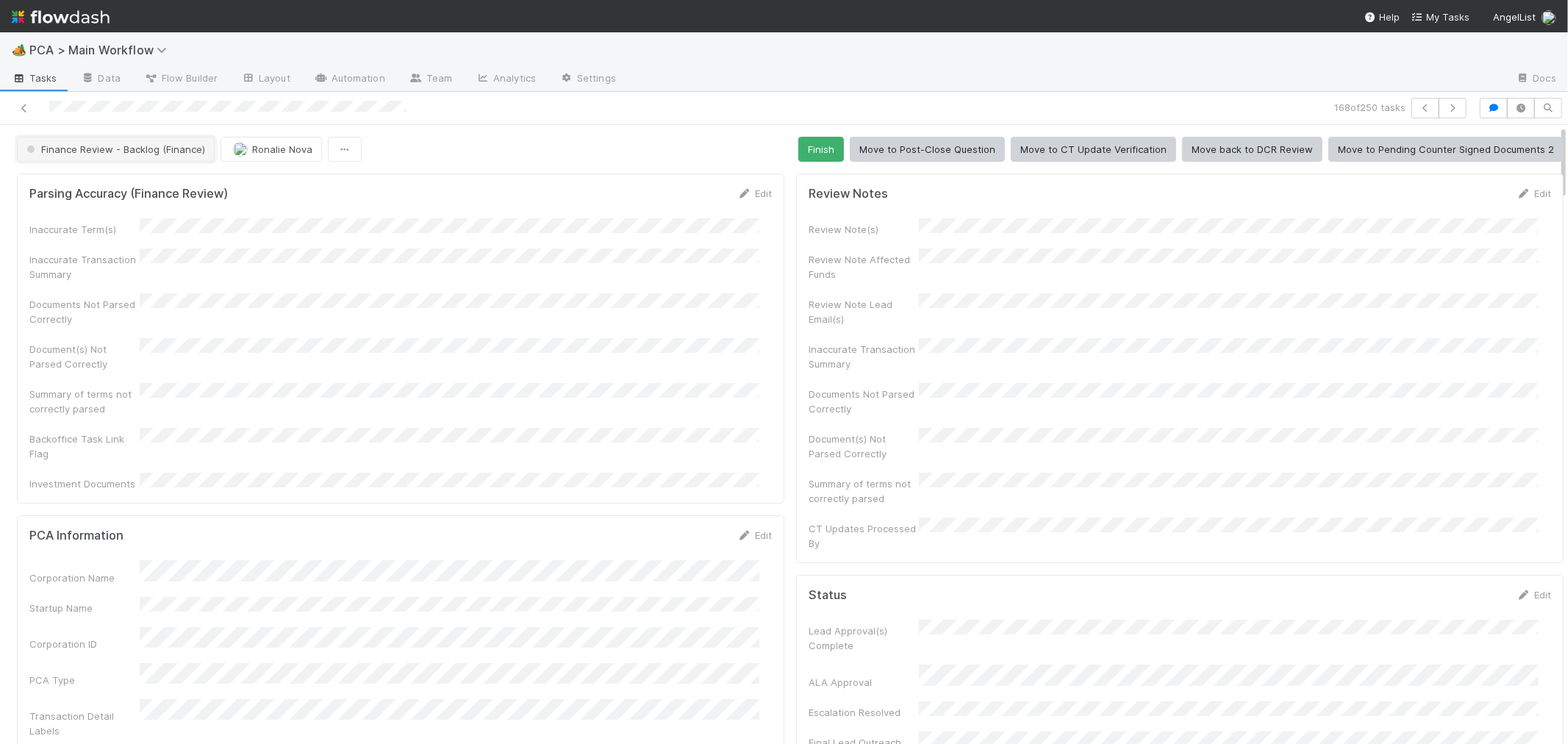
click at [130, 151] on span "Finance Review - Backlog (Finance)" at bounding box center [114, 149] width 181 height 12
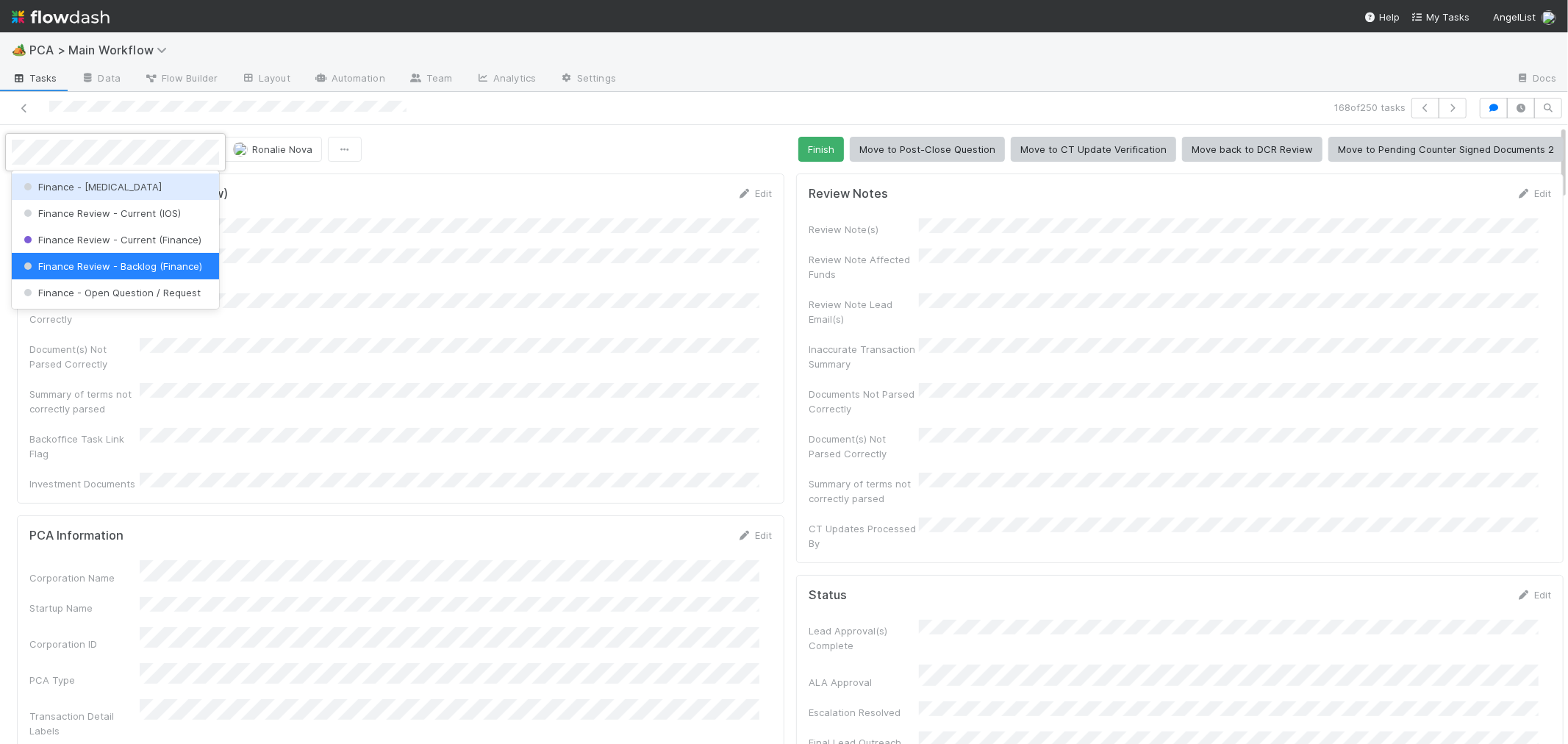
click at [191, 182] on div "Finance - [MEDICAL_DATA]" at bounding box center [115, 186] width 208 height 26
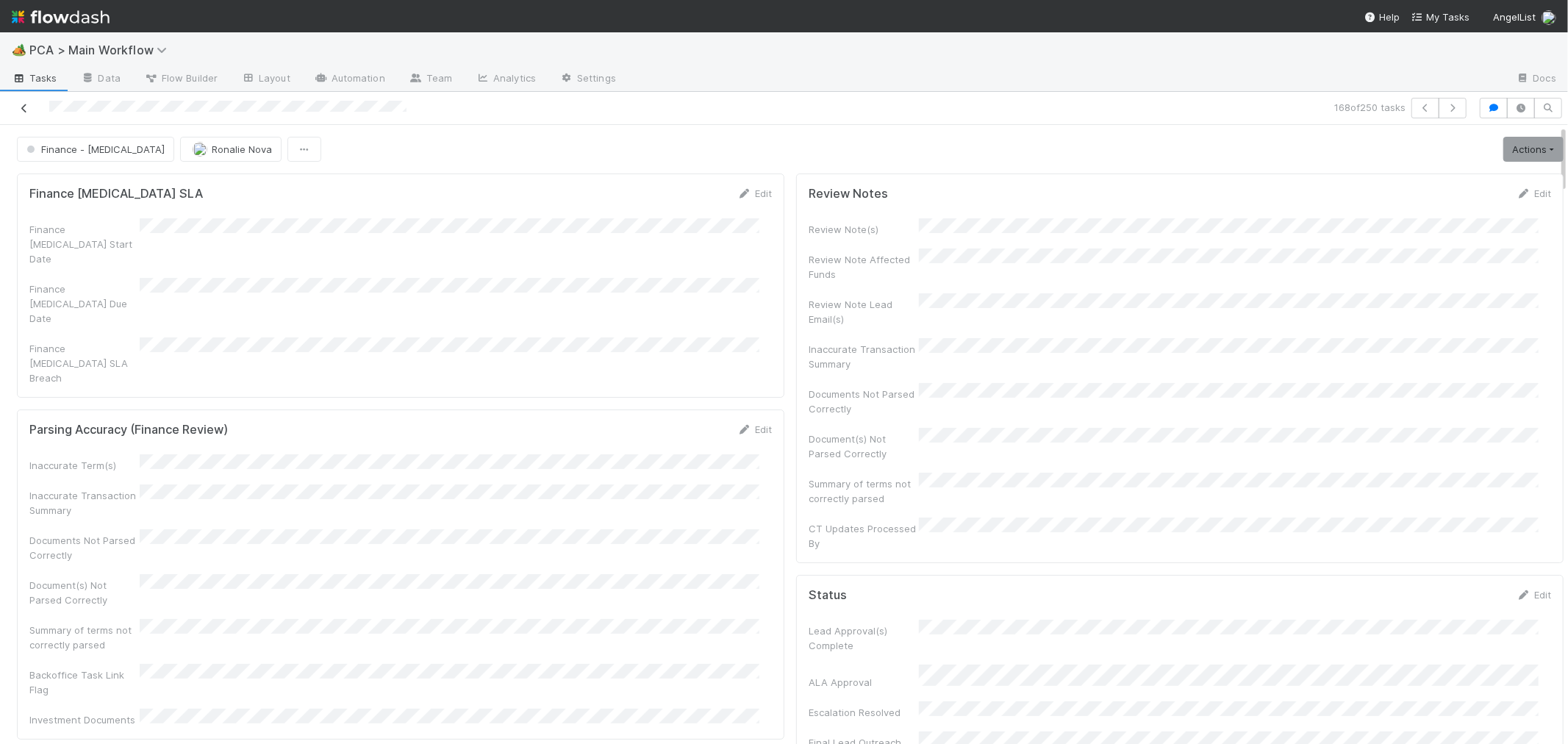
click at [26, 104] on icon at bounding box center [24, 108] width 14 height 10
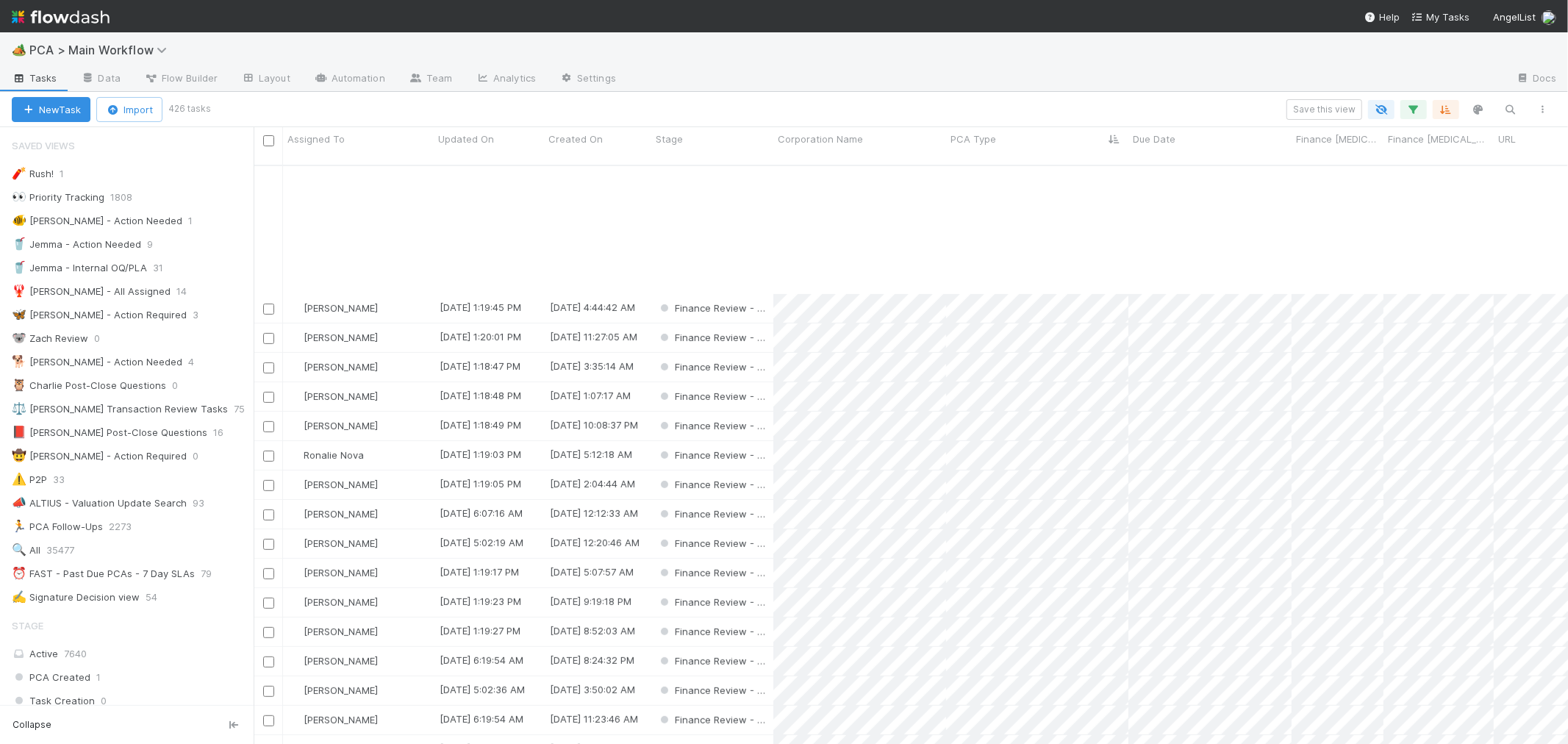
scroll to position [653, 0]
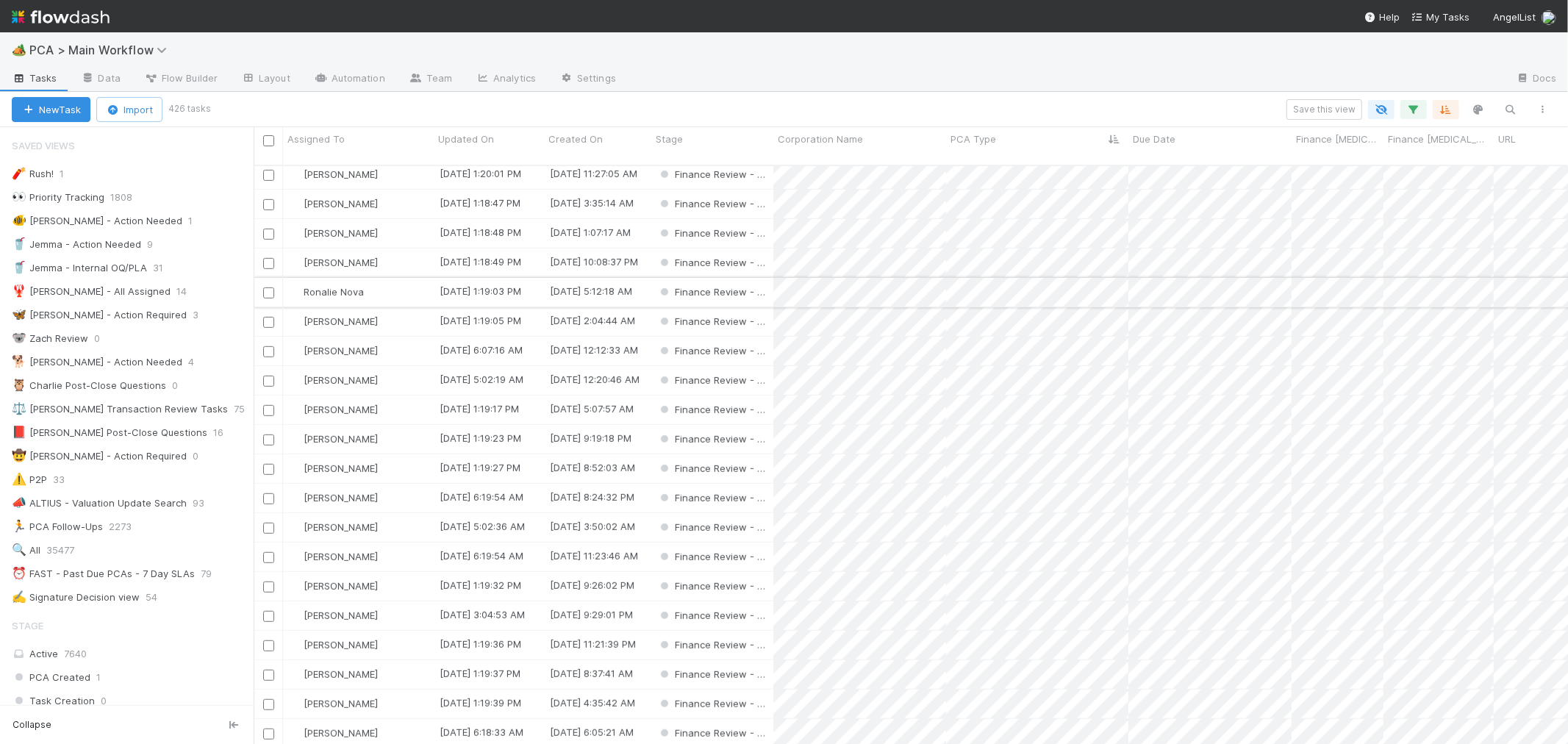
click at [402, 277] on div "Ronalie Nova" at bounding box center [359, 292] width 151 height 29
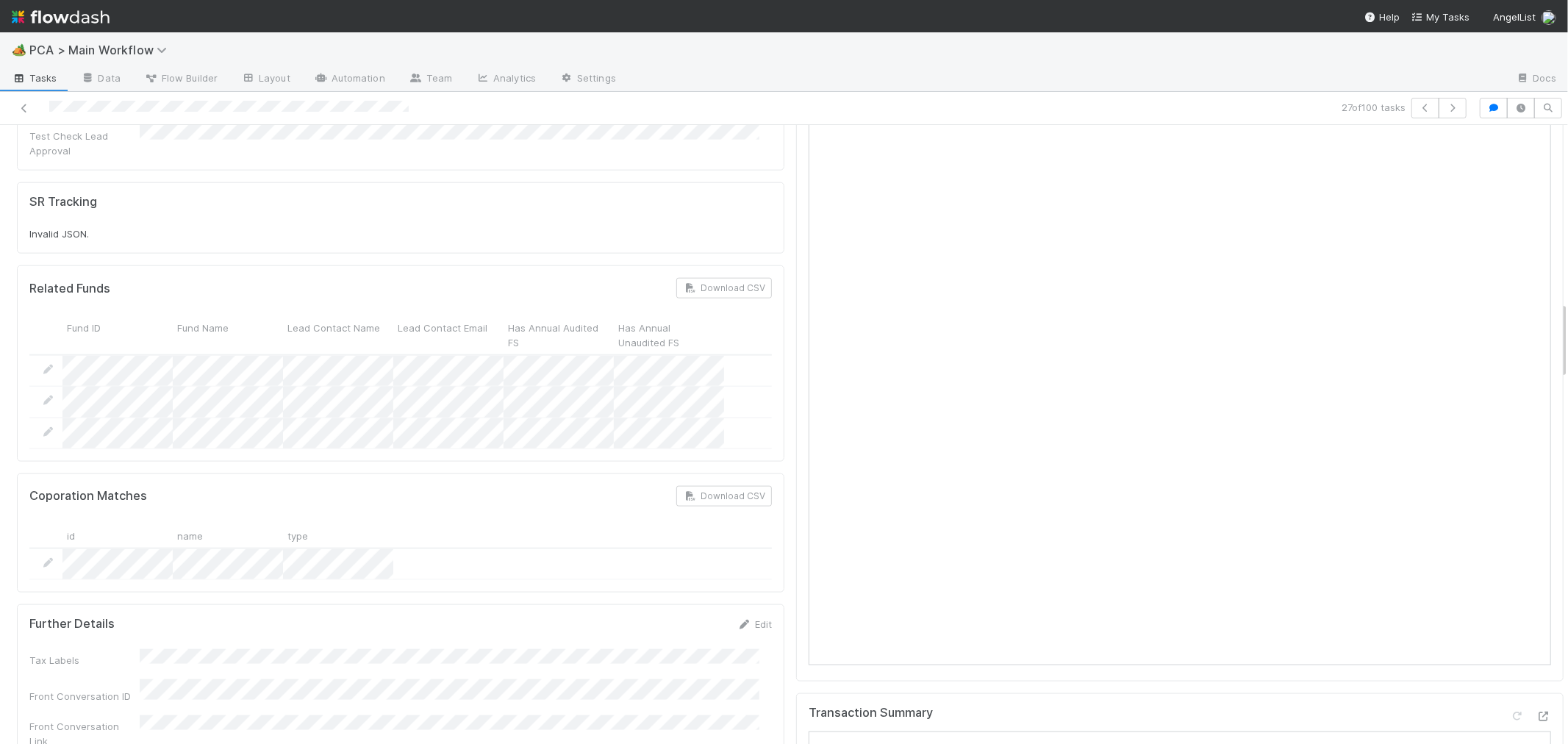
scroll to position [1796, 0]
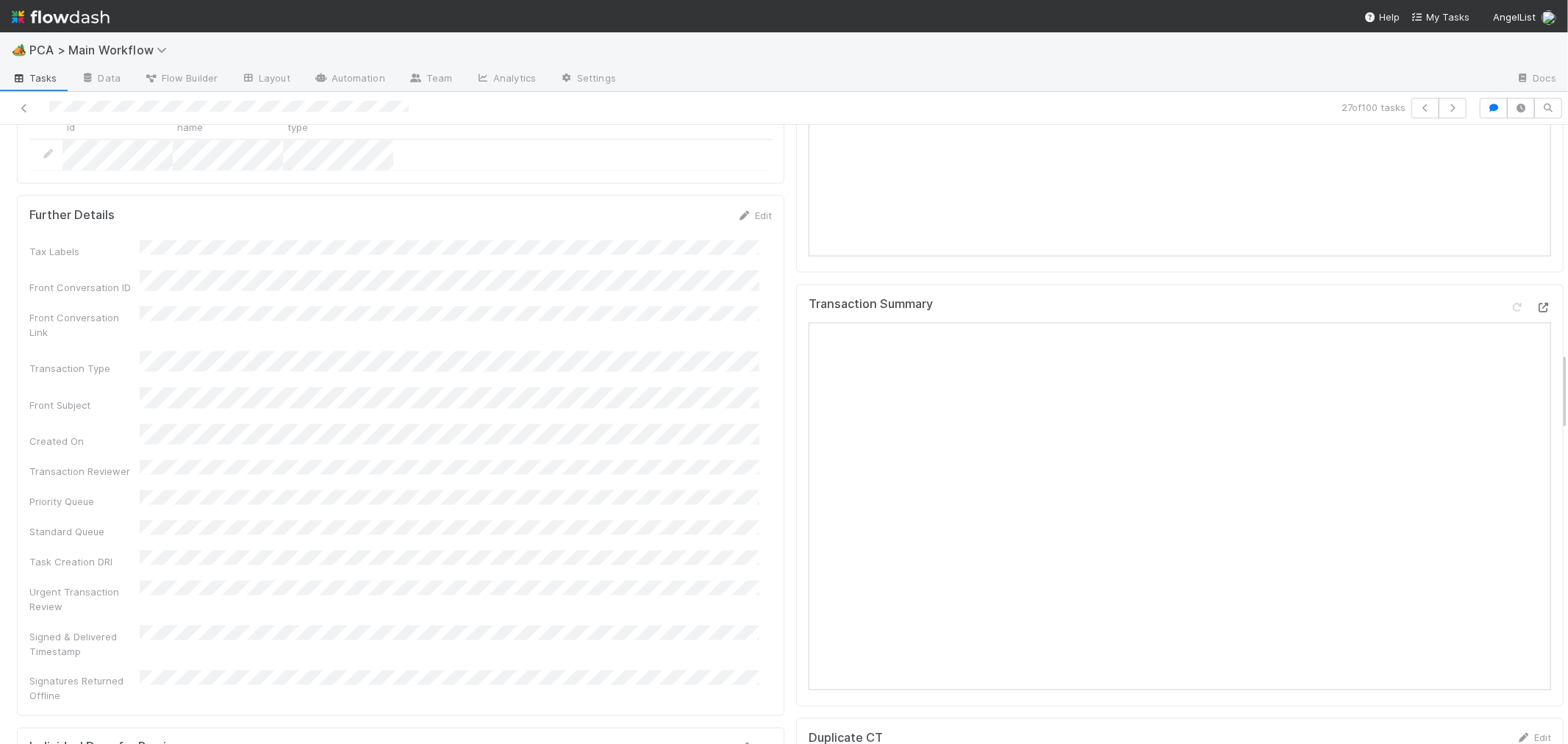
click at [1513, 300] on div at bounding box center [1531, 310] width 41 height 21
click at [1536, 303] on icon at bounding box center [1543, 308] width 14 height 10
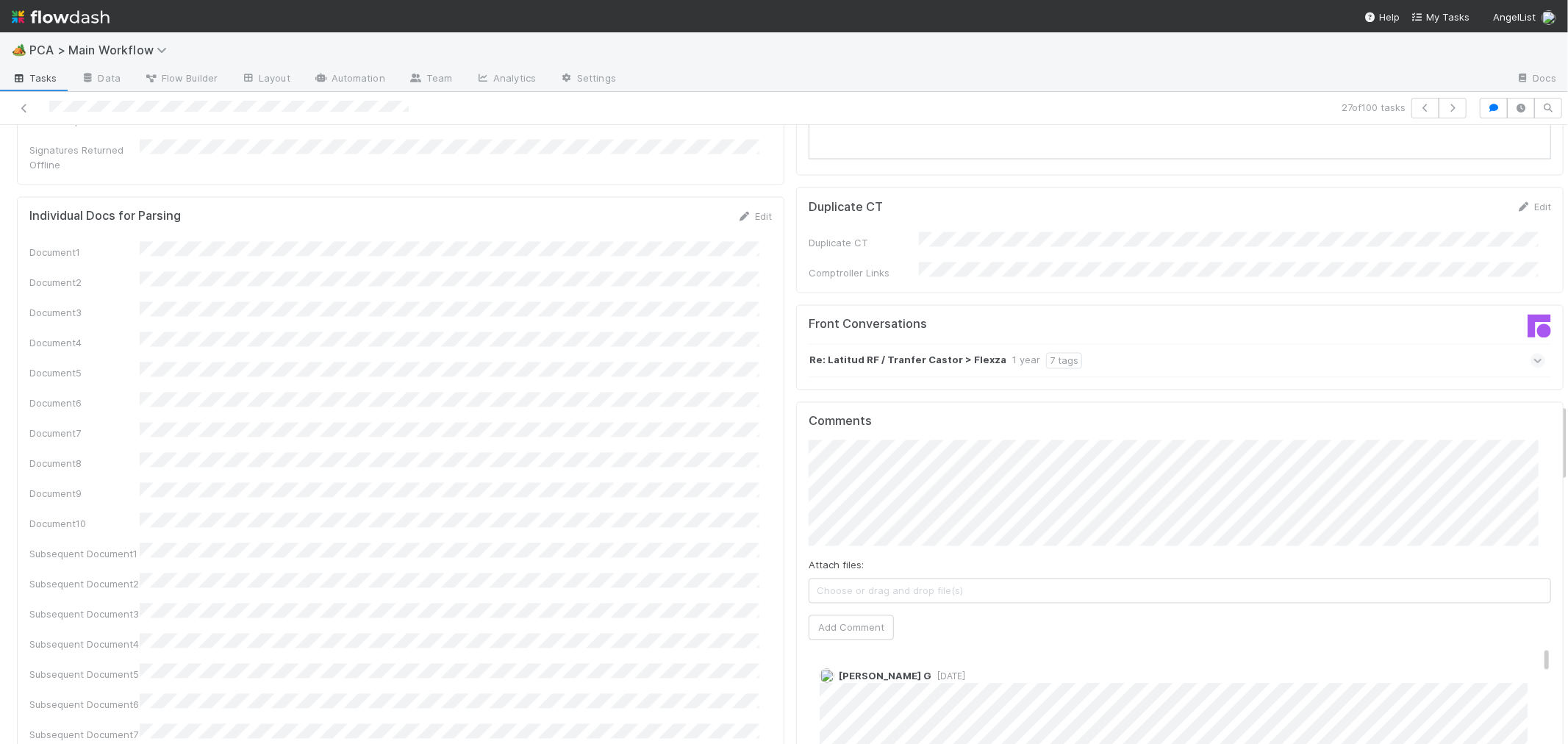
scroll to position [2204, 0]
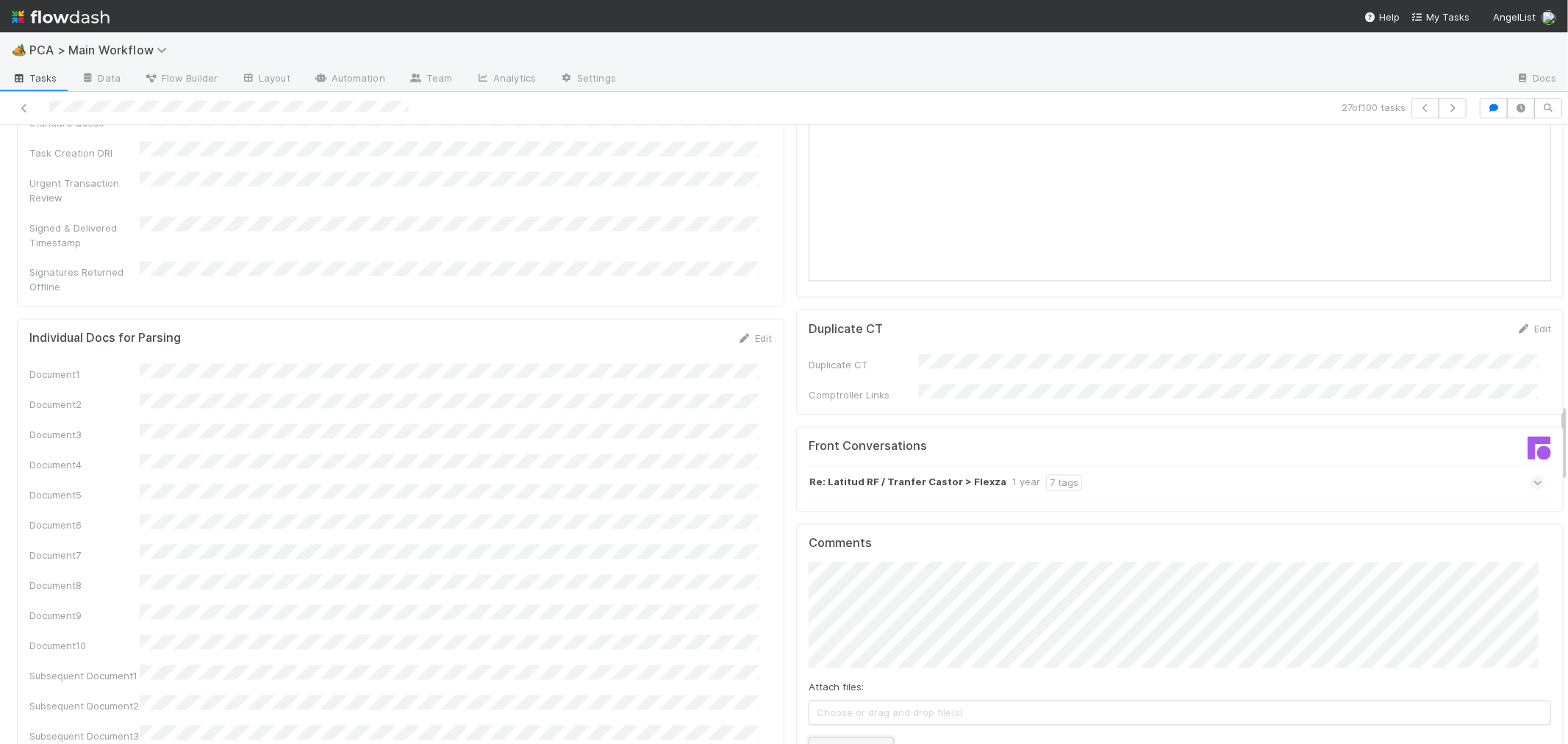
click at [829, 737] on button "Add Comment" at bounding box center [851, 749] width 85 height 25
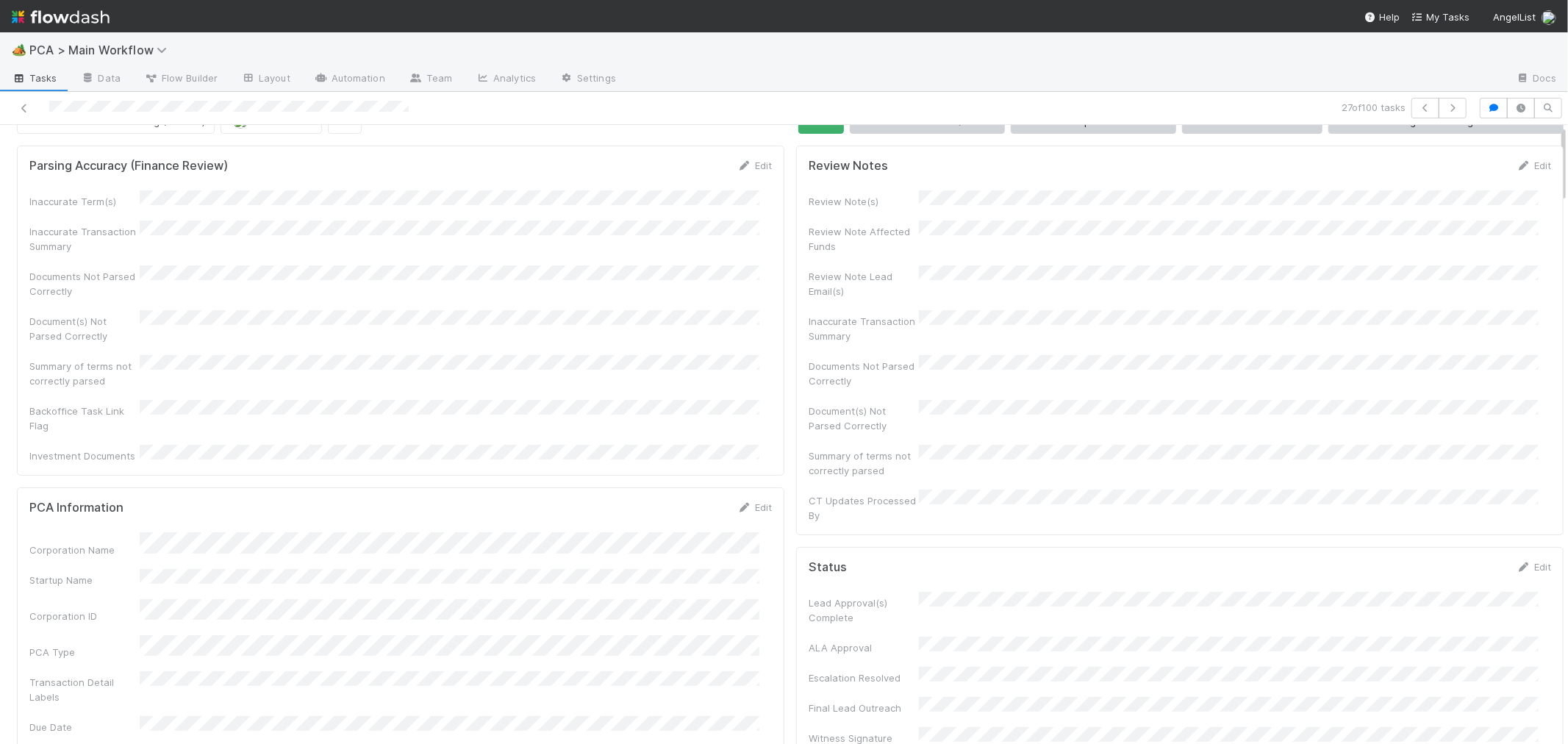
scroll to position [0, 0]
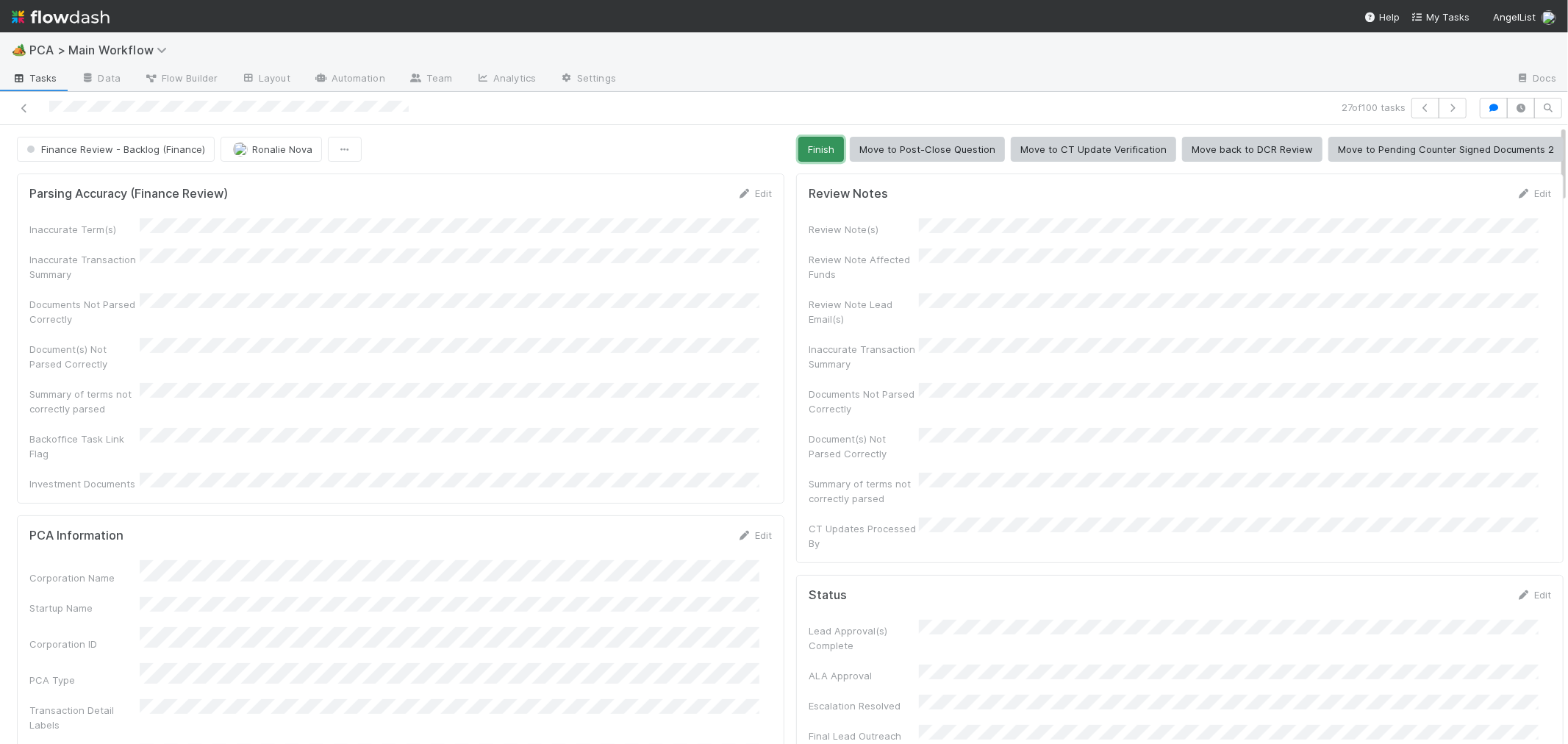
click at [813, 142] on button "Finish" at bounding box center [821, 149] width 45 height 25
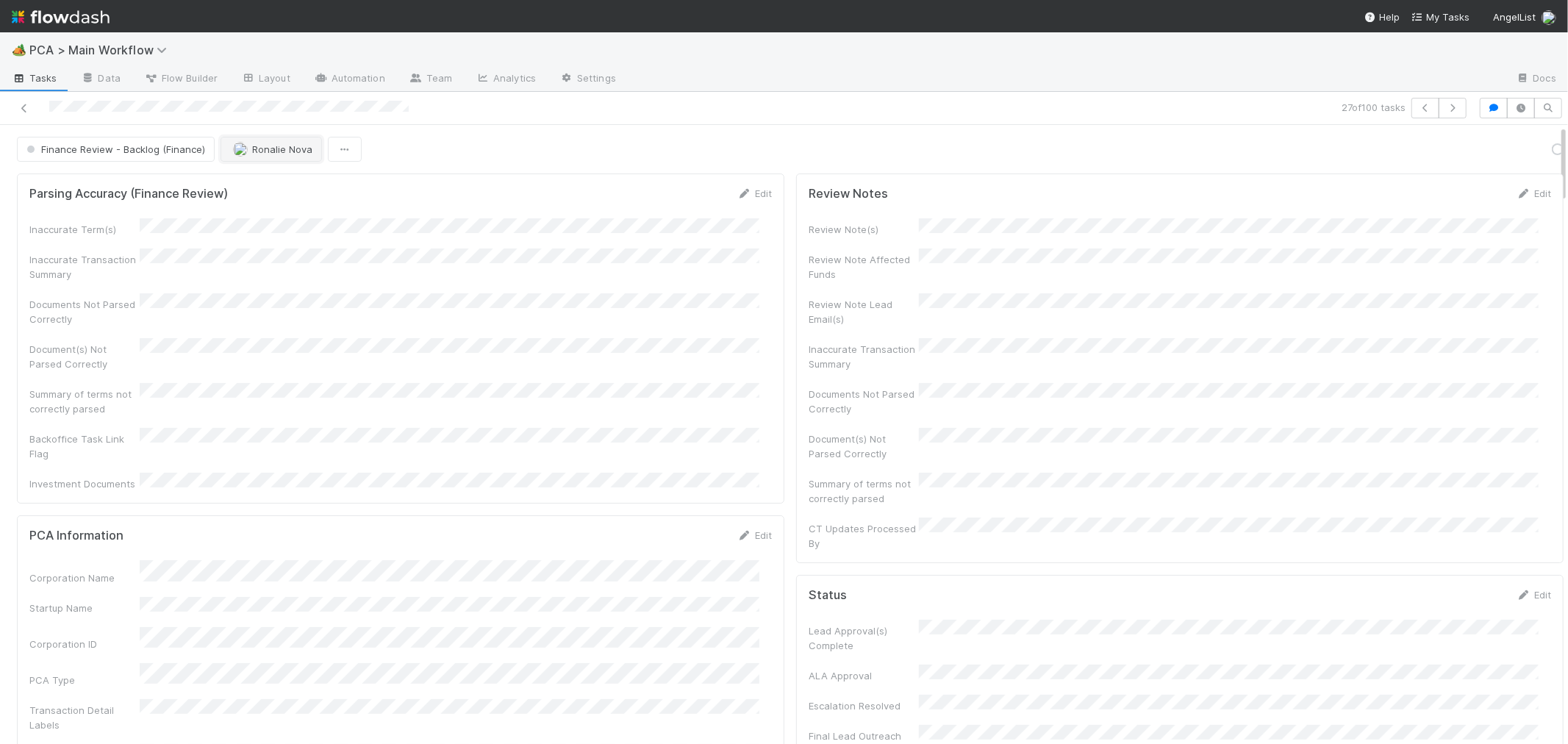
click at [284, 147] on span "Ronalie Nova" at bounding box center [282, 149] width 60 height 12
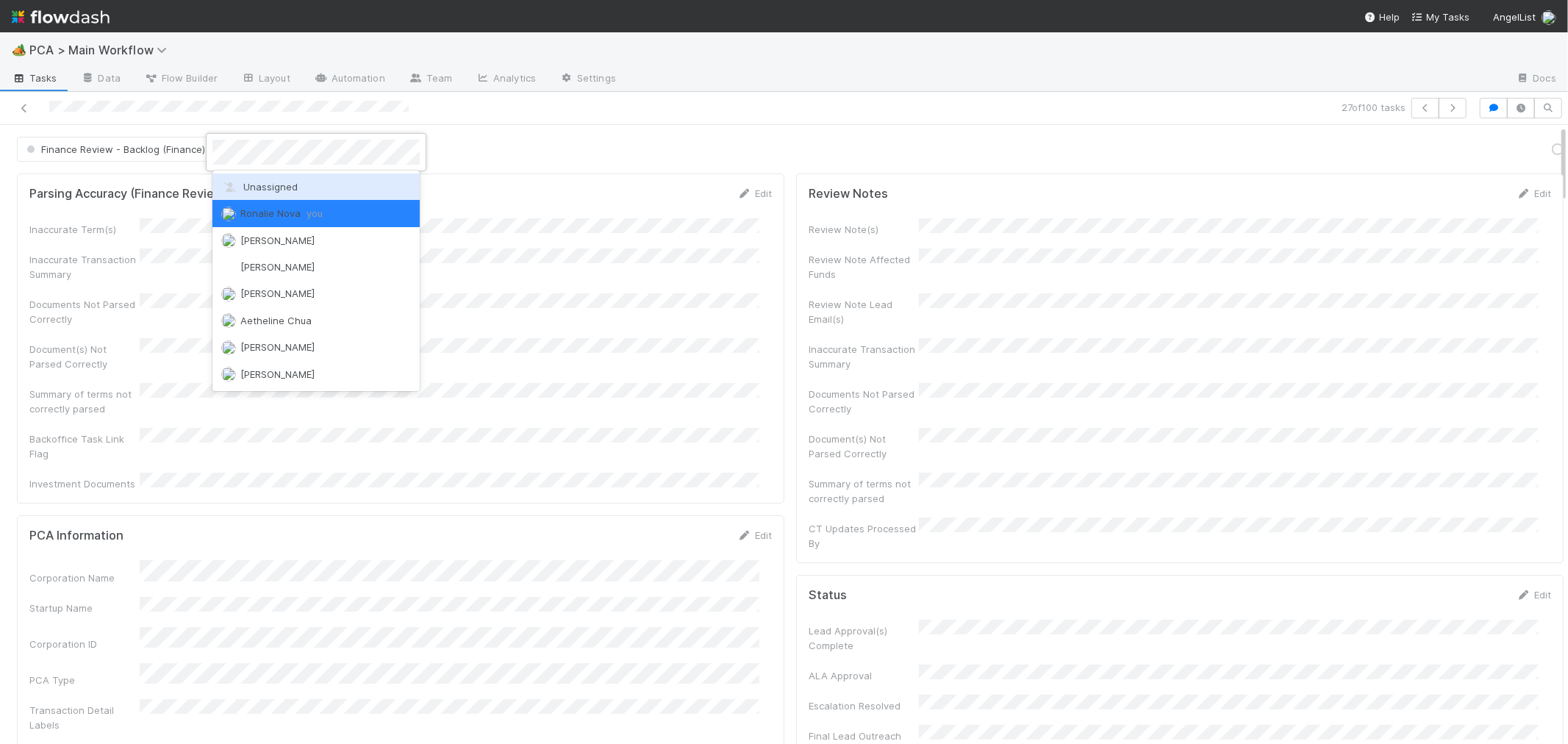
click at [280, 188] on span "Unassigned" at bounding box center [259, 186] width 76 height 12
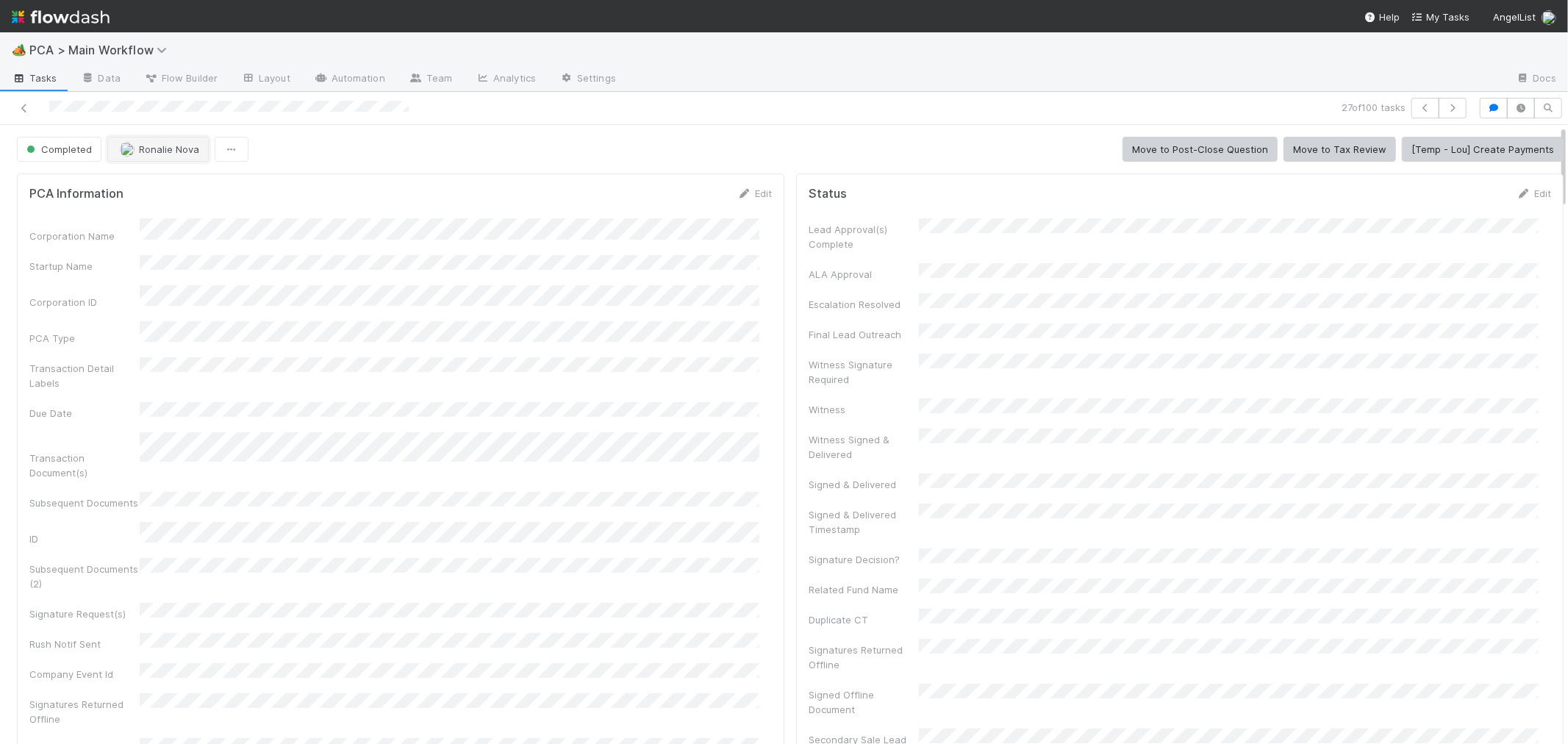
click at [144, 145] on span "Ronalie Nova" at bounding box center [169, 149] width 60 height 12
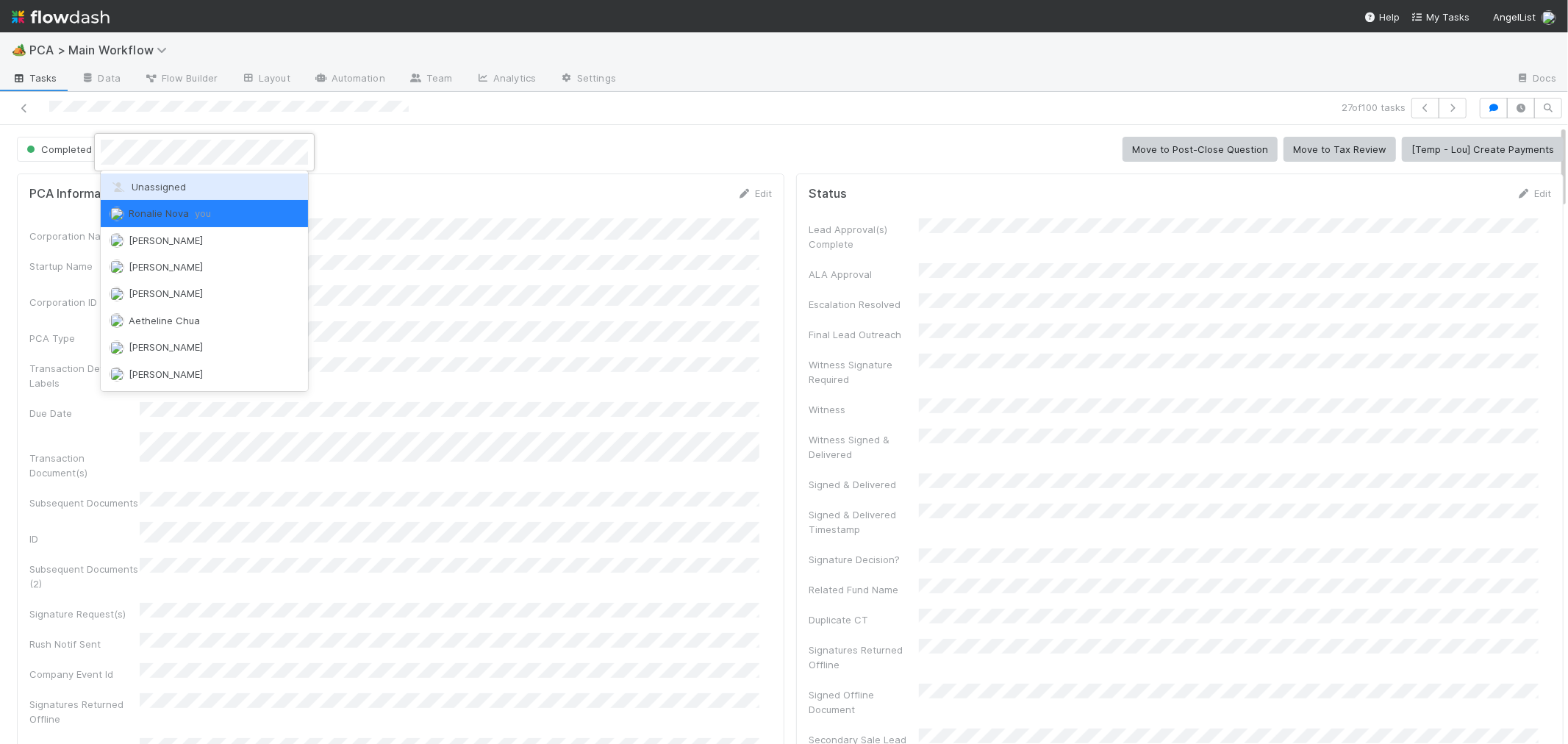
click at [170, 192] on span "Unassigned" at bounding box center [148, 186] width 76 height 12
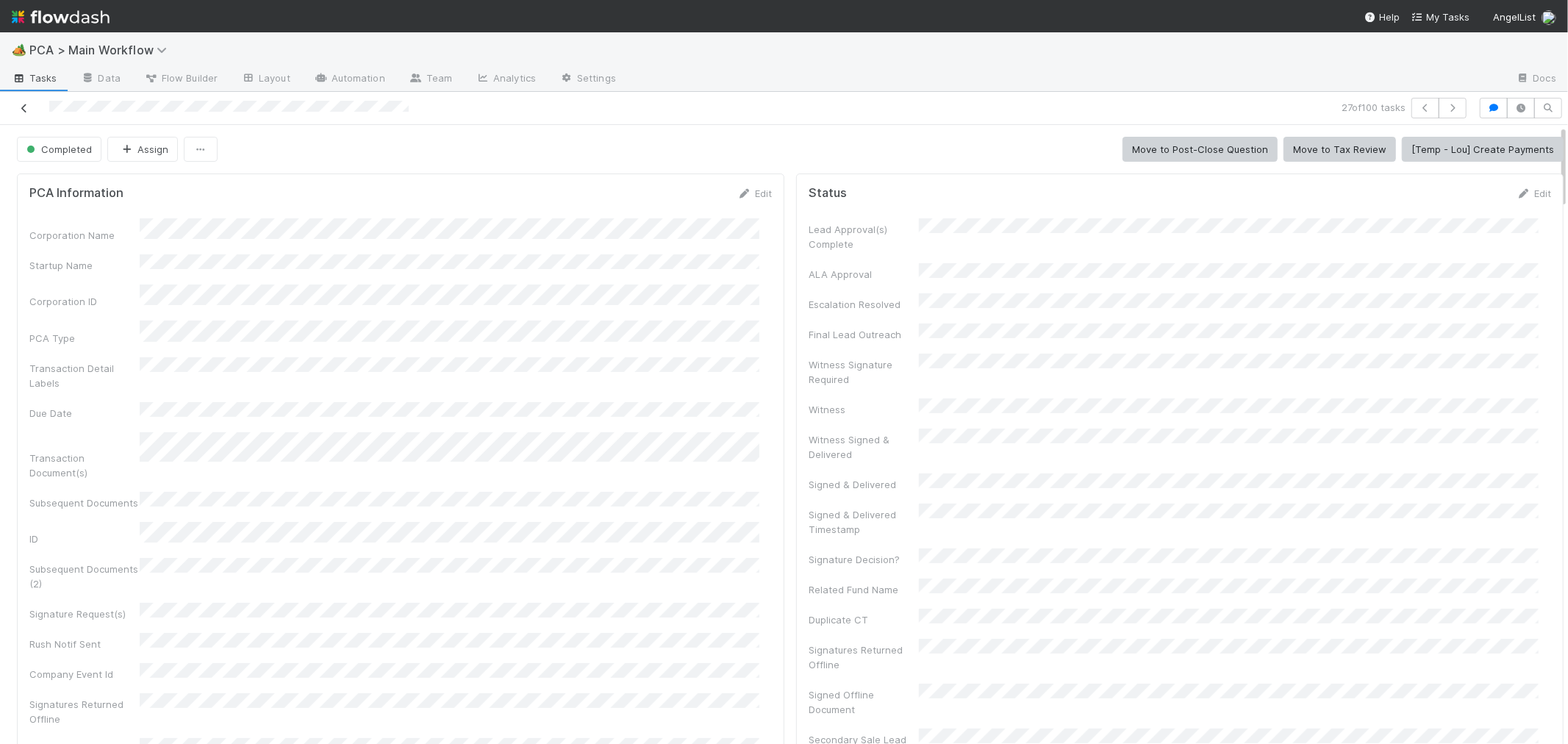
click at [25, 106] on icon at bounding box center [24, 108] width 14 height 10
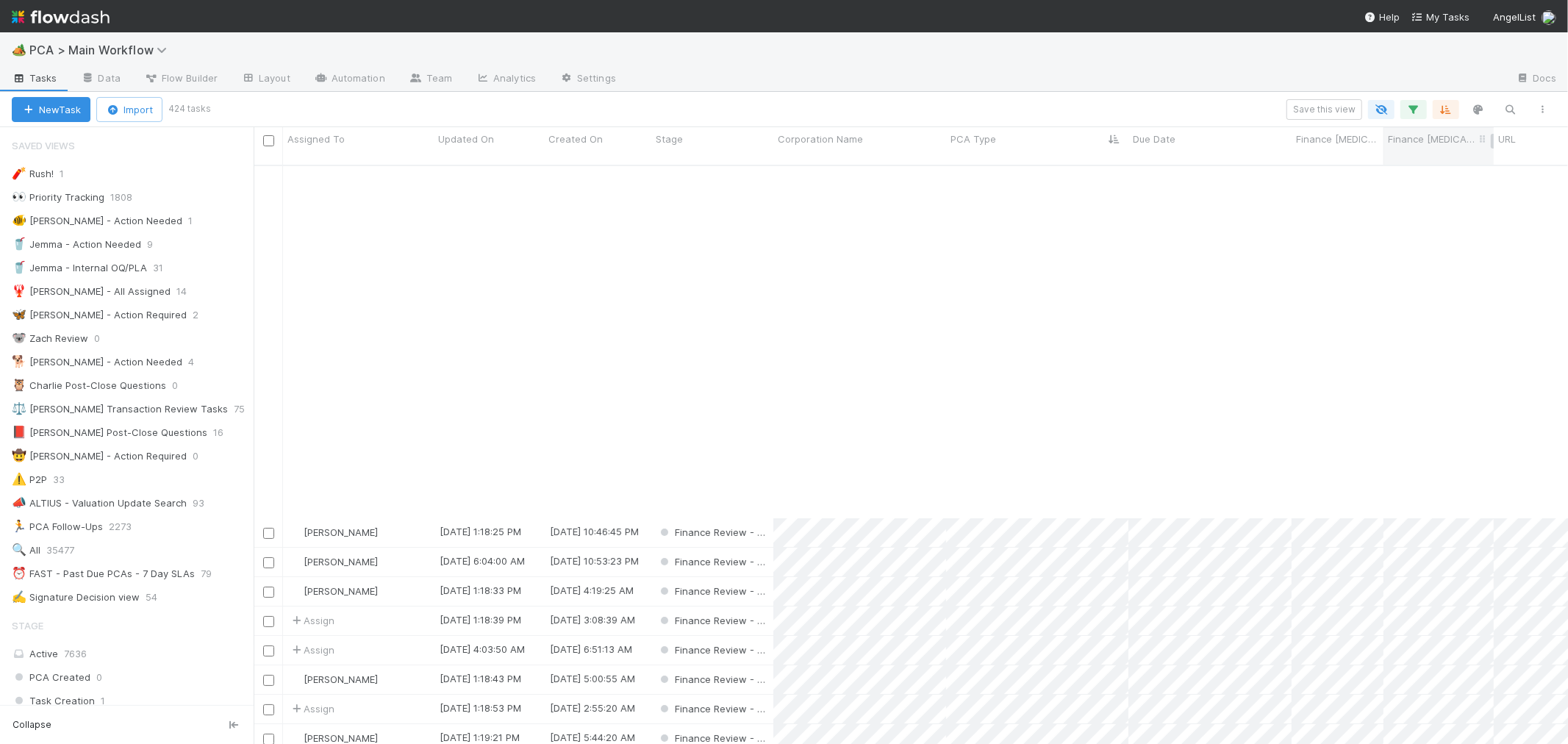
scroll to position [408, 0]
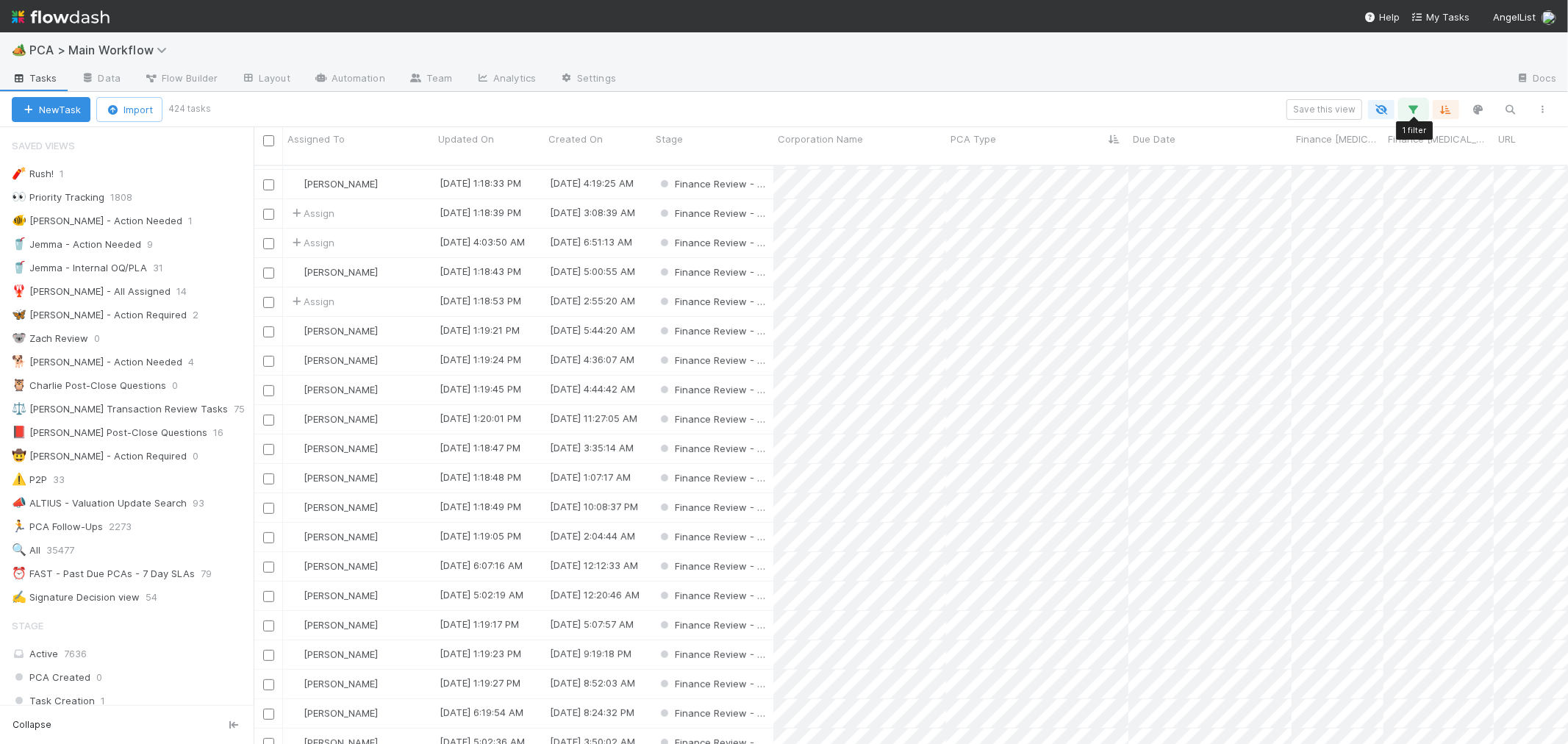
click at [1415, 112] on icon "button" at bounding box center [1414, 109] width 14 height 14
click at [1011, 210] on link "And.." at bounding box center [1000, 210] width 46 height 21
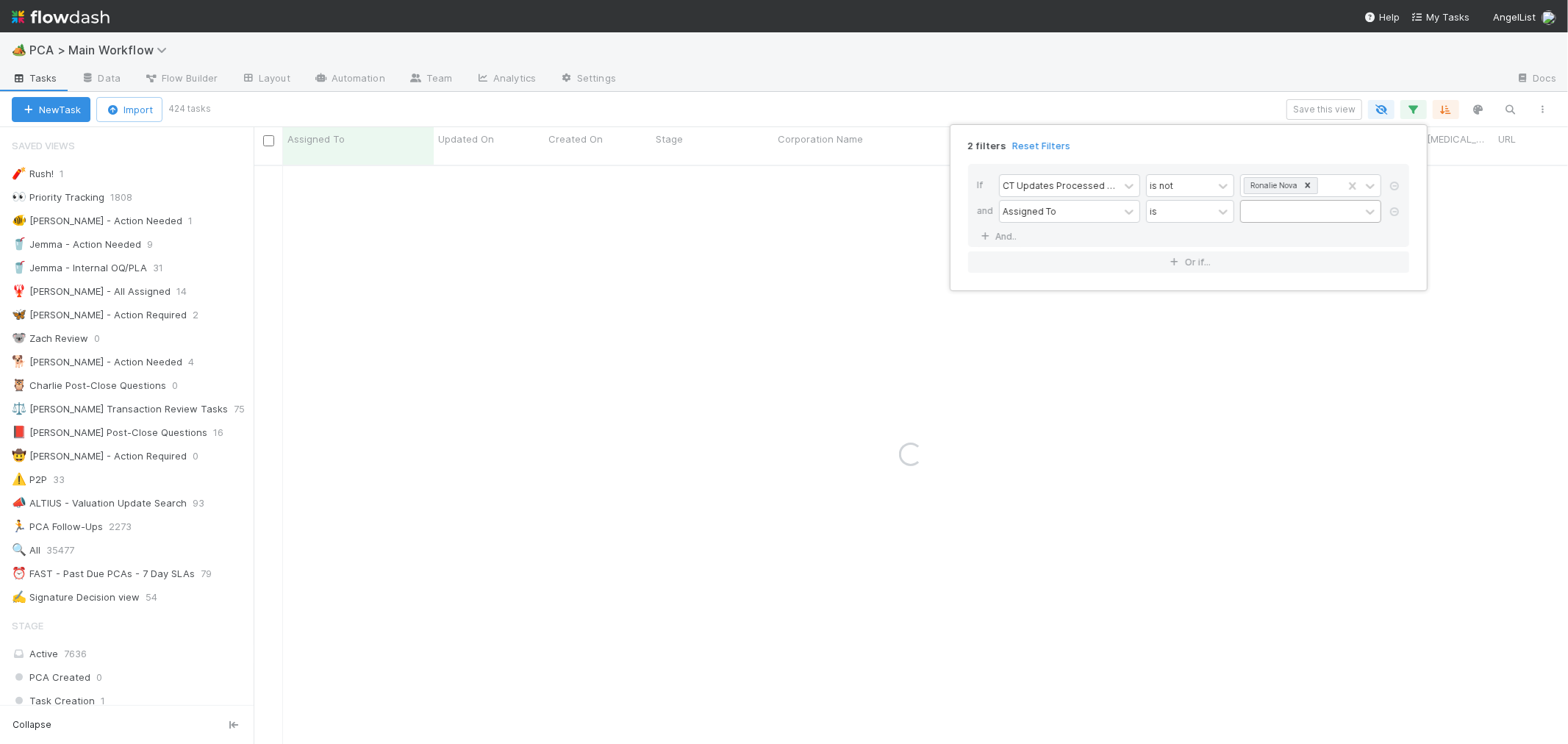
click at [1292, 211] on div at bounding box center [1301, 211] width 119 height 21
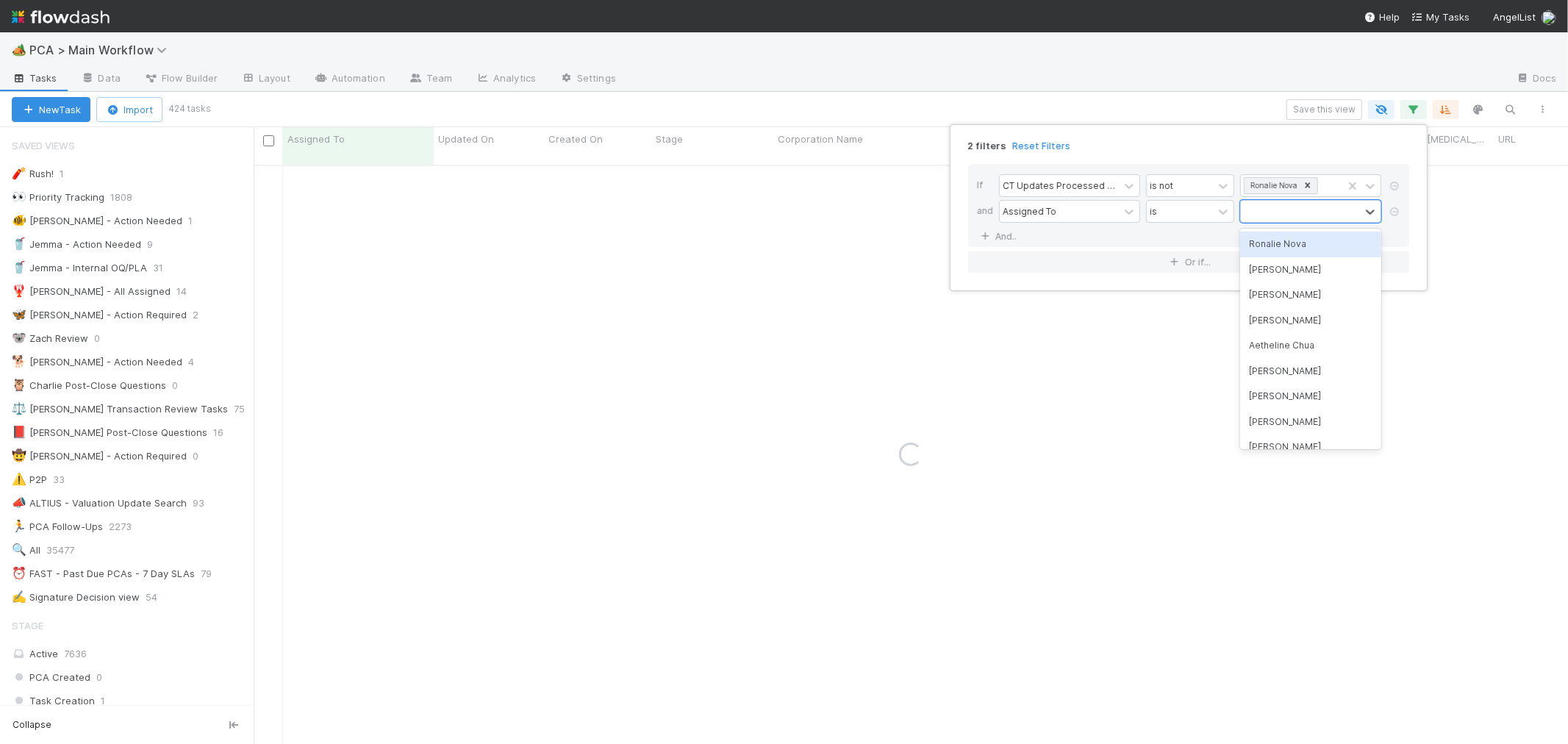
click at [1299, 246] on div "Ronalie Nova" at bounding box center [1311, 243] width 142 height 25
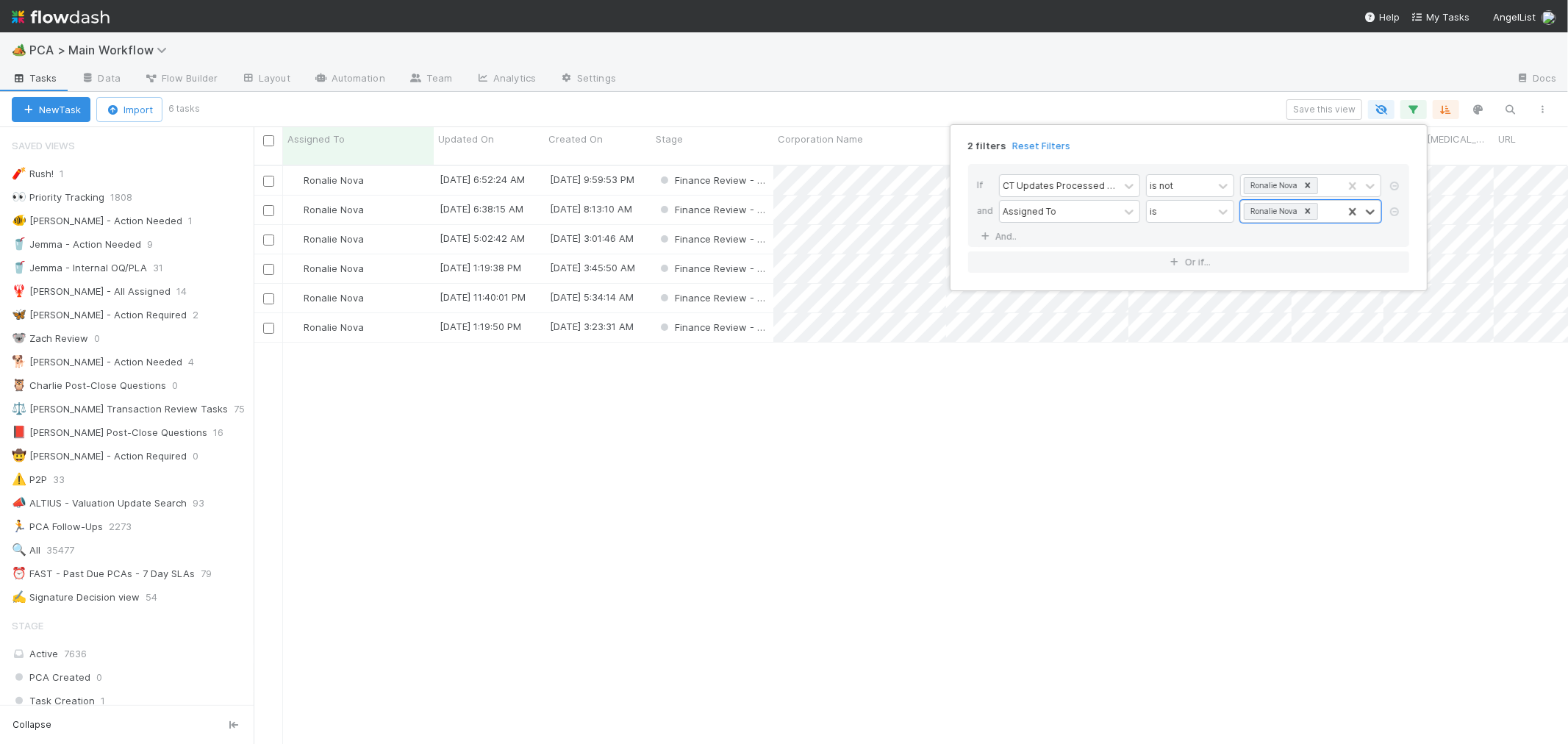
scroll to position [579, 1302]
click at [1019, 585] on div "2 filters Reset Filters If CT Updates Processed By is not Ronalie Nova and Assi…" at bounding box center [784, 372] width 1568 height 744
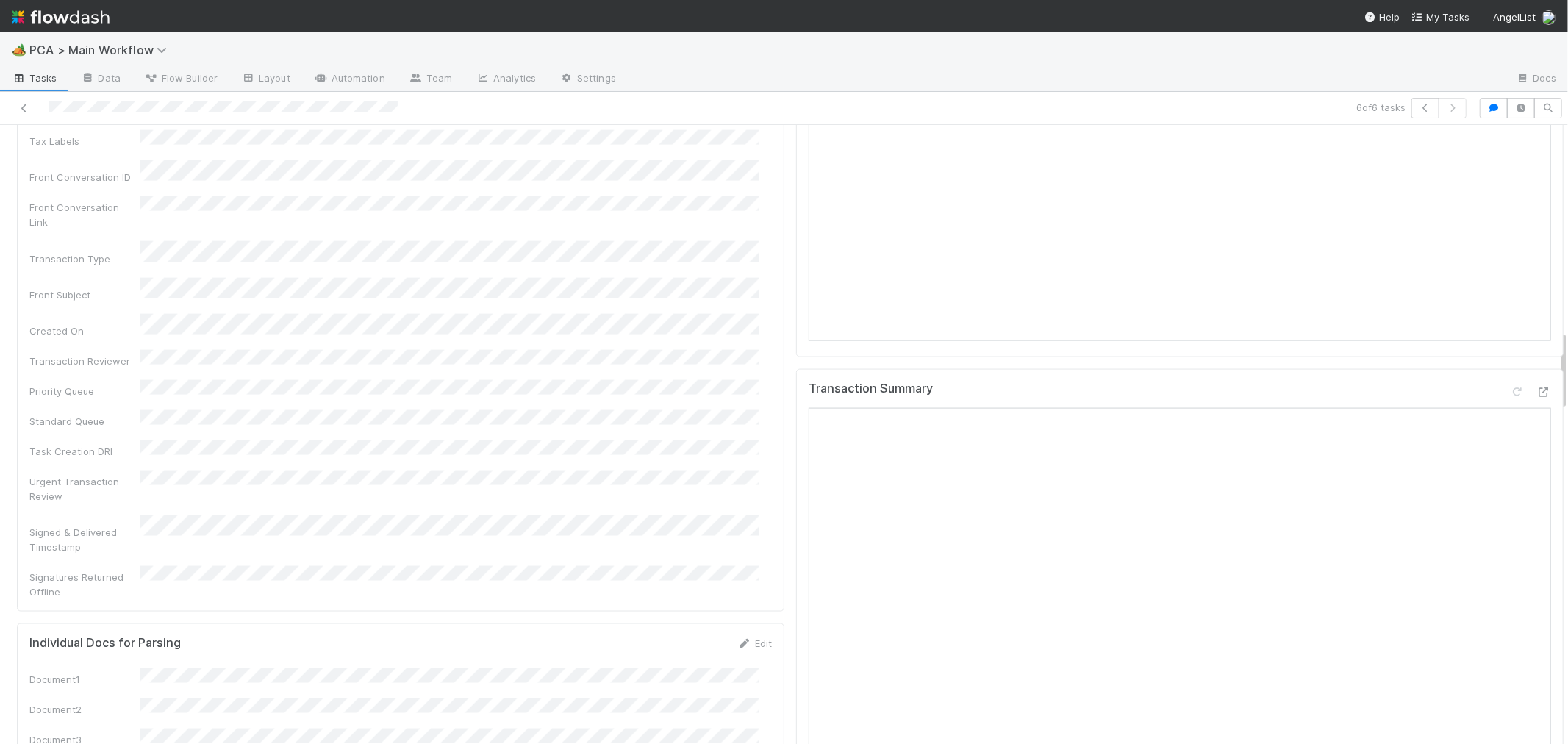
scroll to position [1552, 0]
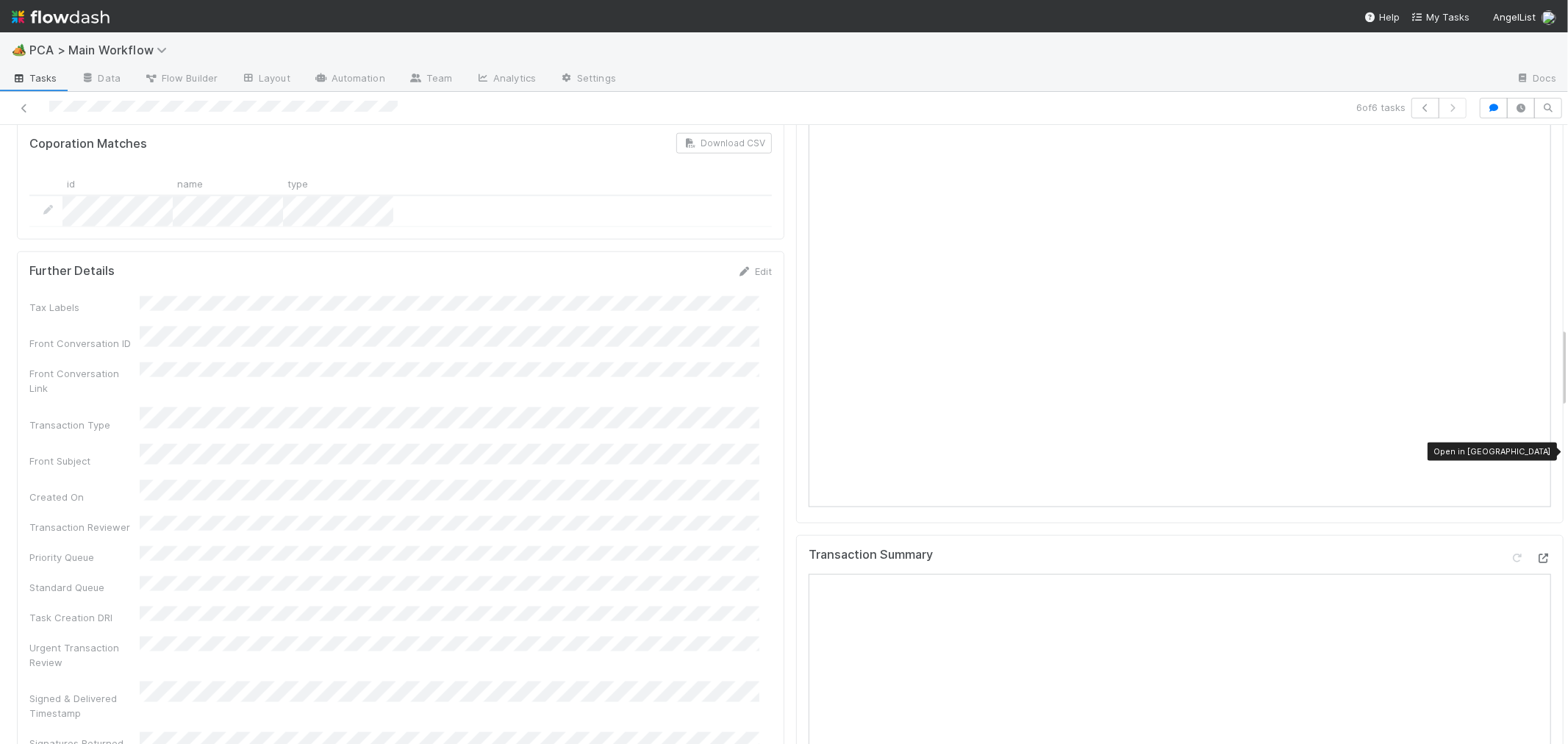
click at [1536, 553] on icon at bounding box center [1543, 558] width 14 height 10
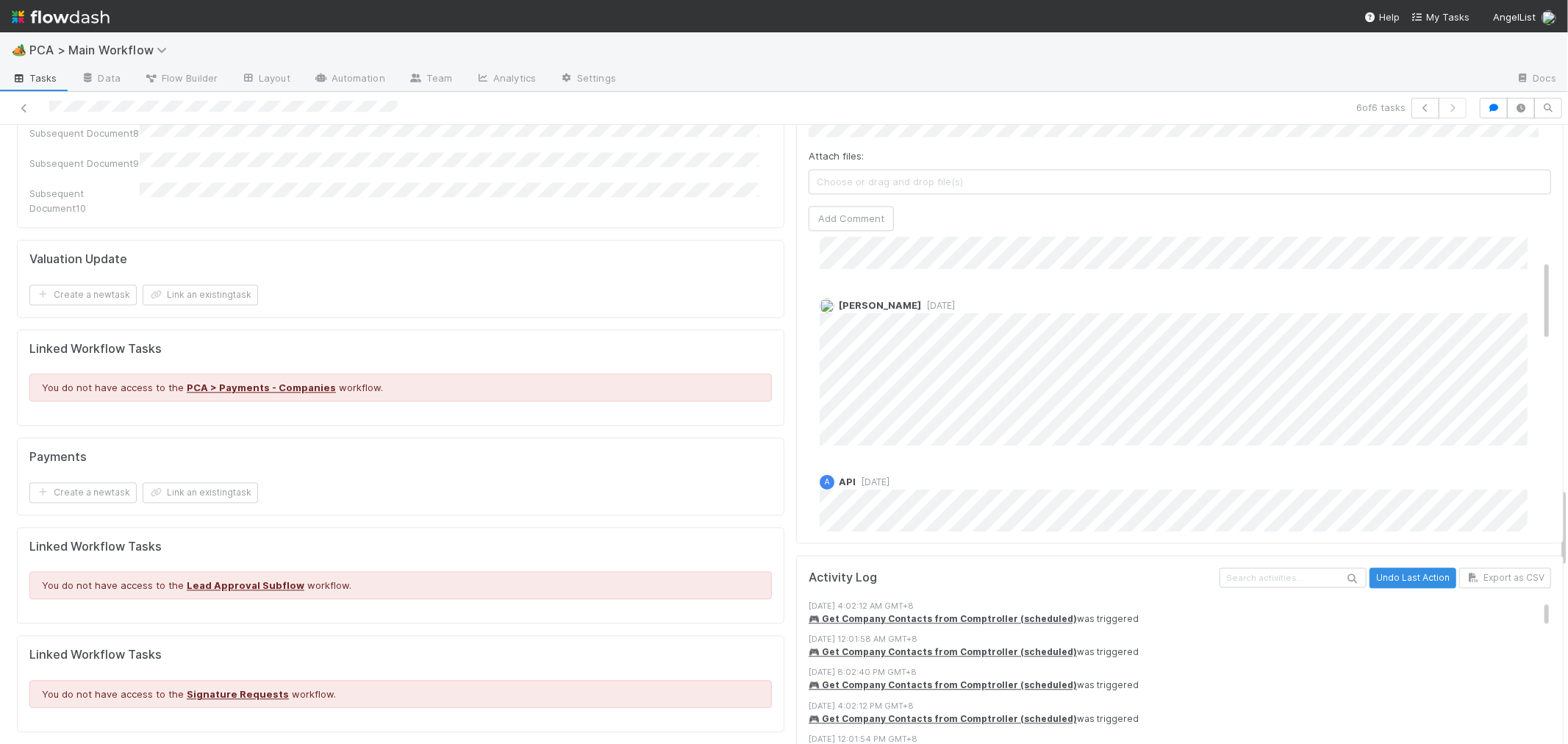
scroll to position [0, 0]
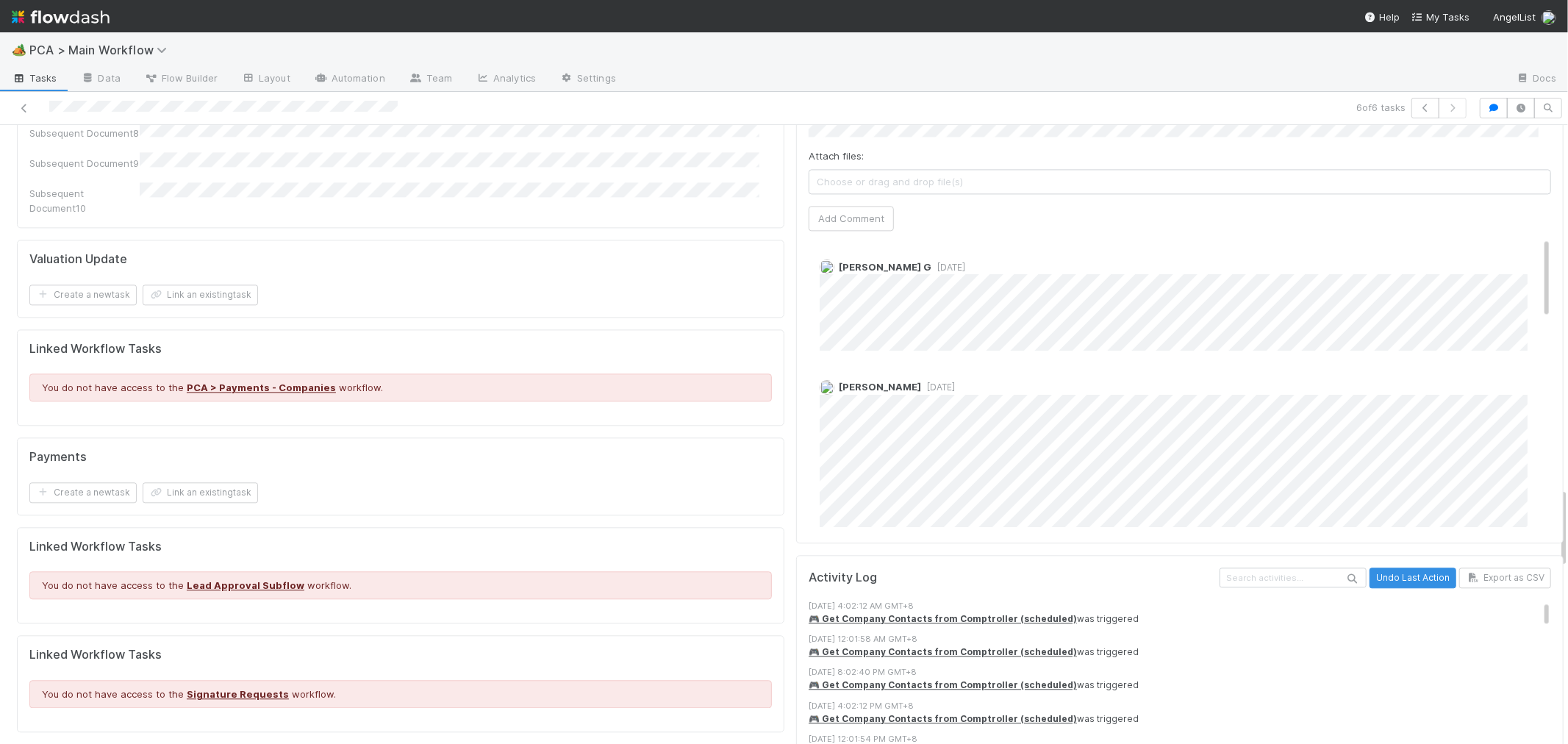
click at [1046, 368] on div "[PERSON_NAME] [DATE]" at bounding box center [1186, 448] width 755 height 159
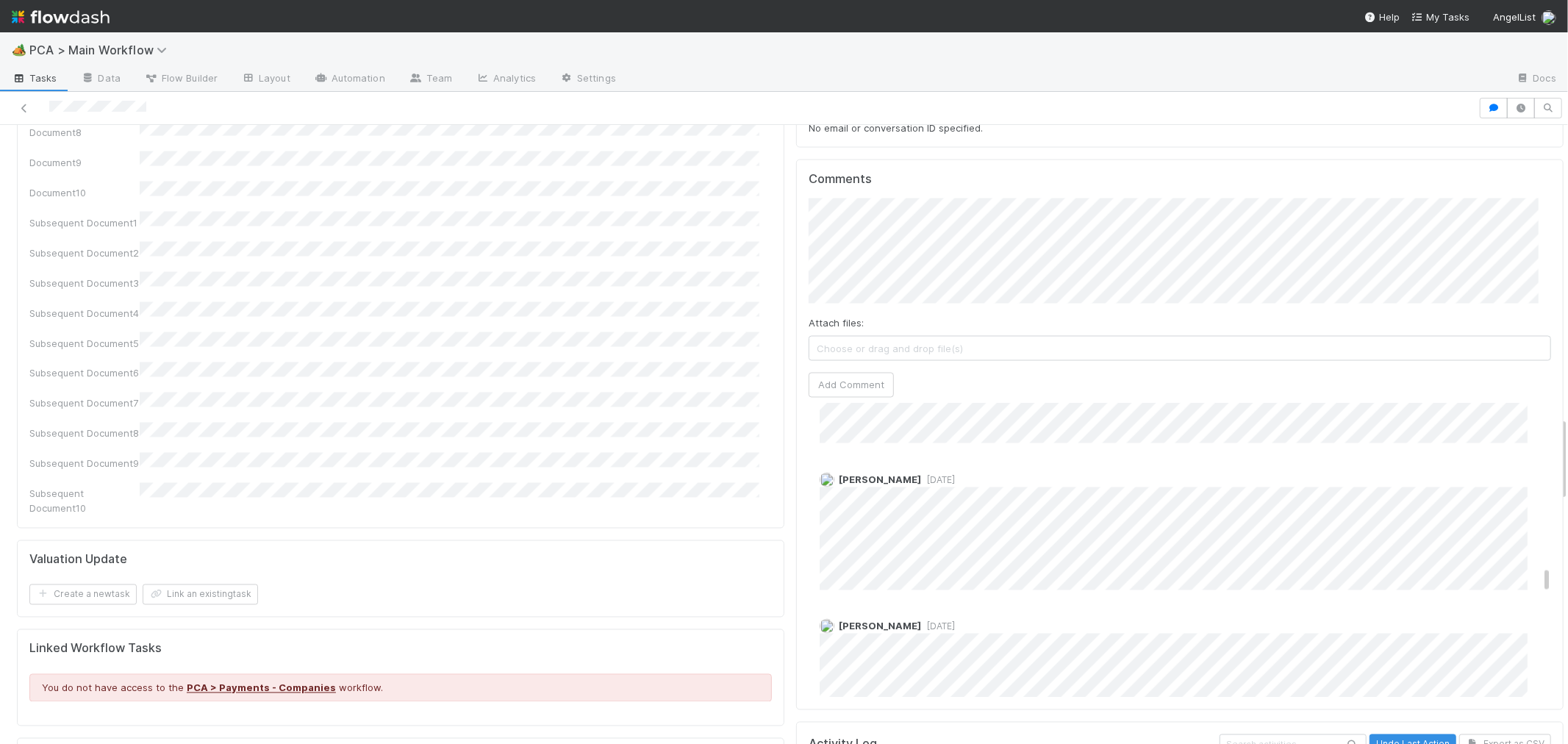
scroll to position [2286, 0]
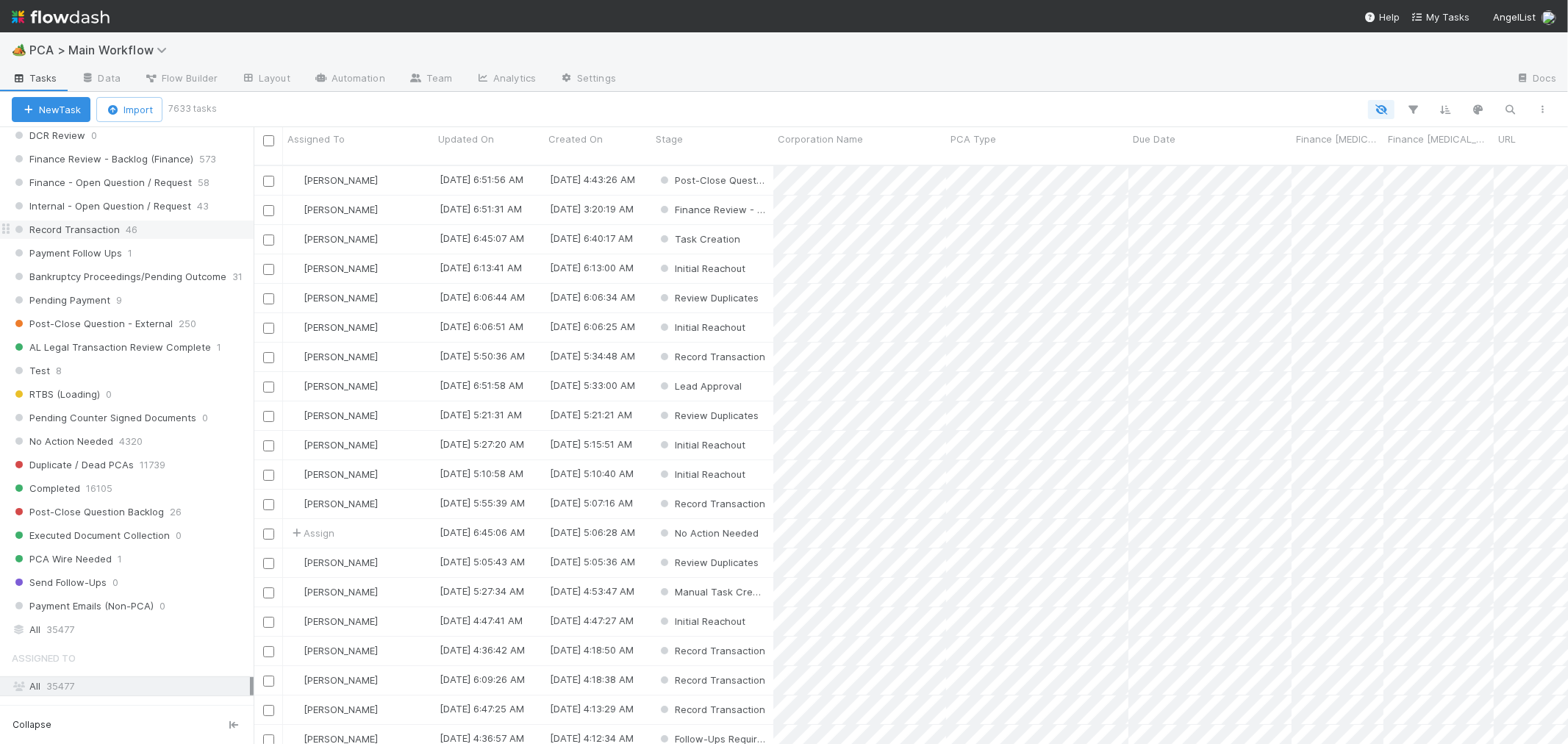
scroll to position [1103, 0]
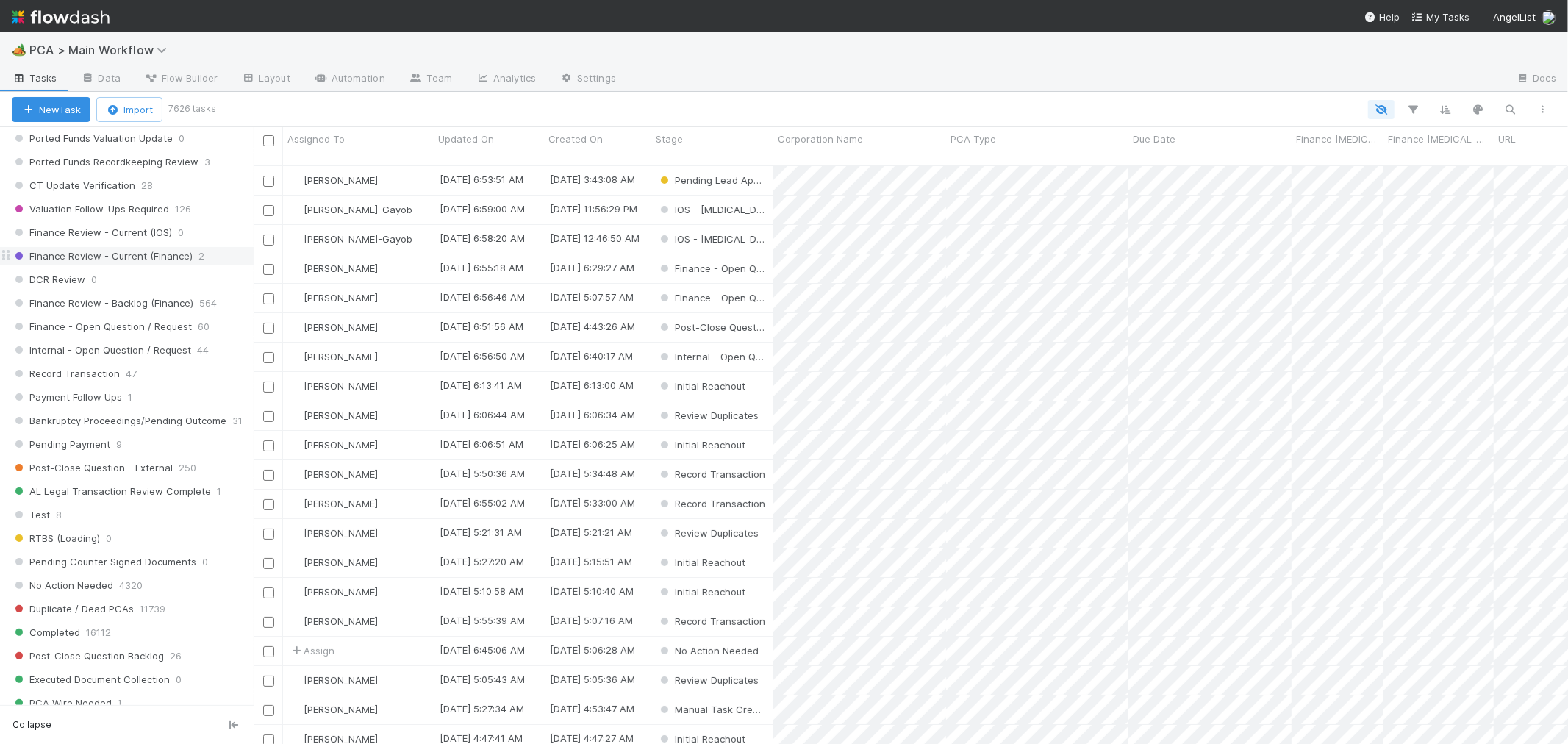
click at [126, 262] on span "Finance Review - Current (Finance)" at bounding box center [102, 256] width 180 height 18
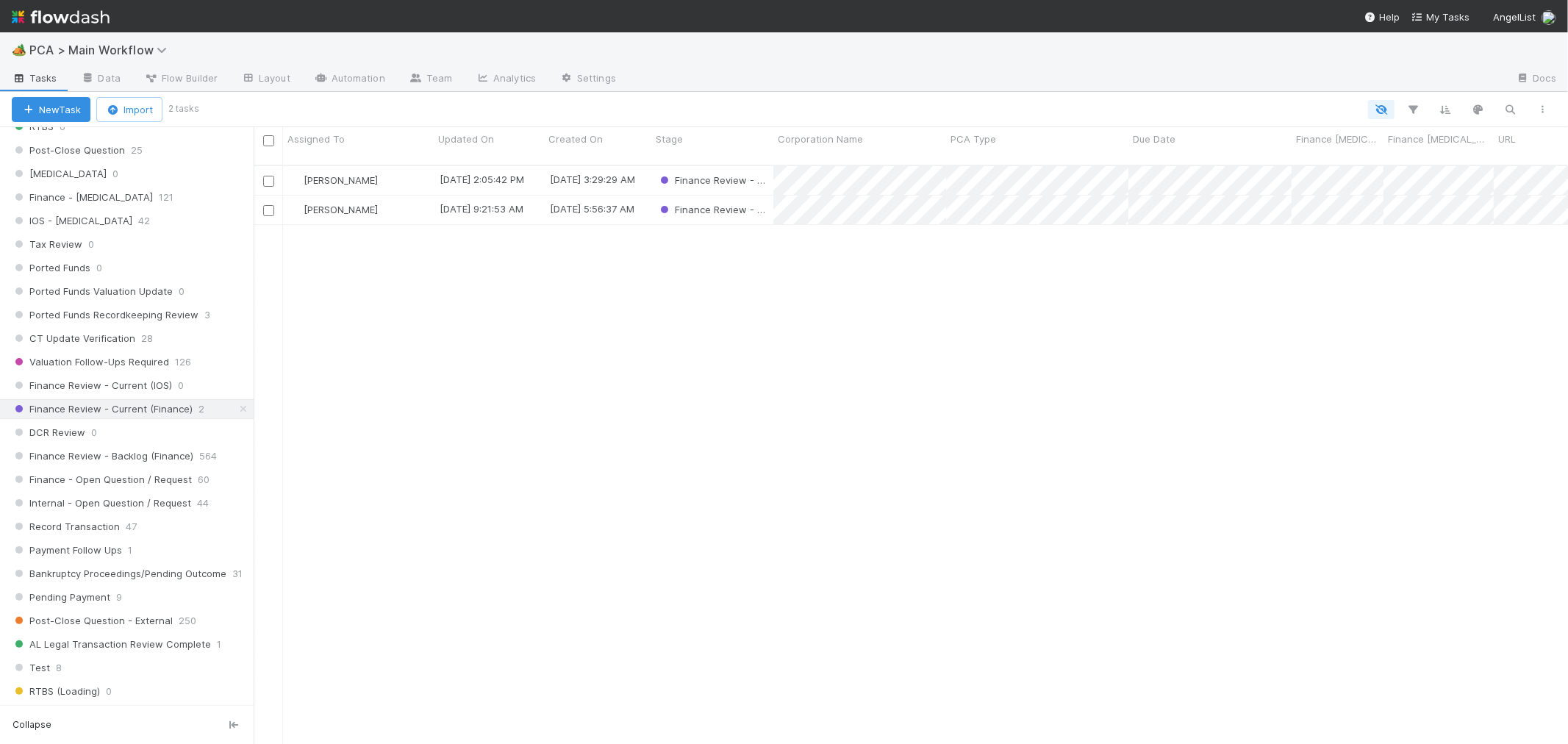
scroll to position [858, 0]
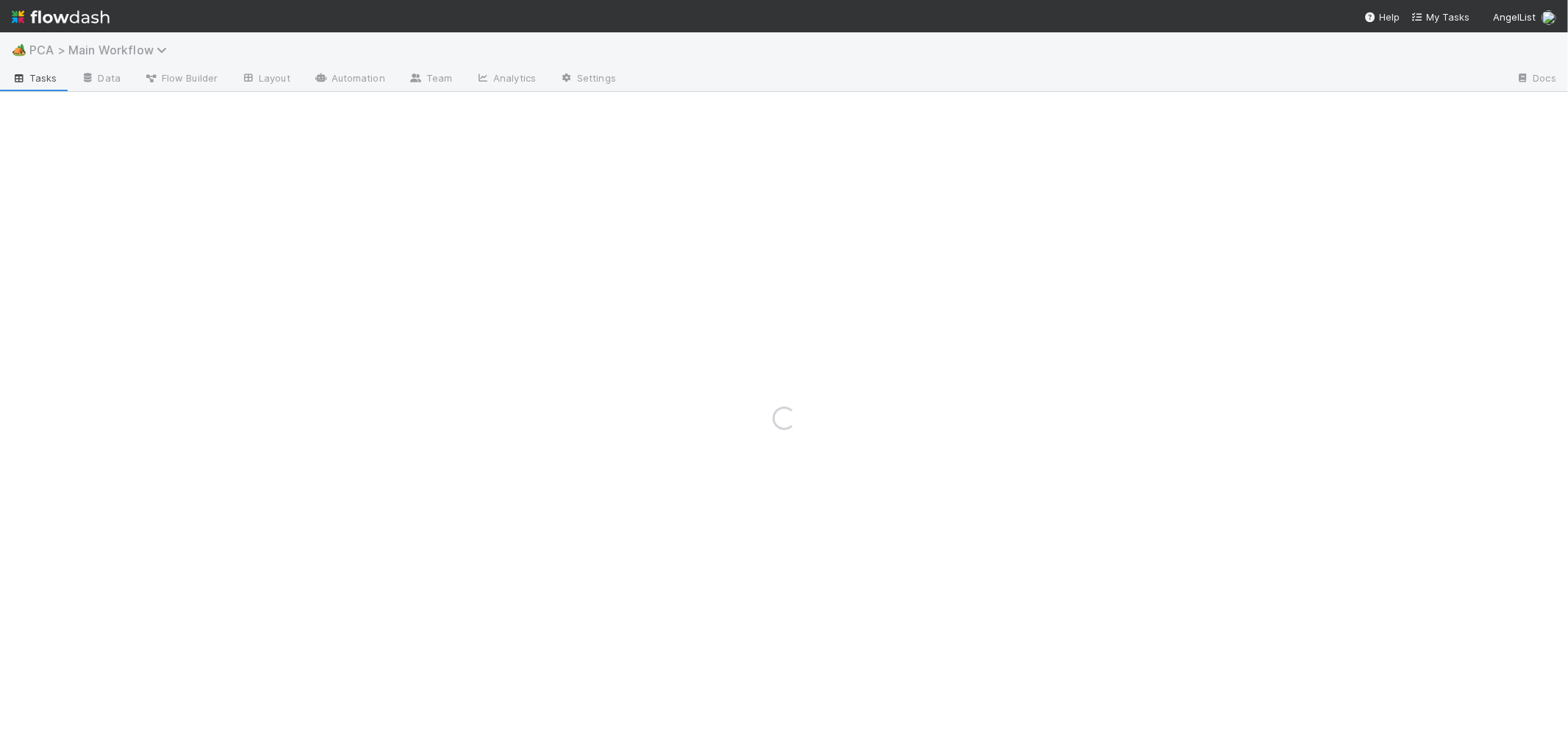
click at [100, 45] on span "PCA > Main Workflow" at bounding box center [102, 50] width 145 height 14
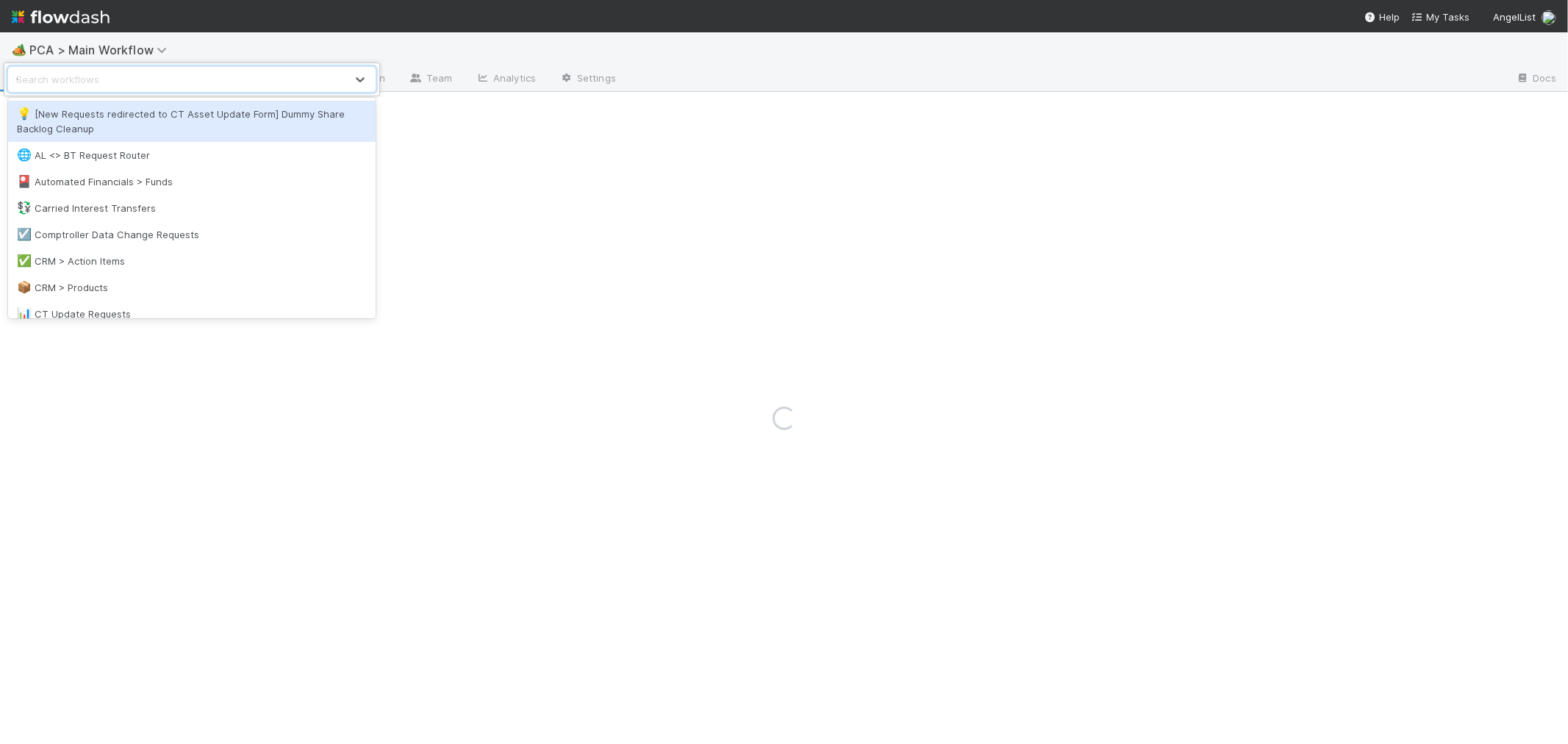
type input "valuat"
click at [142, 81] on div "Search workflows valuat" at bounding box center [177, 79] width 336 height 24
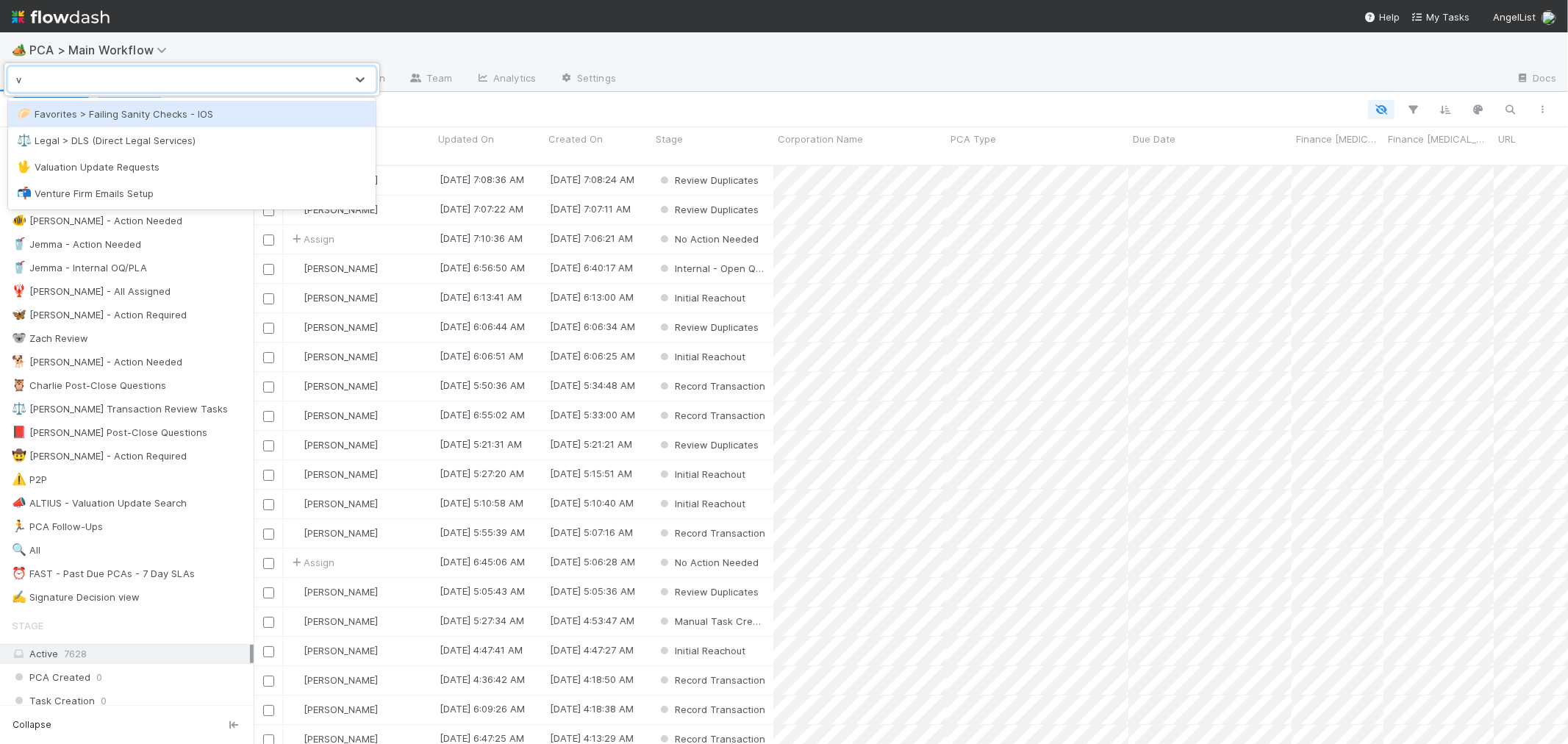
type input "va"
click at [135, 118] on div "🖖 Valuation Update Requests" at bounding box center [192, 114] width 350 height 14
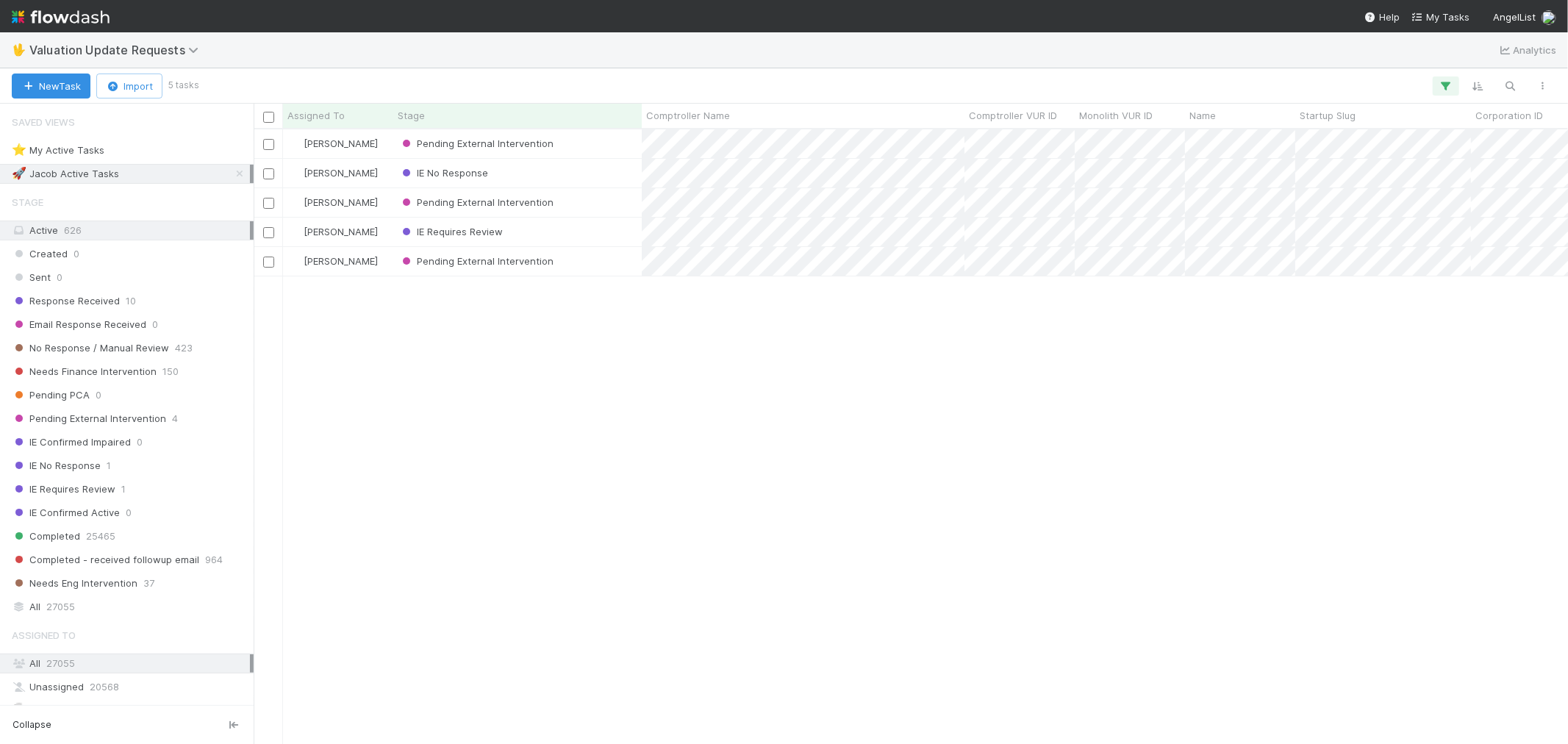
scroll to position [601, 1302]
click at [187, 377] on div "Needs Finance Intervention 150" at bounding box center [131, 371] width 239 height 18
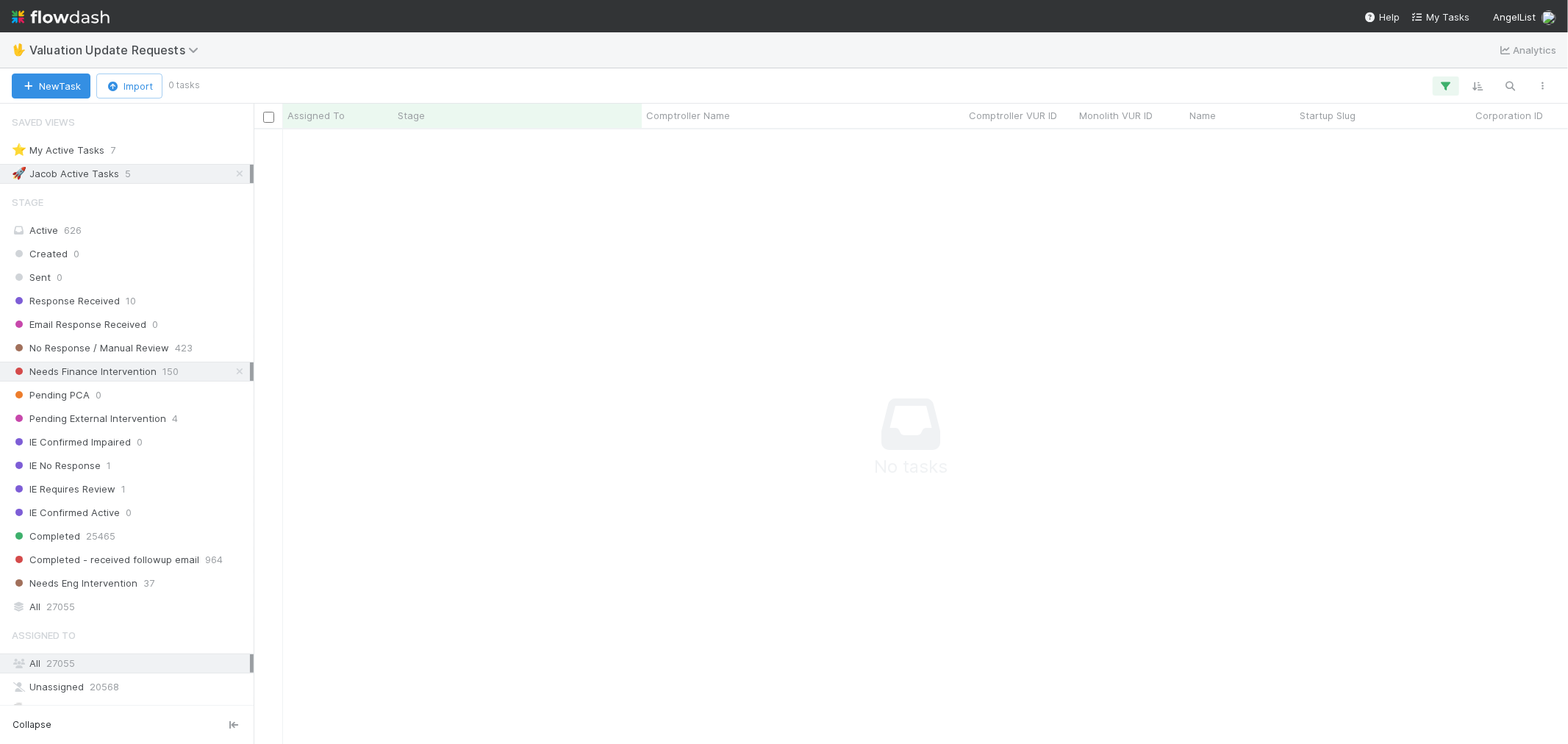
scroll to position [589, 1290]
